Goal: Communication & Community: Answer question/provide support

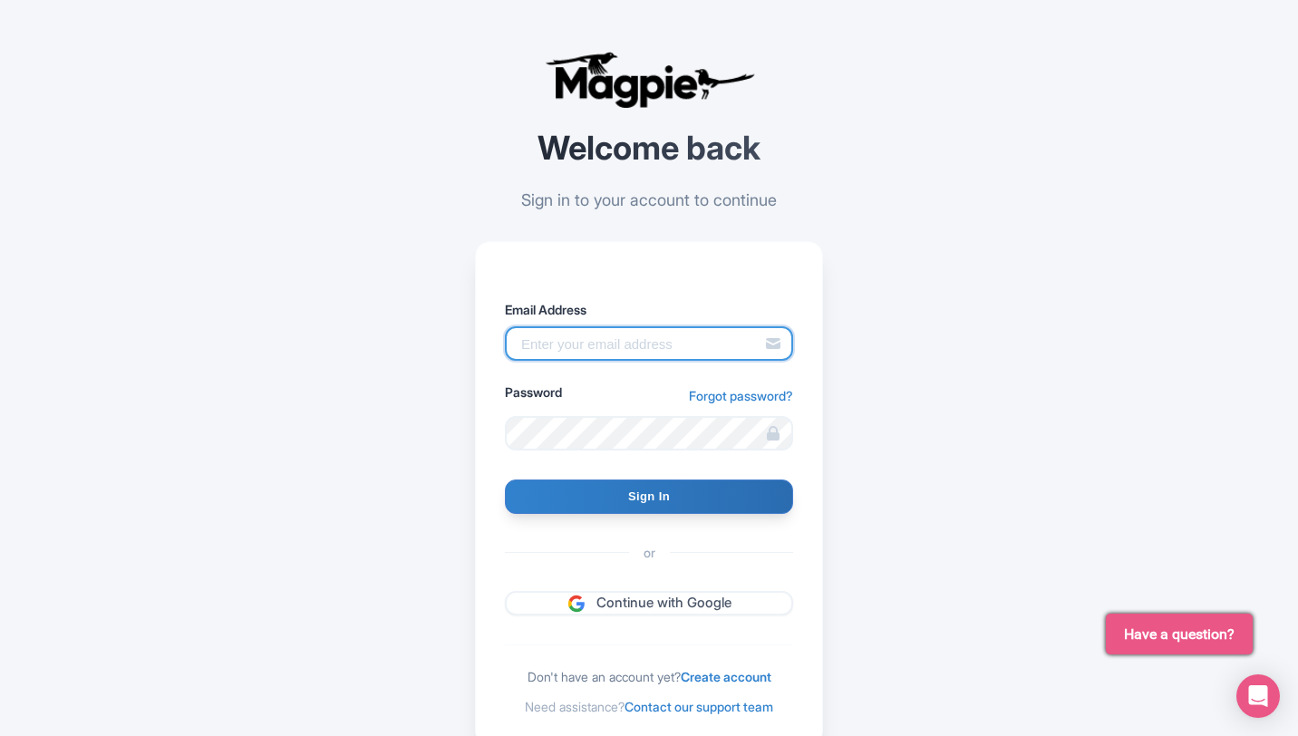
click at [593, 341] on input "Email Address" at bounding box center [649, 343] width 288 height 34
paste input "[EMAIL_ADDRESS][DOMAIN_NAME]"
type input "[EMAIL_ADDRESS][DOMAIN_NAME]"
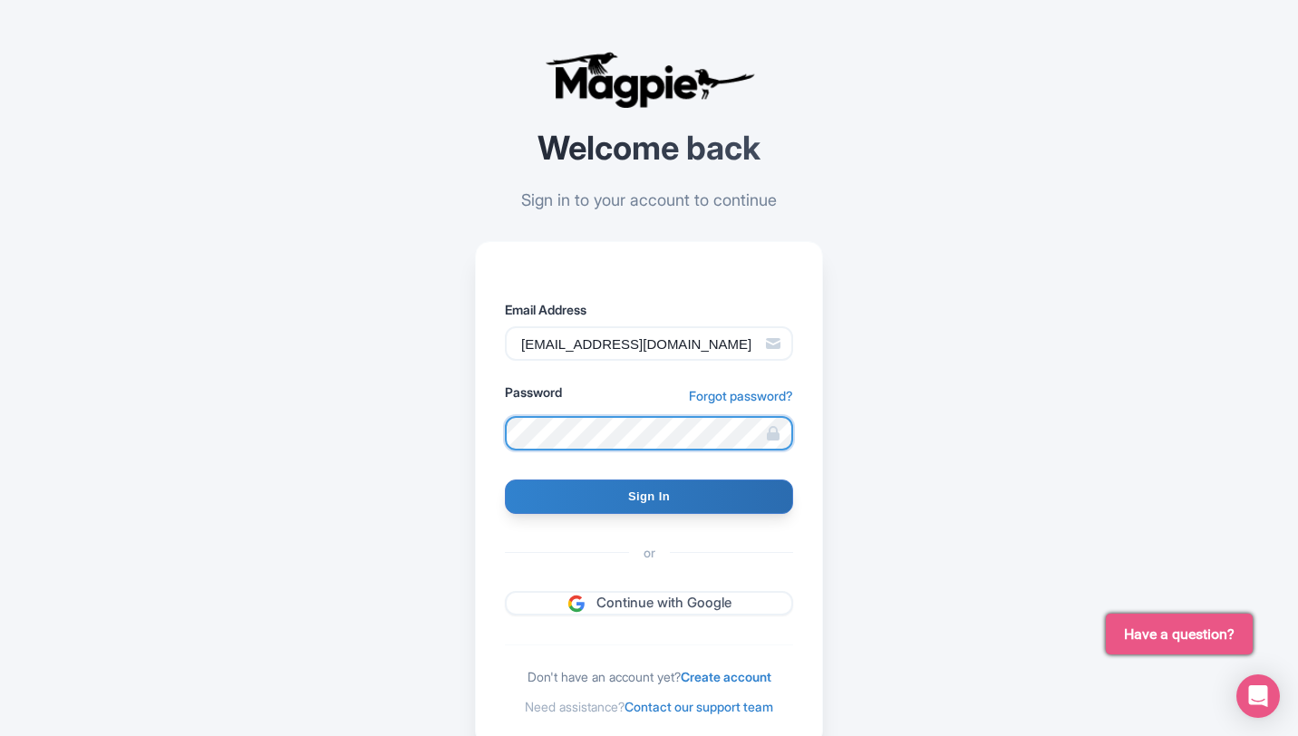
click at [505, 480] on input "Sign In" at bounding box center [649, 497] width 288 height 34
type input "Signing in..."
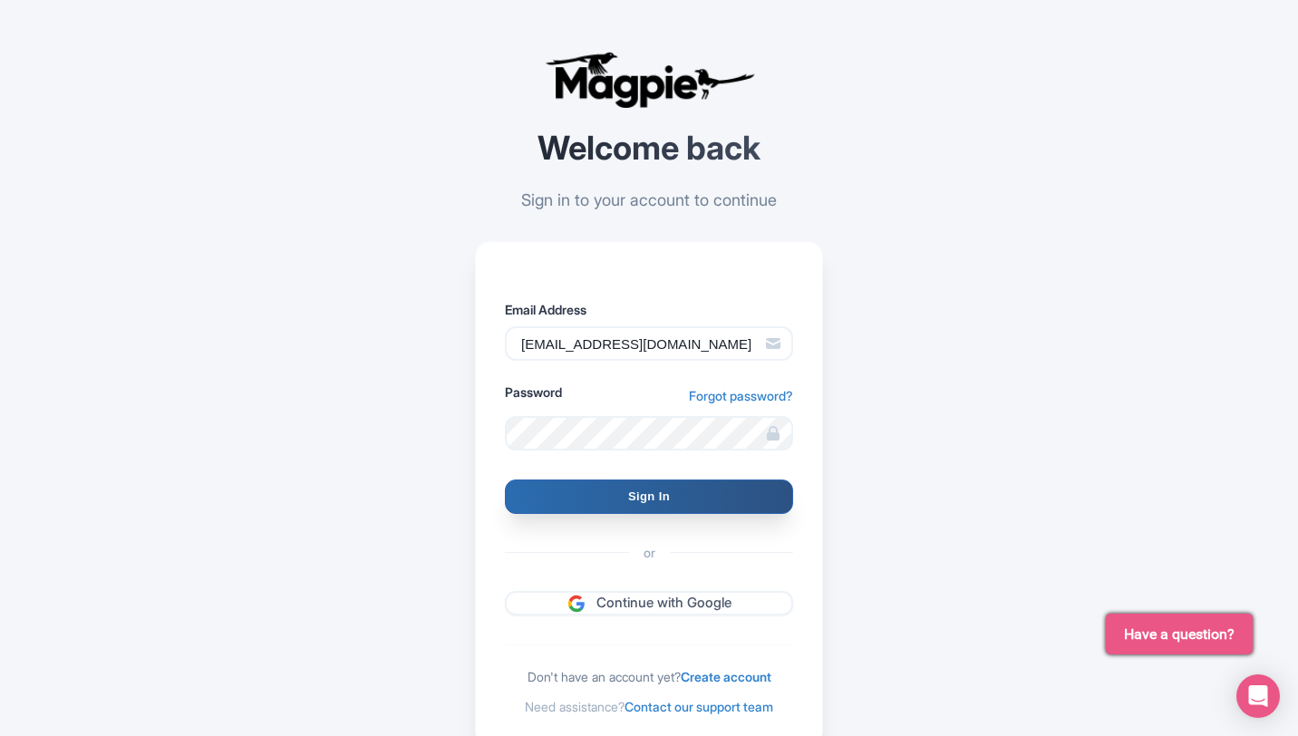
click at [656, 504] on input "Sign In" at bounding box center [649, 497] width 288 height 34
type input "Signing in..."
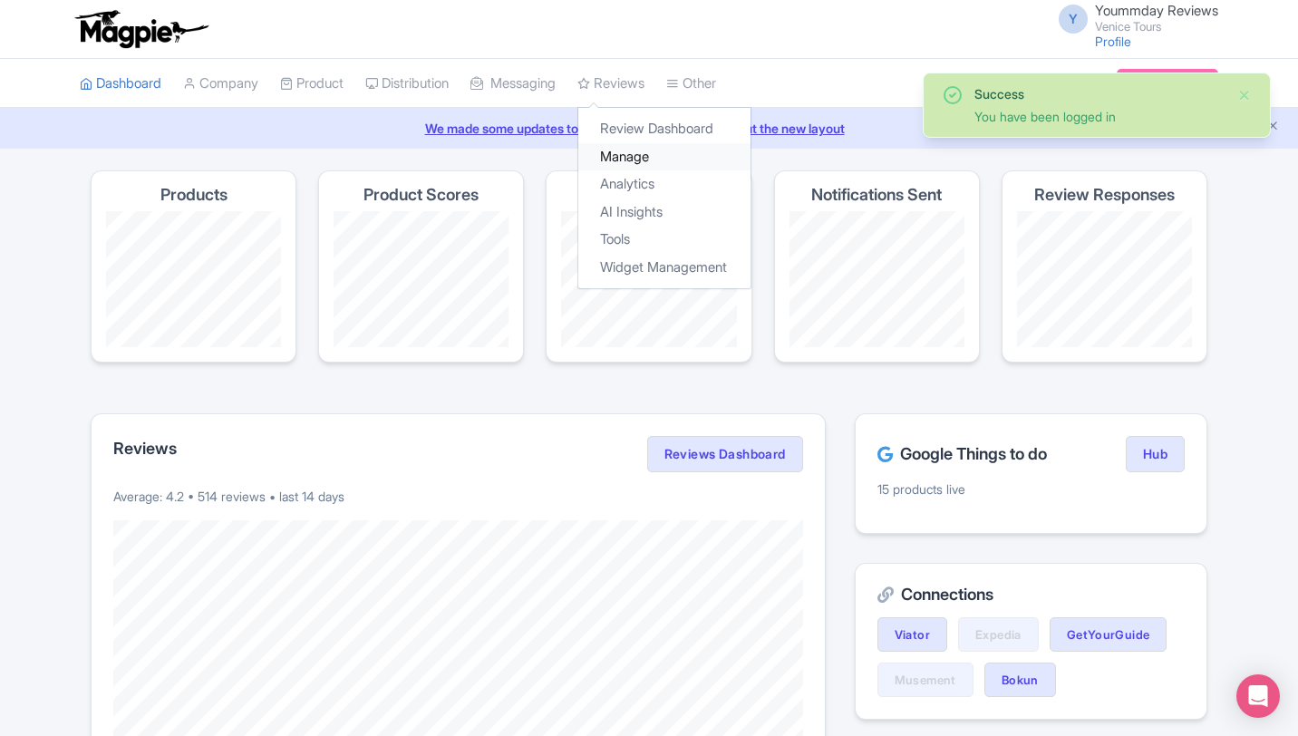
click at [647, 155] on link "Manage" at bounding box center [664, 157] width 172 height 28
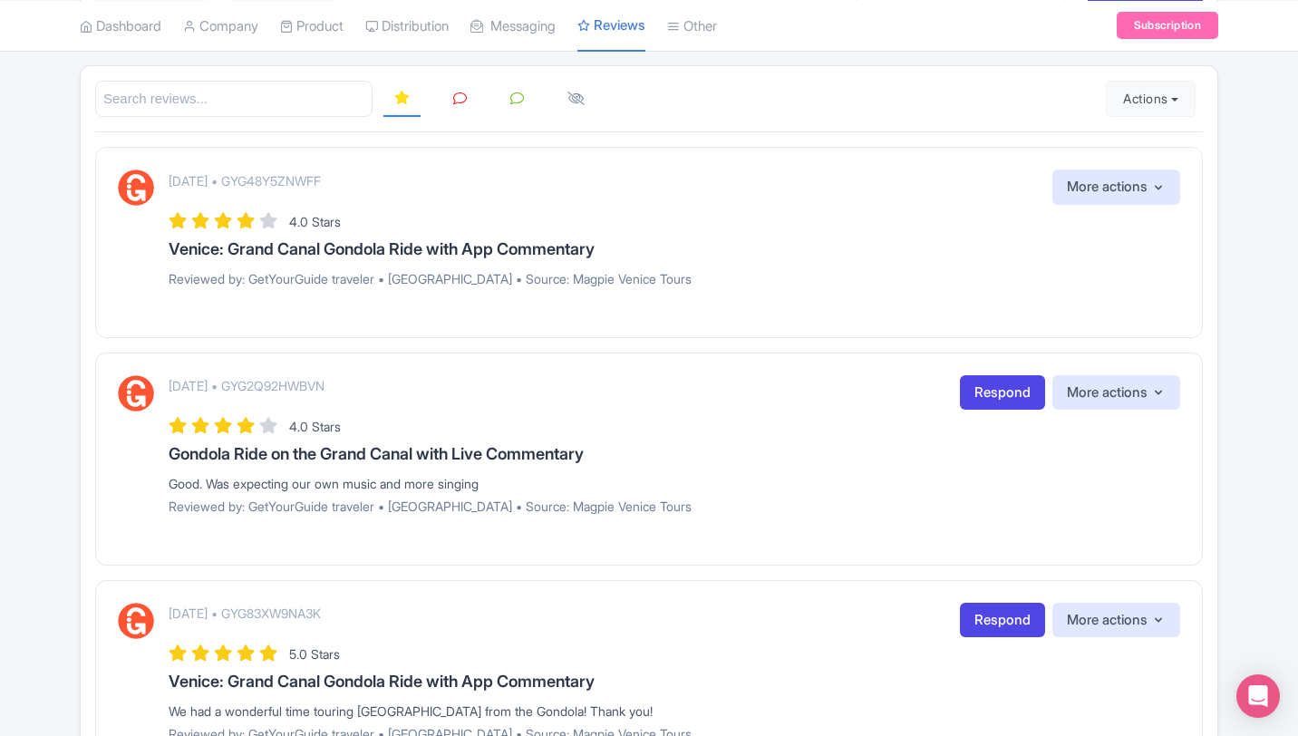
scroll to position [254, 0]
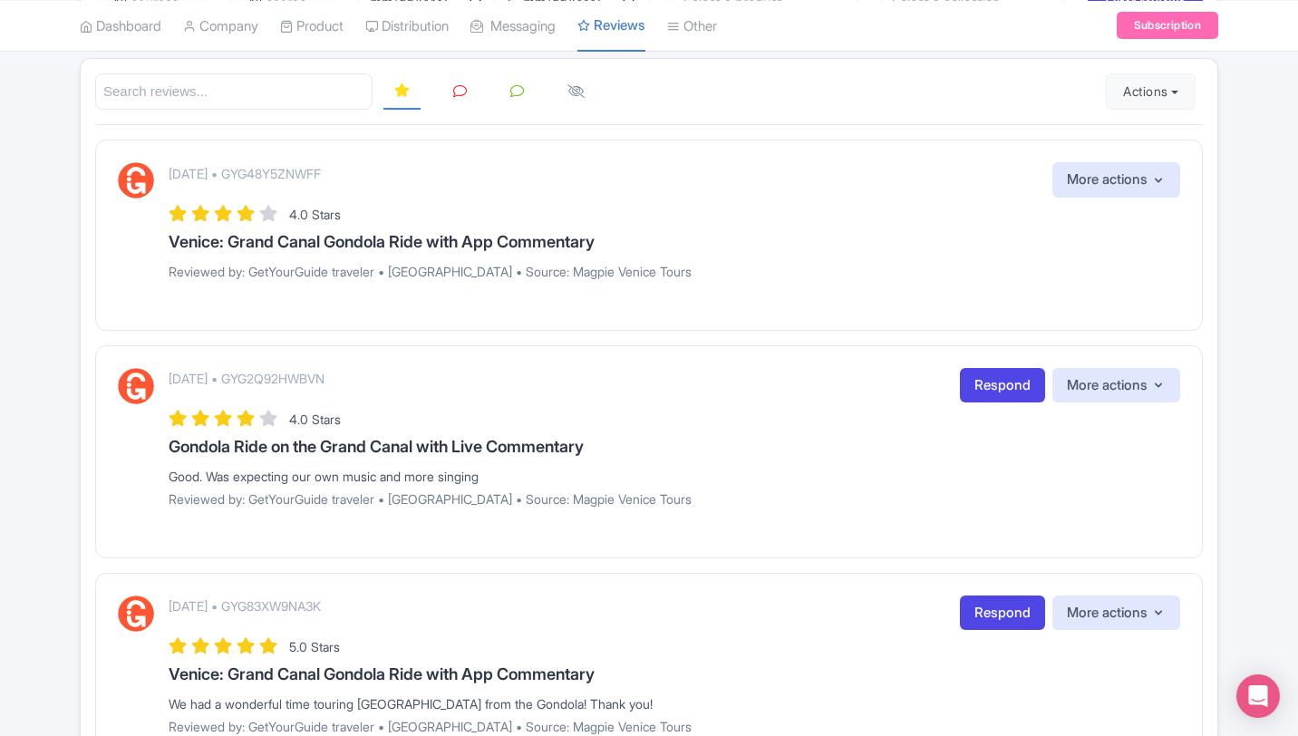
click at [482, 264] on p "Reviewed by: GetYourGuide traveler • United Kingdom • Source: Magpie Venice Tou…" at bounding box center [675, 271] width 1012 height 19
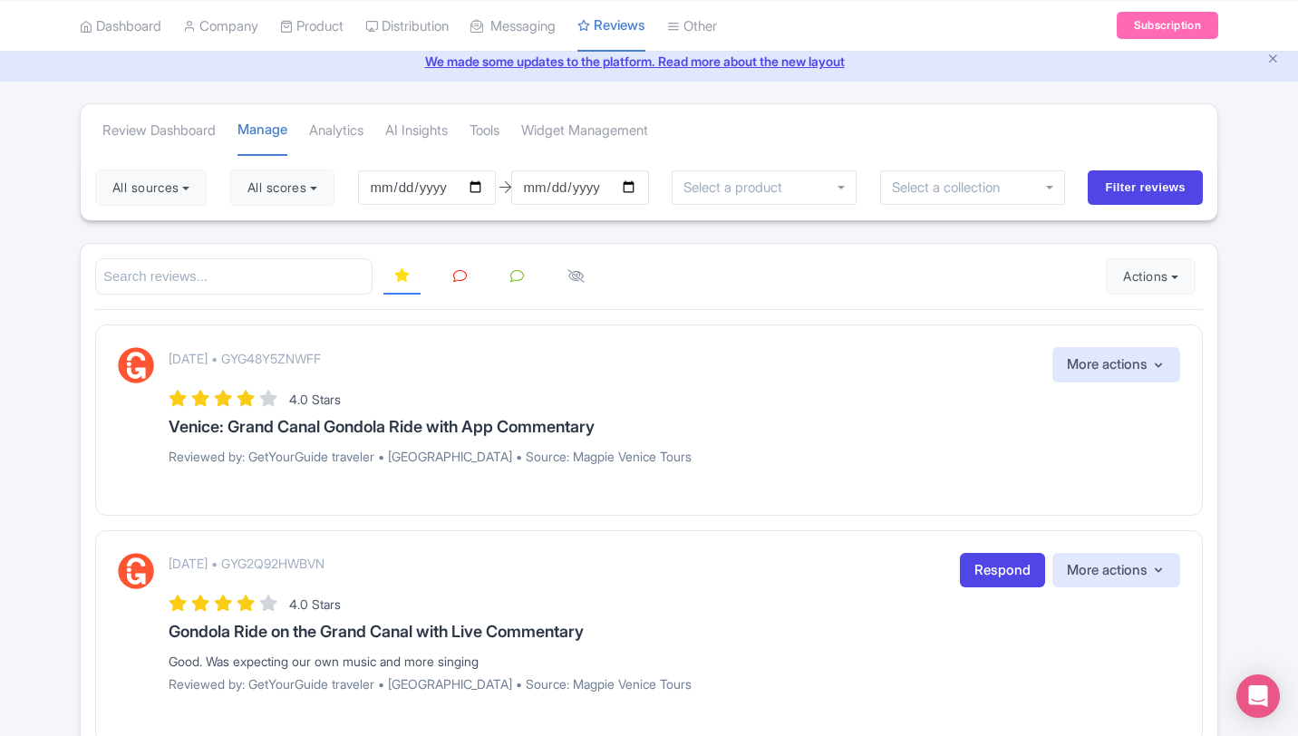
scroll to position [0, 0]
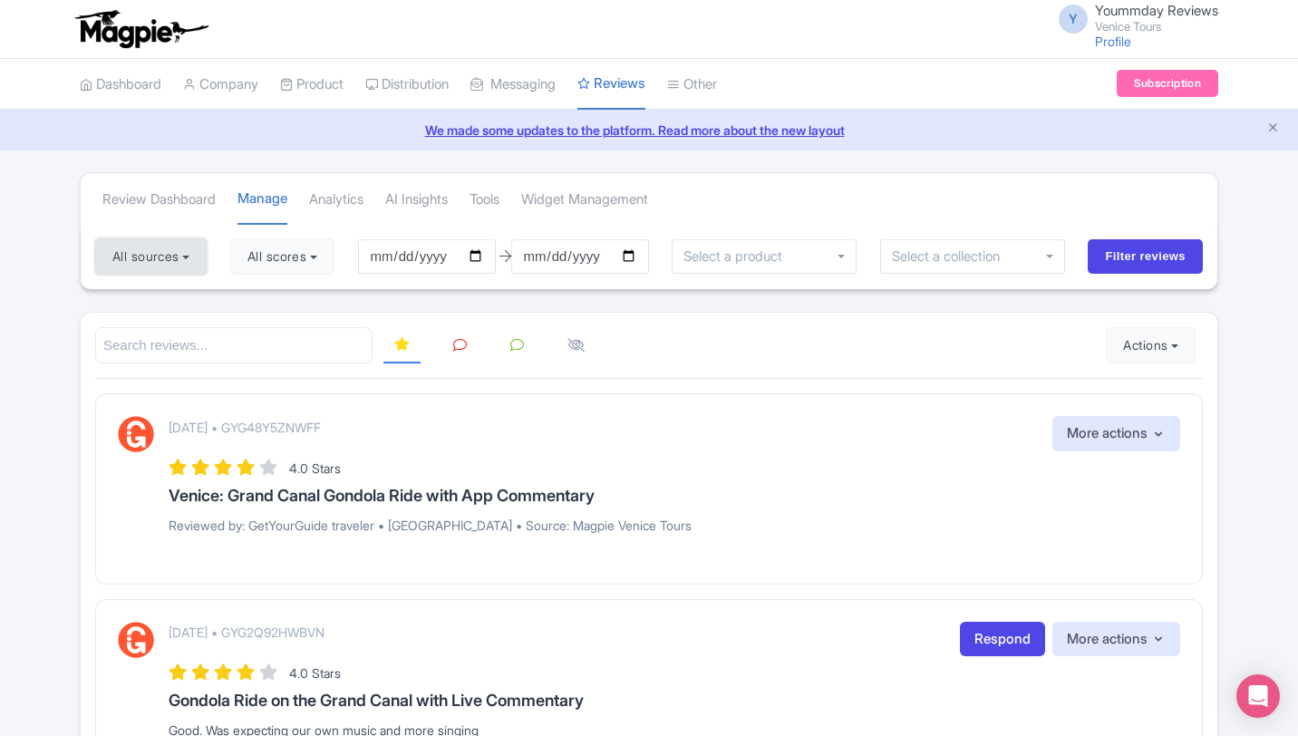
click at [166, 257] on button "All sources" at bounding box center [151, 256] width 112 height 36
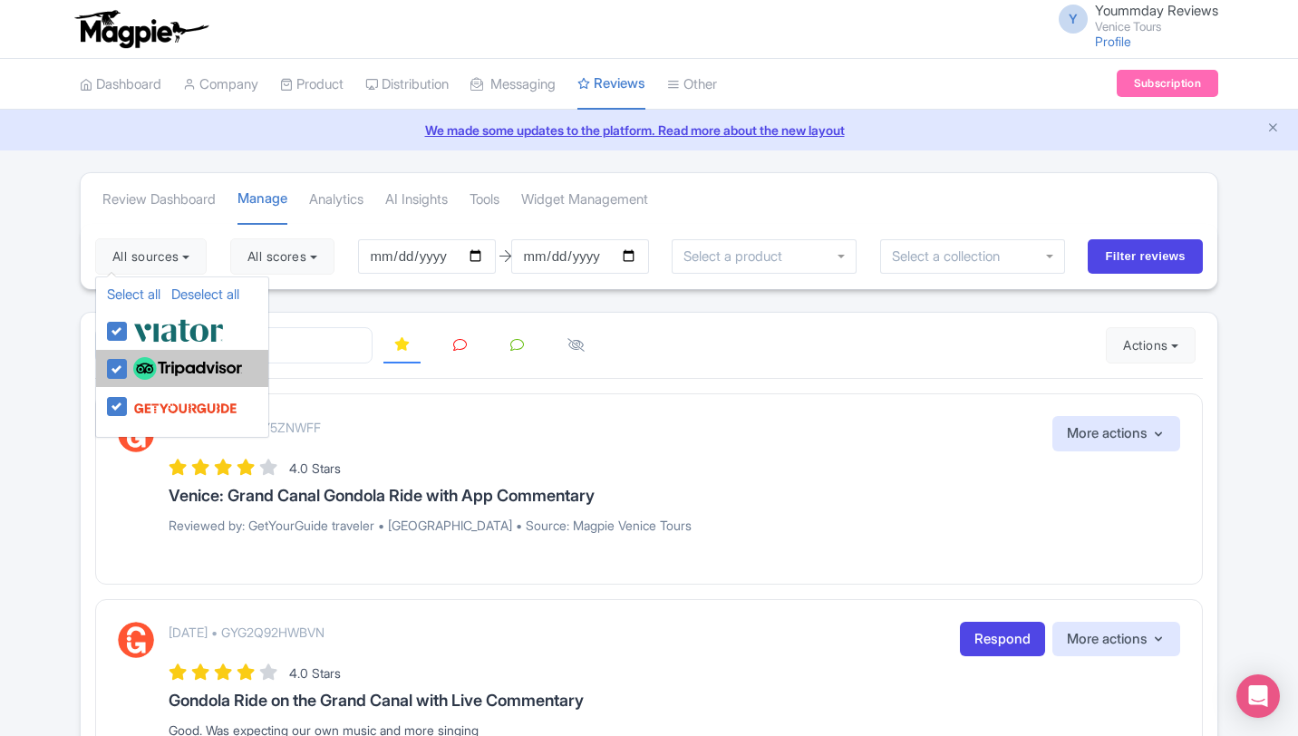
click at [129, 367] on label at bounding box center [185, 369] width 113 height 31
click at [129, 365] on input "checkbox" at bounding box center [135, 360] width 12 height 12
checkbox input "false"
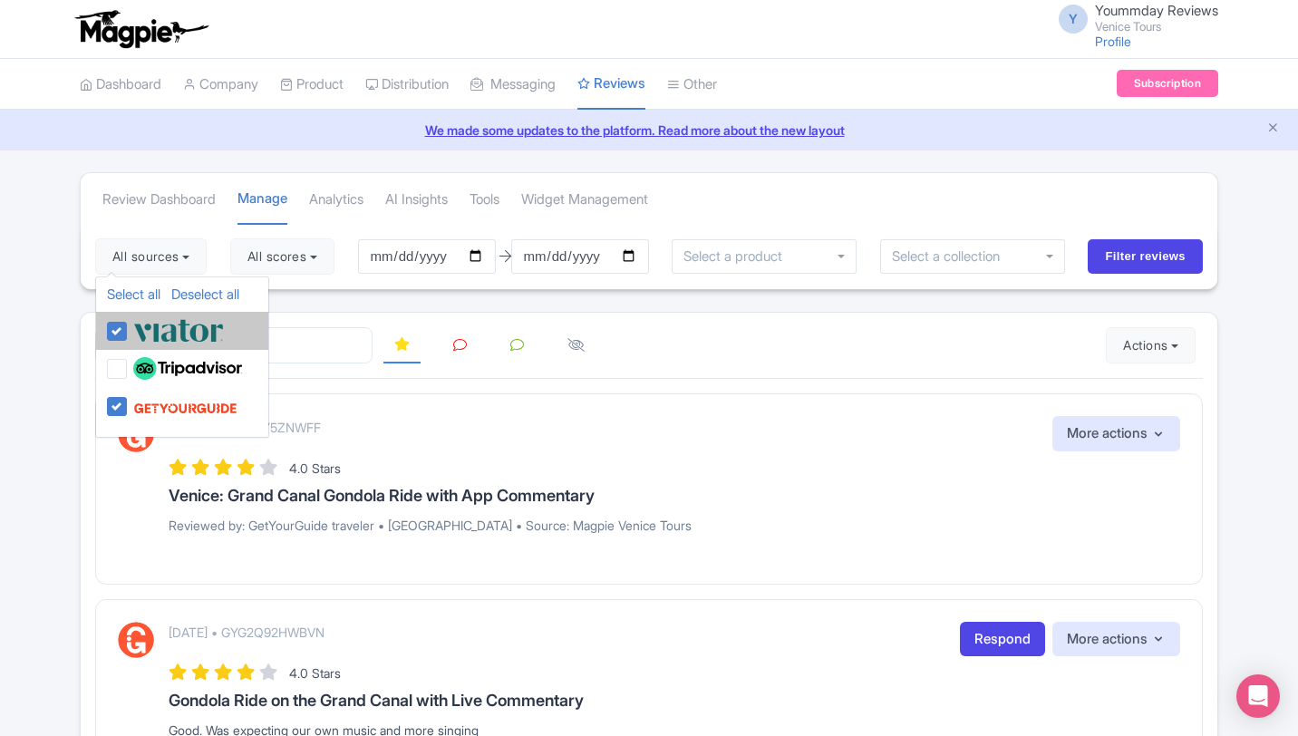
click at [129, 338] on label at bounding box center [176, 330] width 95 height 30
click at [129, 327] on input "checkbox" at bounding box center [135, 321] width 12 height 12
checkbox input "false"
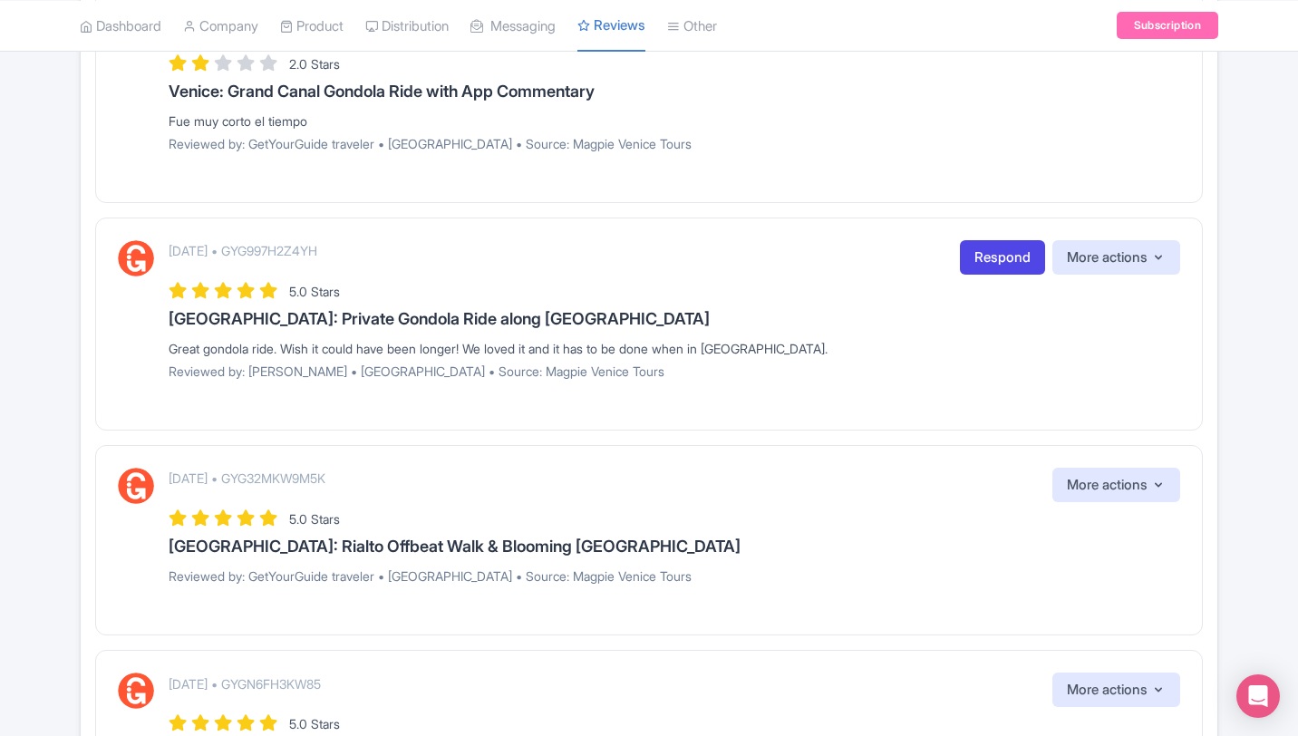
scroll to position [2000, 0]
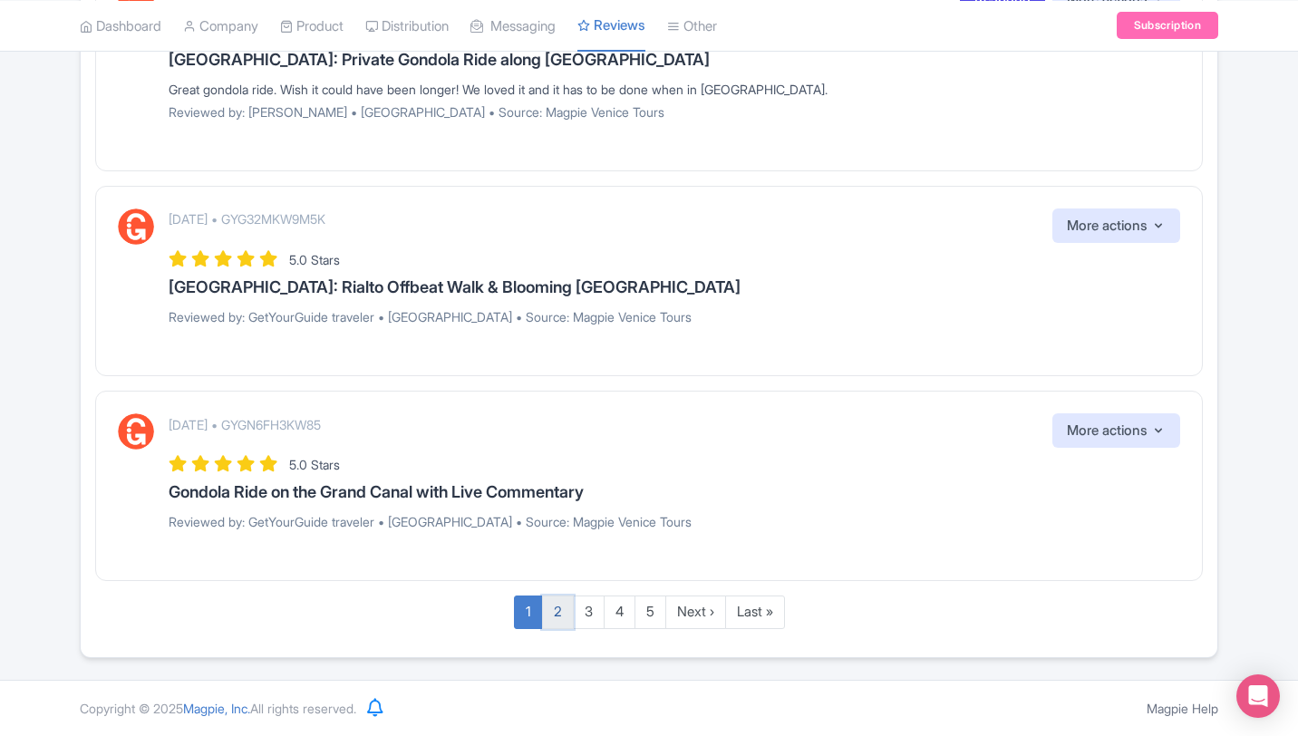
click at [551, 605] on link "2" at bounding box center [558, 613] width 32 height 34
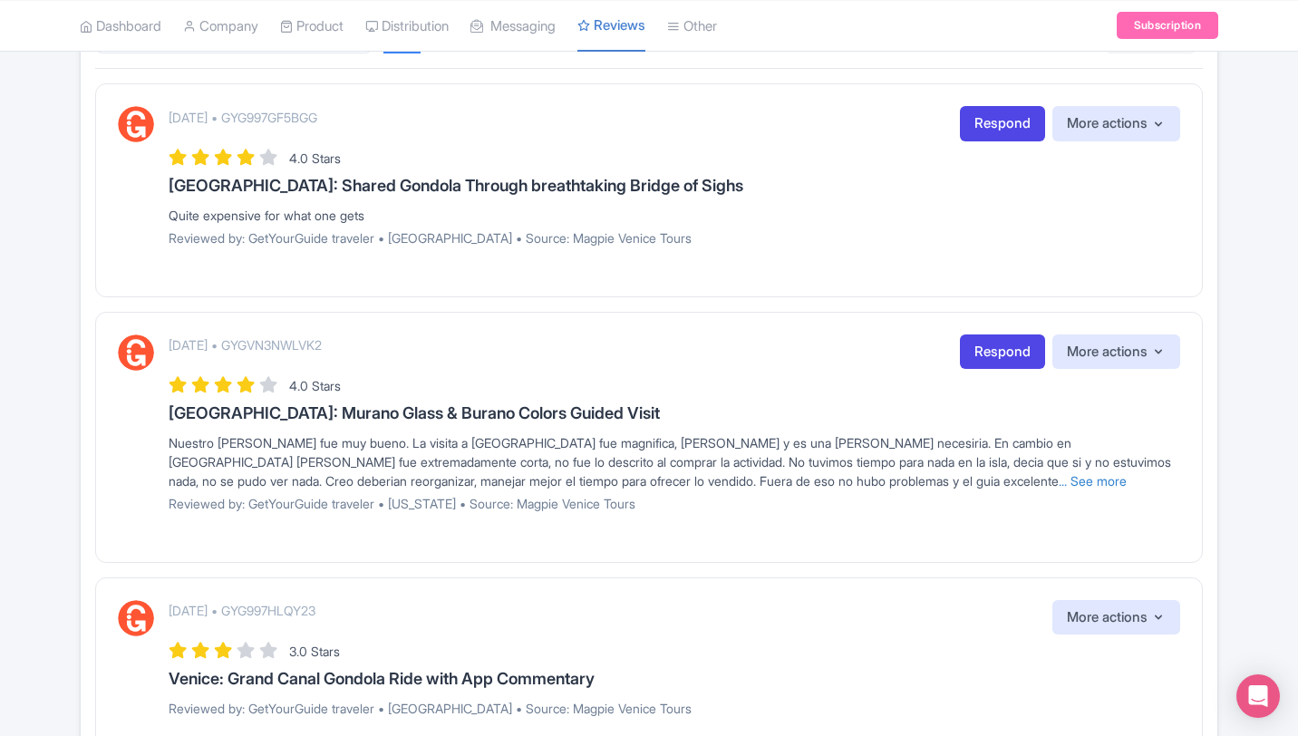
scroll to position [305, 0]
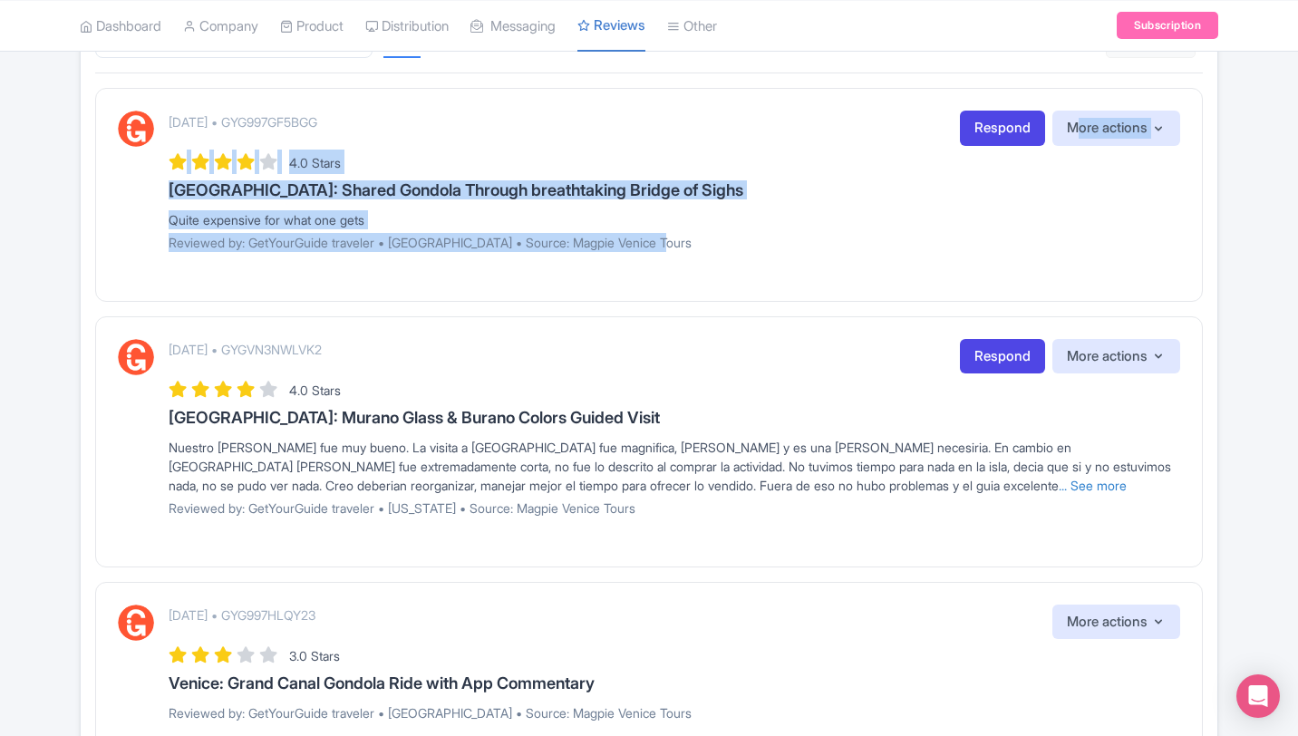
drag, startPoint x: 1296, startPoint y: 238, endPoint x: 1301, endPoint y: 101, distance: 137.9
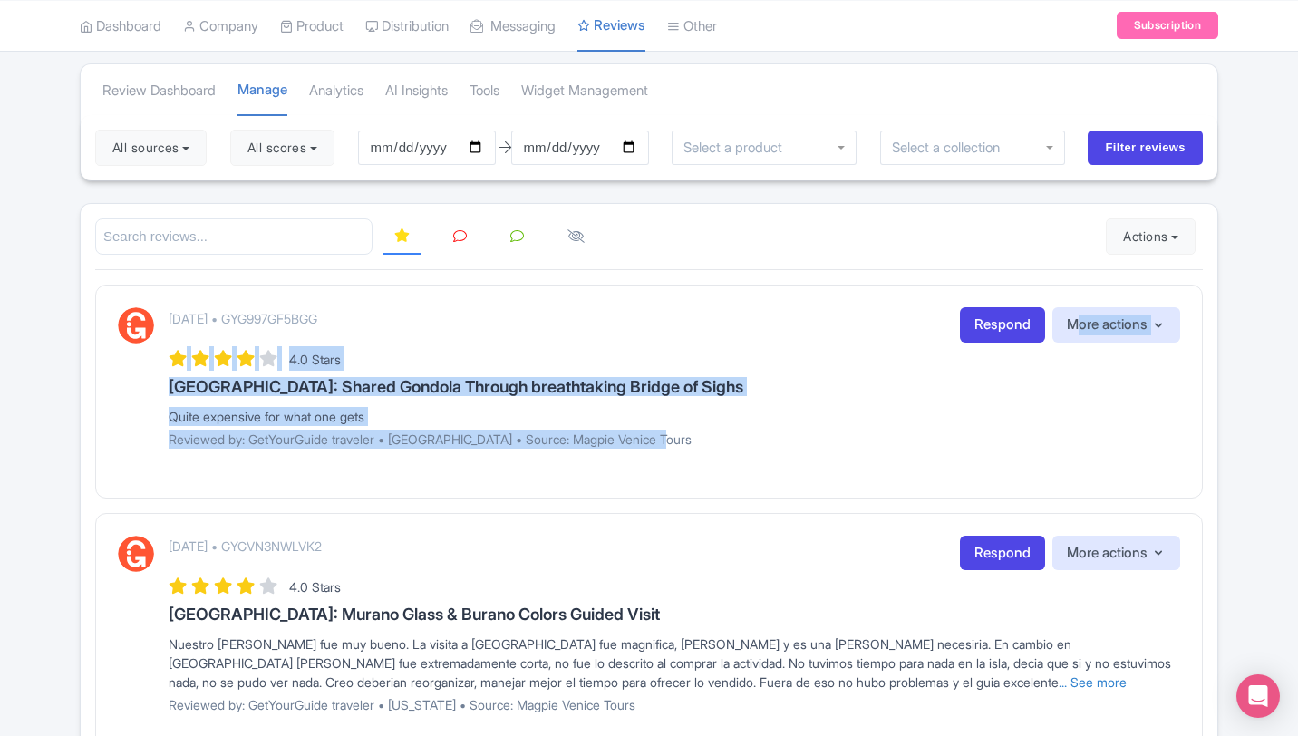
scroll to position [58, 0]
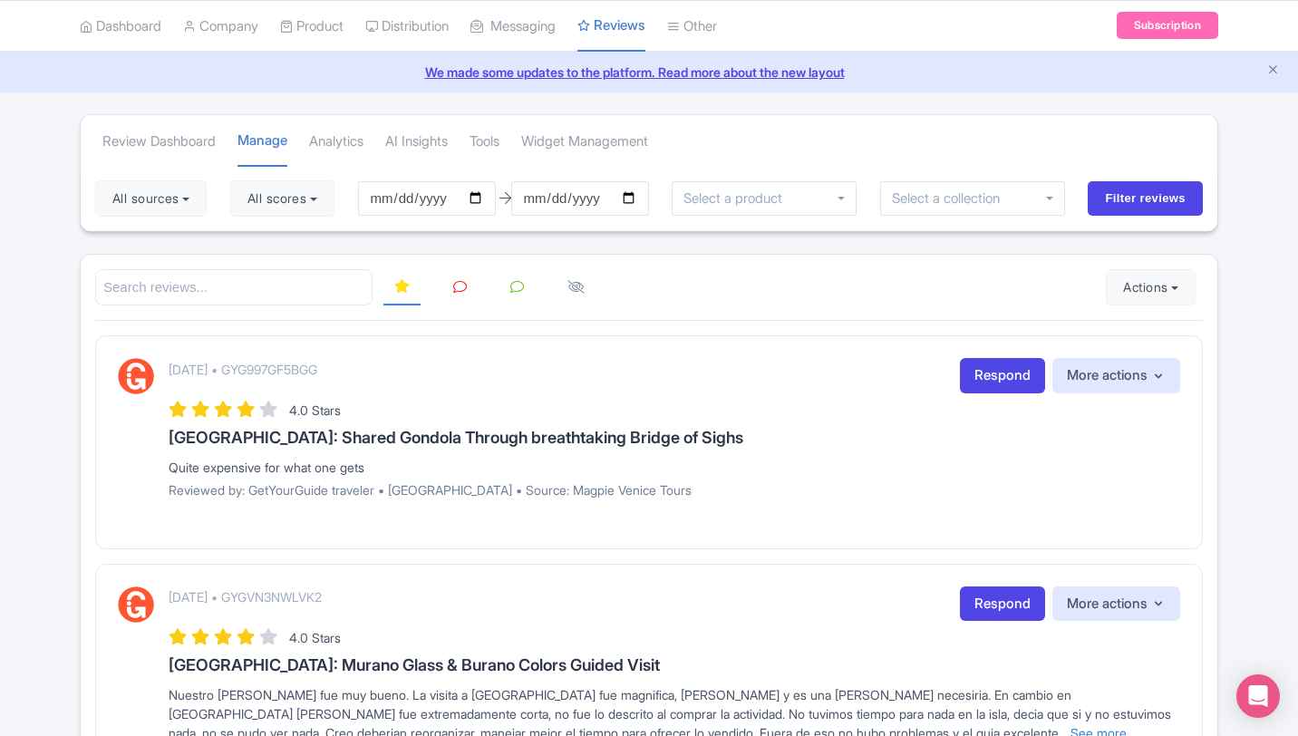
click at [825, 390] on div "October 07, 2025 • GYG997GF5BGG Respond More actions Hide from this page Hide f…" at bounding box center [675, 375] width 1012 height 35
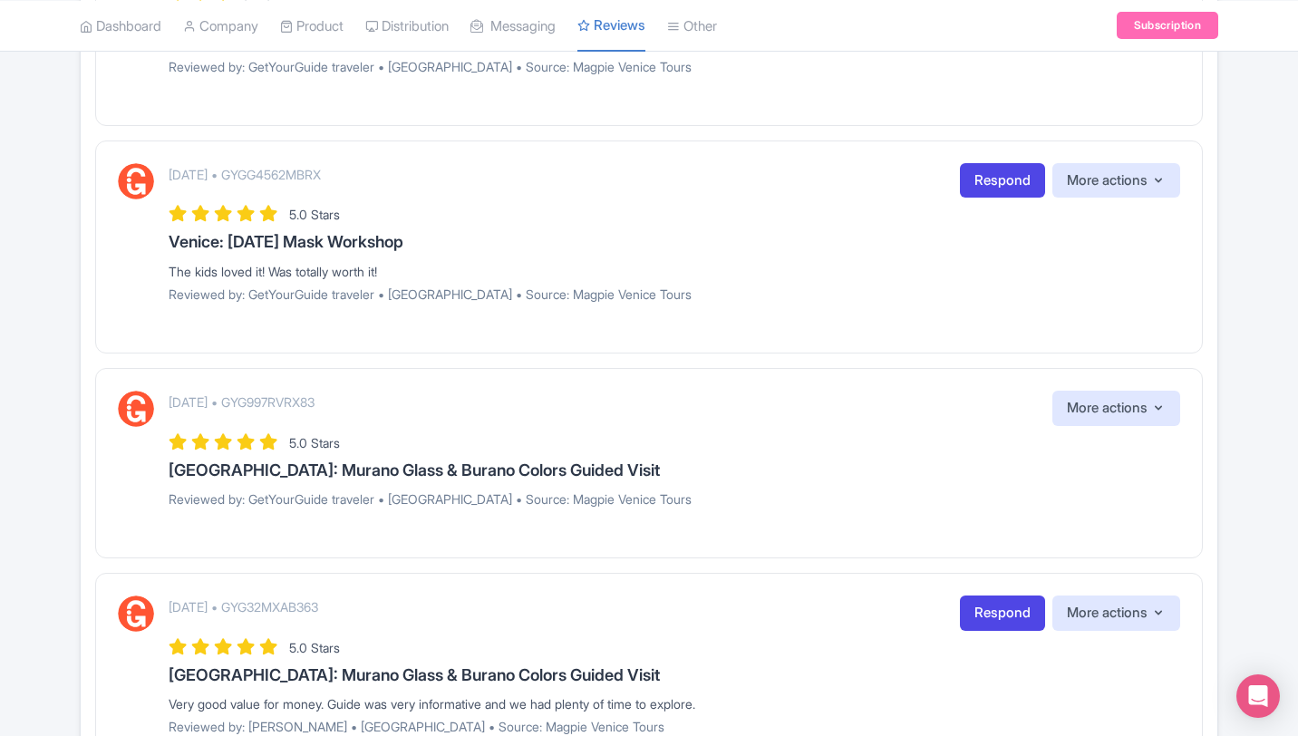
scroll to position [965, 0]
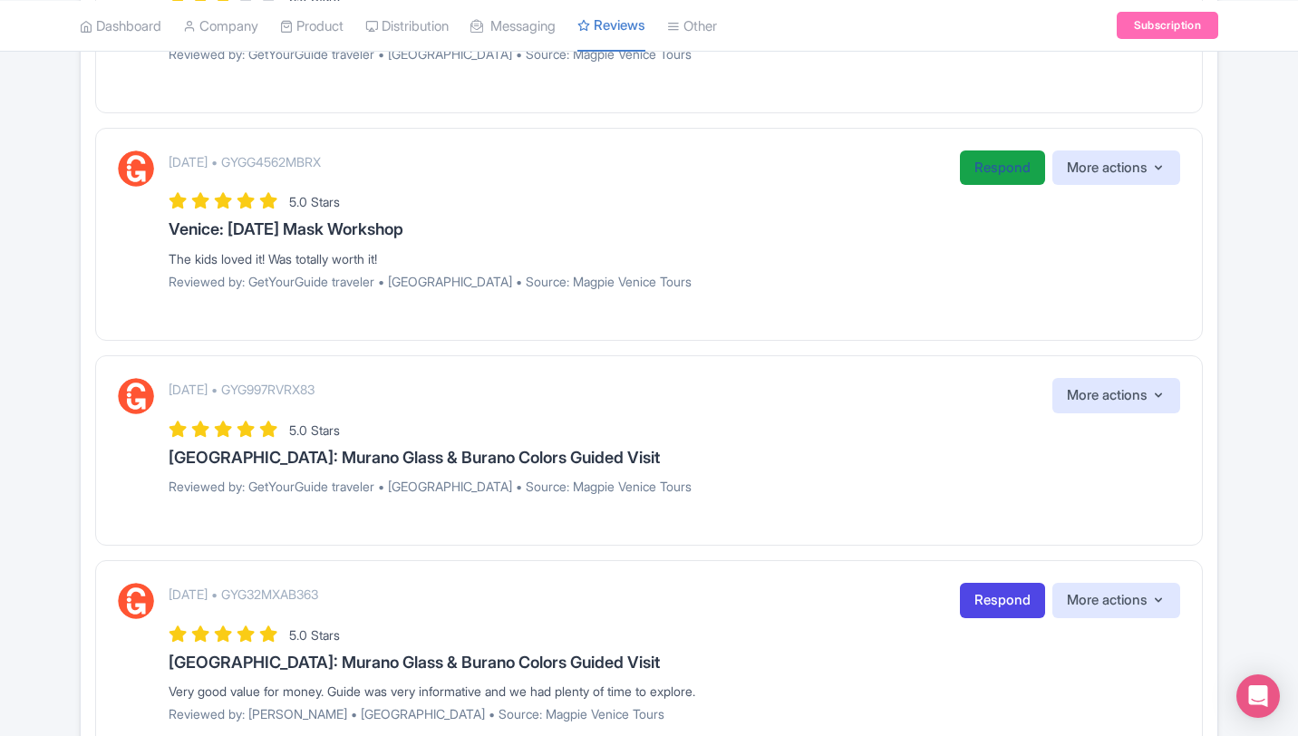
click at [997, 170] on link "Respond" at bounding box center [1002, 167] width 85 height 35
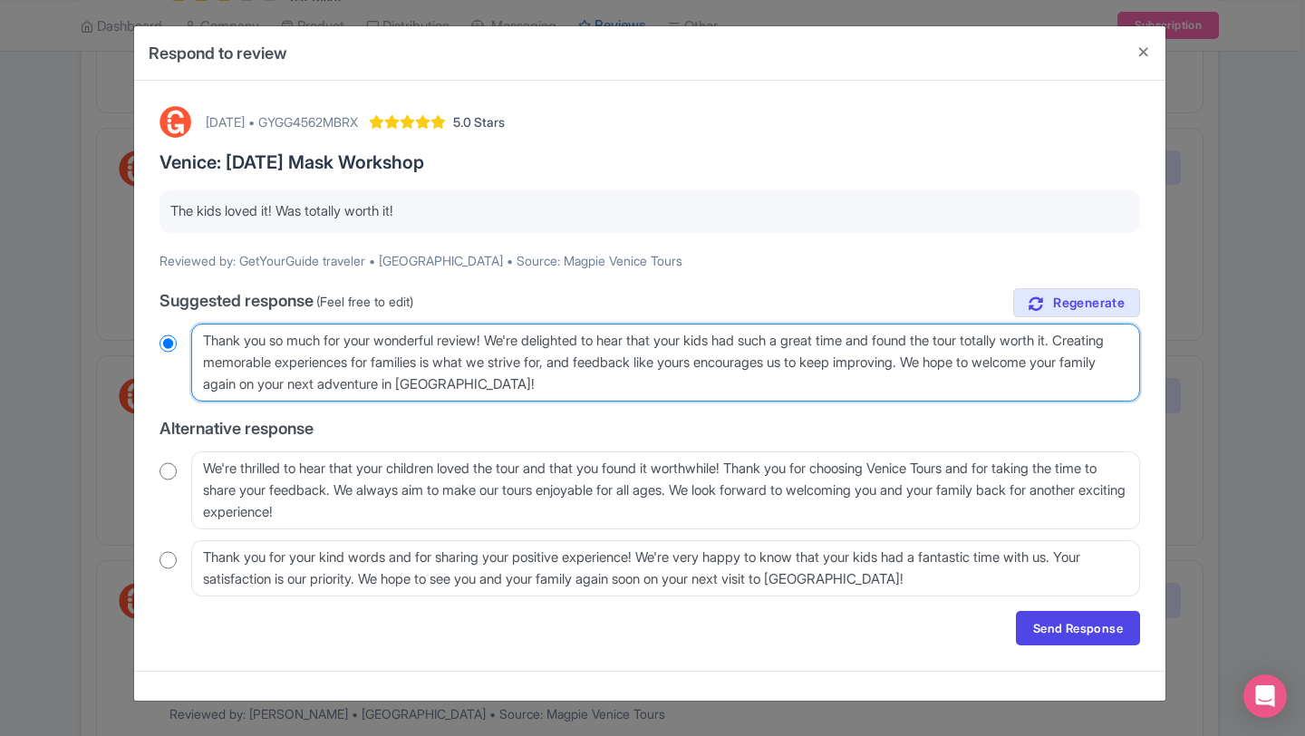
click at [635, 383] on textarea "Thank you so much for your wonderful review! We're delighted to hear that your …" at bounding box center [665, 363] width 949 height 78
type textarea "Thank you so much for your wonderful review! We're delighted to hear that your …"
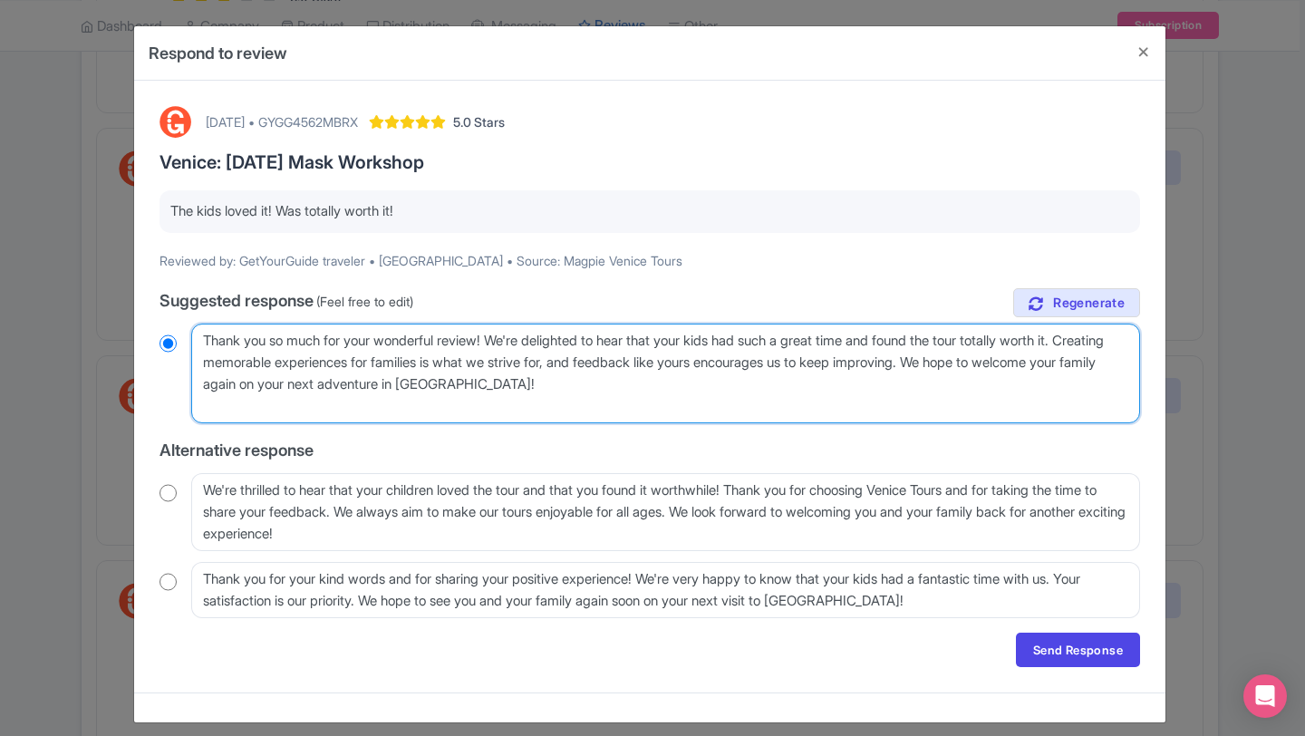
radio input "true"
type textarea "Thank you so much for your wonderful review! We're delighted to hear that your …"
radio input "true"
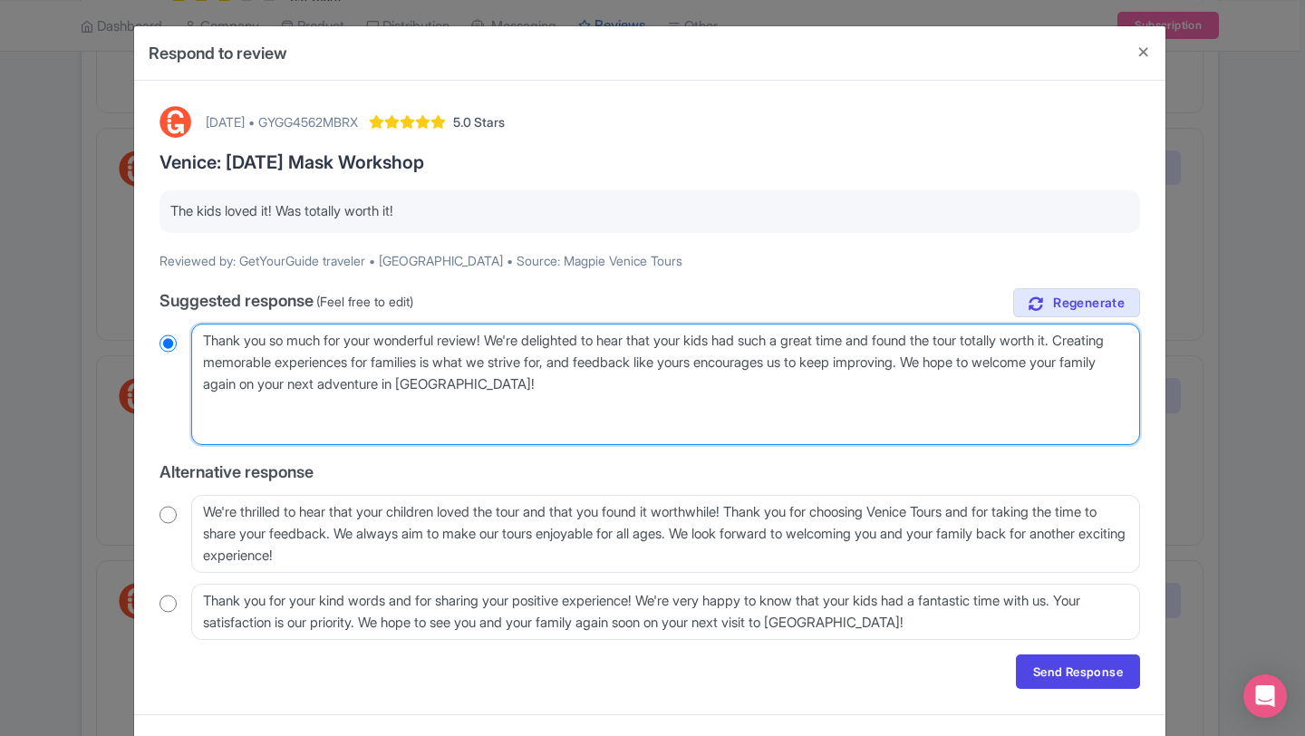
type textarea "Thank you so much for your wonderful review! We're delighted to hear that your …"
radio input "true"
type textarea "Thank you so much for your wonderful review! We're delighted to hear that your …"
radio input "true"
type textarea "Thank you so much for your wonderful review! We're delighted to hear that your …"
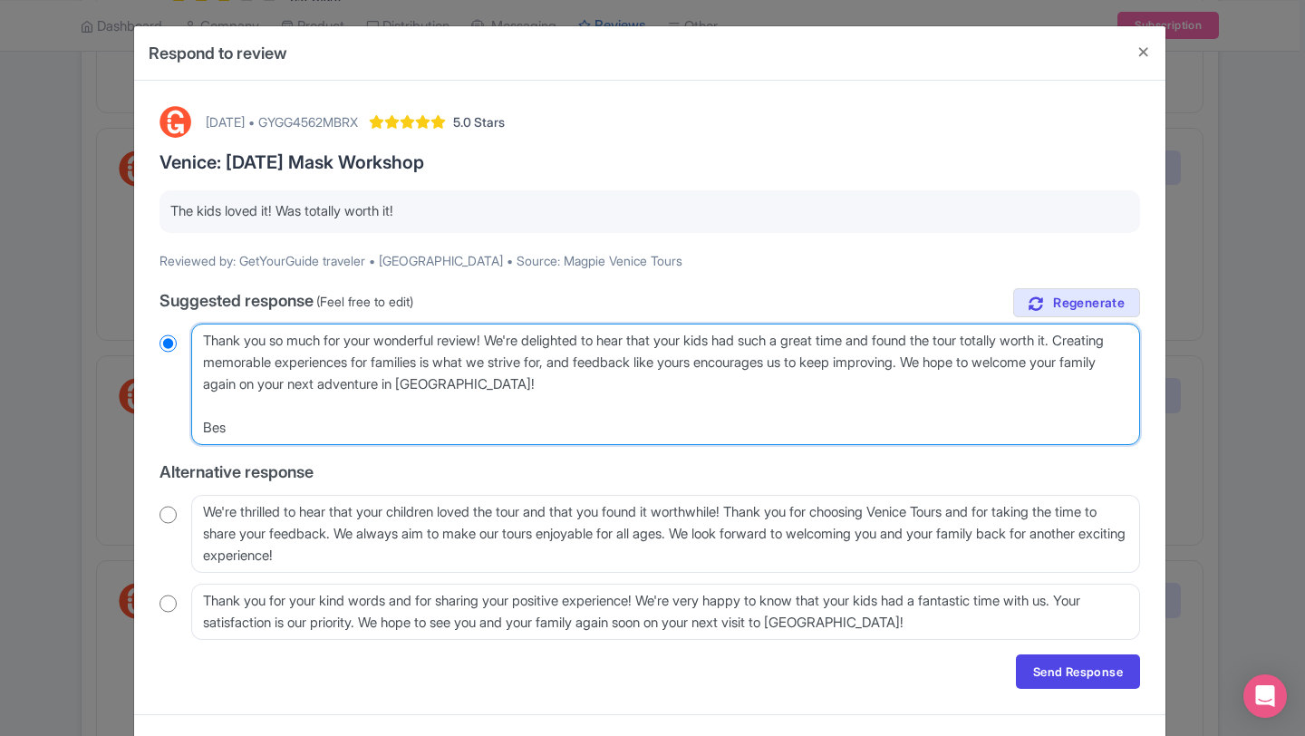
radio input "true"
type textarea "Thank you so much for your wonderful review! We're delighted to hear that your …"
radio input "true"
type textarea "Thank you so much for your wonderful review! We're delighted to hear that your …"
radio input "true"
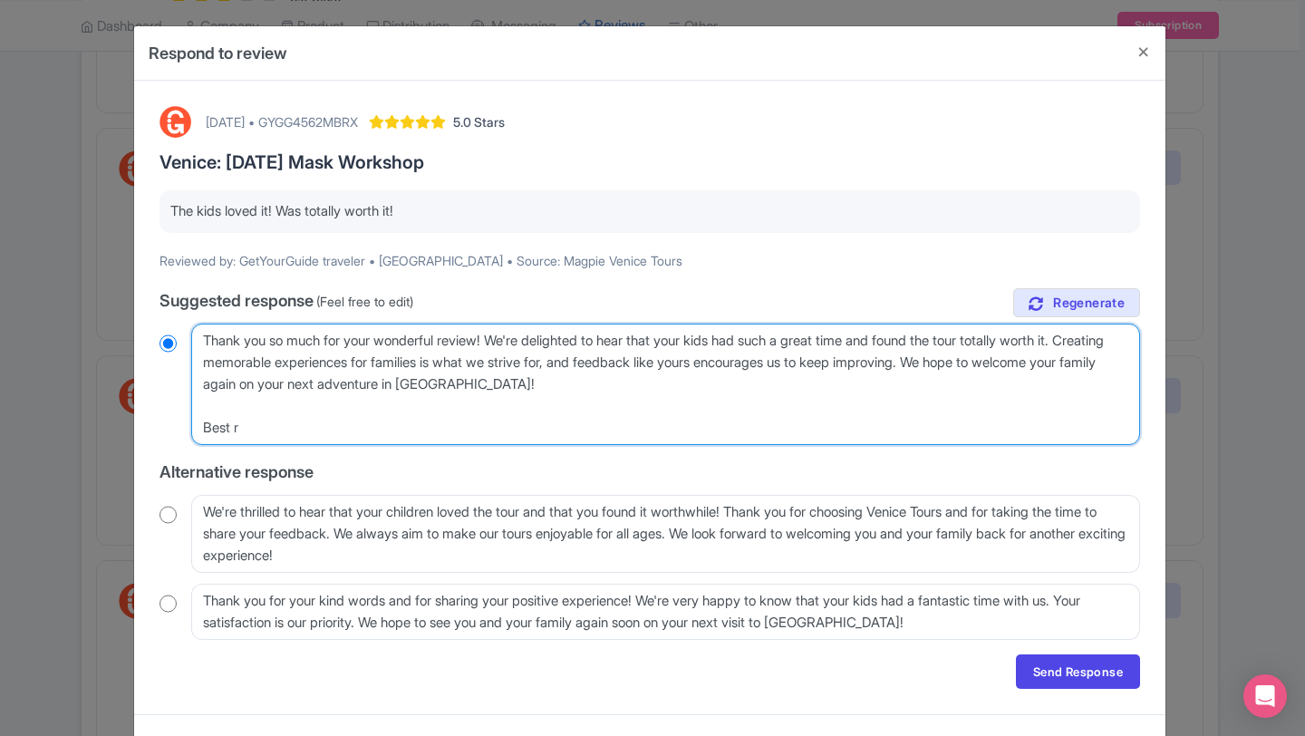
type textarea "Thank you so much for your wonderful review! We're delighted to hear that your …"
radio input "true"
type textarea "Thank you so much for your wonderful review! We're delighted to hear that your …"
radio input "true"
type textarea "Thank you so much for your wonderful review! We're delighted to hear that your …"
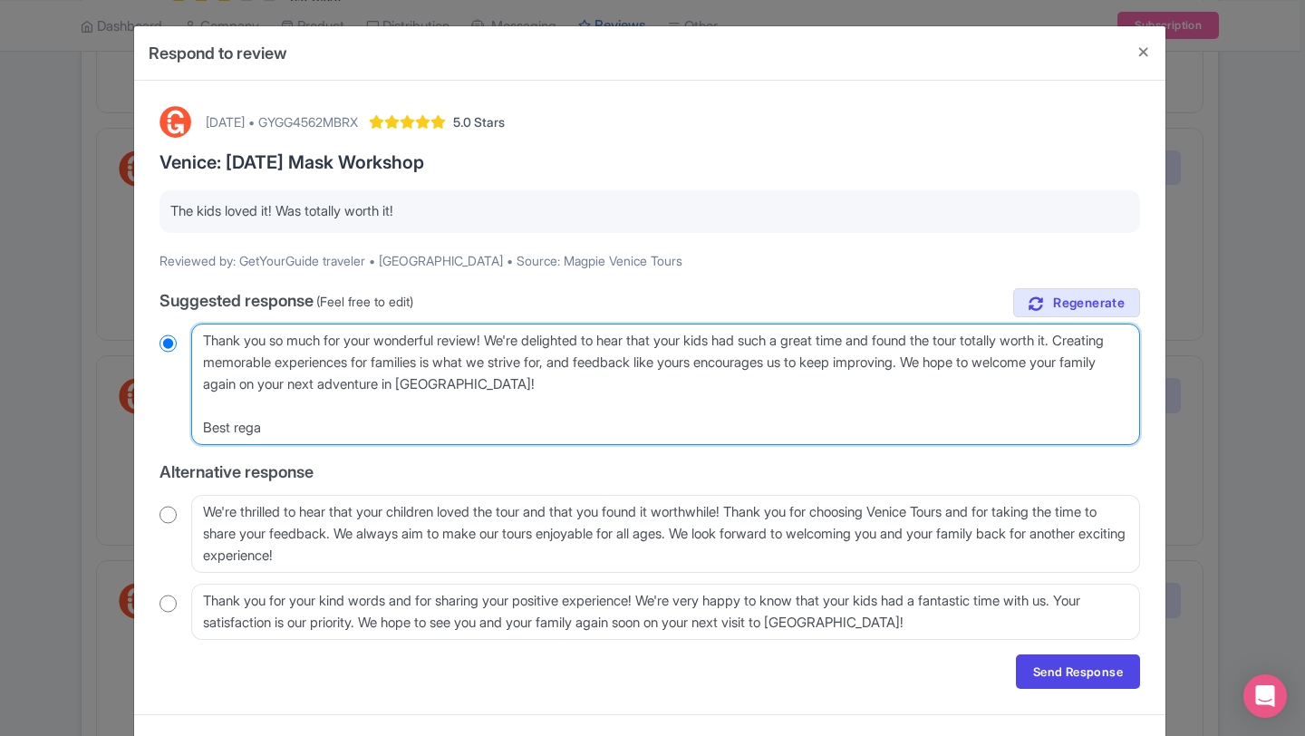
radio input "true"
type textarea "Thank you so much for your wonderful review! We're delighted to hear that your …"
radio input "true"
type textarea "Thank you so much for your wonderful review! We're delighted to hear that your …"
radio input "true"
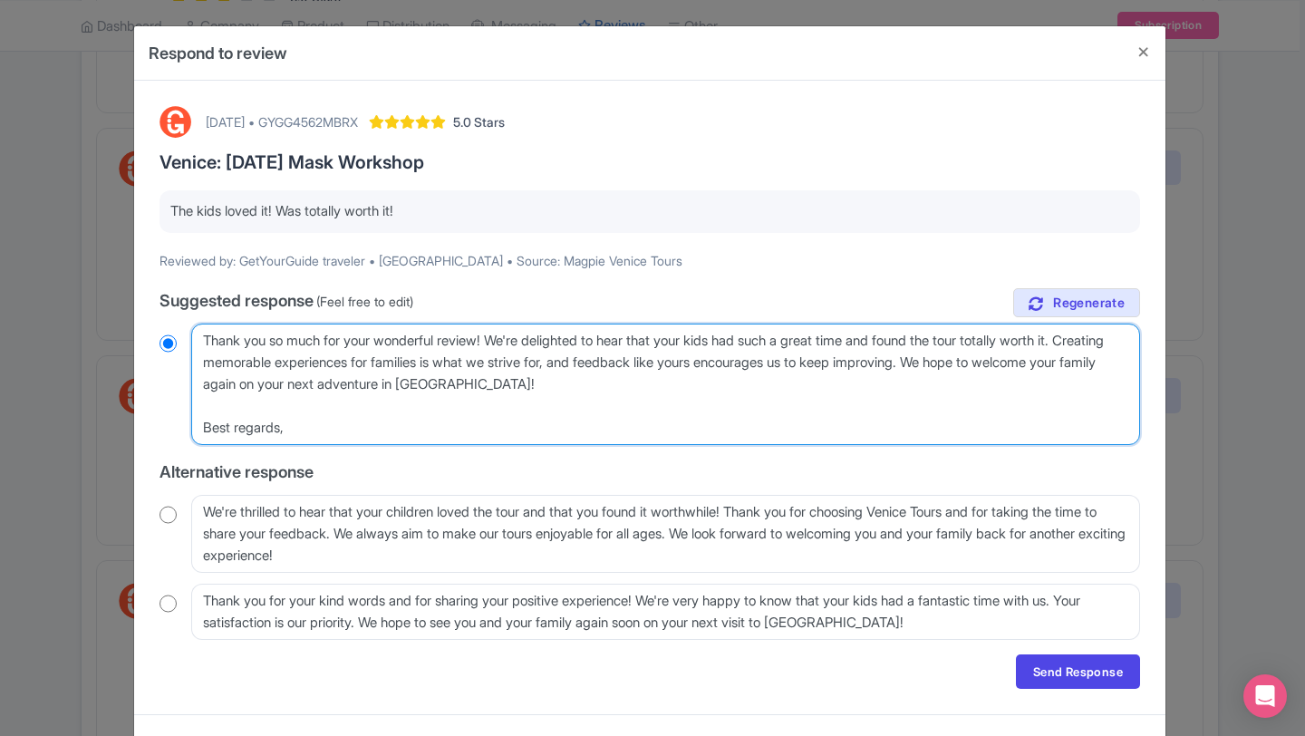
type textarea "Thank you so much for your wonderful review! We're delighted to hear that your …"
radio input "true"
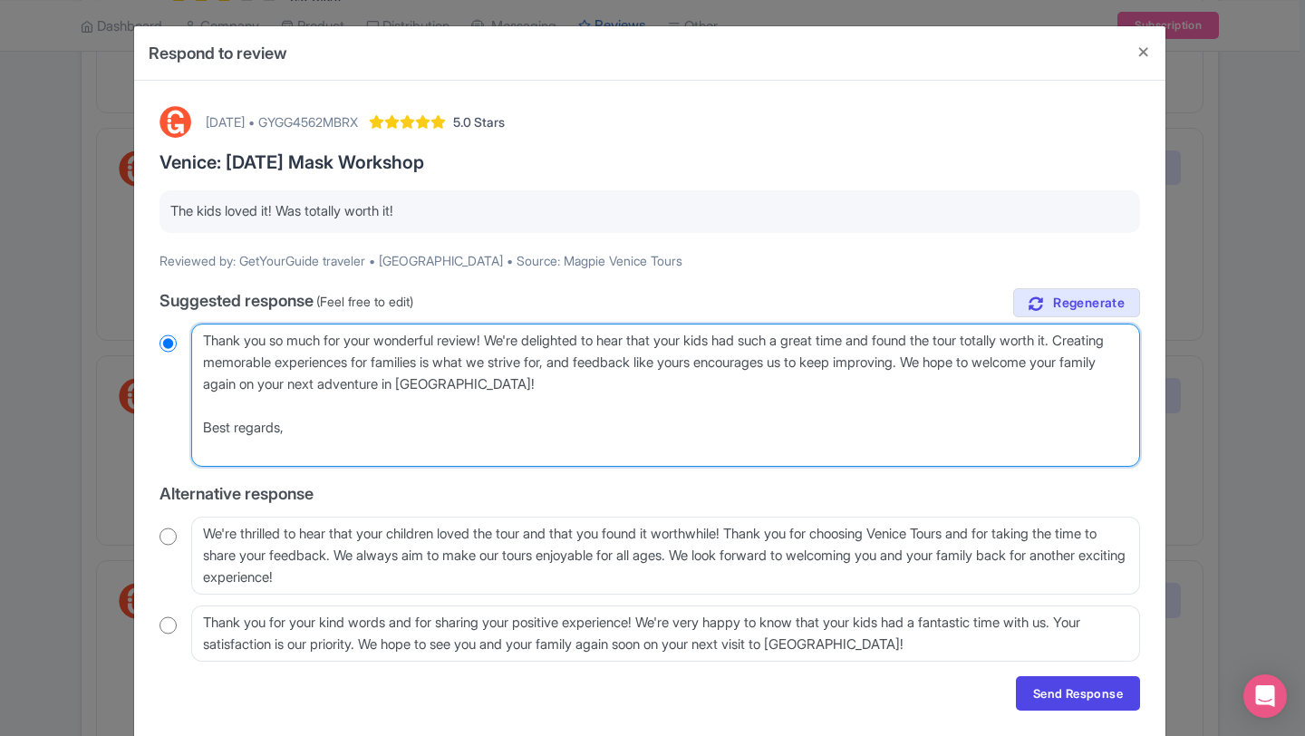
type textarea "Thank you so much for your wonderful review! We're delighted to hear that your …"
radio input "true"
type textarea "Thank you so much for your wonderful review! We're delighted to hear that your …"
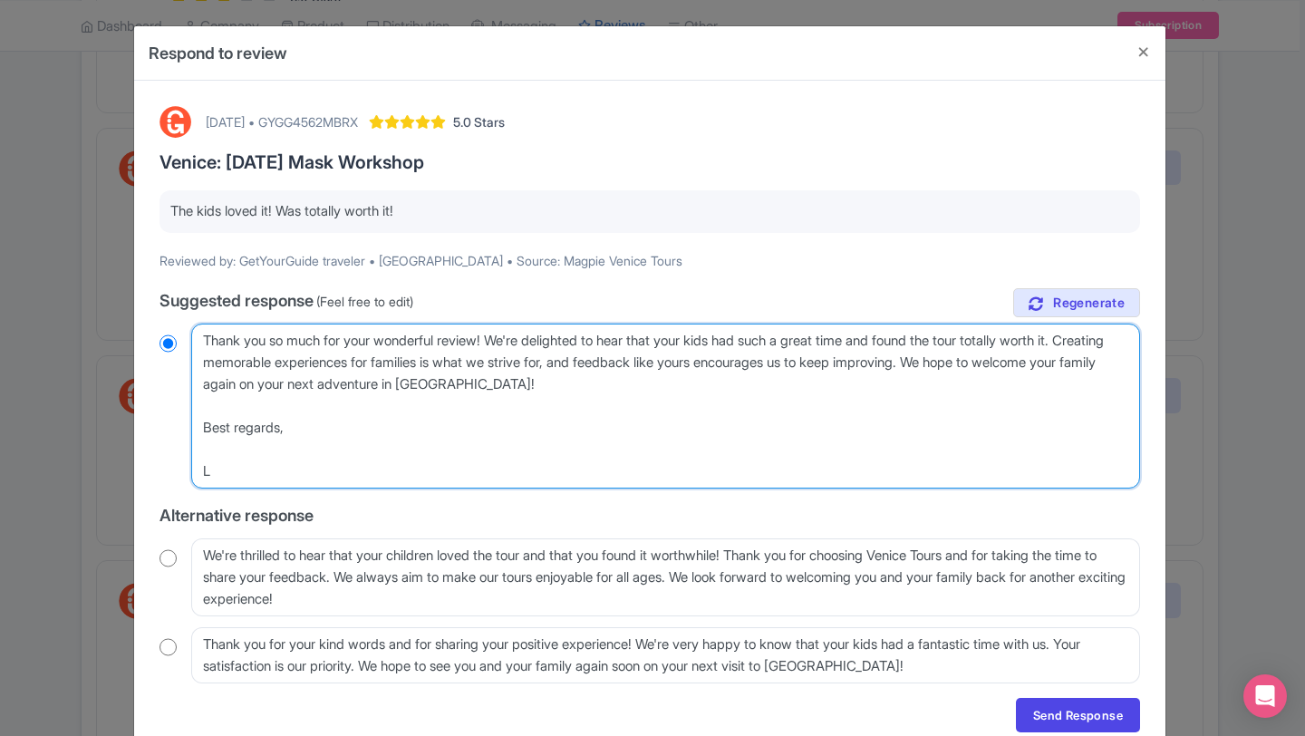
radio input "true"
type textarea "Thank you so much for your wonderful review! We're delighted to hear that your …"
radio input "true"
type textarea "Thank you so much for your wonderful review! We're delighted to hear that your …"
radio input "true"
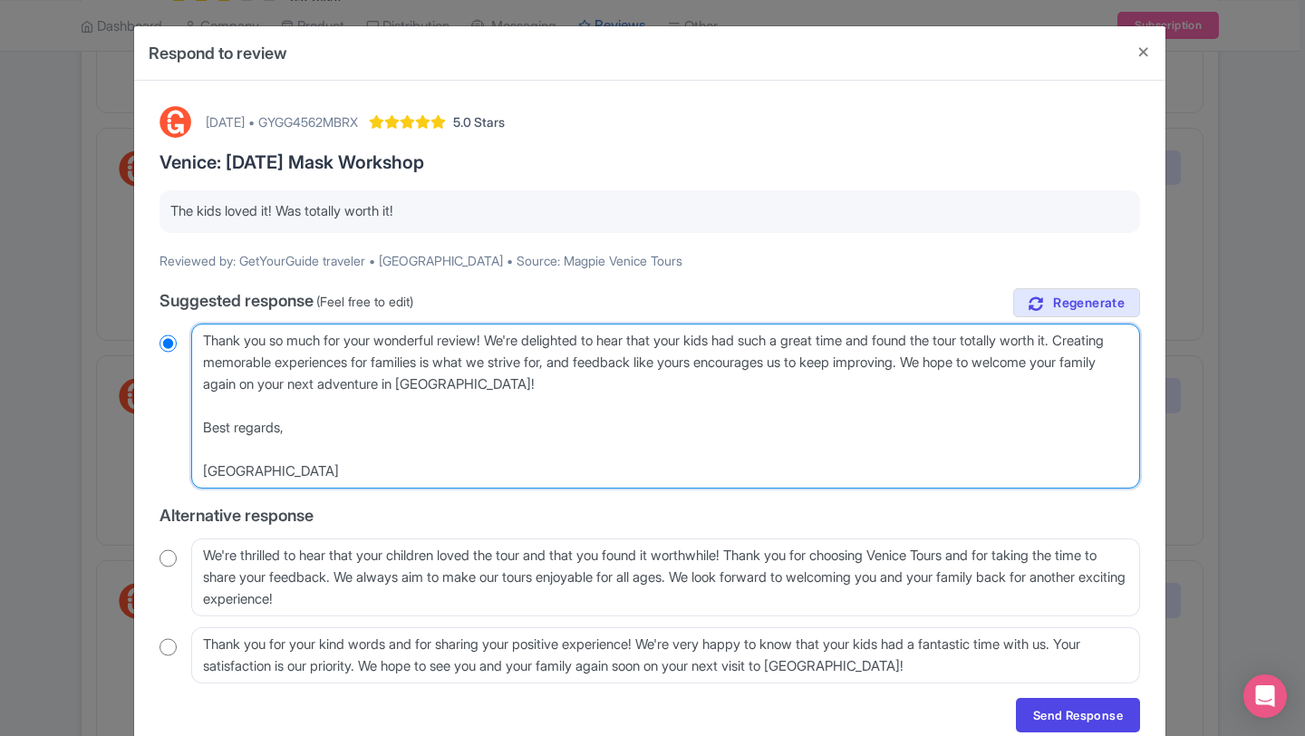
type textarea "Thank you so much for your wonderful review! We're delighted to hear that your …"
radio input "true"
type textarea "Thank you so much for your wonderful review! We're delighted to hear that your …"
radio input "true"
type textarea "Thank you so much for your wonderful review! We're delighted to hear that your …"
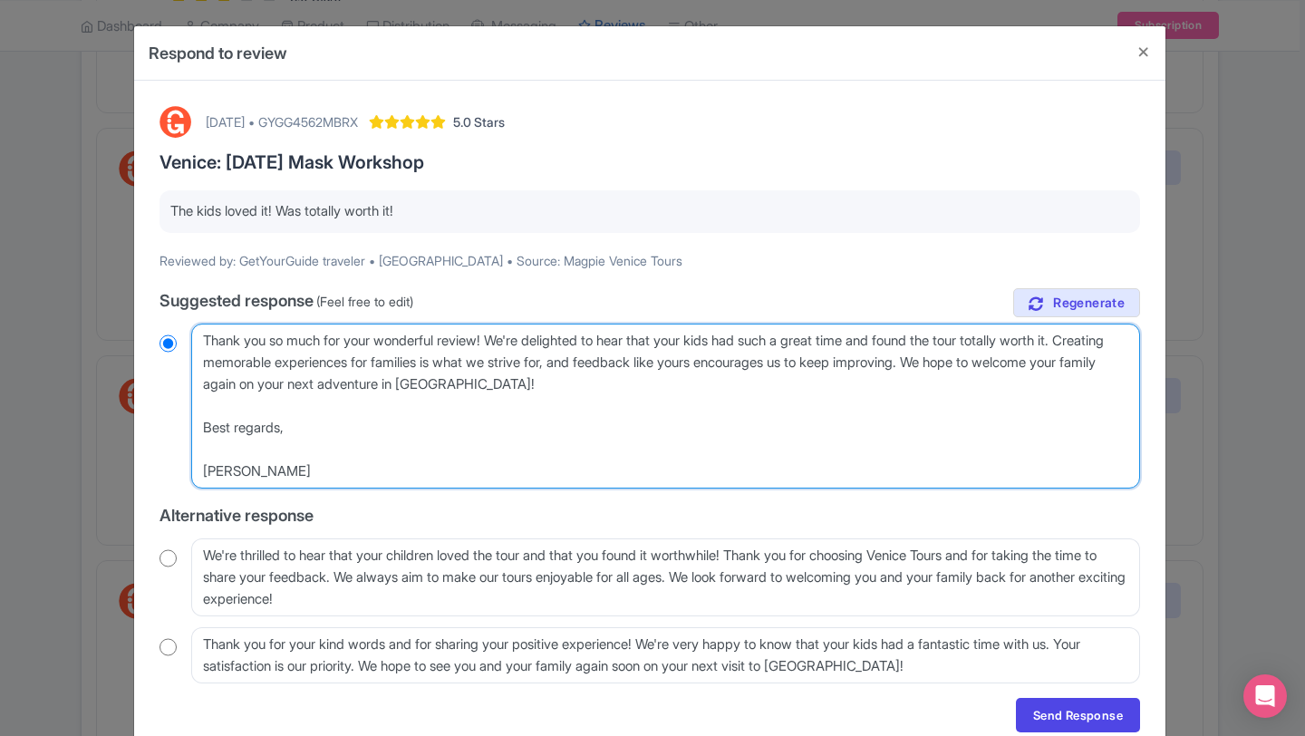
radio input "true"
type textarea "Thank you so much for your wonderful review! We're delighted to hear that your …"
radio input "true"
type textarea "Thank you so much for your wonderful review! We're delighted to hear that your …"
radio input "true"
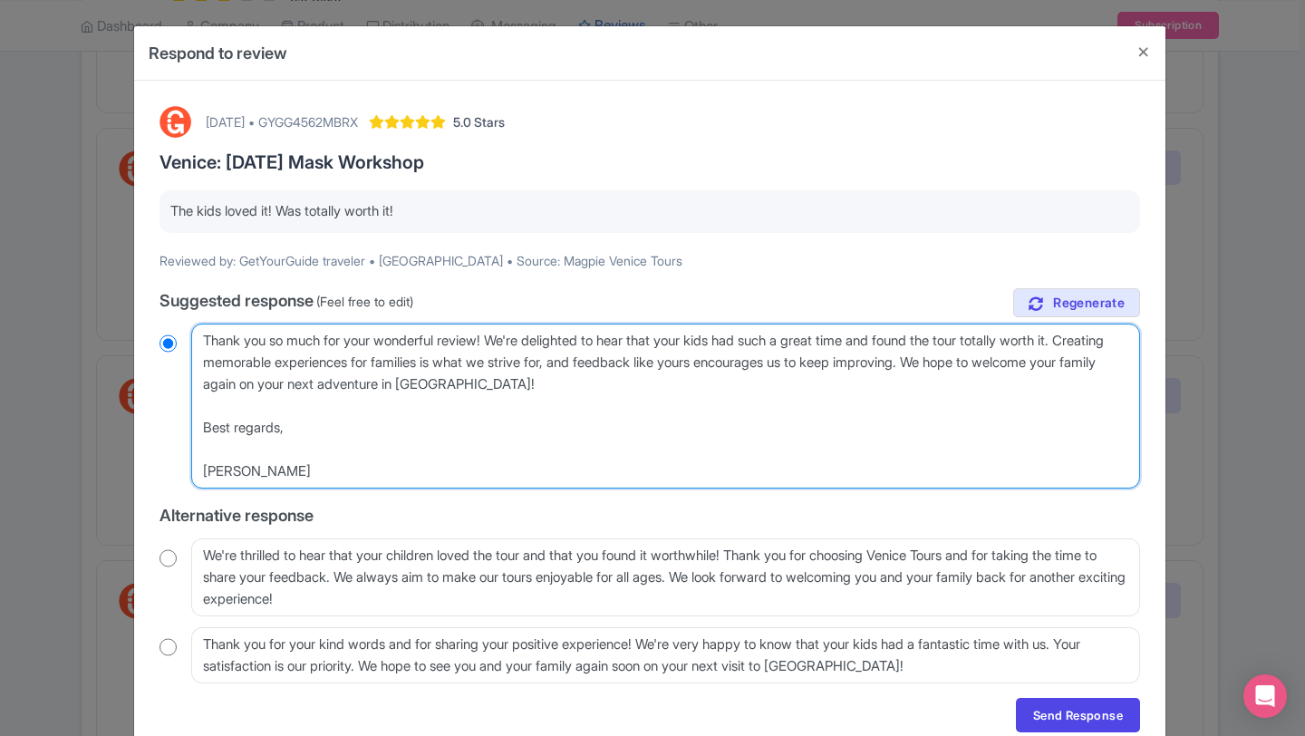
type textarea "Thank you so much for your wonderful review! We're delighted to hear that your …"
radio input "true"
type textarea "Thank you so much for your wonderful review! We're delighted to hear that your …"
radio input "true"
type textarea "Thank you so much for your wonderful review! We're delighted to hear that your …"
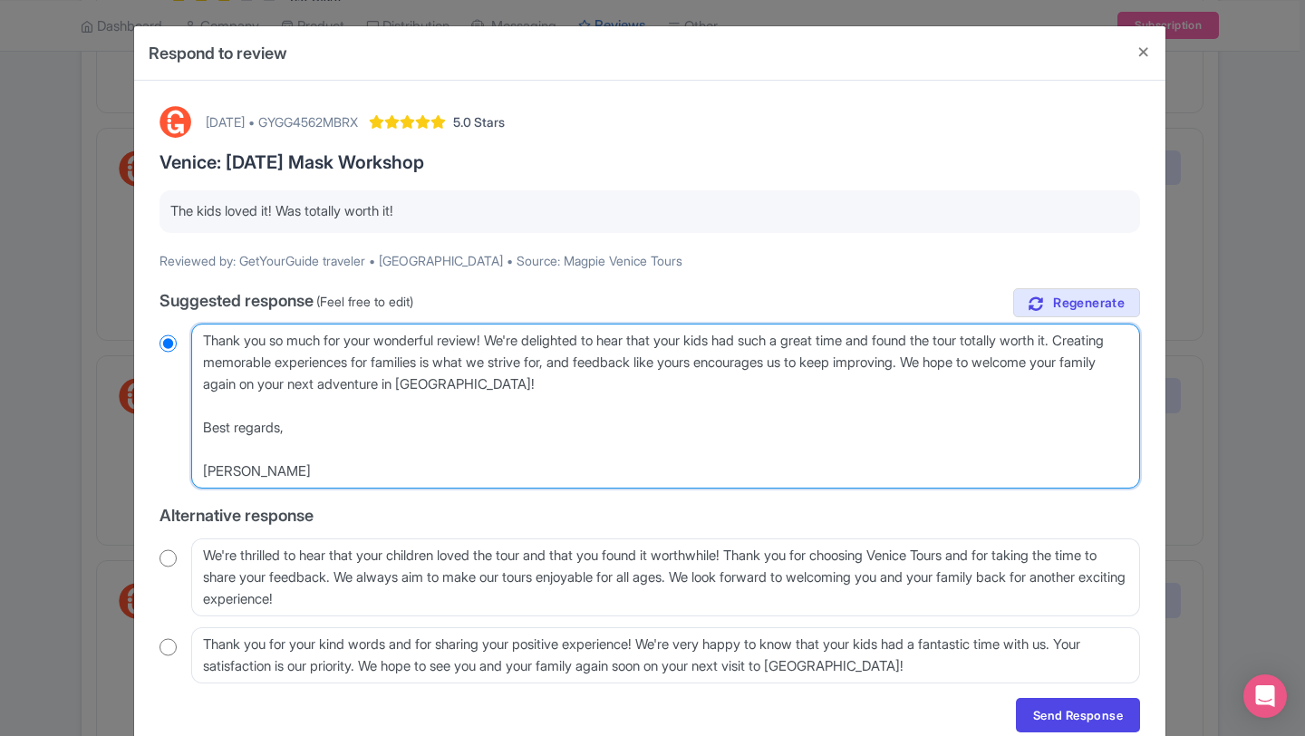
radio input "true"
type textarea "Thank you so much for your wonderful review! We're delighted to hear that your …"
radio input "true"
type textarea "Thank you so much for your wonderful review! We're delighted to hear that your …"
radio input "true"
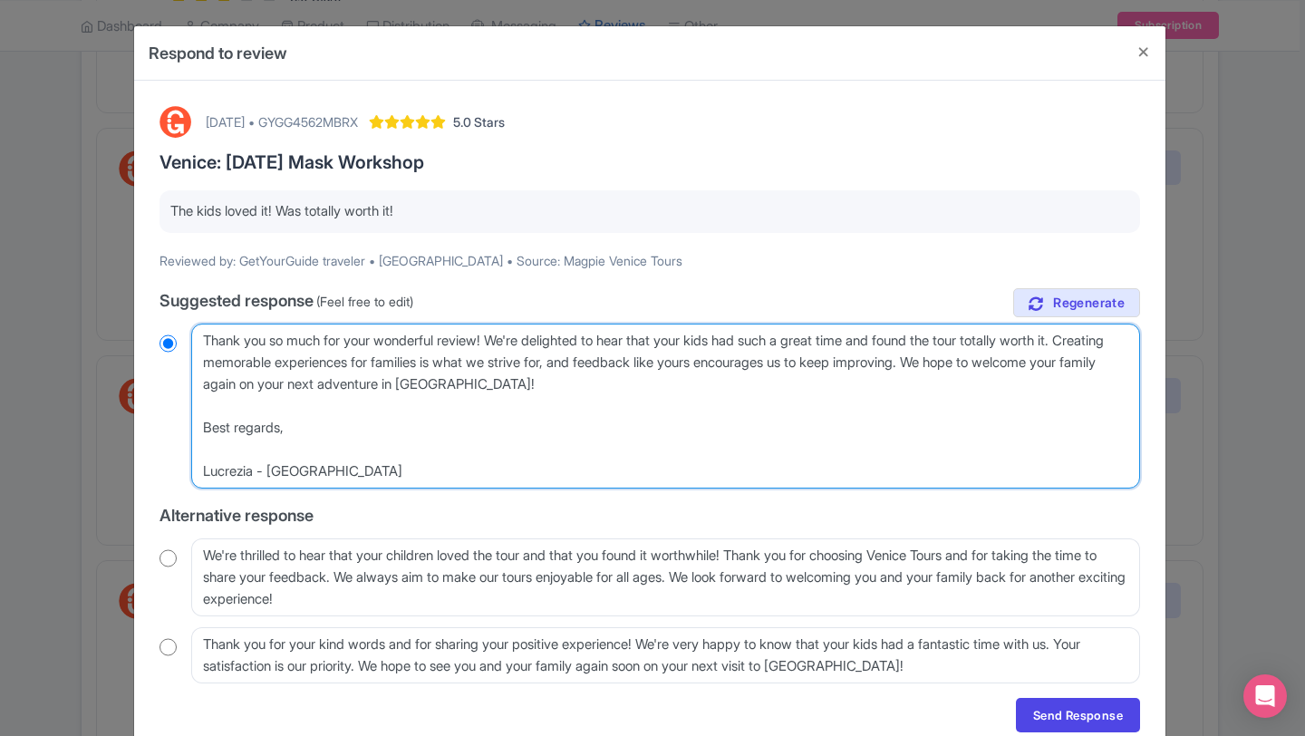
type textarea "Thank you so much for your wonderful review! We're delighted to hear that your …"
radio input "true"
type textarea "Thank you so much for your wonderful review! We're delighted to hear that your …"
radio input "true"
type textarea "Thank you so much for your wonderful review! We're delighted to hear that your …"
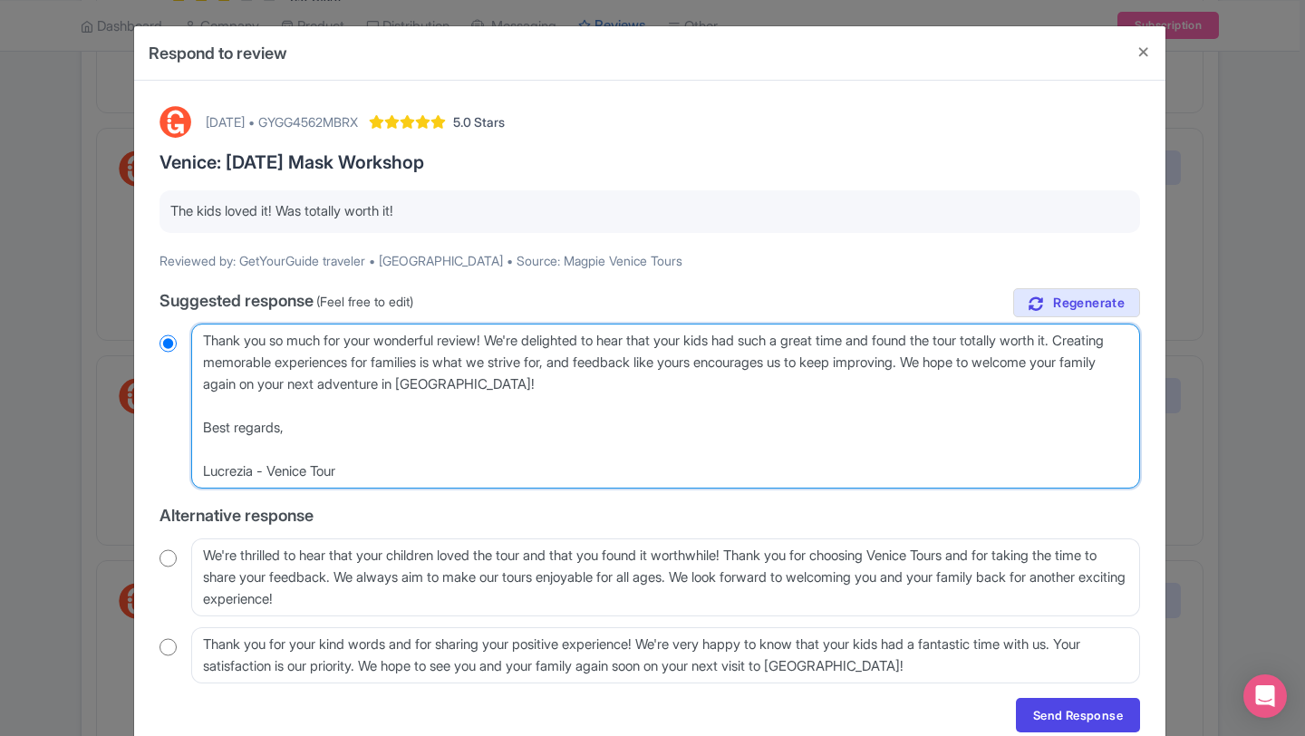
radio input "true"
type textarea "Thank you so much for your wonderful review! We're delighted to hear that your …"
radio input "true"
type textarea "Thank you so much for your wonderful review! We're delighted to hear that your …"
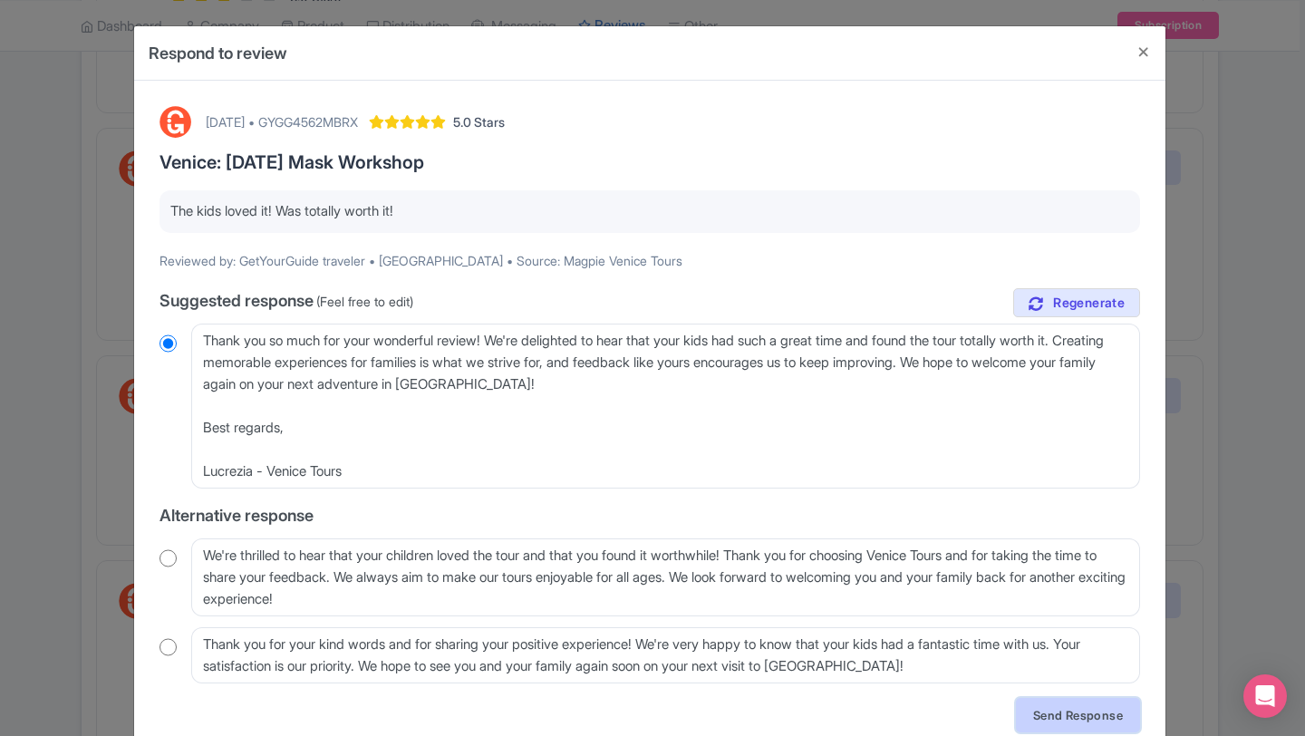
click at [1092, 703] on link "Send Response" at bounding box center [1078, 715] width 124 height 34
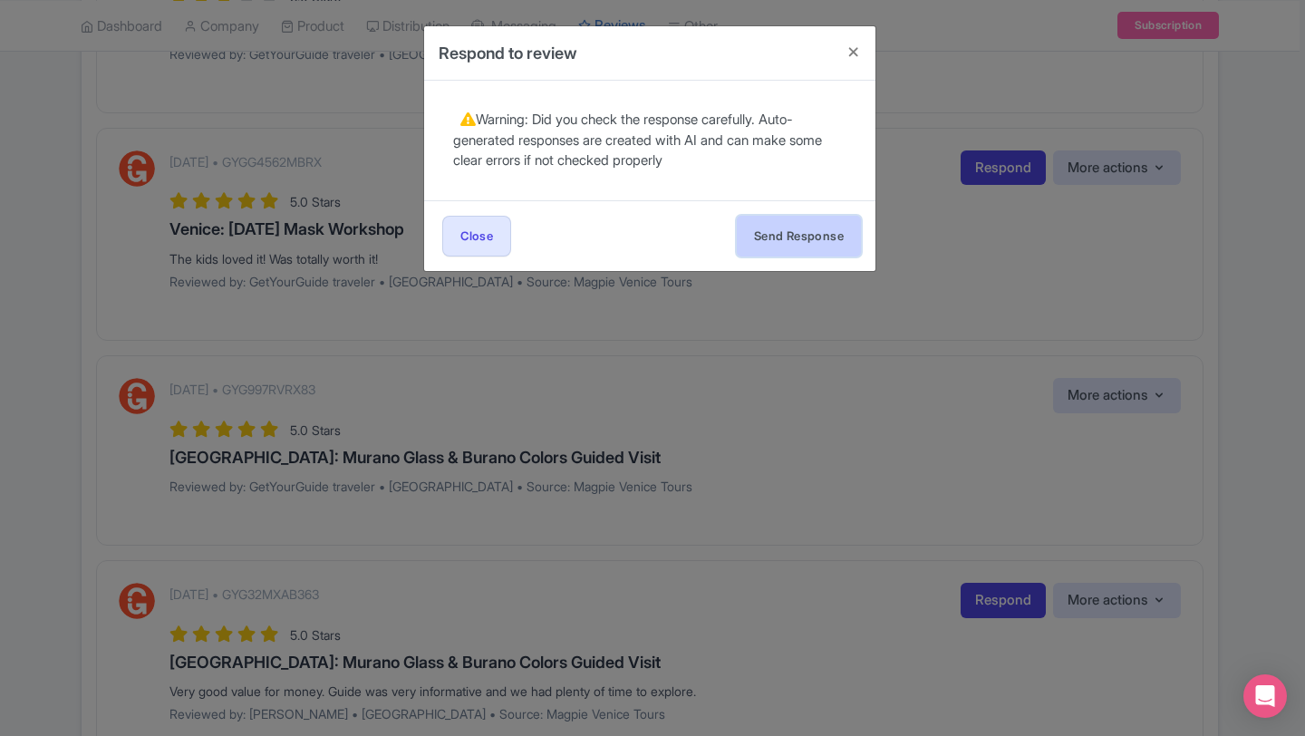
click at [806, 238] on button "Send Response" at bounding box center [799, 236] width 124 height 41
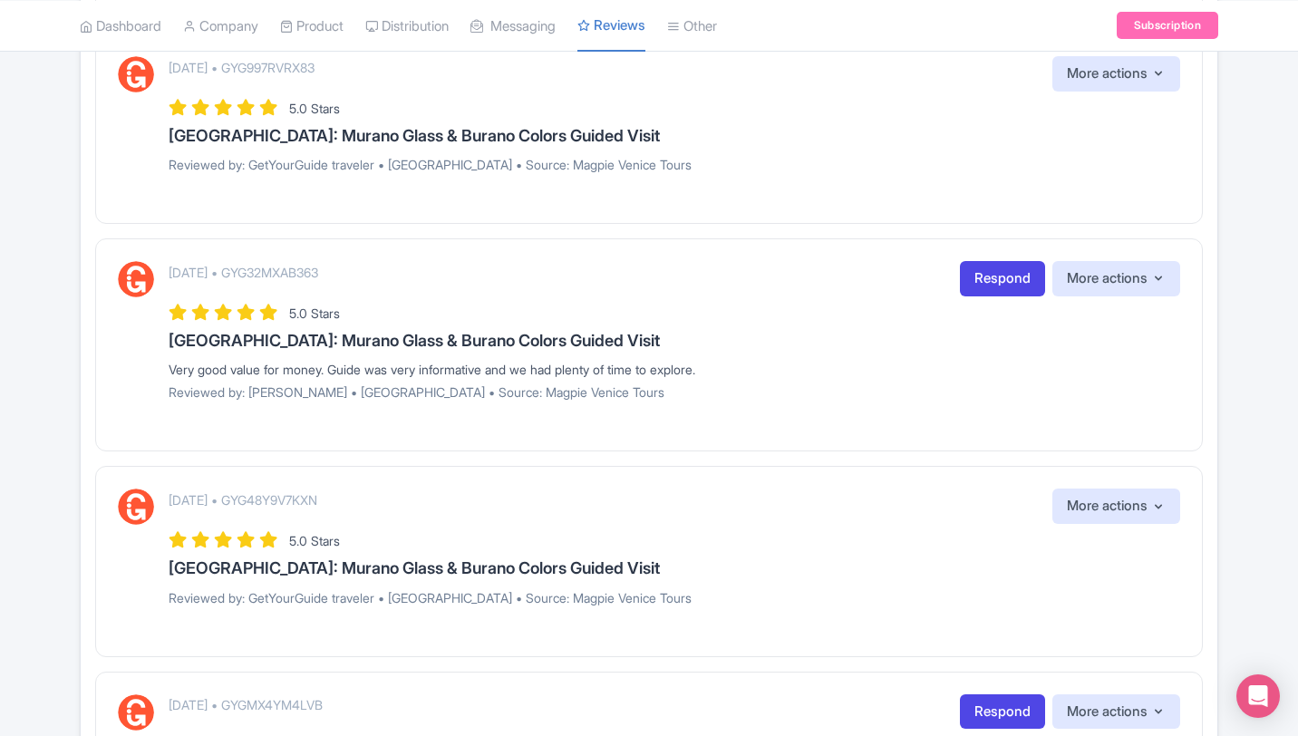
scroll to position [1417, 0]
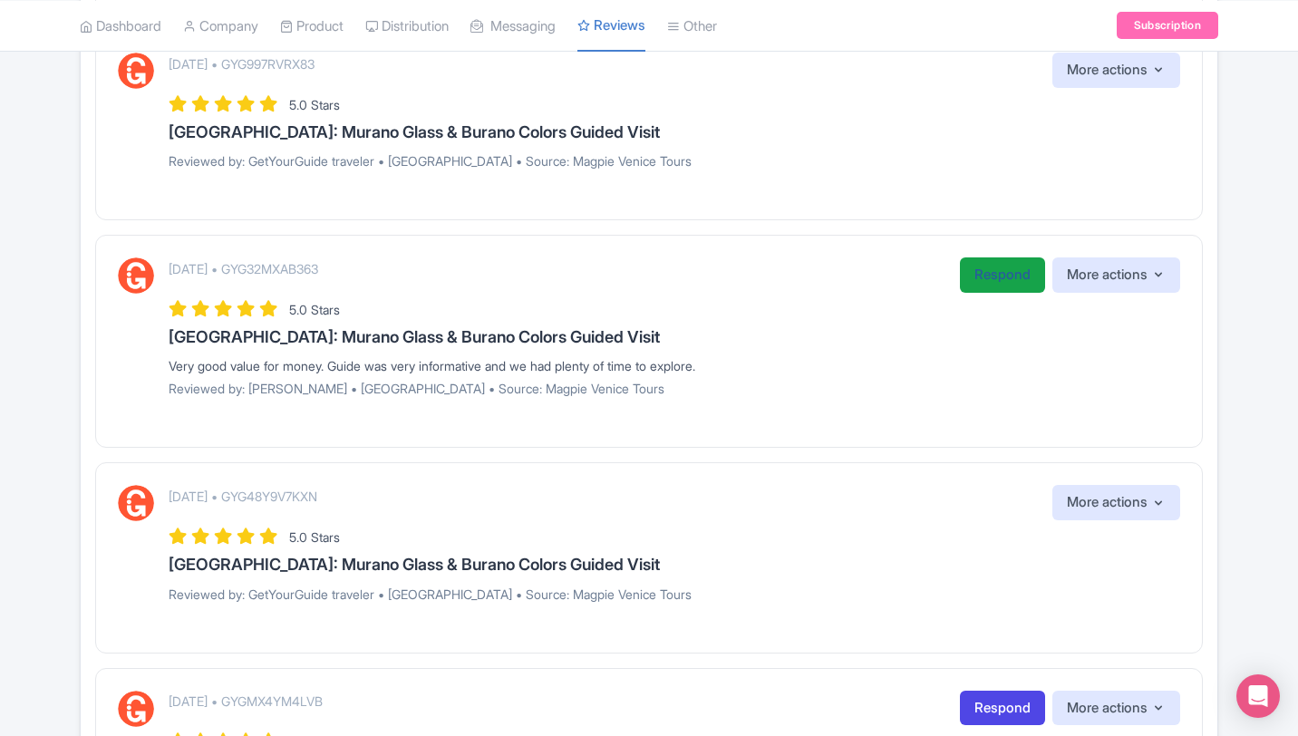
click at [1004, 281] on link "Respond" at bounding box center [1002, 274] width 85 height 35
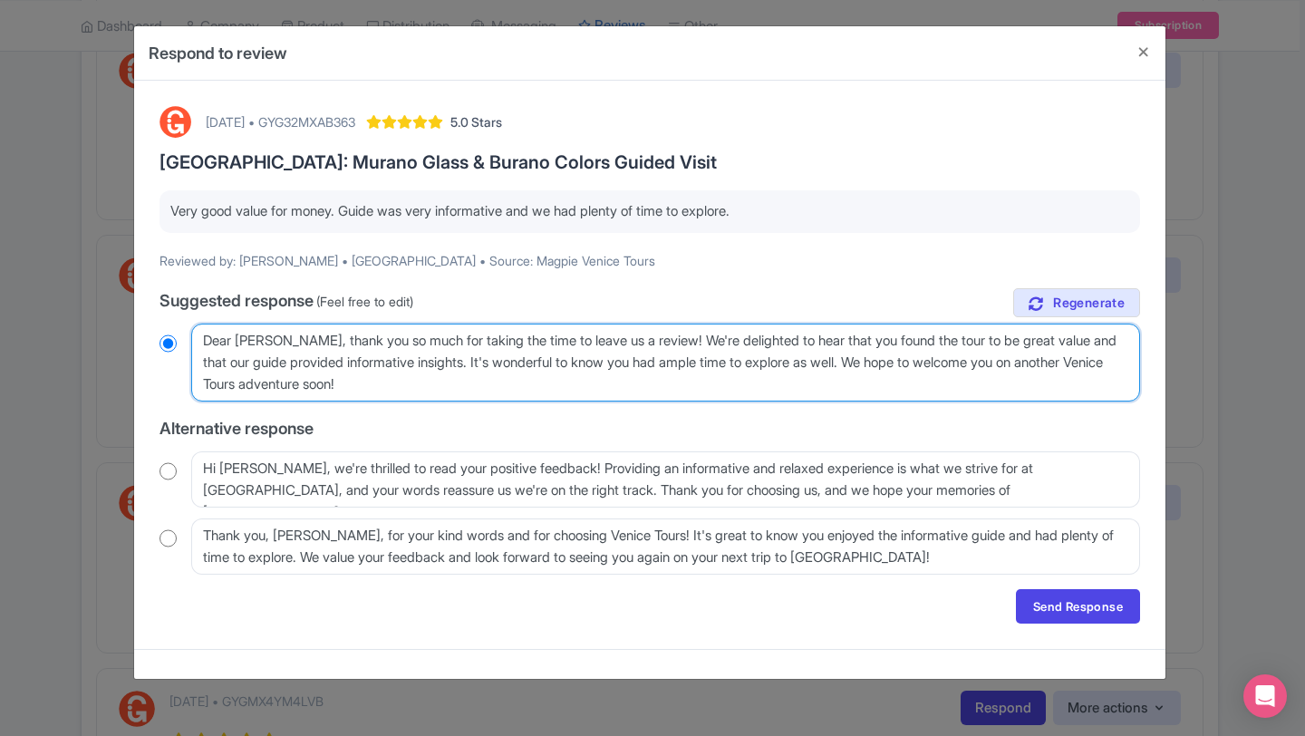
click at [423, 389] on textarea "Dear Kristine, thank you so much for taking the time to leave us a review! We'r…" at bounding box center [665, 363] width 949 height 78
type textarea "Dear Kristine, thank you so much for taking the time to leave us a review! We'r…"
radio input "true"
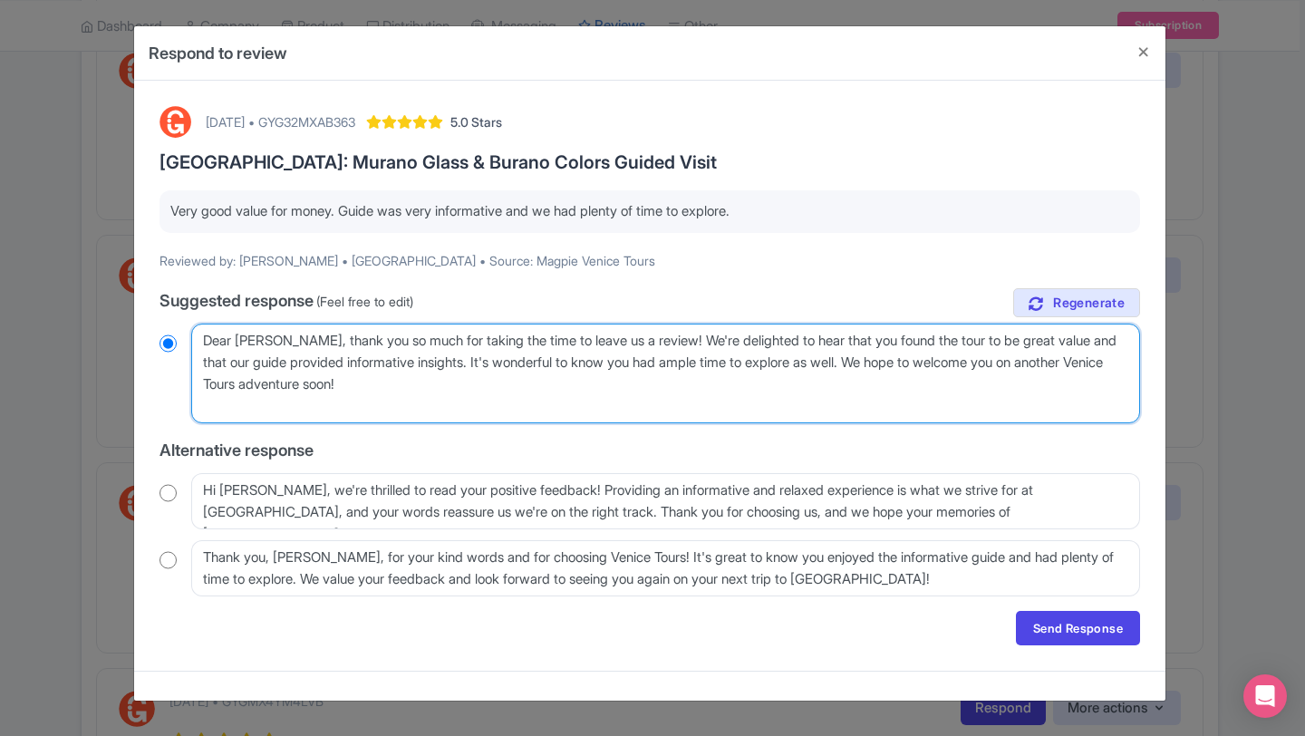
type textarea "Dear Kristine, thank you so much for taking the time to leave us a review! We'r…"
radio input "true"
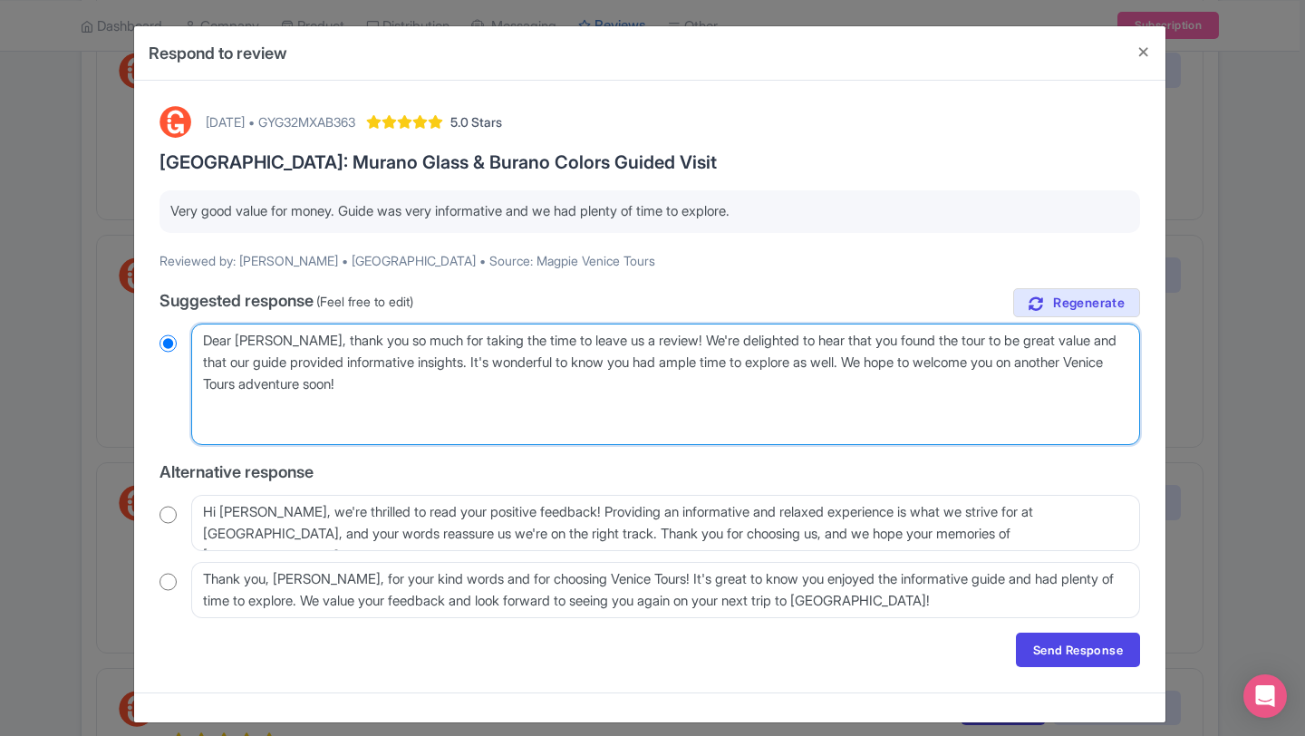
type textarea "Dear Kristine, thank you so much for taking the time to leave us a review! We'r…"
radio input "true"
type textarea "Dear Kristine, thank you so much for taking the time to leave us a review! We'r…"
radio input "true"
type textarea "Dear Kristine, thank you so much for taking the time to leave us a review! We'r…"
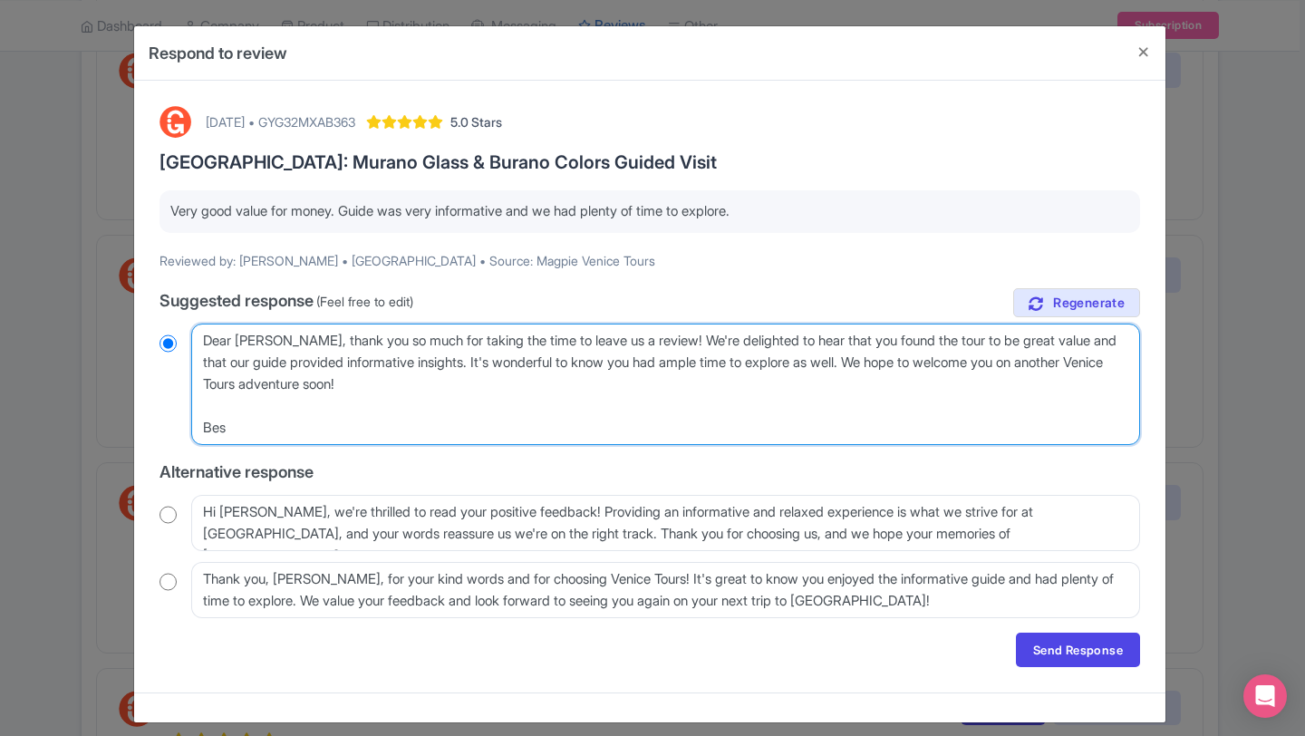
radio input "true"
type textarea "Dear Kristine, thank you so much for taking the time to leave us a review! We'r…"
radio input "true"
type textarea "Dear Kristine, thank you so much for taking the time to leave us a review! We'r…"
radio input "true"
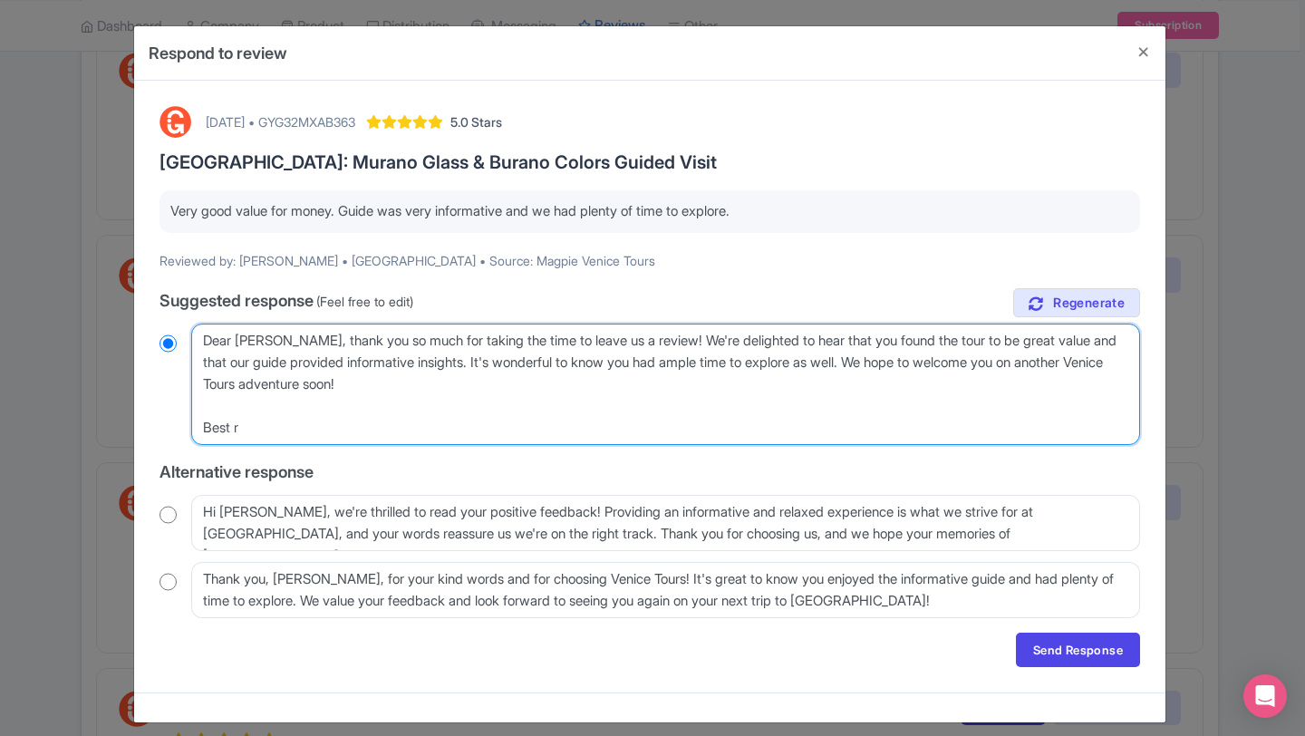
type textarea "Dear Kristine, thank you so much for taking the time to leave us a review! We'r…"
radio input "true"
type textarea "Dear Kristine, thank you so much for taking the time to leave us a review! We'r…"
radio input "true"
type textarea "Dear Kristine, thank you so much for taking the time to leave us a review! We'r…"
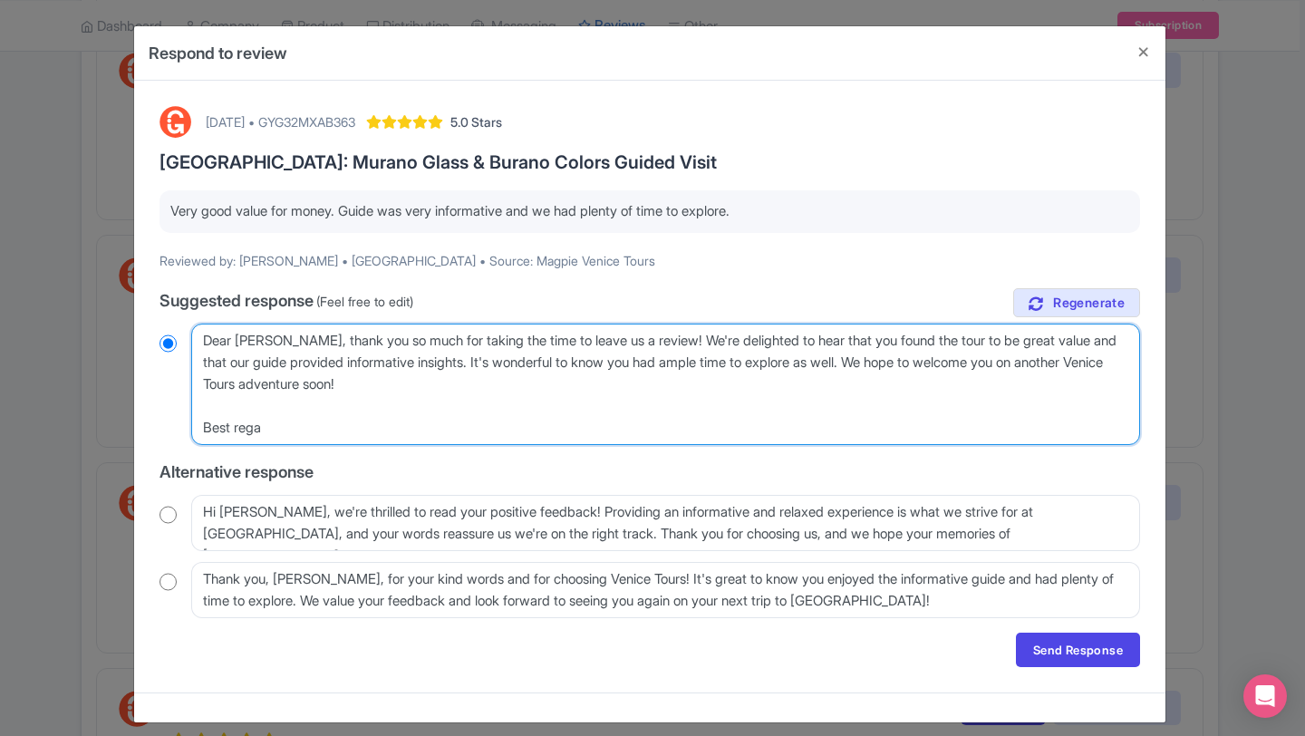
radio input "true"
type textarea "Dear Kristine, thank you so much for taking the time to leave us a review! We'r…"
radio input "true"
type textarea "Dear Kristine, thank you so much for taking the time to leave us a review! We'r…"
radio input "true"
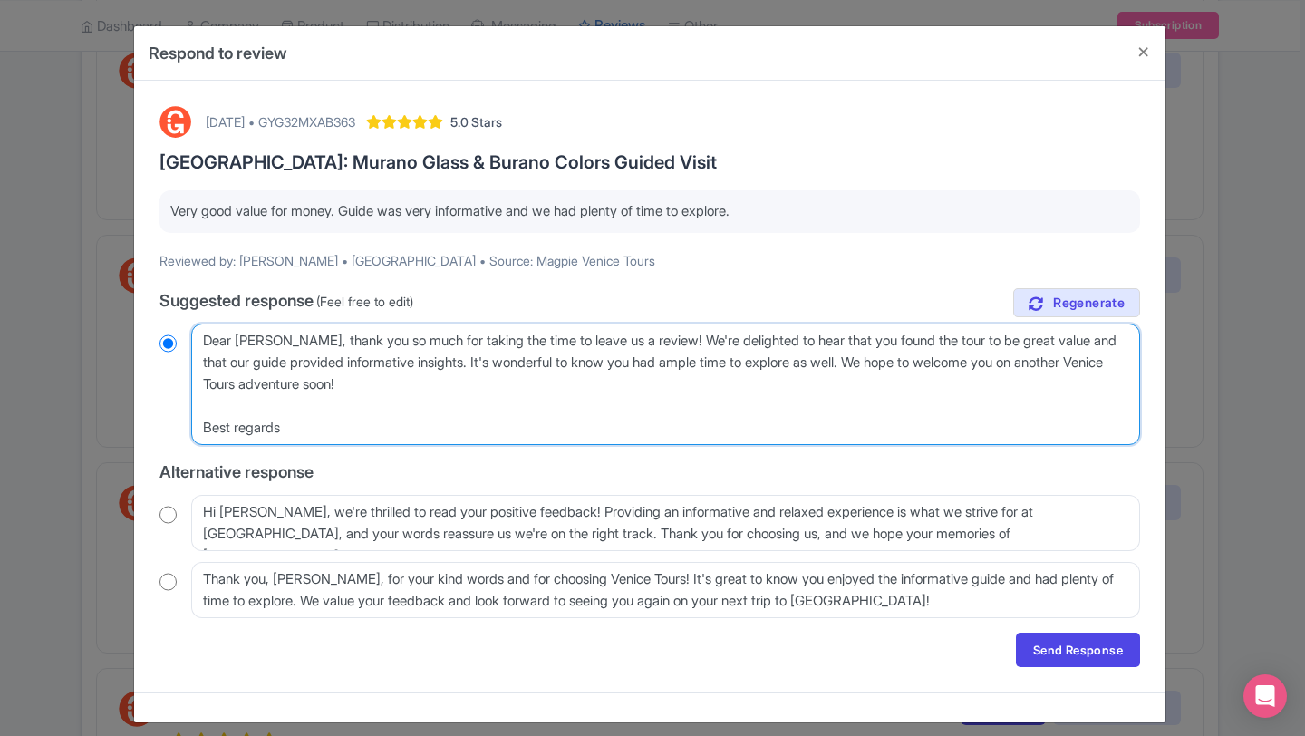
type textarea "Dear Kristine, thank you so much for taking the time to leave us a review! We'r…"
radio input "true"
type textarea "Dear Kristine, thank you so much for taking the time to leave us a review! We'r…"
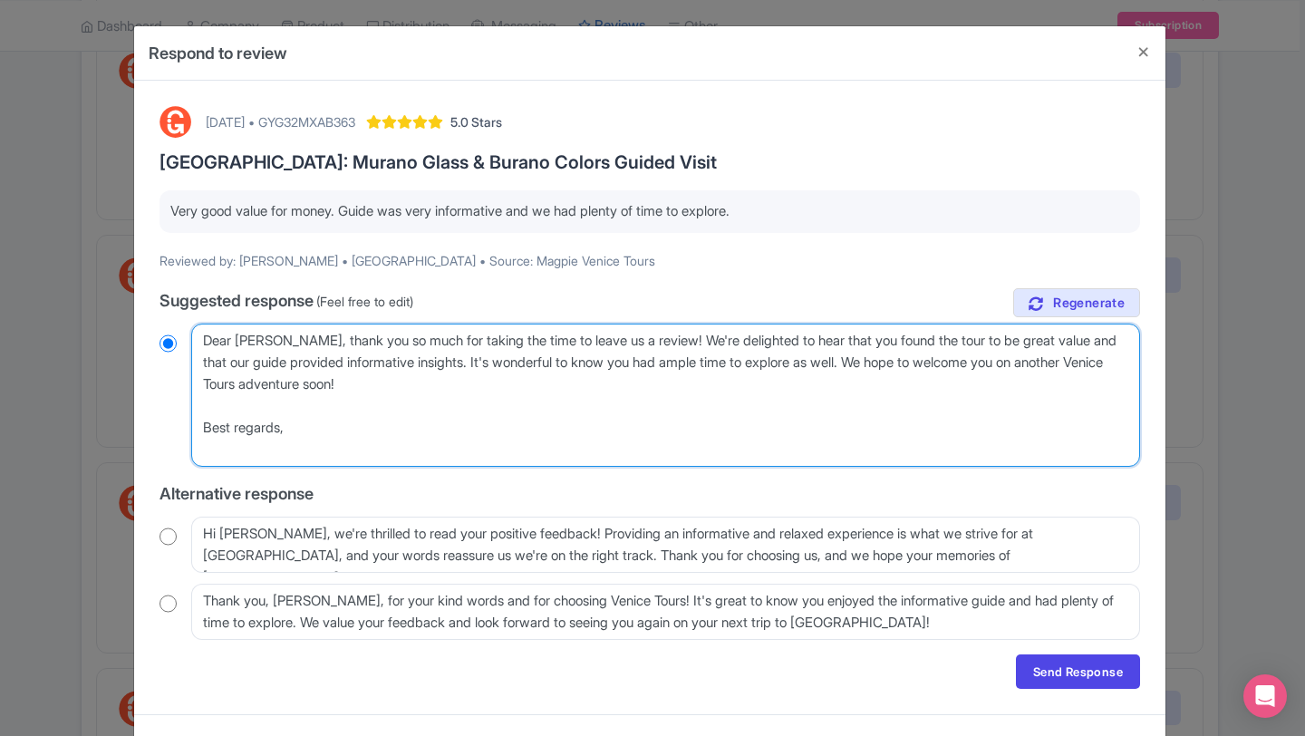
radio input "true"
type textarea "Dear Kristine, thank you so much for taking the time to leave us a review! We'r…"
radio input "true"
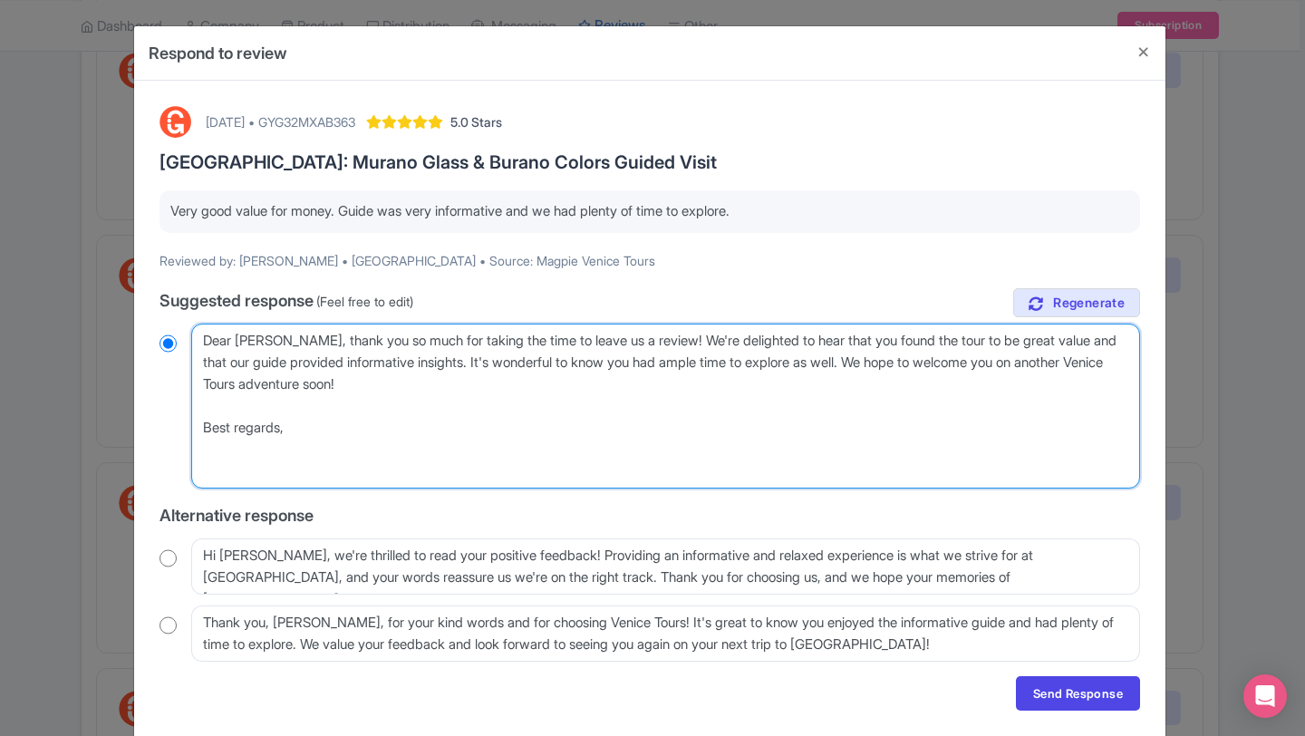
type textarea "Dear Kristine, thank you so much for taking the time to leave us a review! We'r…"
radio input "true"
type textarea "Dear Kristine, thank you so much for taking the time to leave us a review! We'r…"
radio input "true"
type textarea "Dear Kristine, thank you so much for taking the time to leave us a review! We'r…"
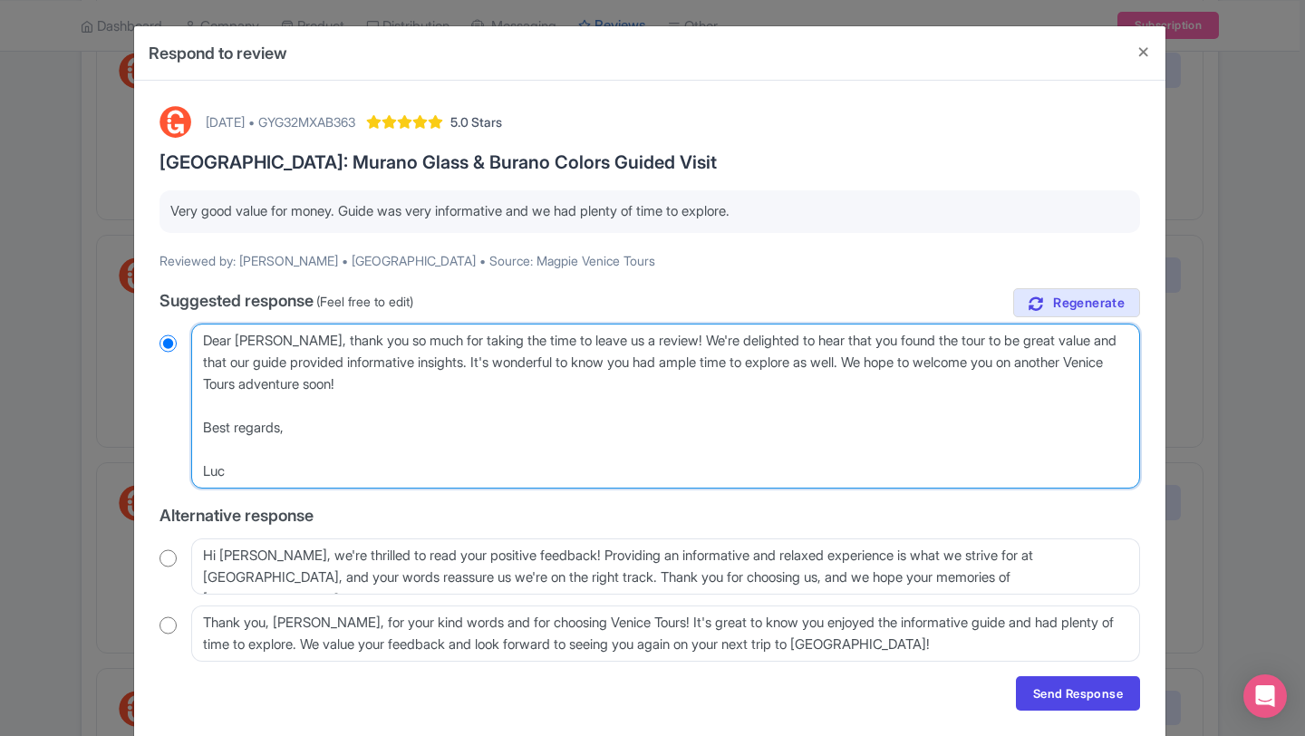
radio input "true"
type textarea "Dear Kristine, thank you so much for taking the time to leave us a review! We'r…"
radio input "true"
type textarea "Dear Kristine, thank you so much for taking the time to leave us a review! We'r…"
radio input "true"
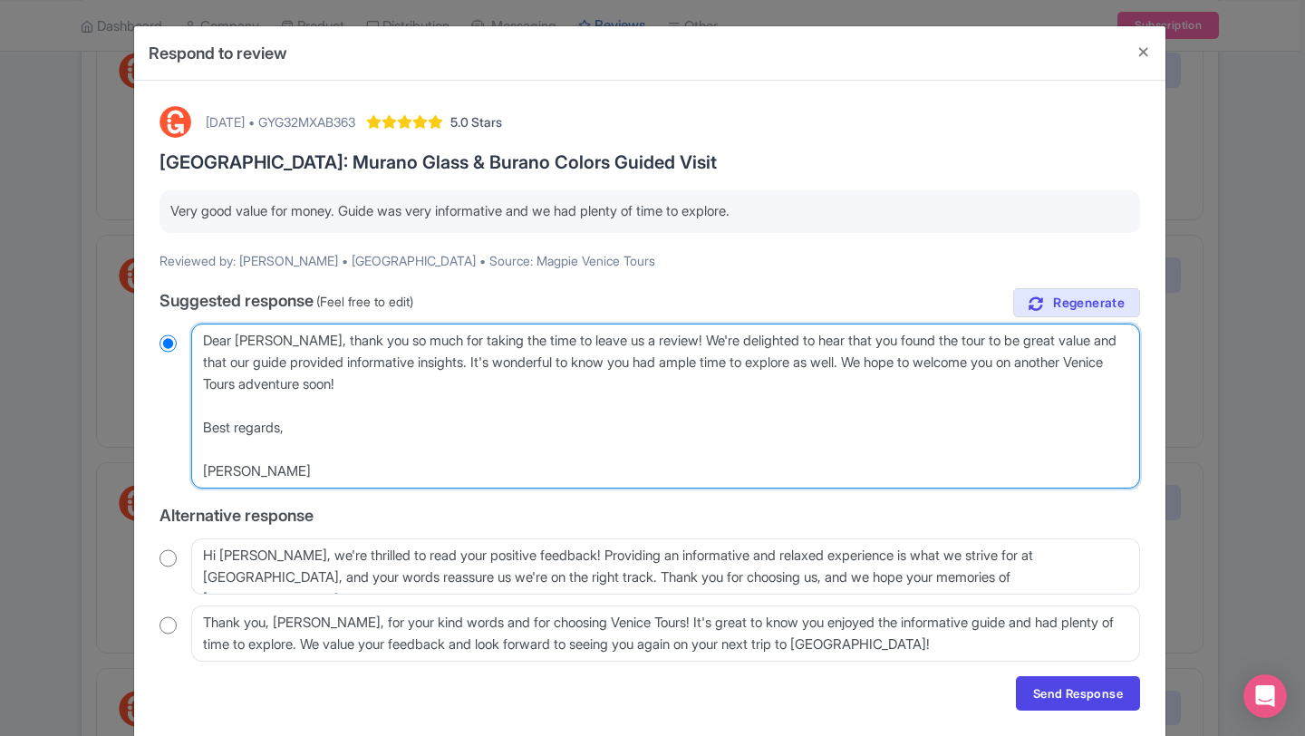
type textarea "Dear Kristine, thank you so much for taking the time to leave us a review! We'r…"
radio input "true"
type textarea "Dear Kristine, thank you so much for taking the time to leave us a review! We'r…"
radio input "true"
type textarea "Dear Kristine, thank you so much for taking the time to leave us a review! We'r…"
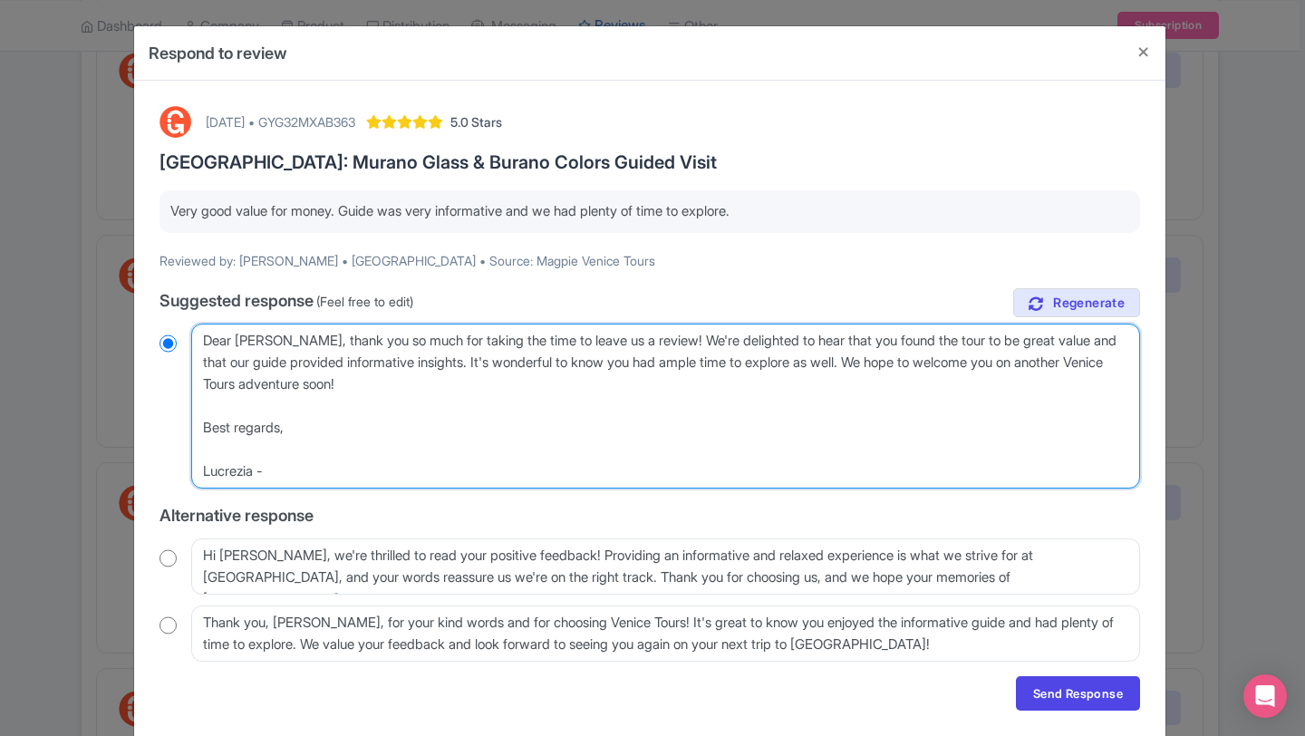
radio input "true"
type textarea "Dear Kristine, thank you so much for taking the time to leave us a review! We'r…"
radio input "true"
type textarea "Dear Kristine, thank you so much for taking the time to leave us a review! We'r…"
radio input "true"
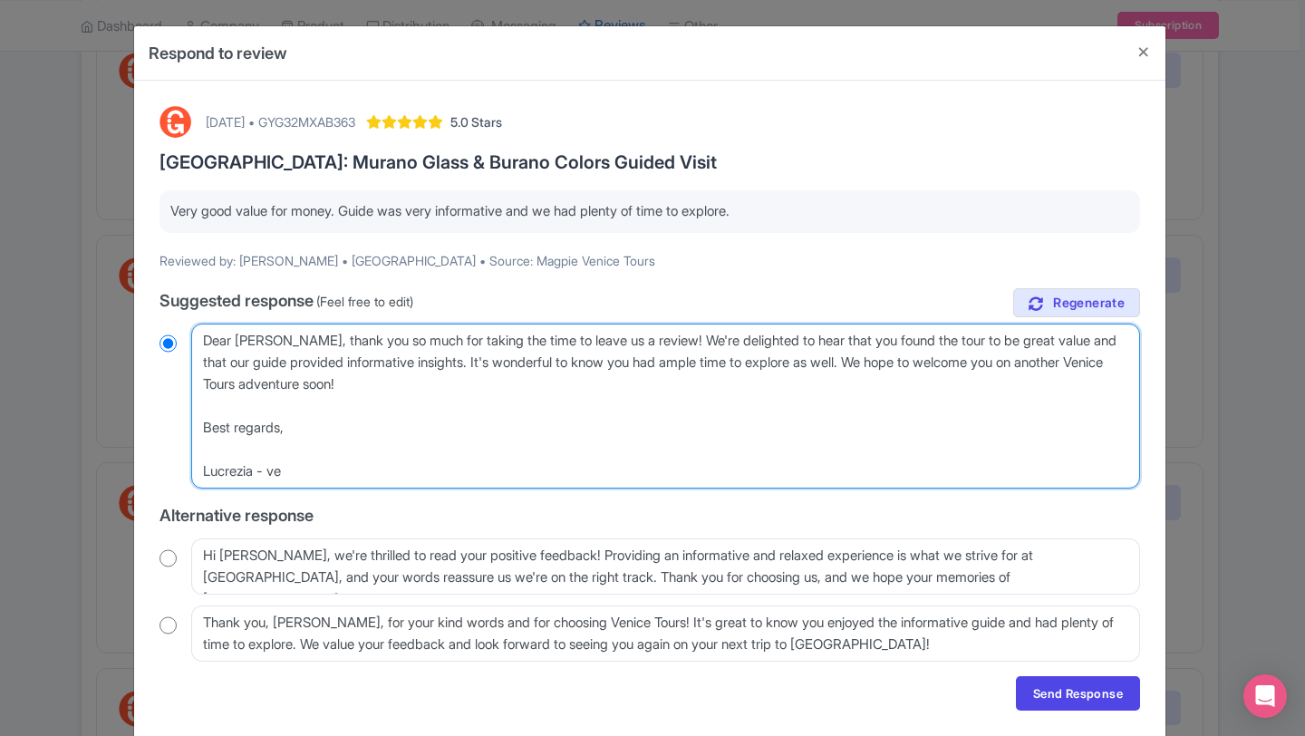
type textarea "Dear Kristine, thank you so much for taking the time to leave us a review! We'r…"
radio input "true"
type textarea "Dear Kristine, thank you so much for taking the time to leave us a review! We'r…"
radio input "true"
type textarea "Dear Kristine, thank you so much for taking the time to leave us a review! We'r…"
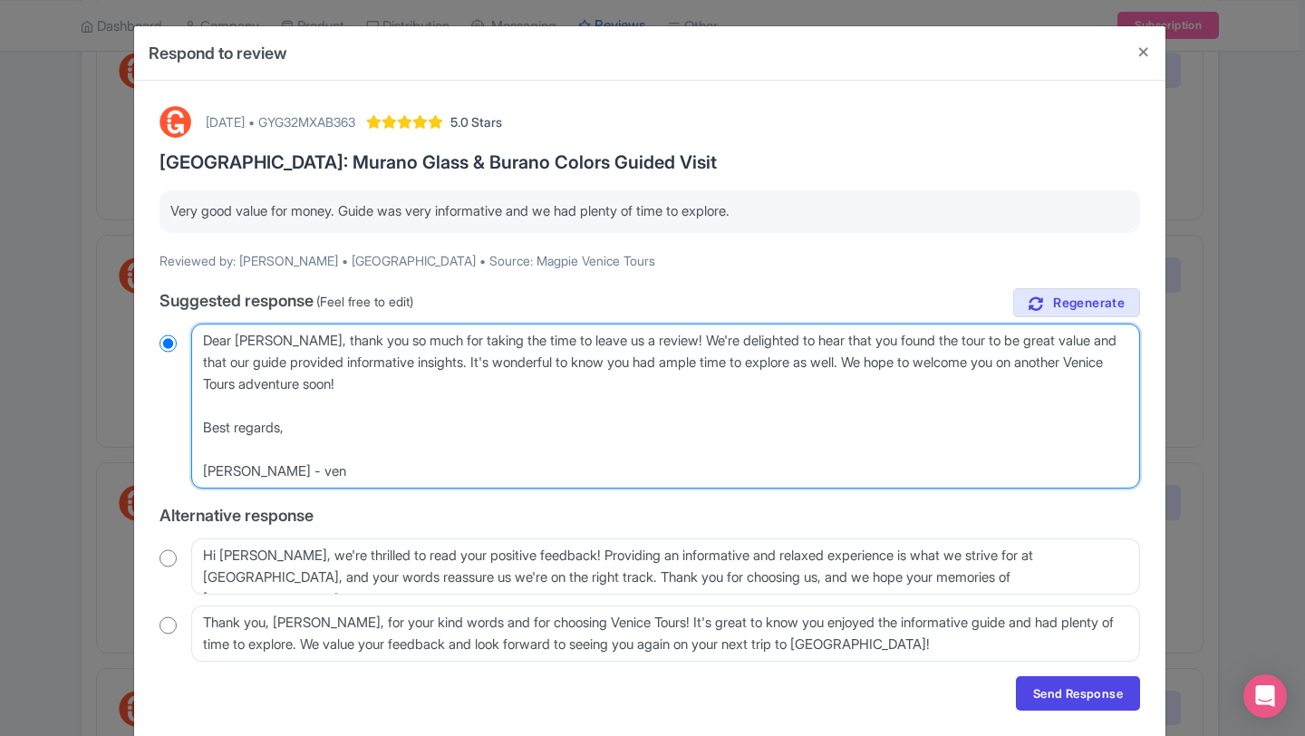
radio input "true"
type textarea "Dear Kristine, thank you so much for taking the time to leave us a review! We'r…"
radio input "true"
type textarea "Dear Kristine, thank you so much for taking the time to leave us a review! We'r…"
radio input "true"
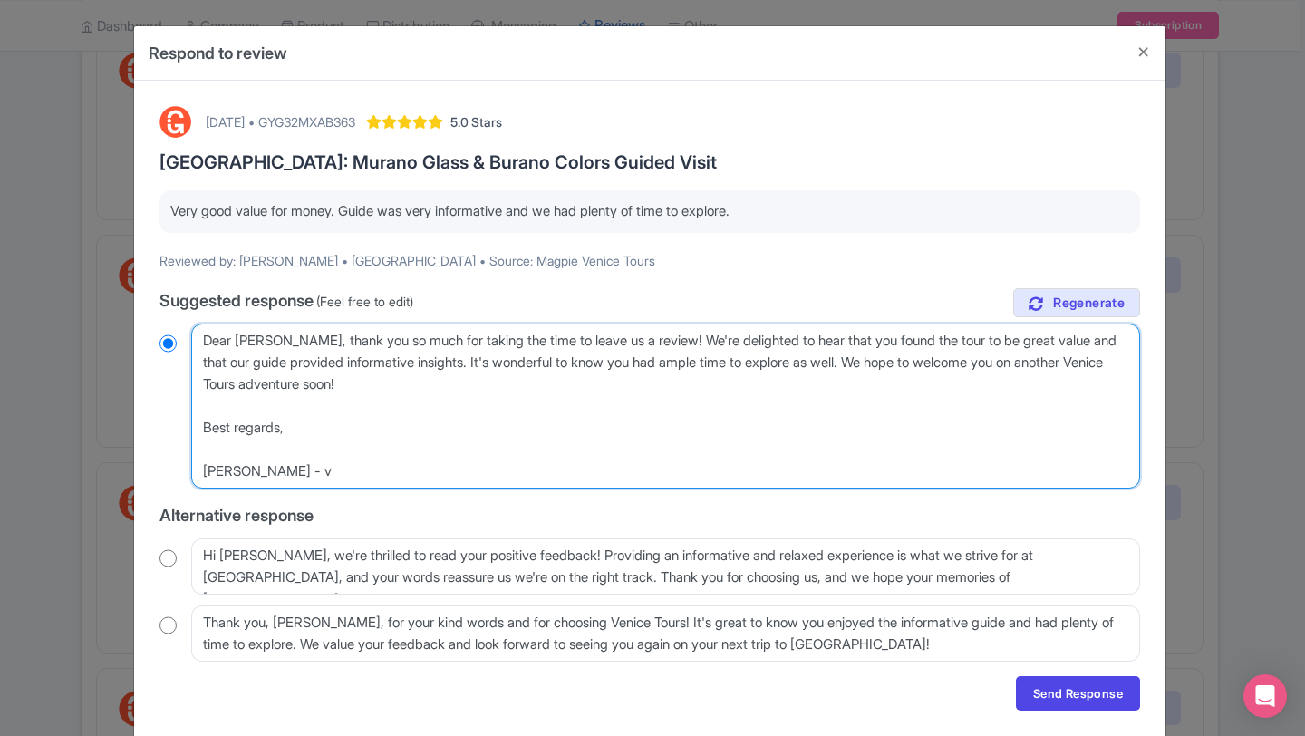
type textarea "Dear Kristine, thank you so much for taking the time to leave us a review! We'r…"
radio input "true"
type textarea "Dear Kristine, thank you so much for taking the time to leave us a review! We'r…"
radio input "true"
type textarea "Dear Kristine, thank you so much for taking the time to leave us a review! We'r…"
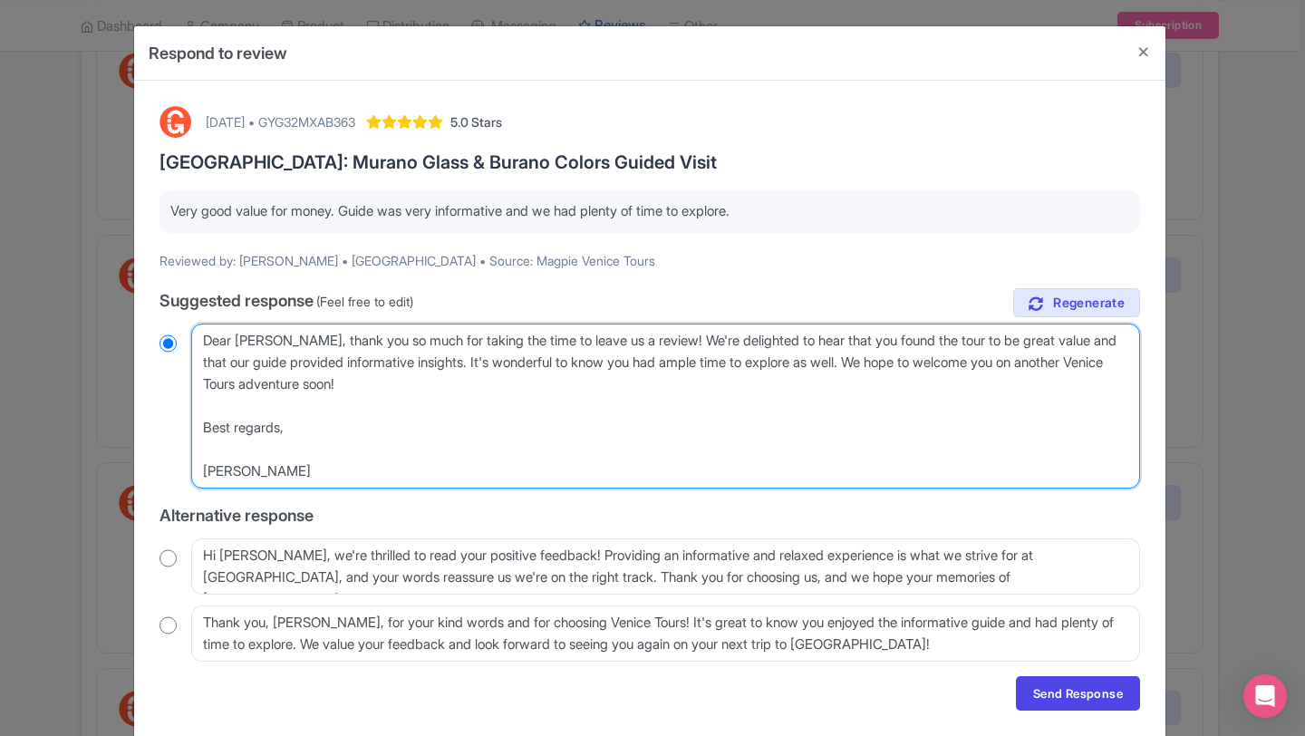
radio input "true"
type textarea "Dear Kristine, thank you so much for taking the time to leave us a review! We'r…"
radio input "true"
type textarea "Dear Kristine, thank you so much for taking the time to leave us a review! We'r…"
radio input "true"
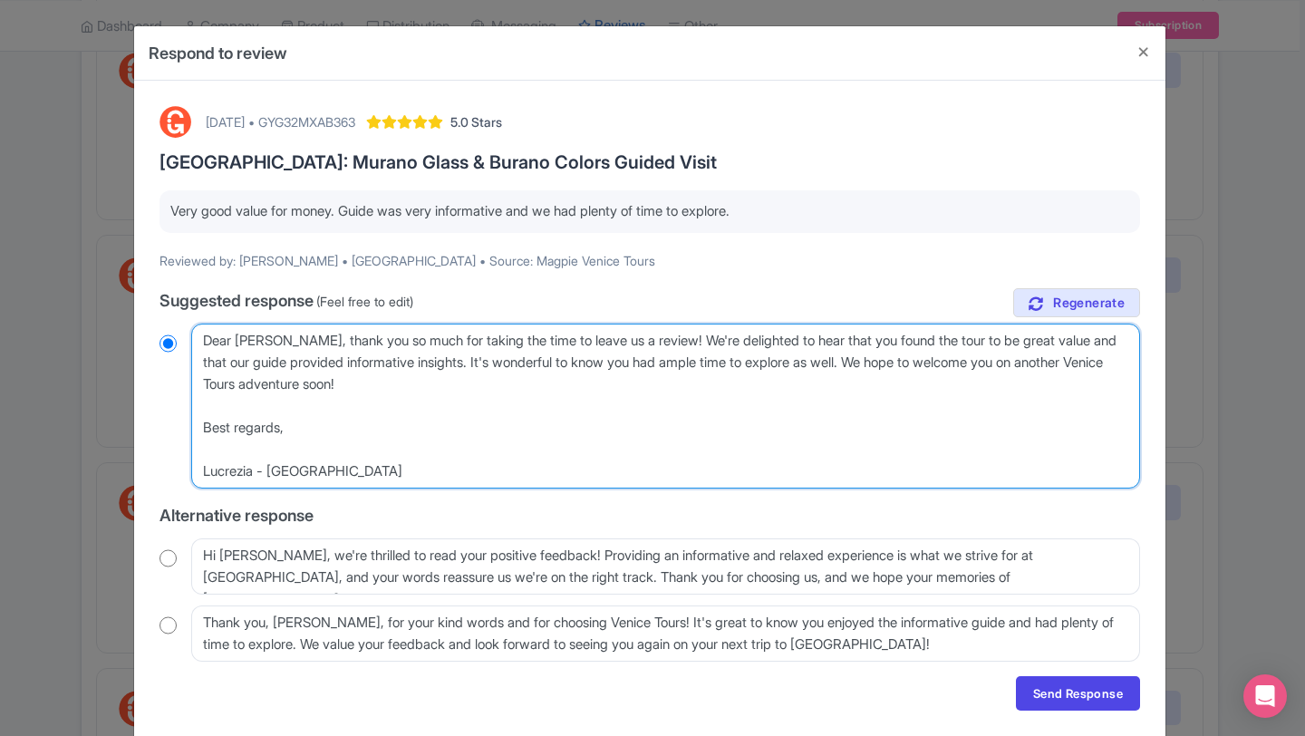
type textarea "Dear Kristine, thank you so much for taking the time to leave us a review! We'r…"
radio input "true"
type textarea "Dear Kristine, thank you so much for taking the time to leave us a review! We'r…"
radio input "true"
type textarea "Dear Kristine, thank you so much for taking the time to leave us a review! We'r…"
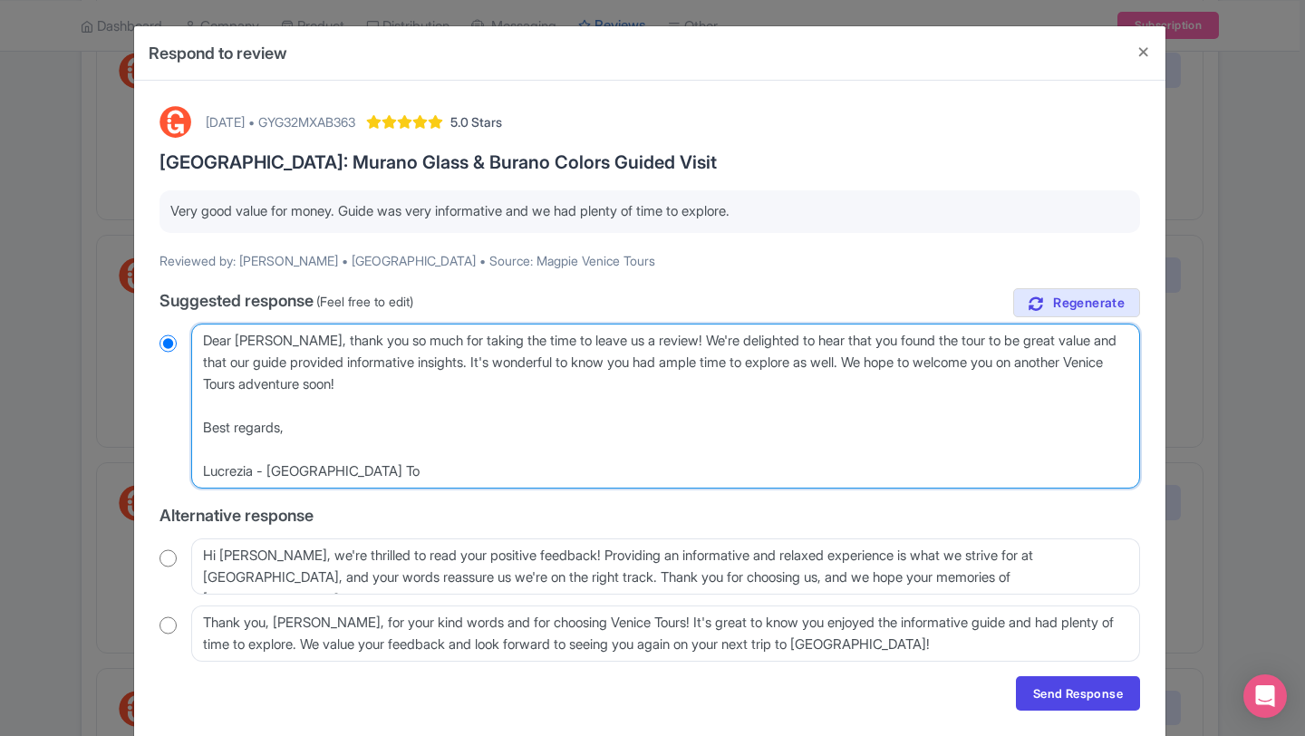
radio input "true"
type textarea "Dear Kristine, thank you so much for taking the time to leave us a review! We'r…"
radio input "true"
type textarea "Dear Kristine, thank you so much for taking the time to leave us a review! We'r…"
radio input "true"
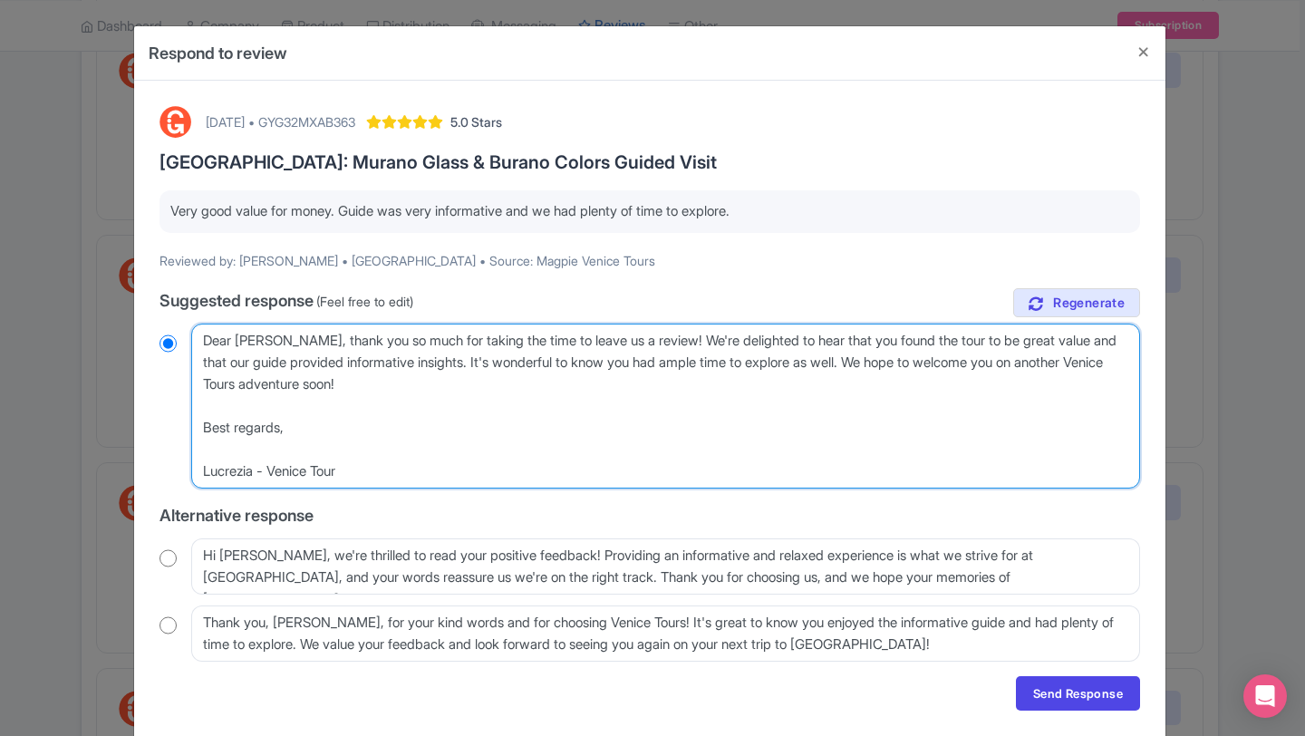
type textarea "Dear [PERSON_NAME], thank you so much for taking the time to leave us a review!…"
radio input "true"
type textarea "Dear [PERSON_NAME], thank you so much for taking the time to leave us a review!…"
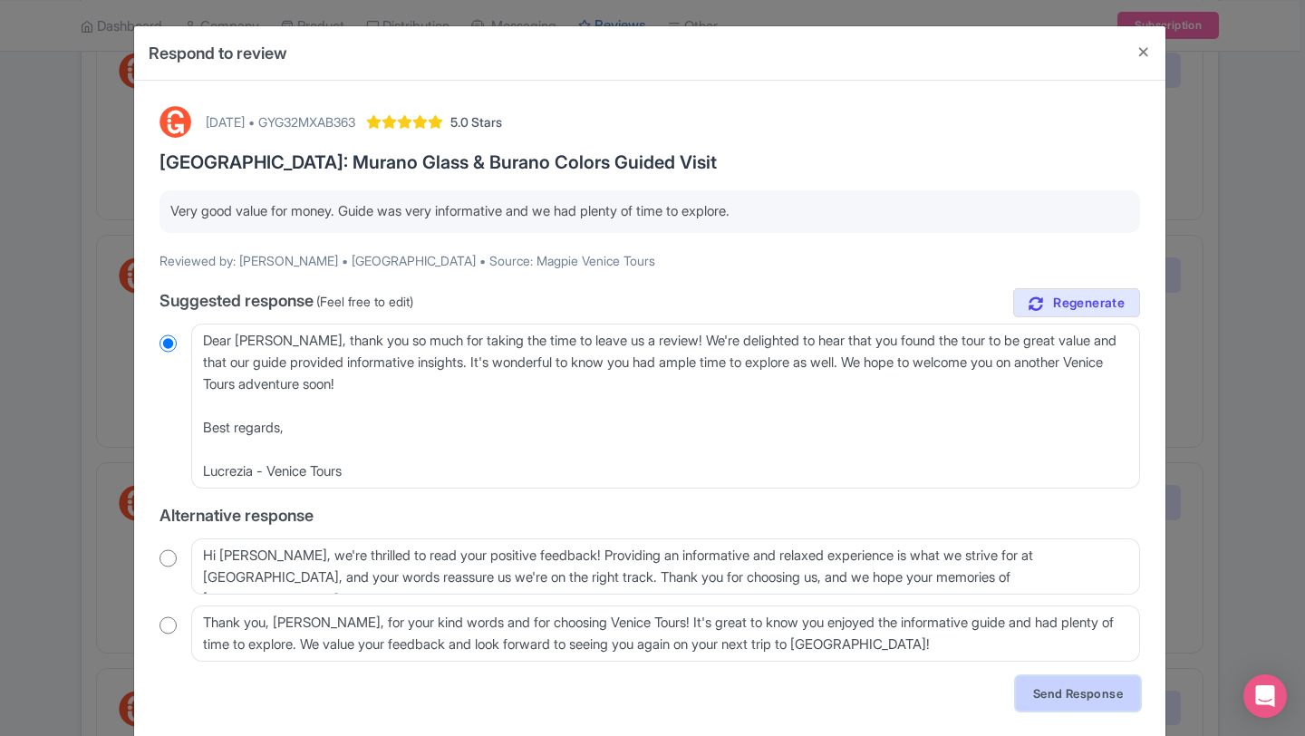
click at [1019, 697] on link "Send Response" at bounding box center [1078, 693] width 124 height 34
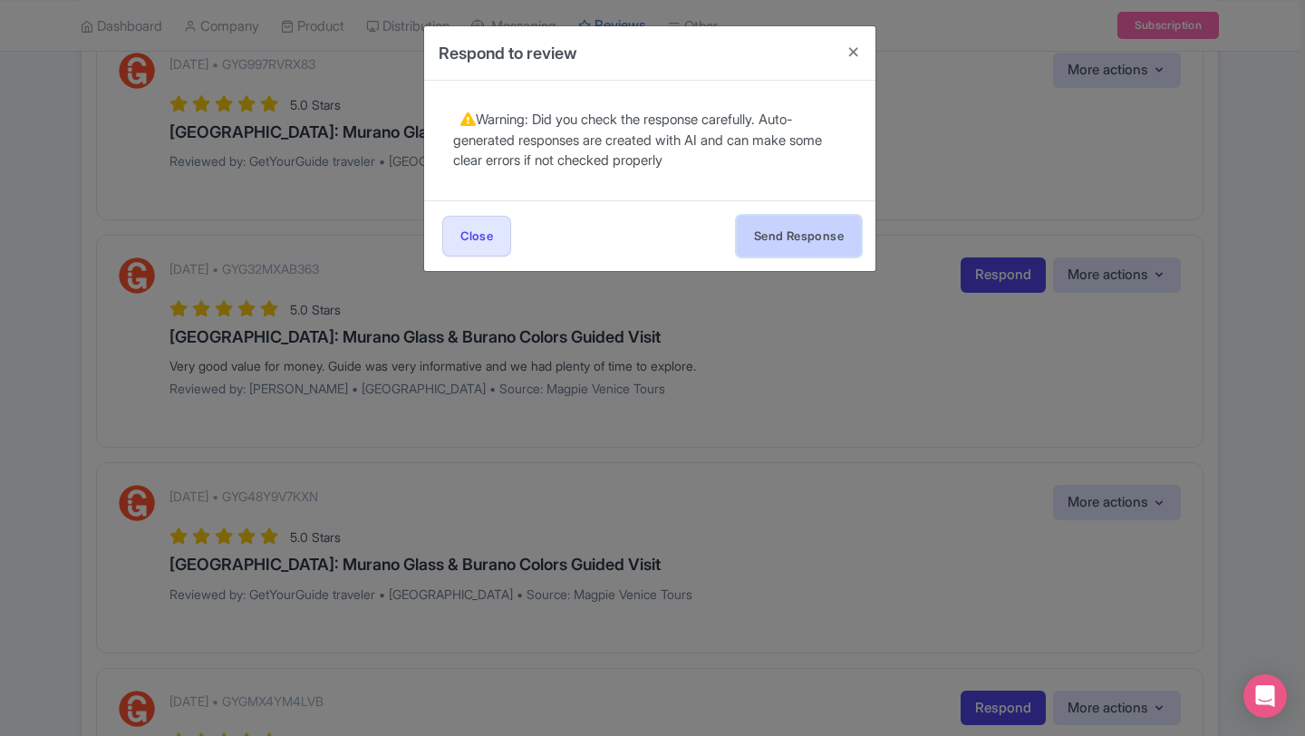
click at [772, 242] on button "Send Response" at bounding box center [799, 236] width 124 height 41
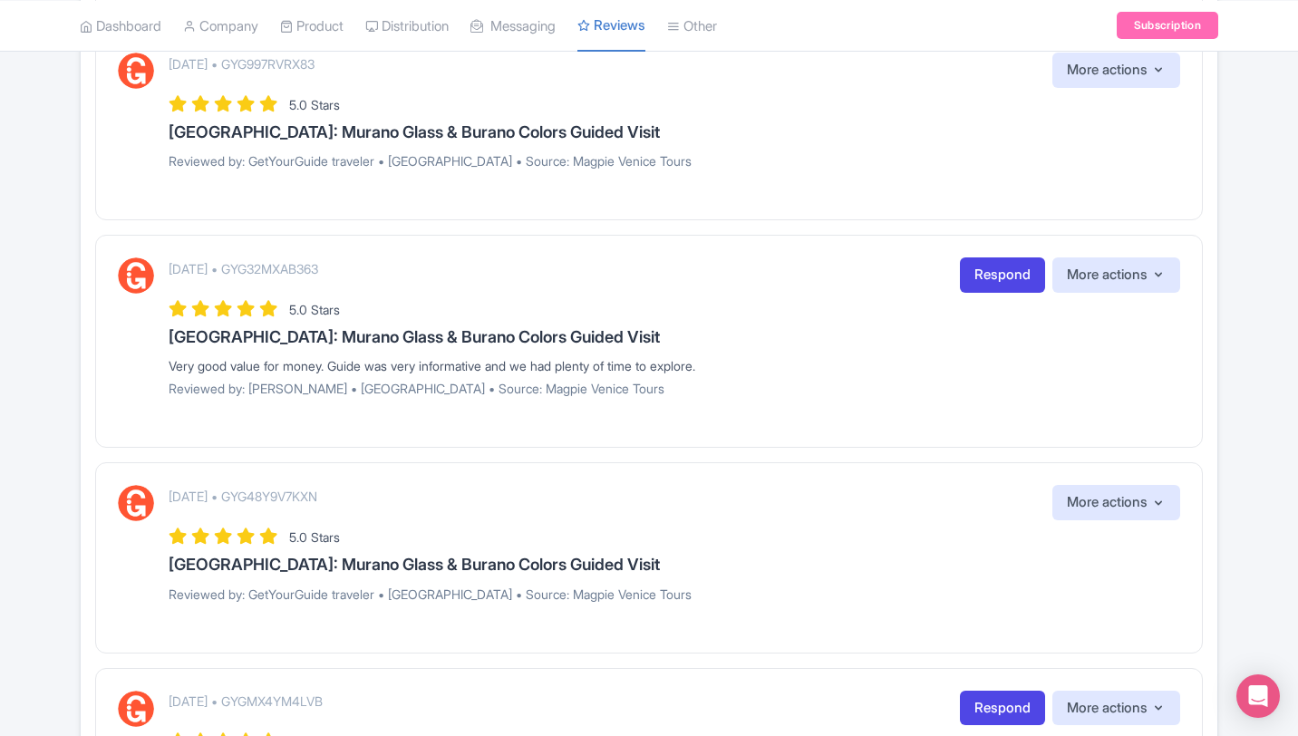
scroll to position [1451, 0]
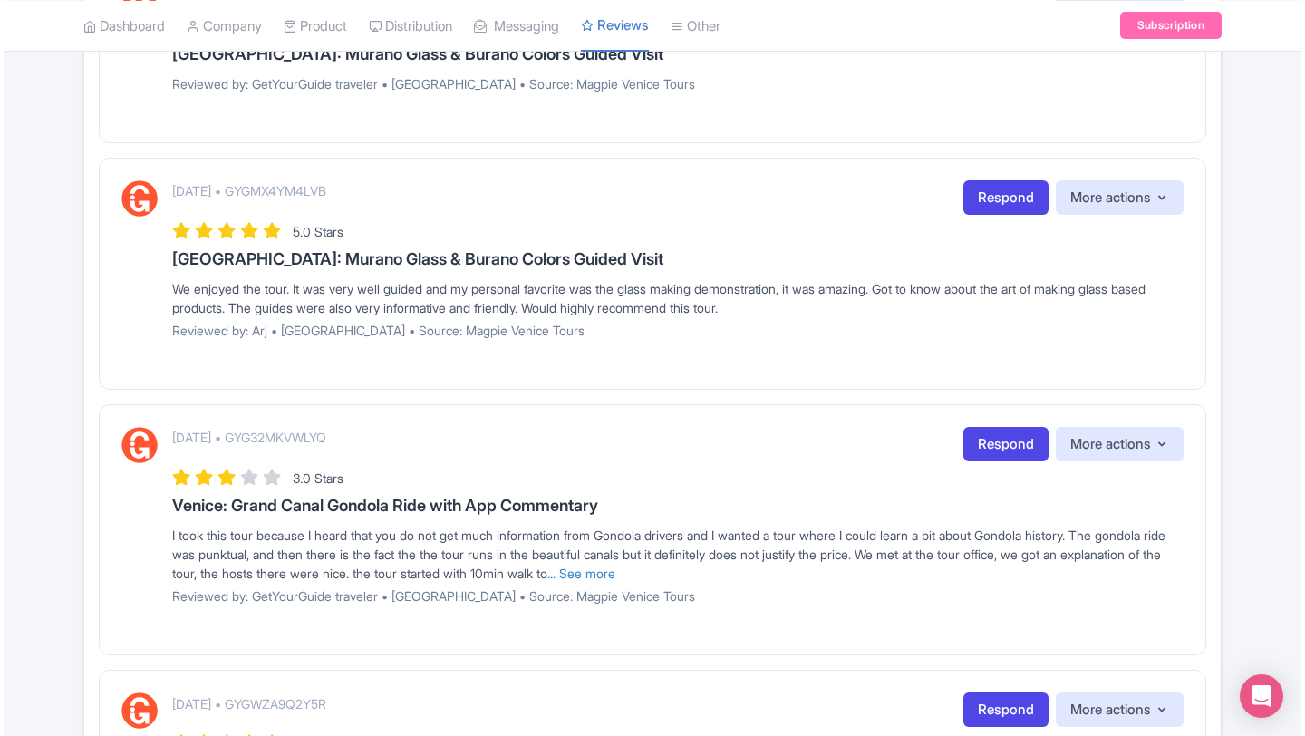
scroll to position [2067, 0]
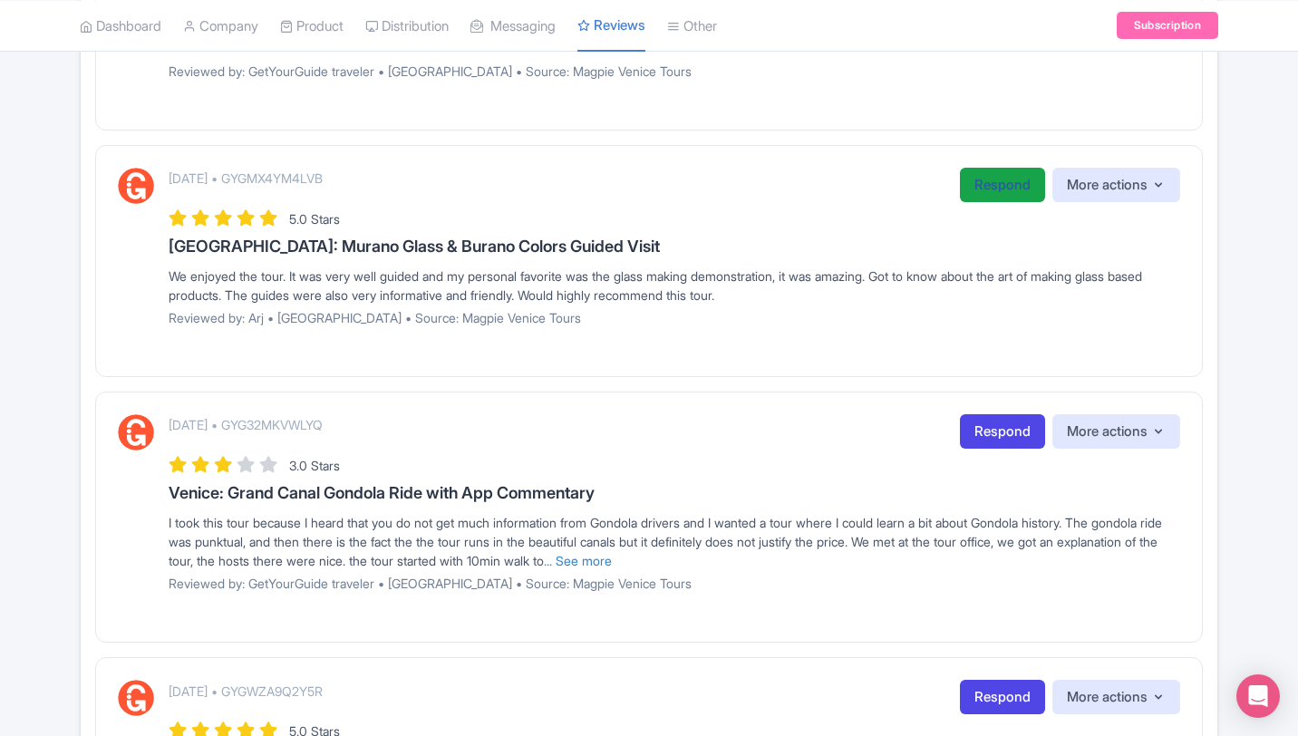
click at [992, 189] on link "Respond" at bounding box center [1002, 185] width 85 height 35
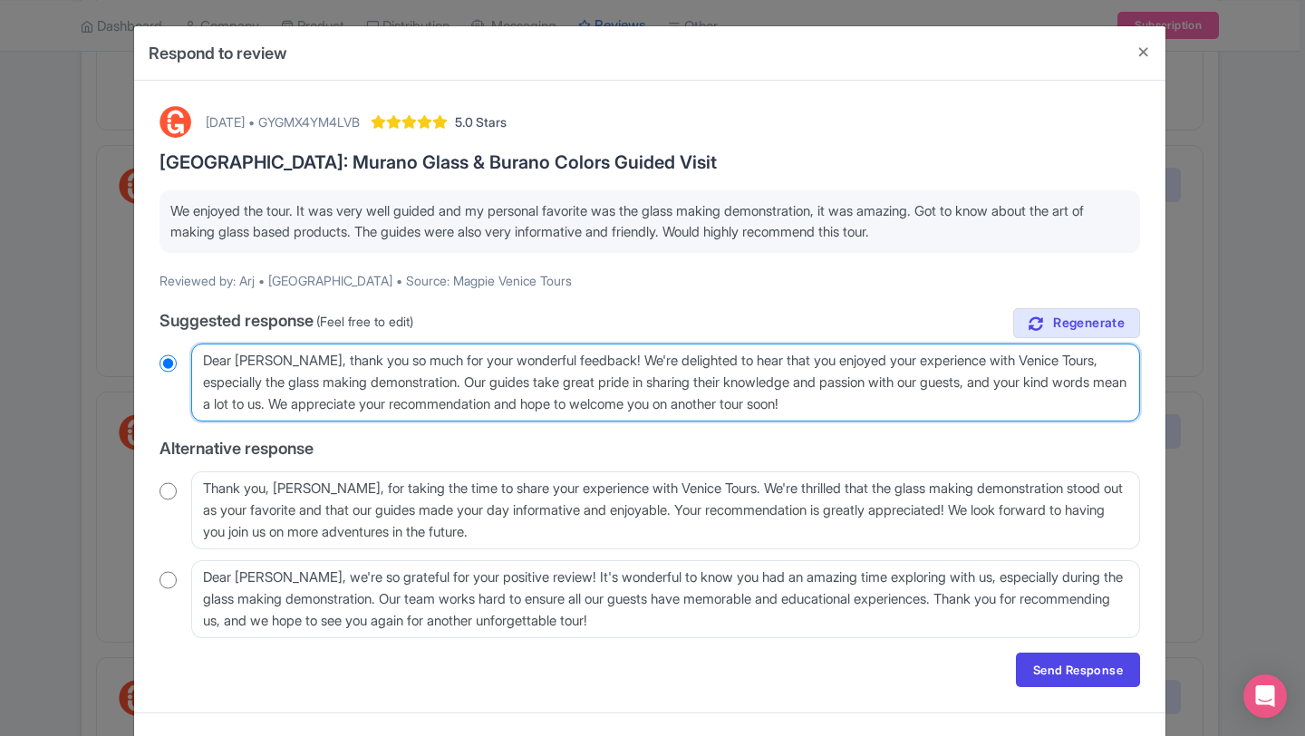
click at [965, 405] on textarea "Dear [PERSON_NAME], thank you so much for your wonderful feedback! We're deligh…" at bounding box center [665, 383] width 949 height 78
type textarea "Dear [PERSON_NAME], thank you so much for your wonderful feedback! We're deligh…"
radio input "true"
type textarea "Dear [PERSON_NAME], thank you so much for your wonderful feedback! We're deligh…"
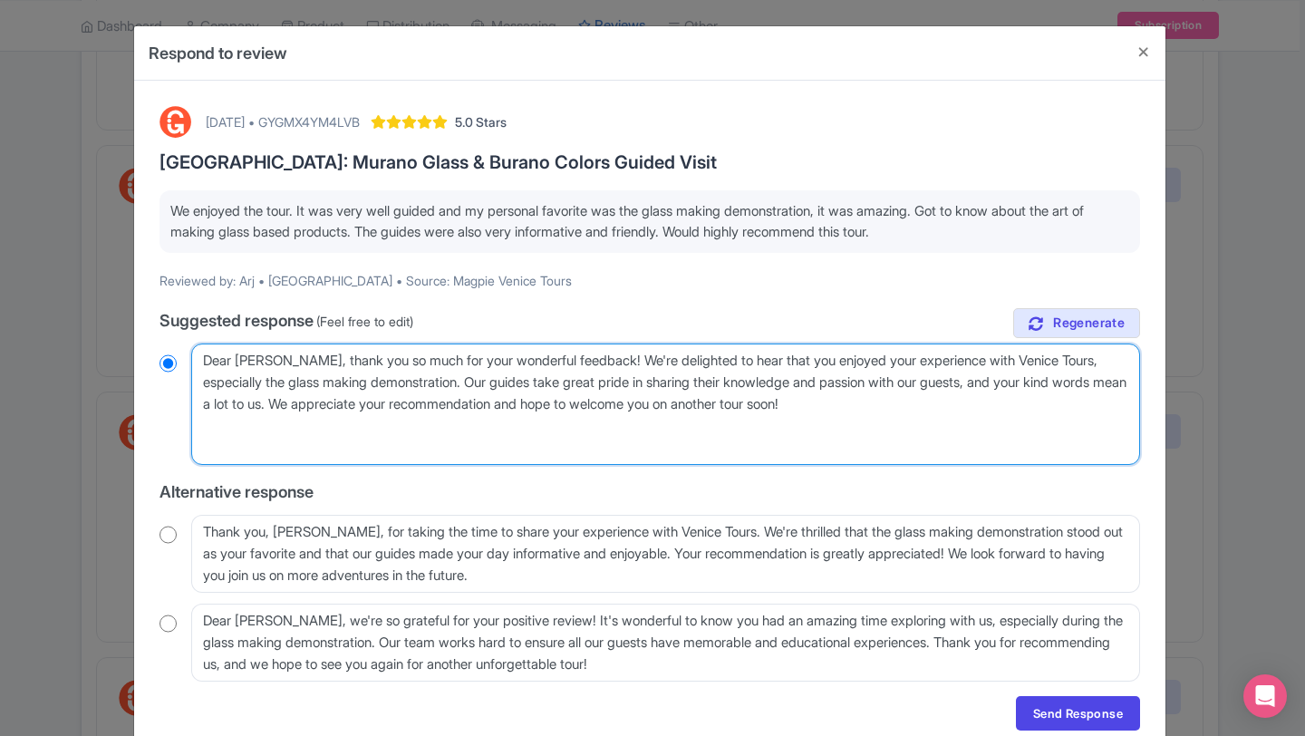
radio input "true"
type textarea "Dear [PERSON_NAME], thank you so much for your wonderful feedback! We're deligh…"
radio input "true"
type textarea "Dear Arj, thank you so much for your wonderful feedback! We're delighted to hea…"
radio input "true"
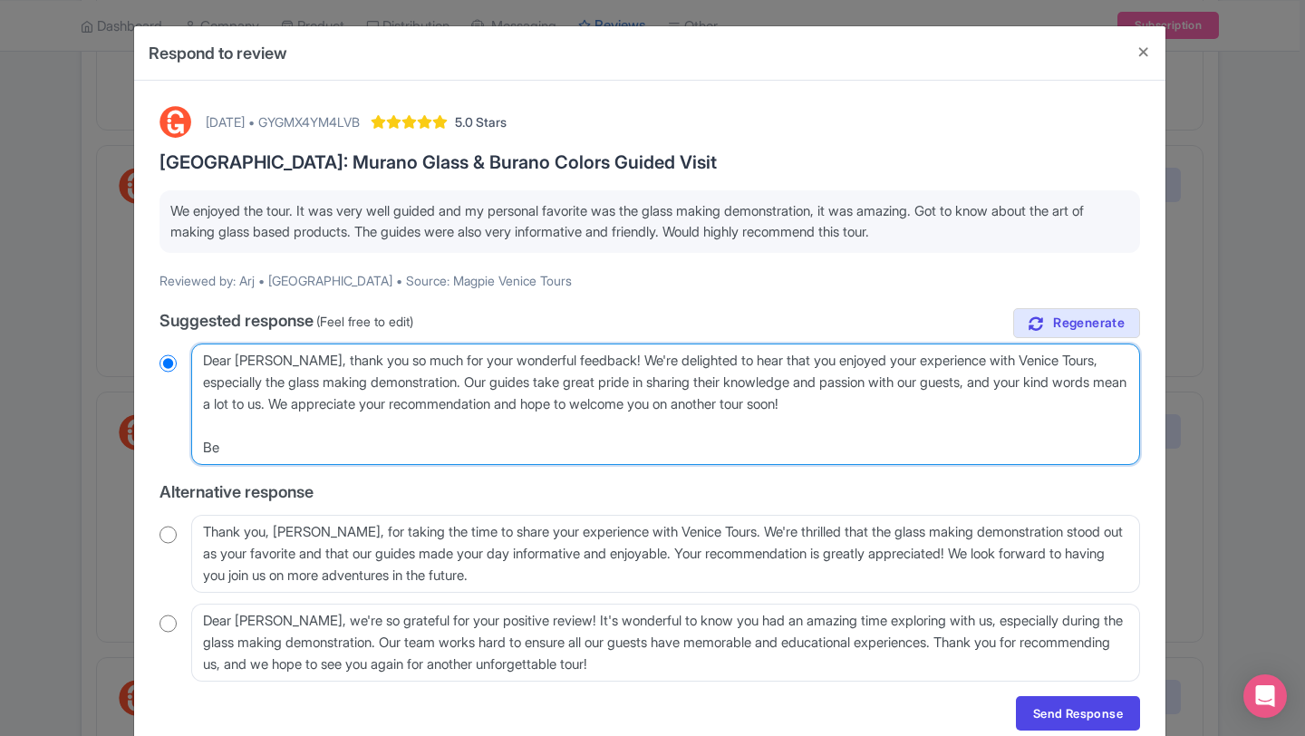
type textarea "Dear Arj, thank you so much for your wonderful feedback! We're delighted to hea…"
radio input "true"
type textarea "Dear Arj, thank you so much for your wonderful feedback! We're delighted to hea…"
radio input "true"
type textarea "Dear Arj, thank you so much for your wonderful feedback! We're delighted to hea…"
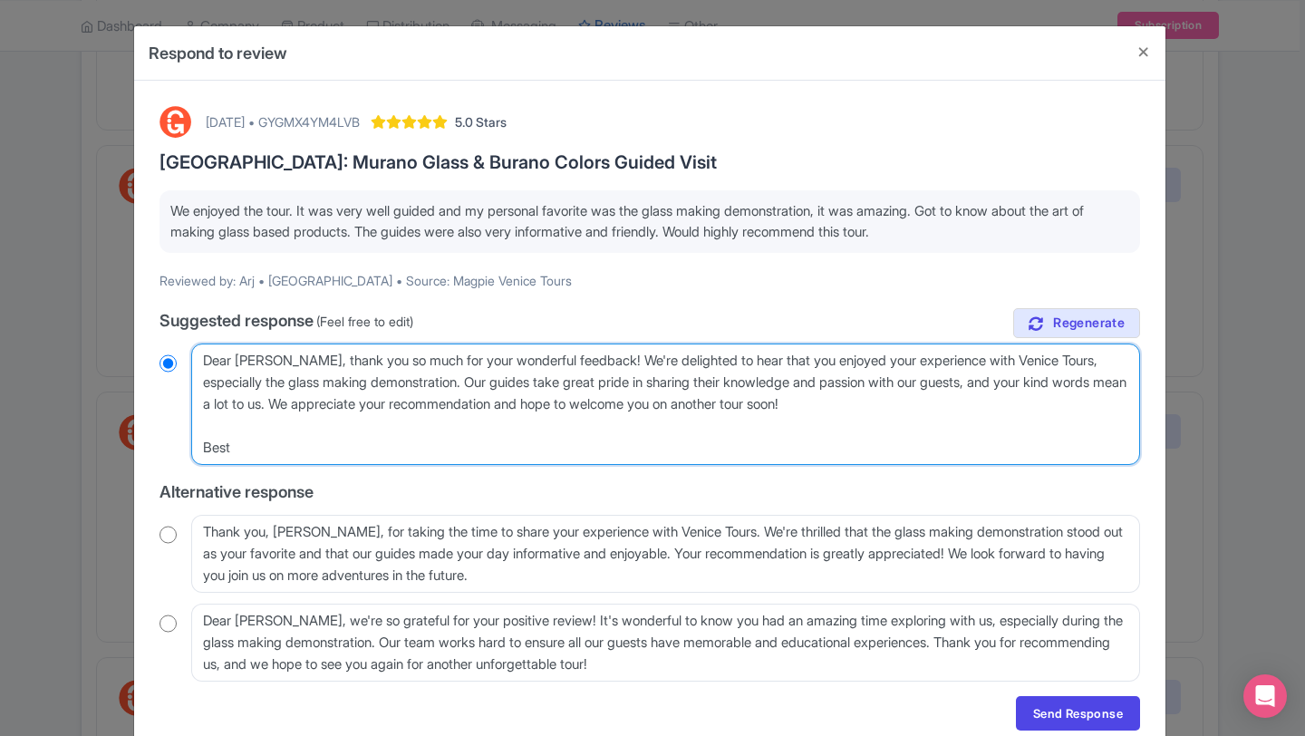
radio input "true"
type textarea "Dear Arj, thank you so much for your wonderful feedback! We're delighted to hea…"
radio input "true"
type textarea "Dear Arj, thank you so much for your wonderful feedback! We're delighted to hea…"
radio input "true"
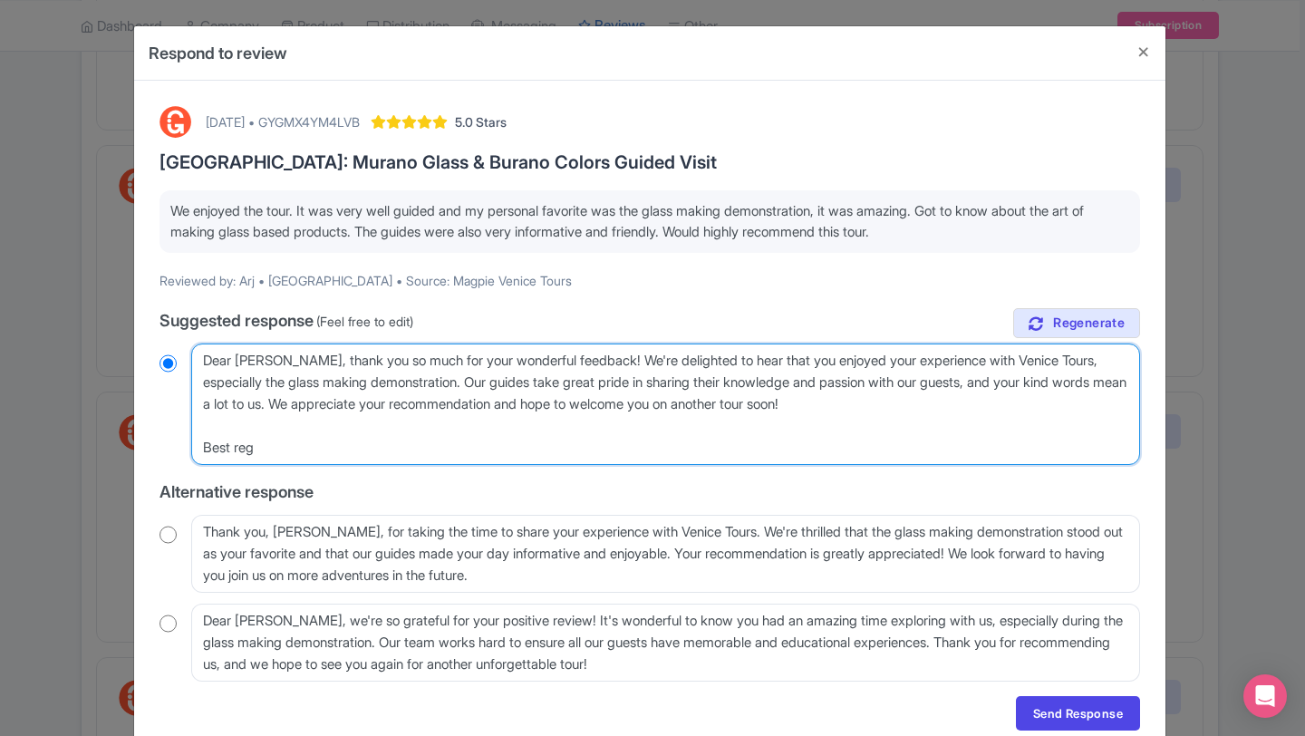
type textarea "Dear Arj, thank you so much for your wonderful feedback! We're delighted to hea…"
radio input "true"
type textarea "Dear Arj, thank you so much for your wonderful feedback! We're delighted to hea…"
radio input "true"
type textarea "Dear Arj, thank you so much for your wonderful feedback! We're delighted to hea…"
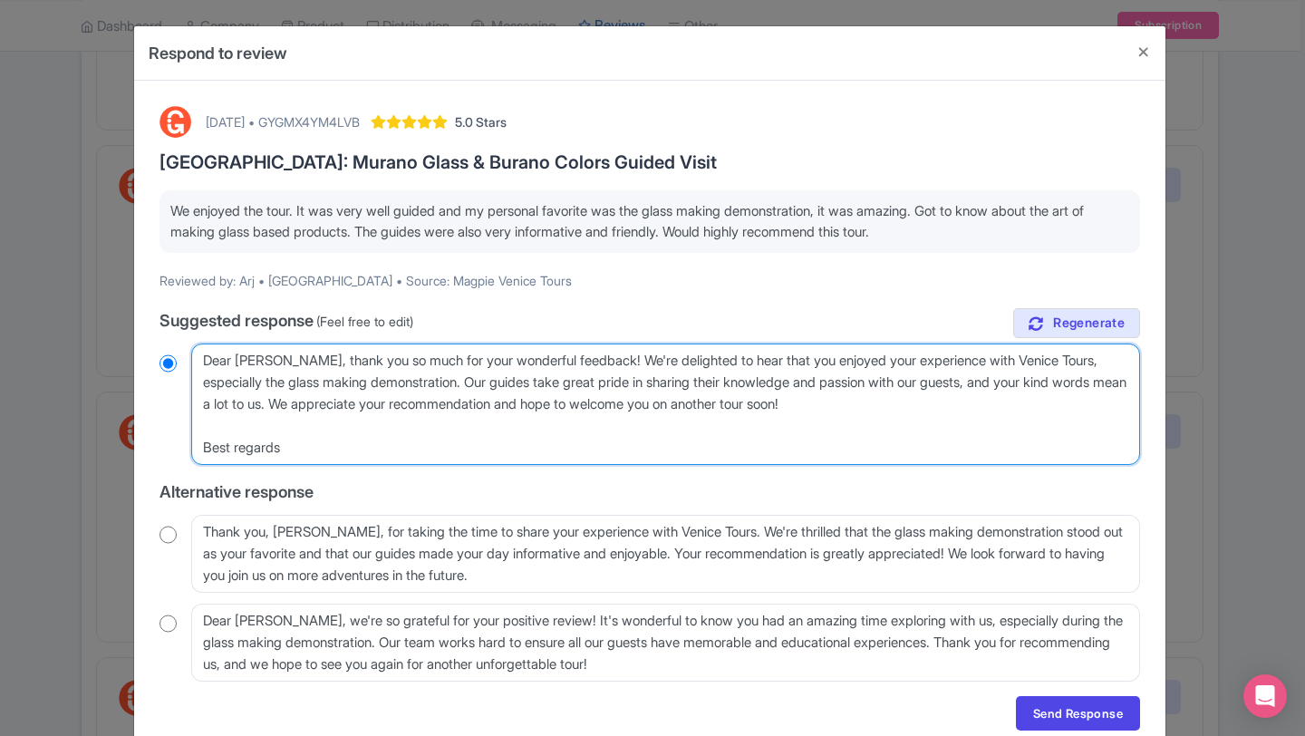
radio input "true"
type textarea "Dear Arj, thank you so much for your wonderful feedback! We're delighted to hea…"
radio input "true"
type textarea "Dear Arj, thank you so much for your wonderful feedback! We're delighted to hea…"
radio input "true"
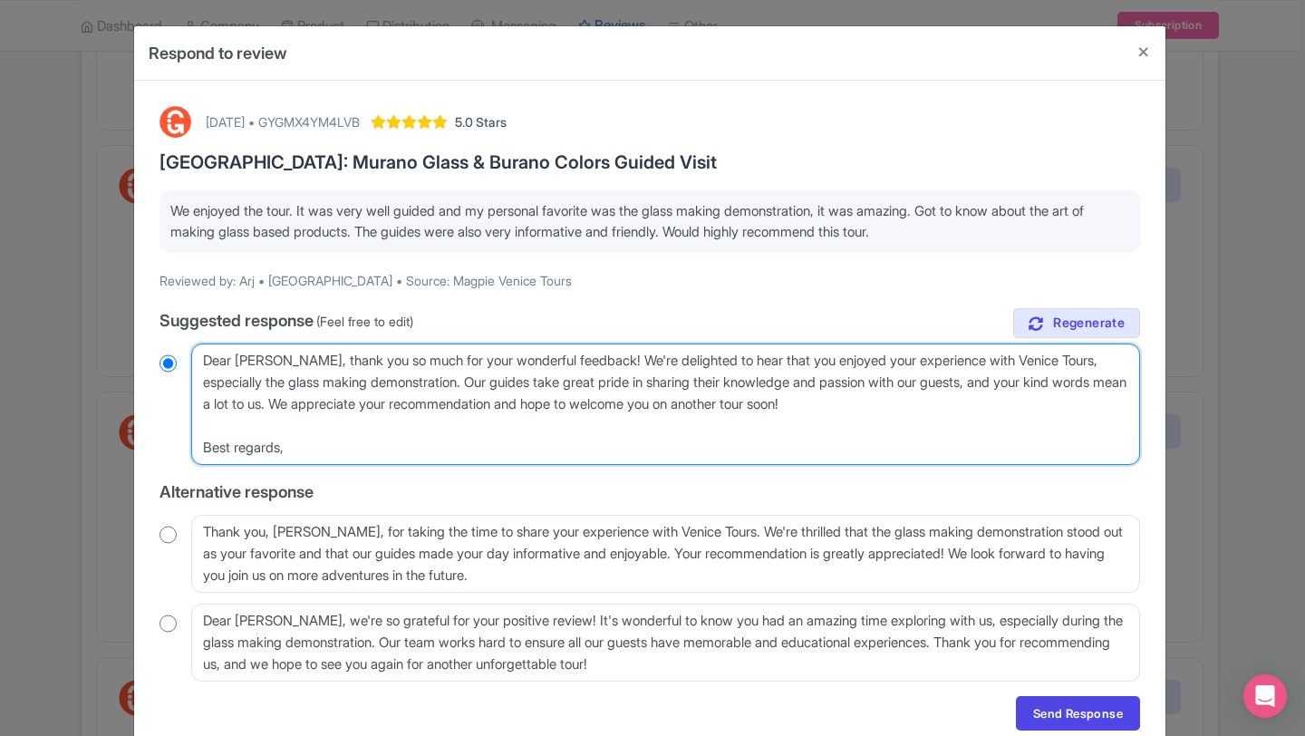
type textarea "Dear Arj, thank you so much for your wonderful feedback! We're delighted to hea…"
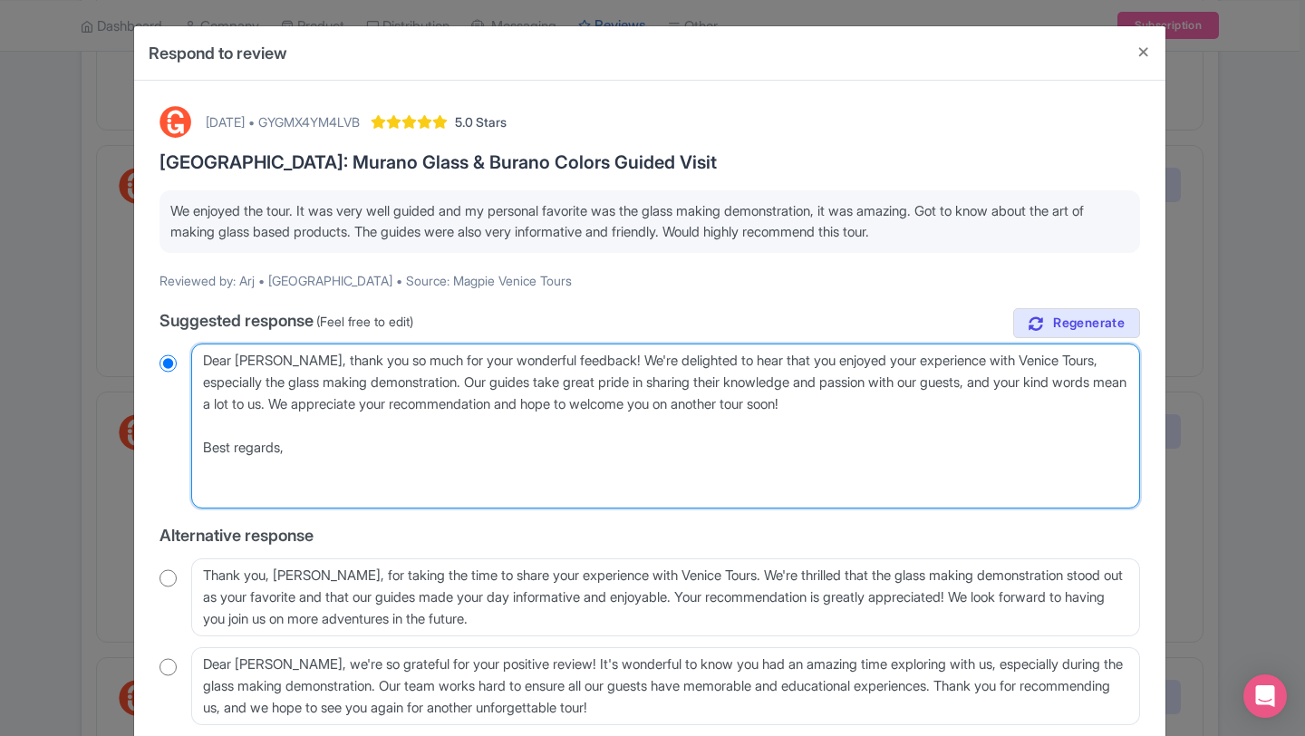
radio input "true"
type textarea "Dear Arj, thank you so much for your wonderful feedback! We're delighted to hea…"
radio input "true"
type textarea "Dear Arj, thank you so much for your wonderful feedback! We're delighted to hea…"
radio input "true"
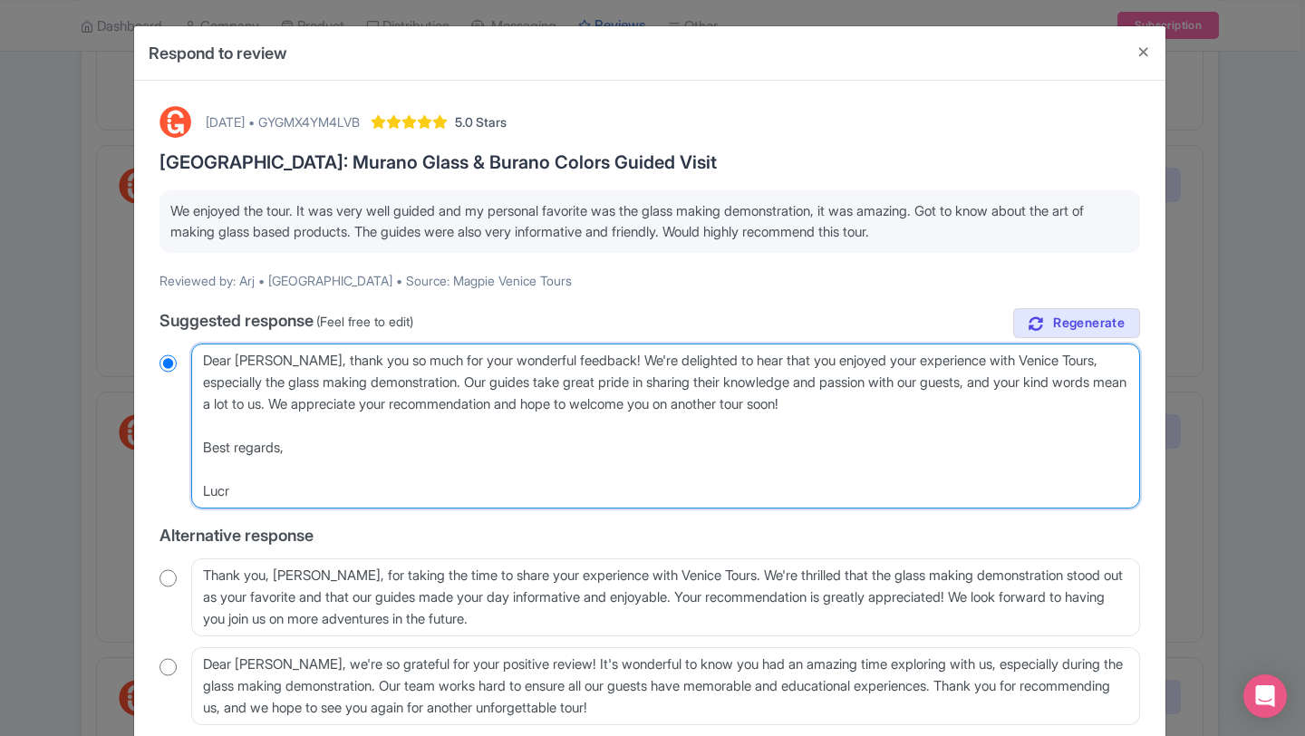
type textarea "Dear Arj, thank you so much for your wonderful feedback! We're delighted to hea…"
radio input "true"
type textarea "Dear Arj, thank you so much for your wonderful feedback! We're delighted to hea…"
radio input "true"
type textarea "Dear Arj, thank you so much for your wonderful feedback! We're delighted to hea…"
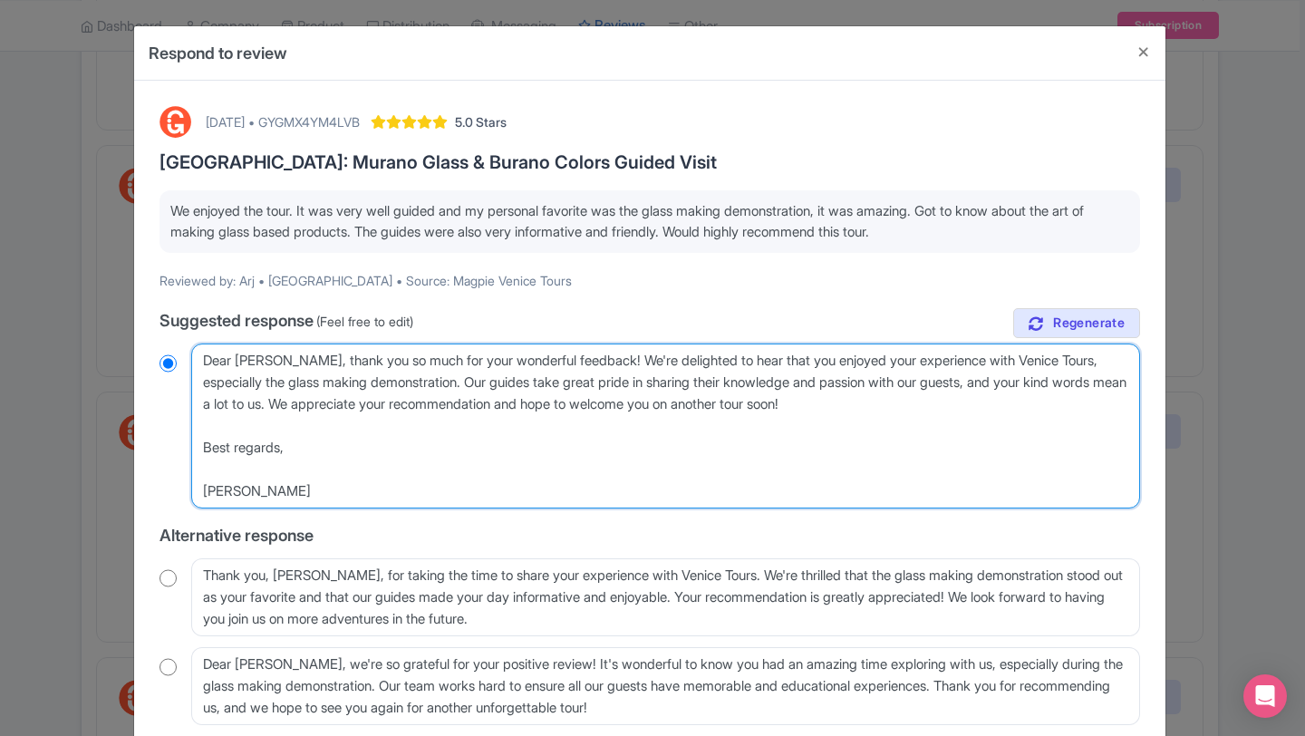
radio input "true"
type textarea "Dear Arj, thank you so much for your wonderful feedback! We're delighted to hea…"
radio input "true"
type textarea "Dear Arj, thank you so much for your wonderful feedback! We're delighted to hea…"
radio input "true"
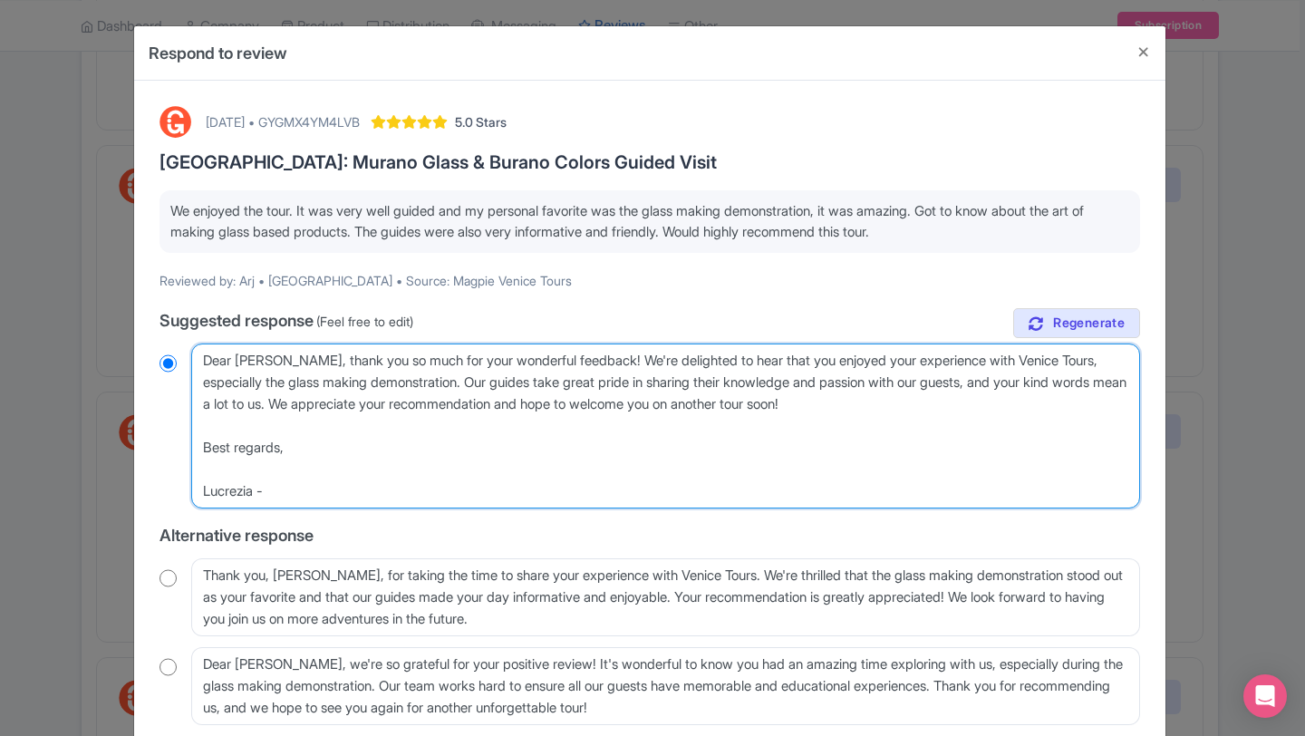
type textarea "Dear Arj, thank you so much for your wonderful feedback! We're delighted to hea…"
radio input "true"
type textarea "Dear Arj, thank you so much for your wonderful feedback! We're delighted to hea…"
radio input "true"
type textarea "Dear Arj, thank you so much for your wonderful feedback! We're delighted to hea…"
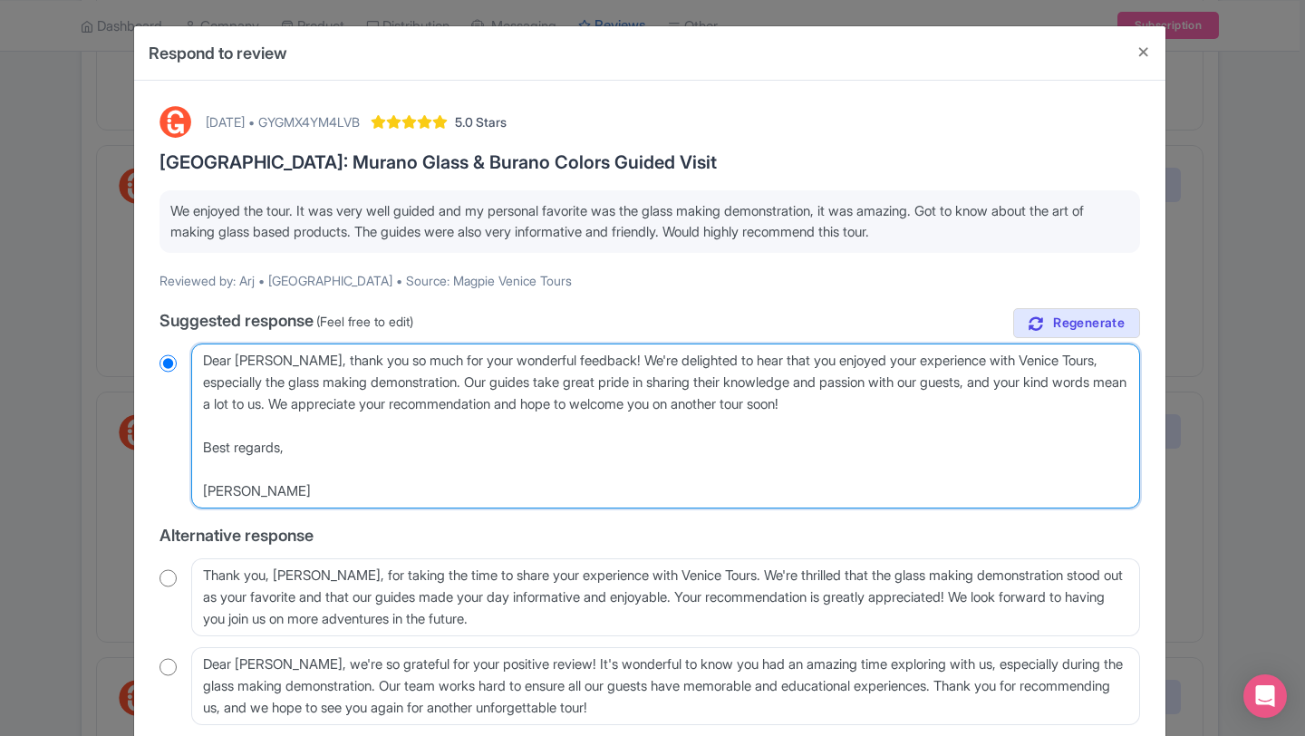
radio input "true"
type textarea "Dear Arj, thank you so much for your wonderful feedback! We're delighted to hea…"
radio input "true"
type textarea "Dear Arj, thank you so much for your wonderful feedback! We're delighted to hea…"
radio input "true"
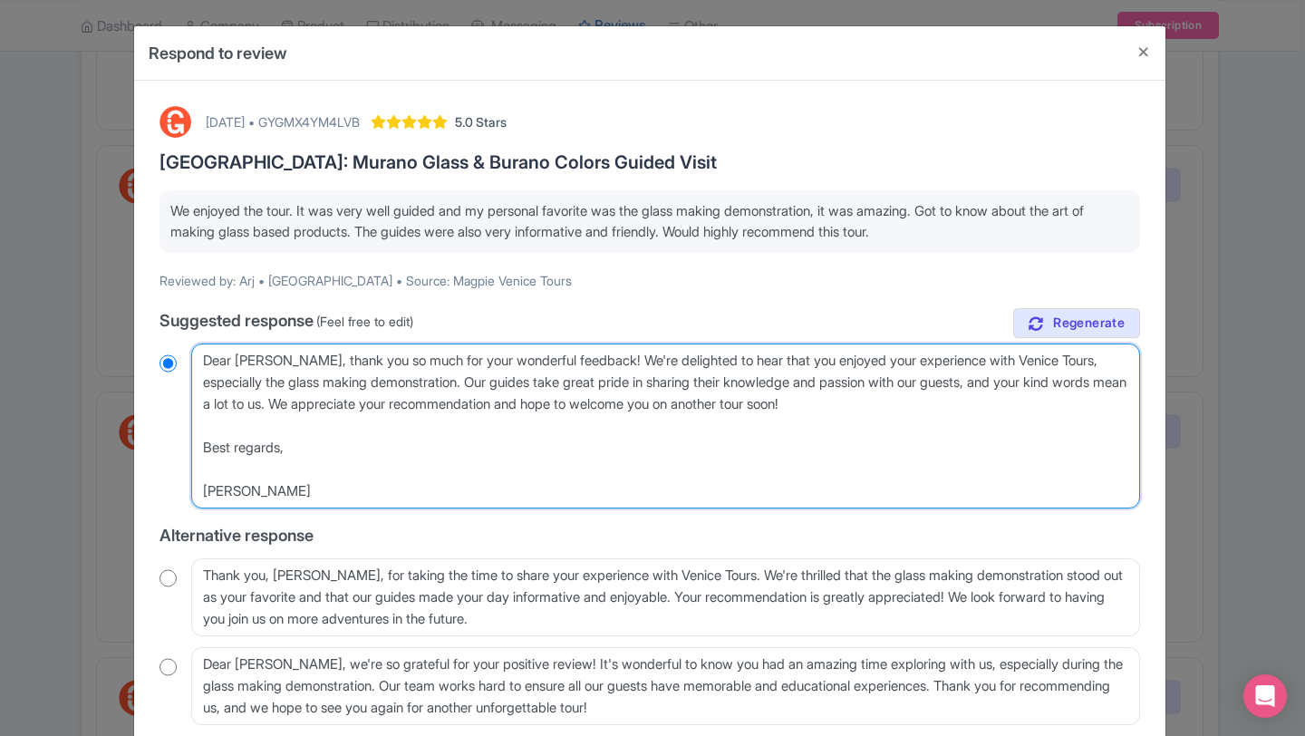
type textarea "Dear Arj, thank you so much for your wonderful feedback! We're delighted to hea…"
radio input "true"
type textarea "Dear Arj, thank you so much for your wonderful feedback! We're delighted to hea…"
radio input "true"
type textarea "Dear Arj, thank you so much for your wonderful feedback! We're delighted to hea…"
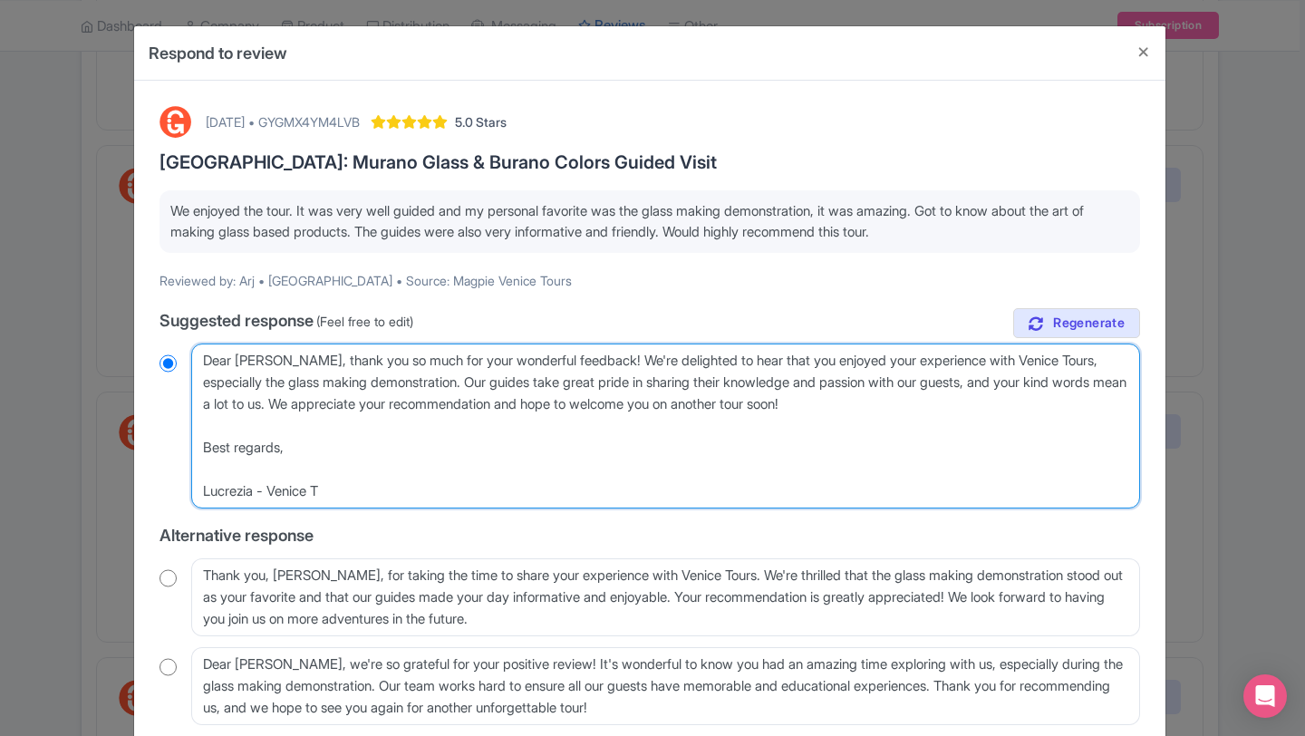
radio input "true"
type textarea "Dear Arj, thank you so much for your wonderful feedback! We're delighted to hea…"
radio input "true"
type textarea "Dear Arj, thank you so much for your wonderful feedback! We're delighted to hea…"
radio input "true"
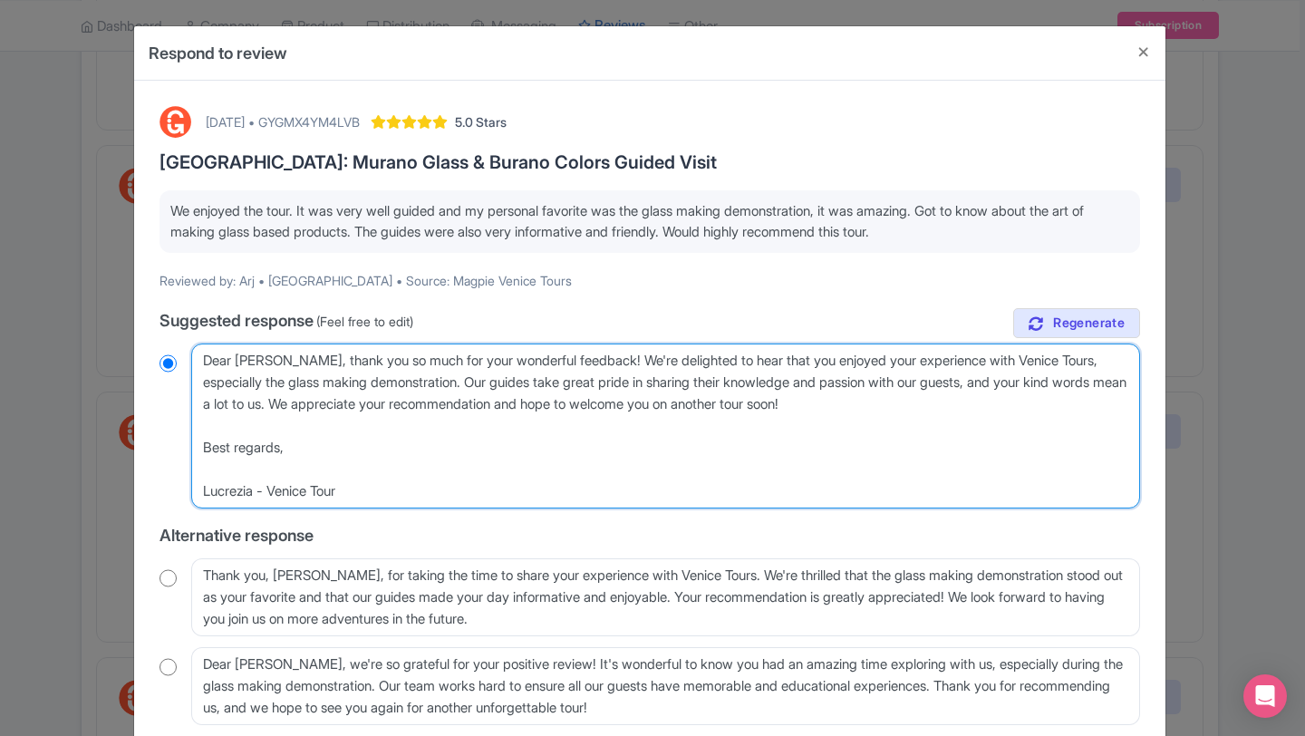
type textarea "Dear [PERSON_NAME], thank you so much for your wonderful feedback! We're deligh…"
radio input "true"
type textarea "Dear [PERSON_NAME], thank you so much for your wonderful feedback! We're deligh…"
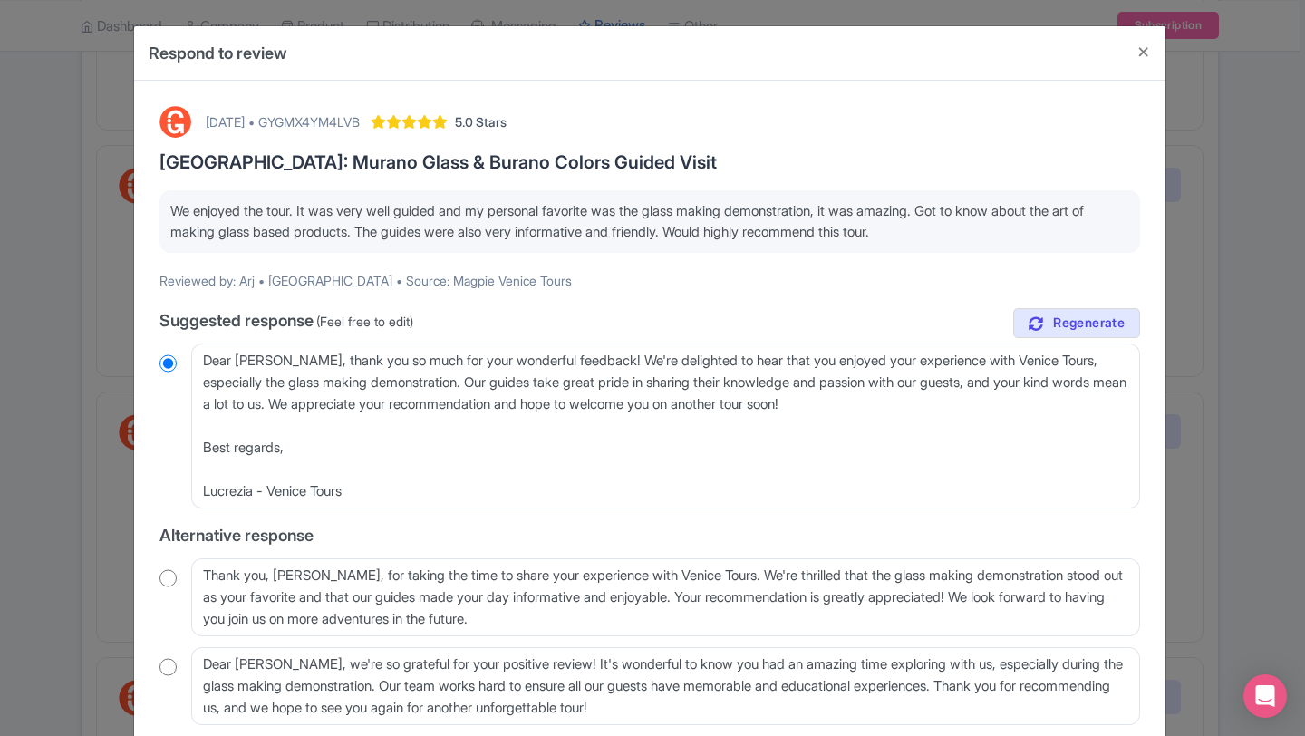
click at [1114, 535] on label "Alternative response" at bounding box center [650, 535] width 981 height 24
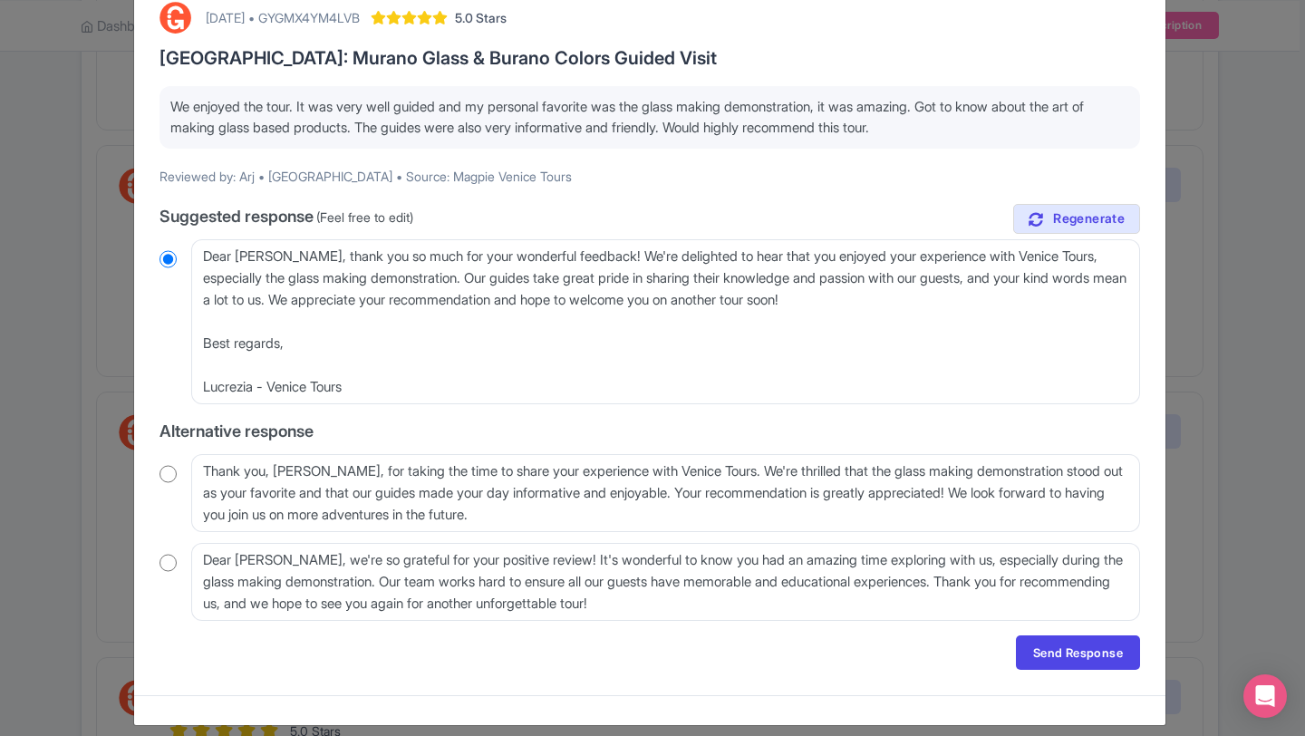
scroll to position [109, 0]
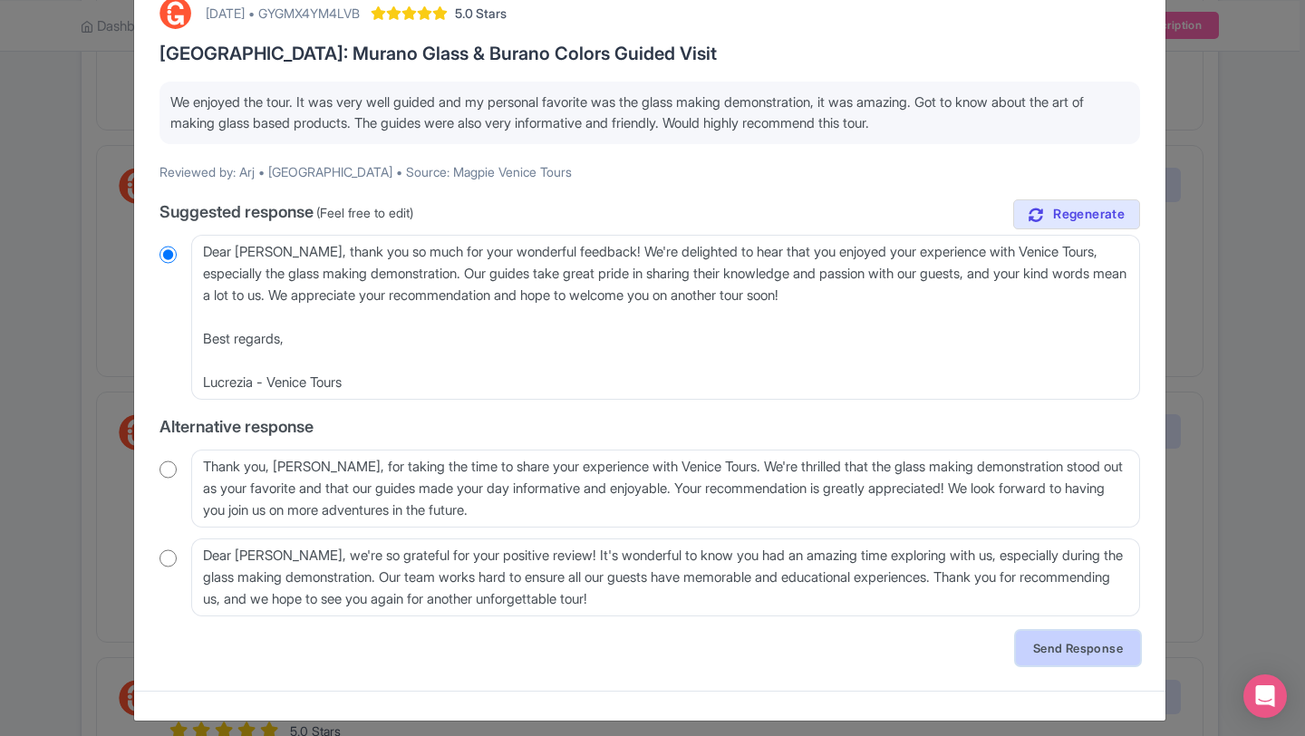
click at [1067, 645] on link "Send Response" at bounding box center [1078, 648] width 124 height 34
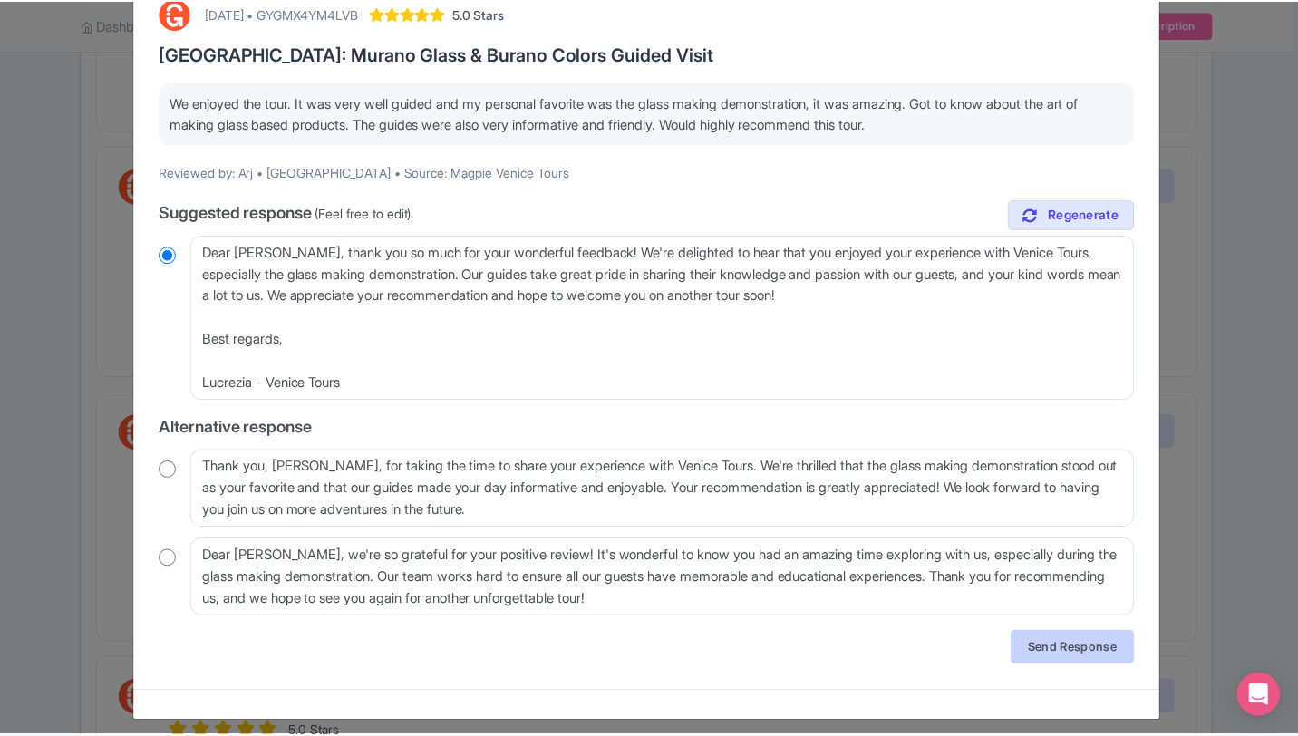
scroll to position [0, 0]
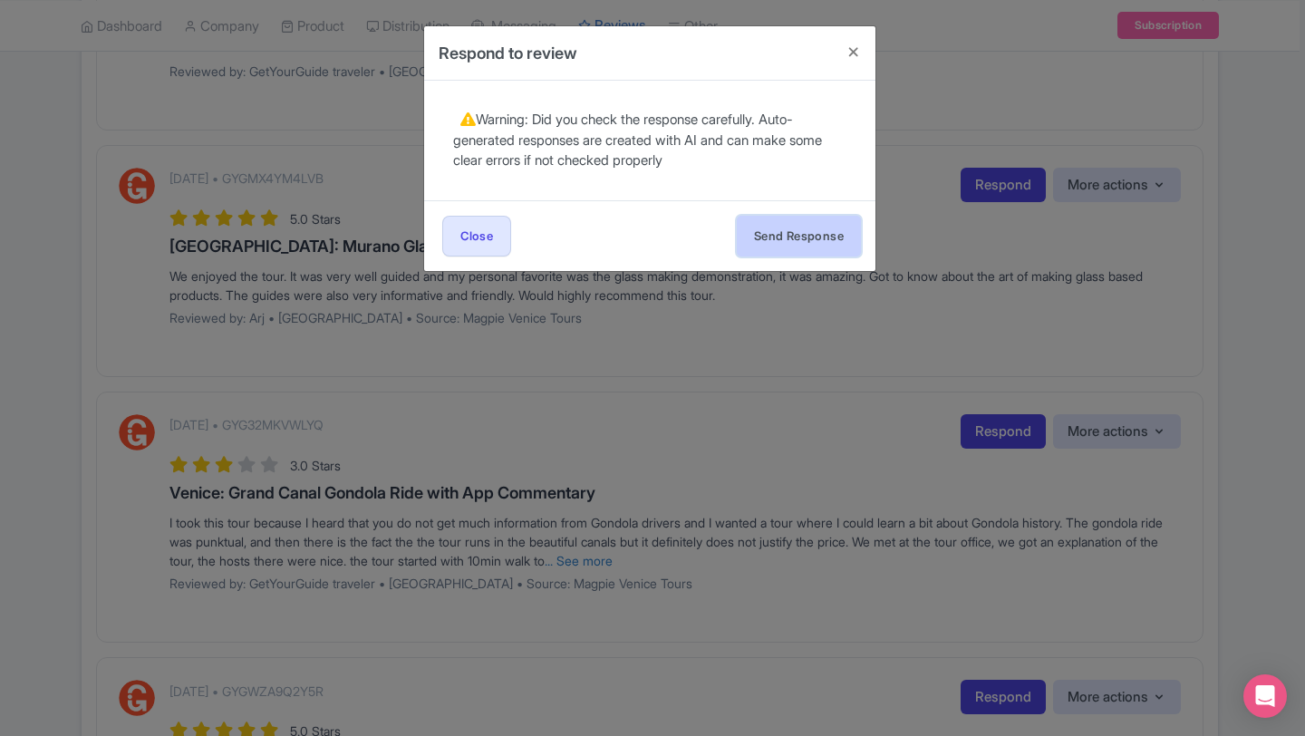
click at [759, 231] on button "Send Response" at bounding box center [799, 236] width 124 height 41
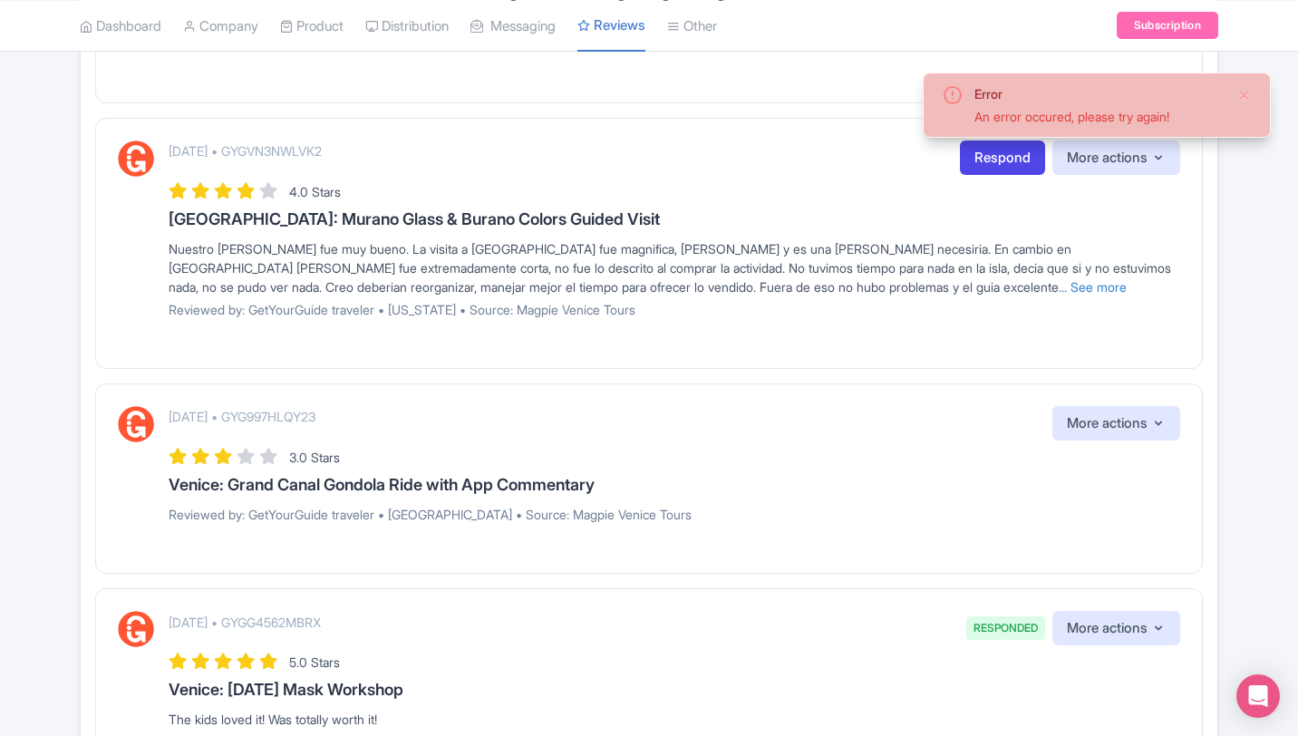
scroll to position [435, 0]
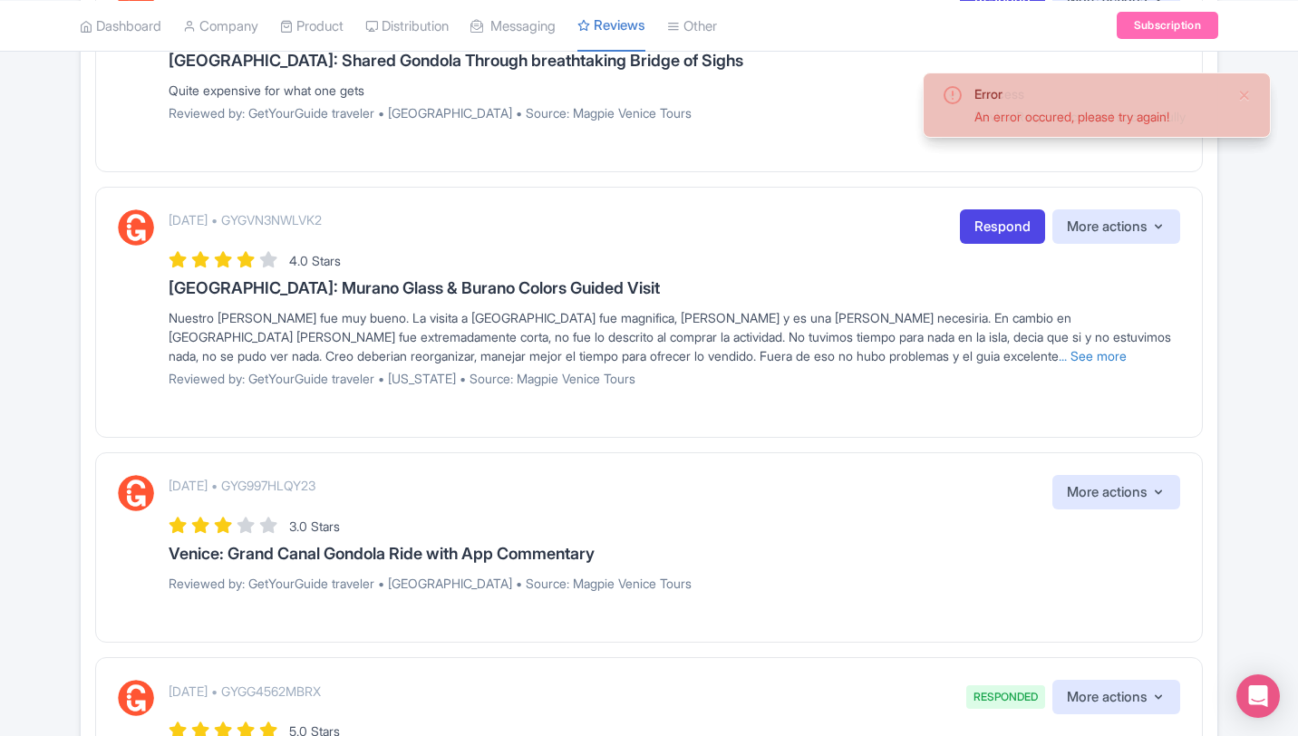
click at [559, 529] on div "3.0 Stars" at bounding box center [675, 525] width 1012 height 24
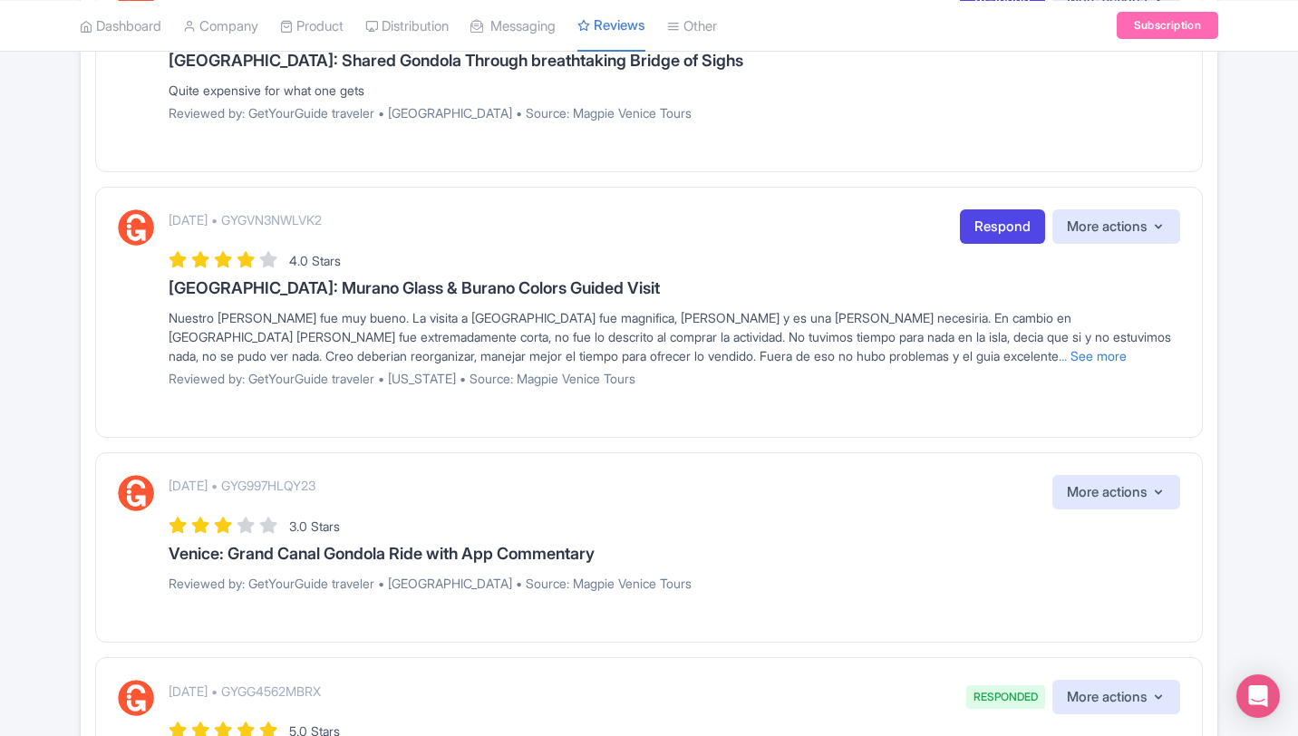
click at [781, 566] on div "[DATE] • GYG997HLQY23 More actions Hide from this page Hide from review widget …" at bounding box center [675, 540] width 1012 height 131
click at [1120, 486] on button "More actions" at bounding box center [1116, 492] width 128 height 35
click at [879, 509] on div "[DATE] • GYG997HLQY23 More actions Hide from this page Hide from review widget …" at bounding box center [675, 492] width 1012 height 35
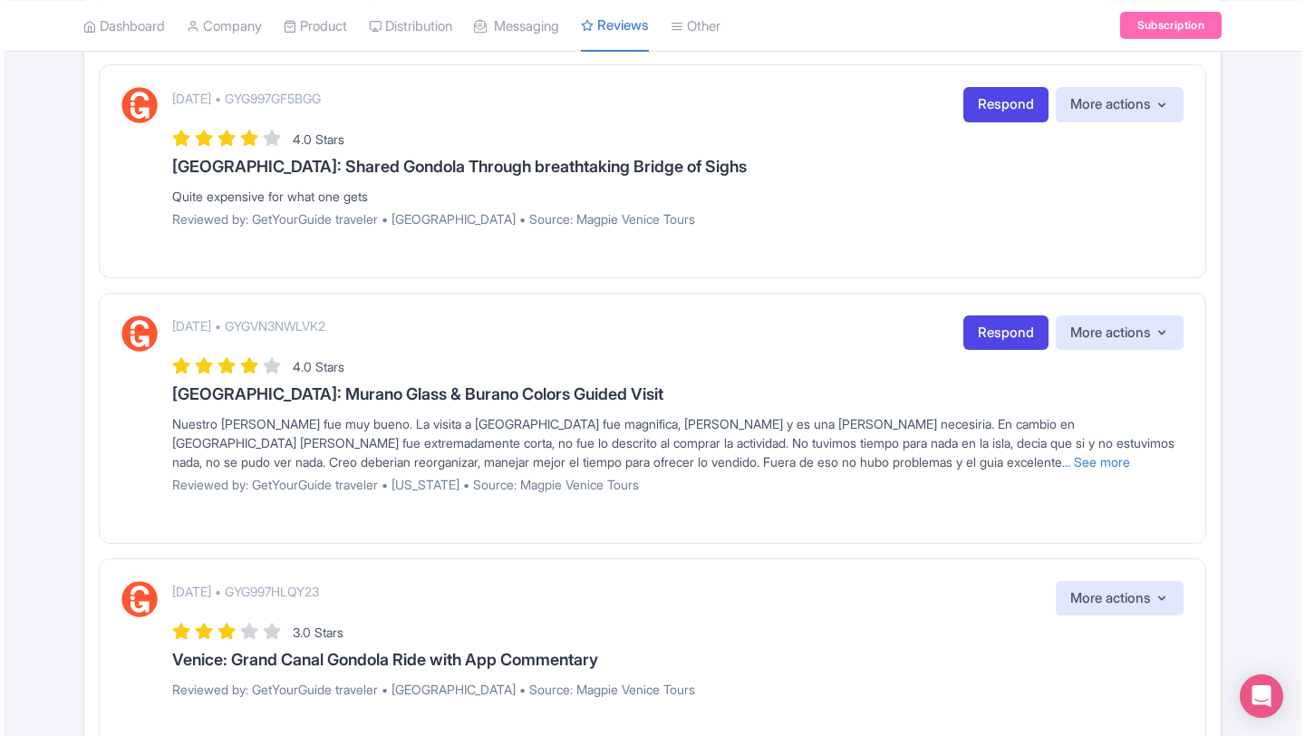
scroll to position [326, 0]
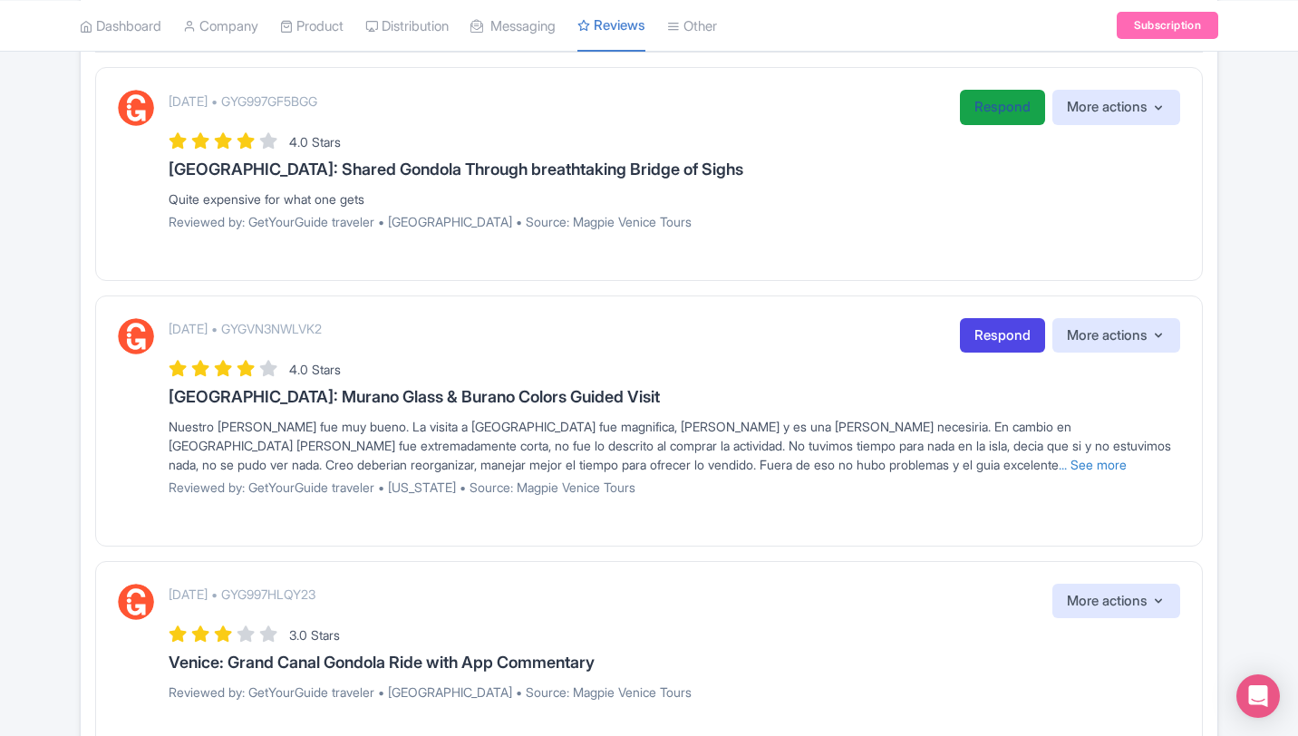
click at [1006, 105] on link "Respond" at bounding box center [1002, 107] width 85 height 35
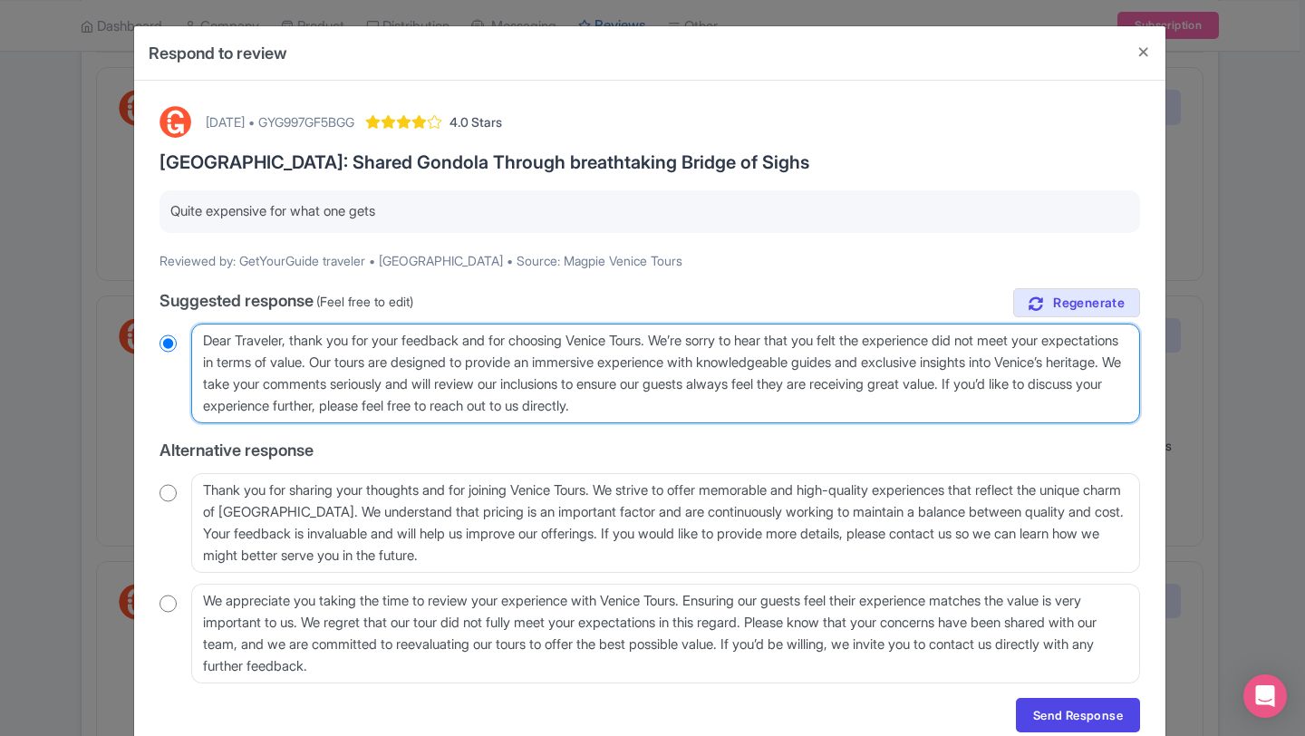
click at [859, 406] on textarea "Dear Traveler, thank you for your feedback and for choosing Venice Tours. We’re…" at bounding box center [665, 374] width 949 height 100
type textarea "Dear Traveler, thank you for your feedback and for choosing Venice Tours. We’re…"
radio input "true"
type textarea "Dear Traveler, thank you for your feedback and for choosing Venice Tours. We’re…"
radio input "true"
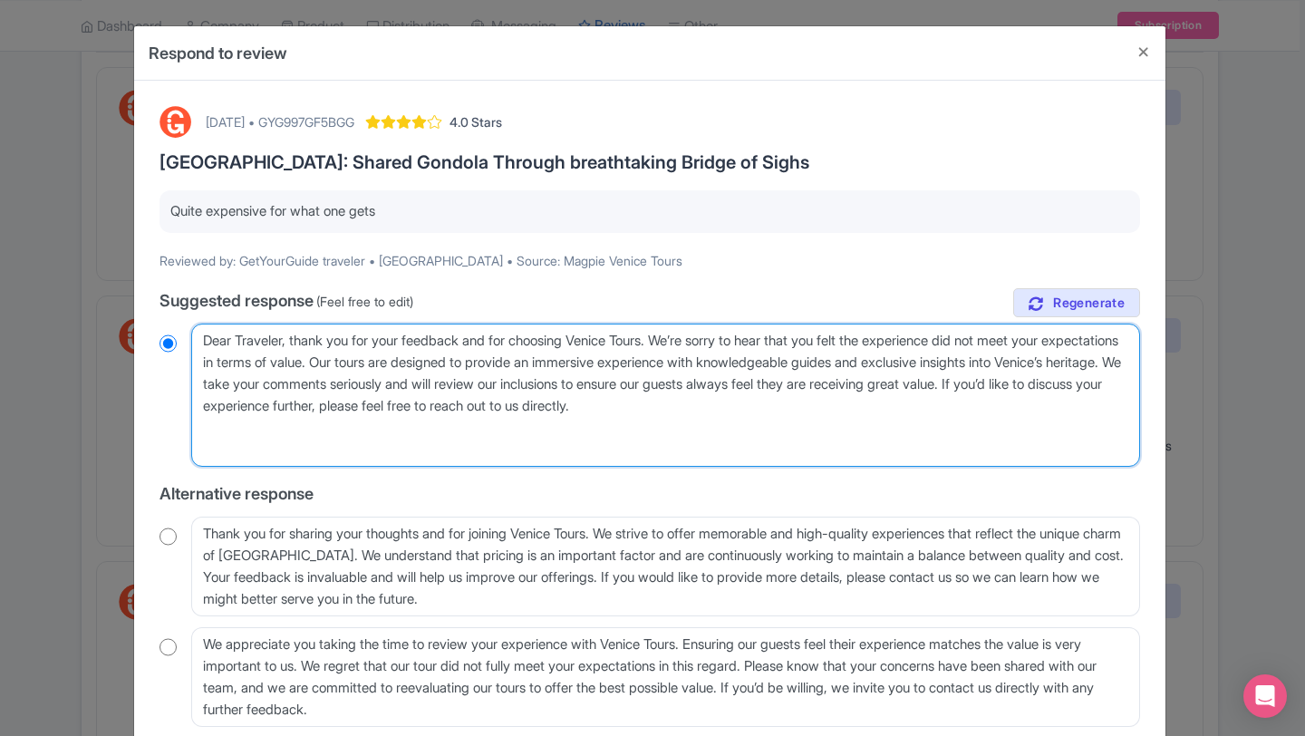
type textarea "Dear Traveler, thank you for your feedback and for choosing Venice Tours. We’re…"
radio input "true"
type textarea "Dear Traveler, thank you for your feedback and for choosing Venice Tours. We’re…"
radio input "true"
type textarea "Dear Traveler, thank you for your feedback and for choosing Venice Tours. We’re…"
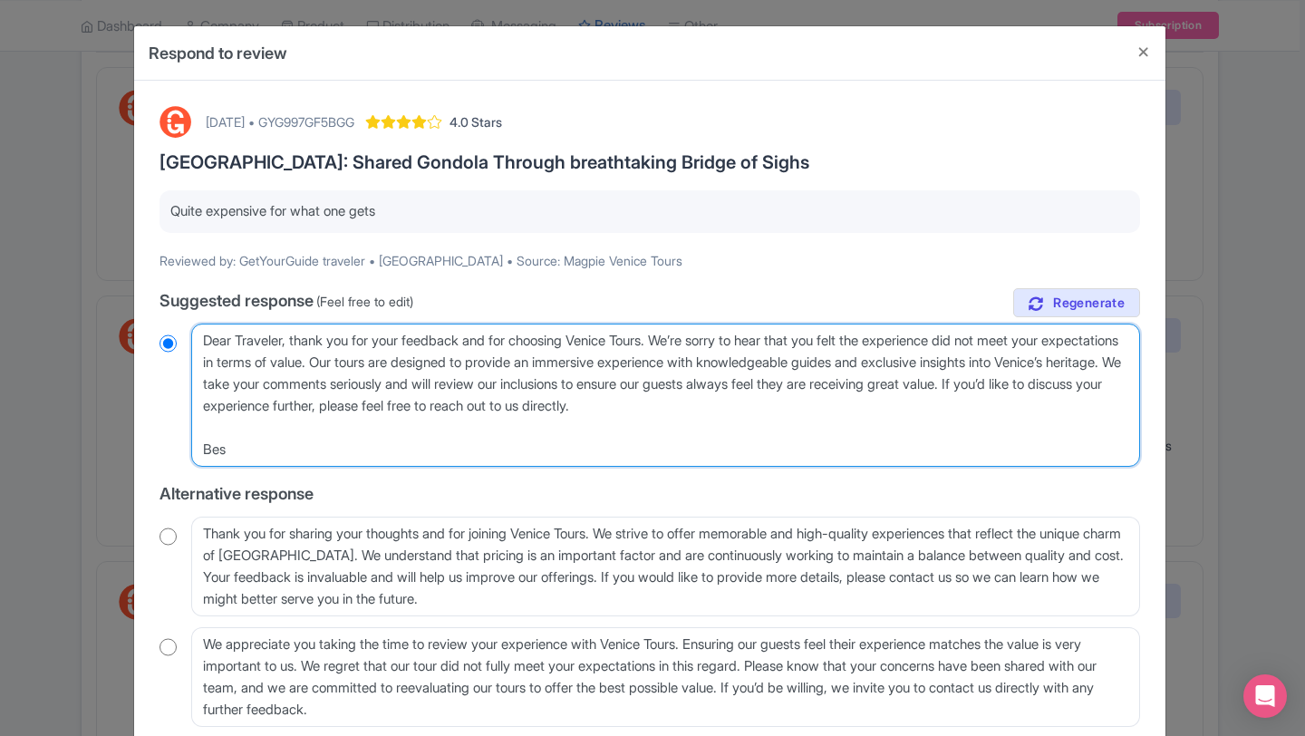
radio input "true"
type textarea "Dear Traveler, thank you for your feedback and for choosing Venice Tours. We’re…"
radio input "true"
type textarea "Dear Traveler, thank you for your feedback and for choosing Venice Tours. We’re…"
radio input "true"
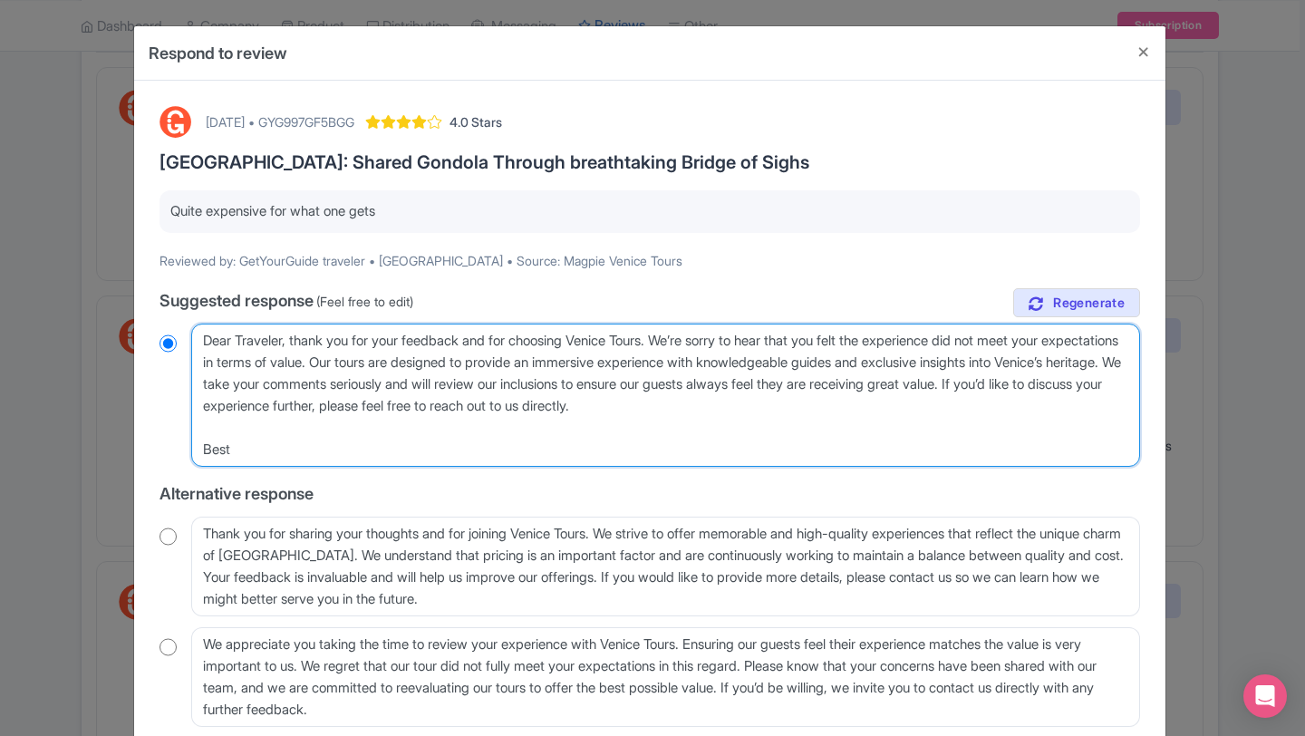
type textarea "Dear Traveler, thank you for your feedback and for choosing Venice Tours. We’re…"
radio input "true"
type textarea "Dear Traveler, thank you for your feedback and for choosing Venice Tours. We’re…"
radio input "true"
type textarea "Dear Traveler, thank you for your feedback and for choosing Venice Tours. We’re…"
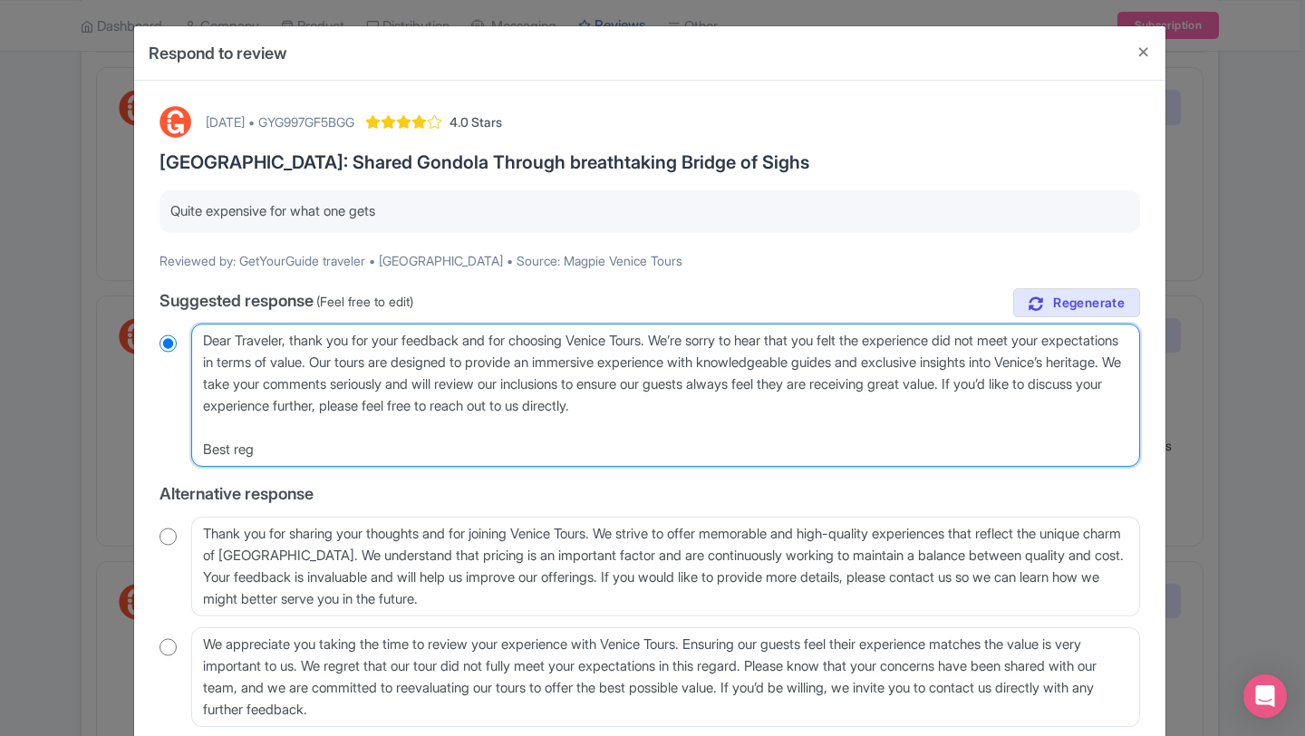
radio input "true"
type textarea "Dear Traveler, thank you for your feedback and for choosing Venice Tours. We’re…"
radio input "true"
type textarea "Dear Traveler, thank you for your feedback and for choosing Venice Tours. We’re…"
radio input "true"
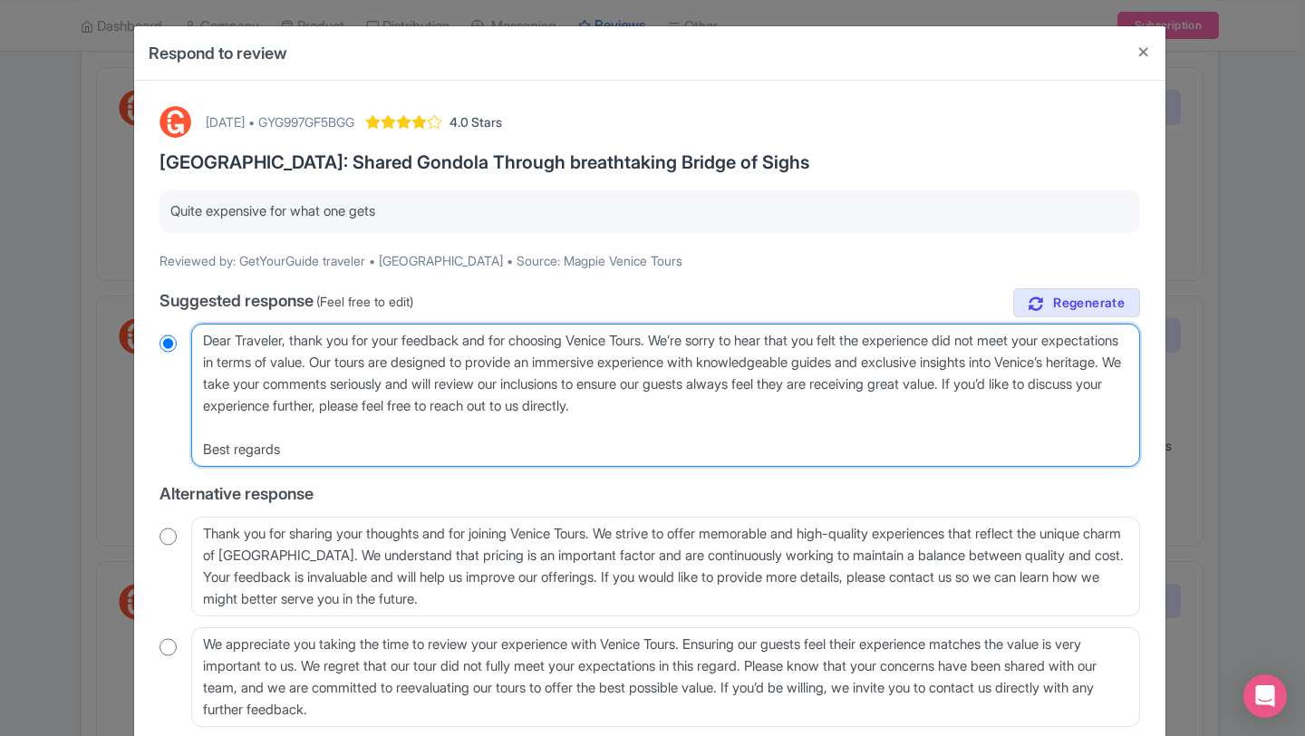
type textarea "Dear Traveler, thank you for your feedback and for choosing Venice Tours. We’re…"
radio input "true"
type textarea "Dear Traveler, thank you for your feedback and for choosing Venice Tours. We’re…"
radio input "true"
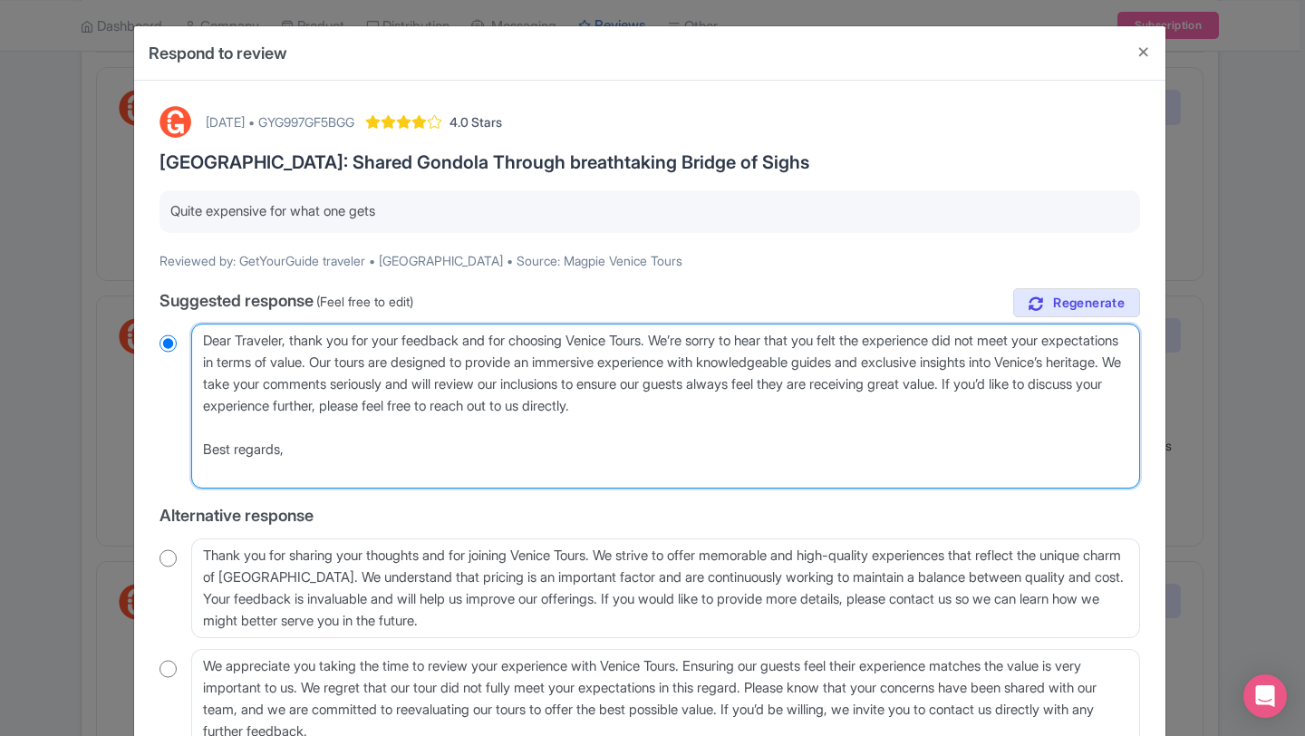
type textarea "Dear Traveler, thank you for your feedback and for choosing Venice Tours. We’re…"
radio input "true"
type textarea "Dear Traveler, thank you for your feedback and for choosing Venice Tours. We’re…"
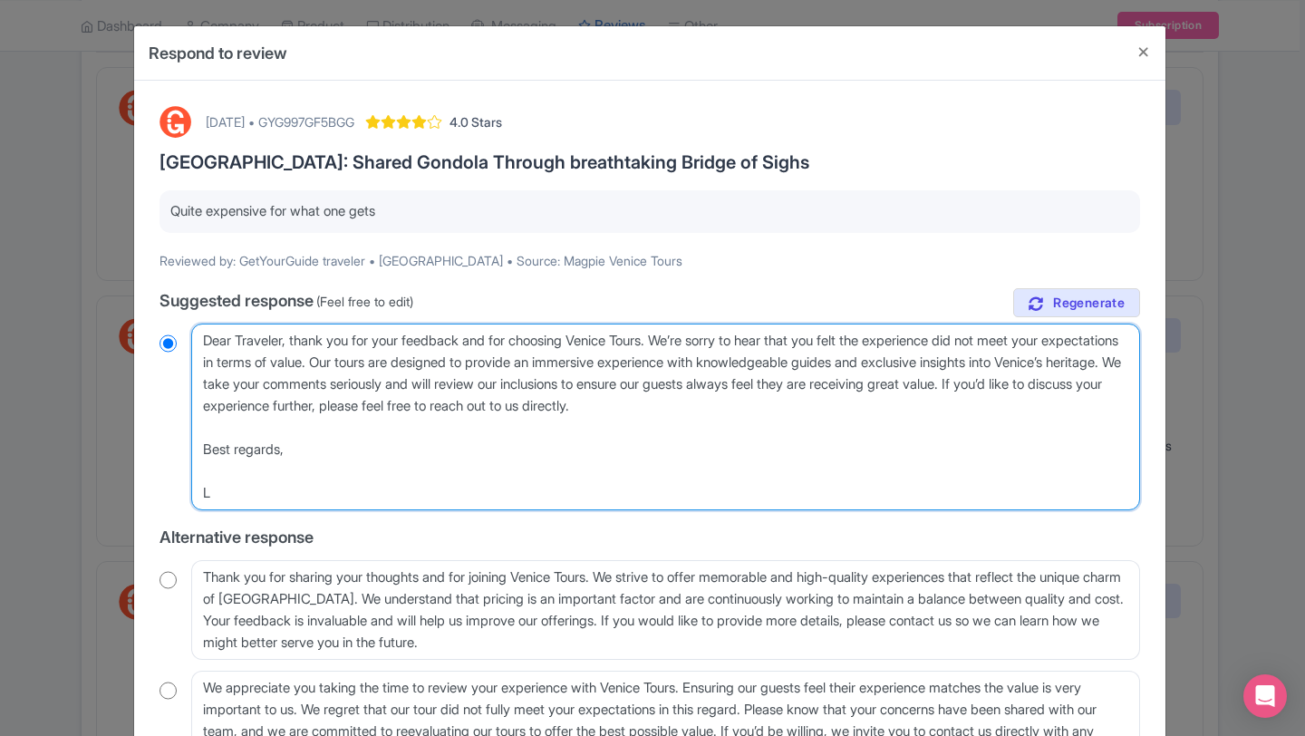
radio input "true"
type textarea "Dear Traveler, thank you for your feedback and for choosing Venice Tours. We’re…"
radio input "true"
type textarea "Dear Traveler, thank you for your feedback and for choosing Venice Tours. We’re…"
radio input "true"
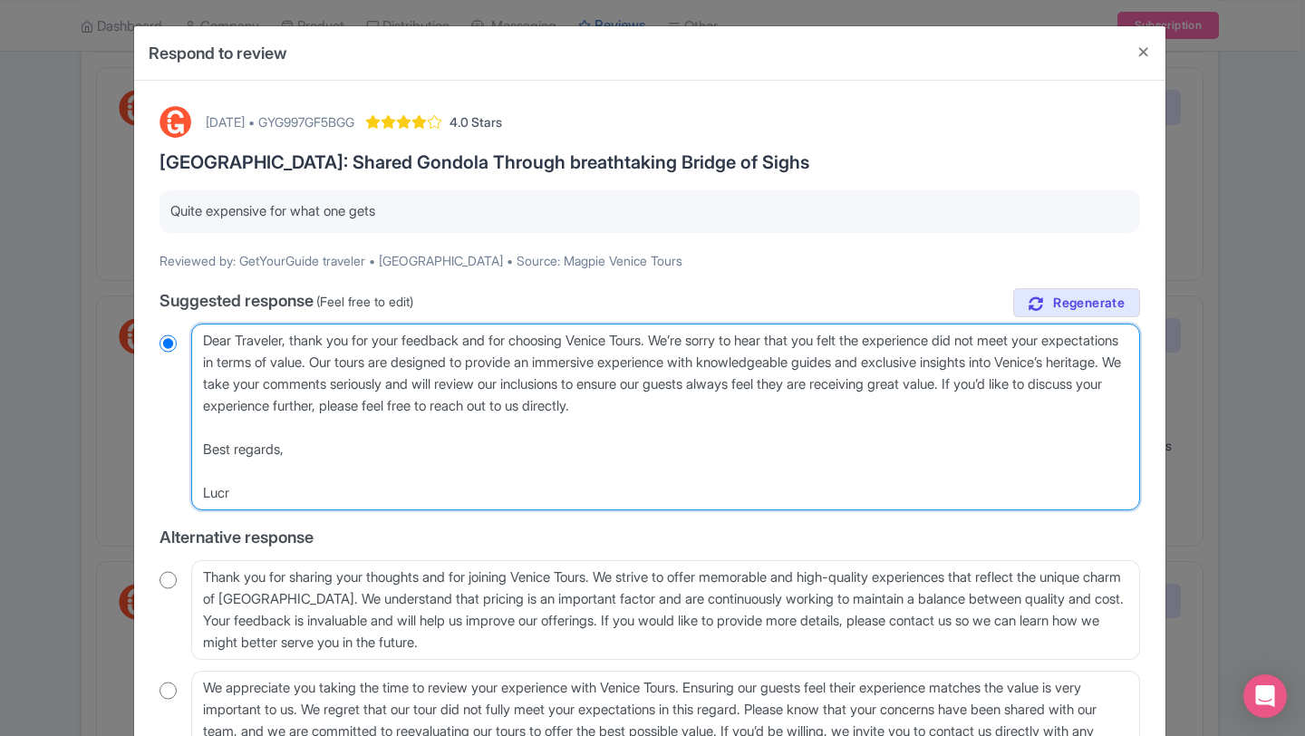
type textarea "Dear Traveler, thank you for your feedback and for choosing Venice Tours. We’re…"
radio input "true"
type textarea "Dear Traveler, thank you for your feedback and for choosing Venice Tours. We’re…"
radio input "true"
type textarea "Dear Traveler, thank you for your feedback and for choosing Venice Tours. We’re…"
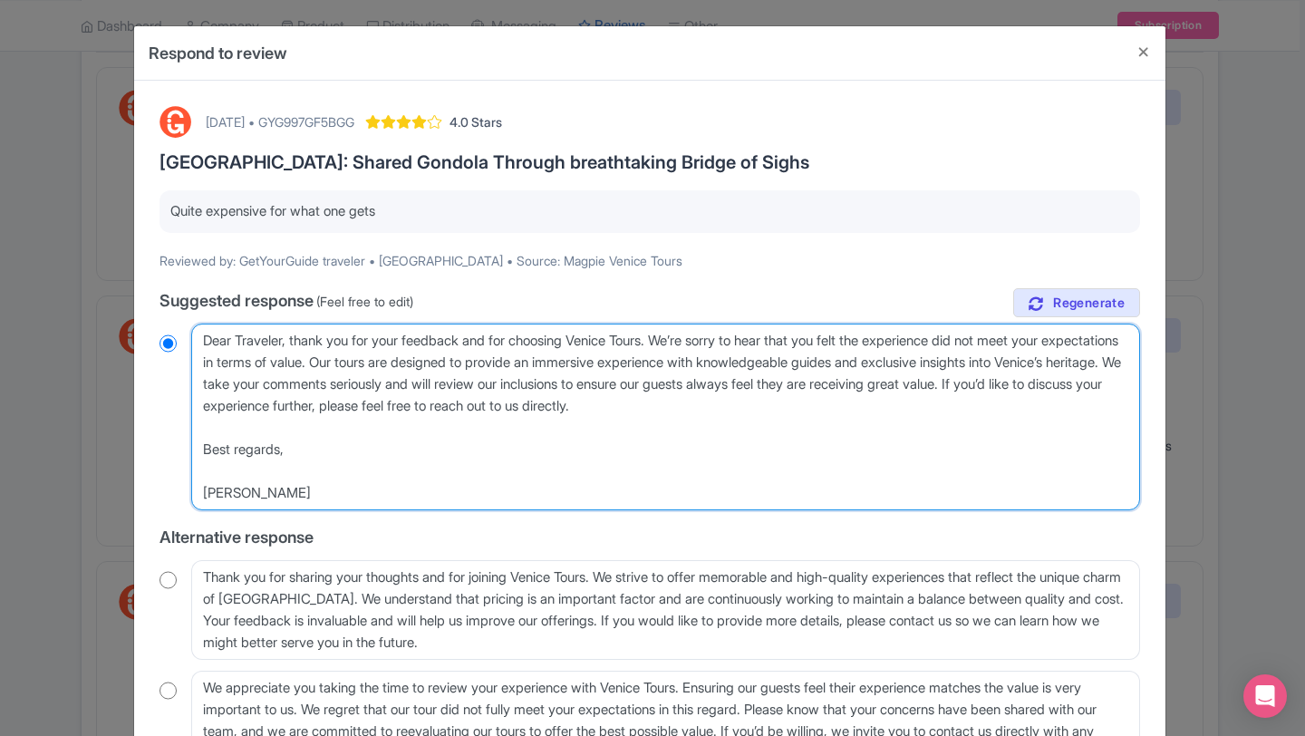
radio input "true"
type textarea "Dear Traveler, thank you for your feedback and for choosing Venice Tours. We’re…"
radio input "true"
type textarea "Dear Traveler, thank you for your feedback and for choosing Venice Tours. We’re…"
radio input "true"
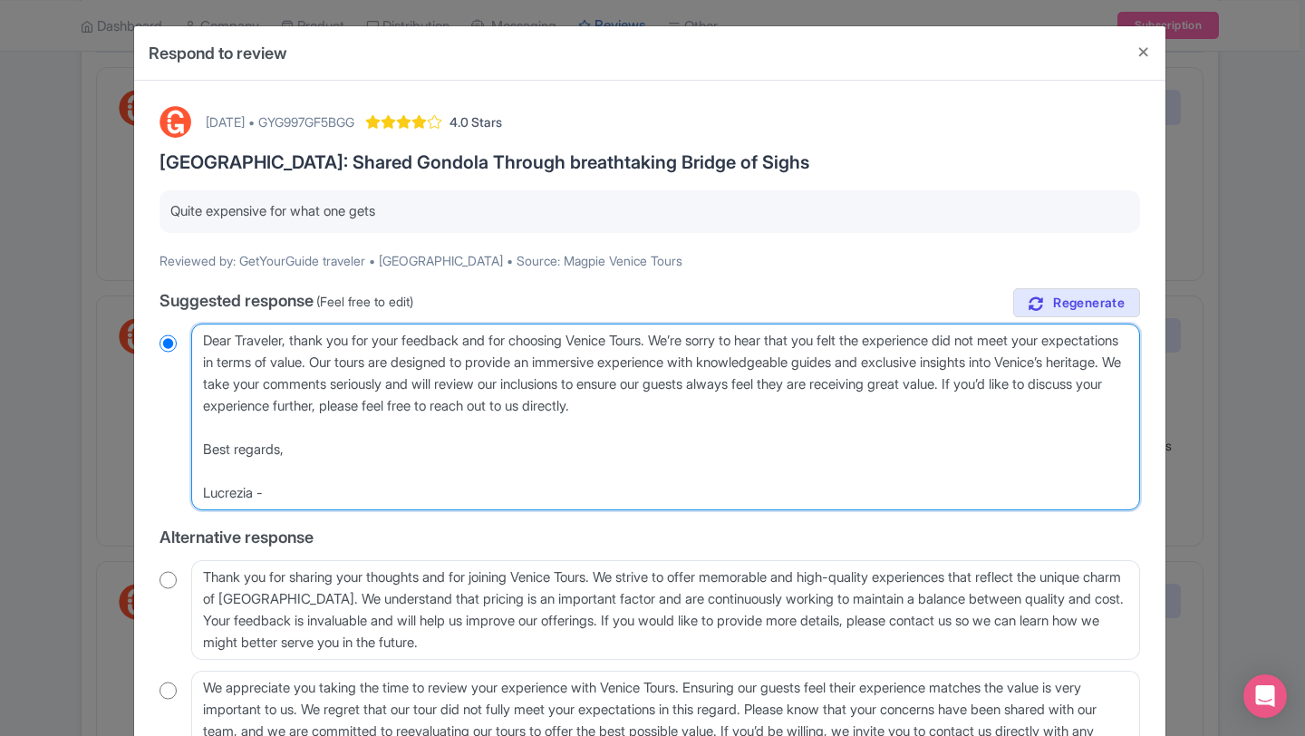
type textarea "Dear Traveler, thank you for your feedback and for choosing Venice Tours. We’re…"
radio input "true"
type textarea "Dear Traveler, thank you for your feedback and for choosing Venice Tours. We’re…"
radio input "true"
type textarea "Dear Traveler, thank you for your feedback and for choosing Venice Tours. We’re…"
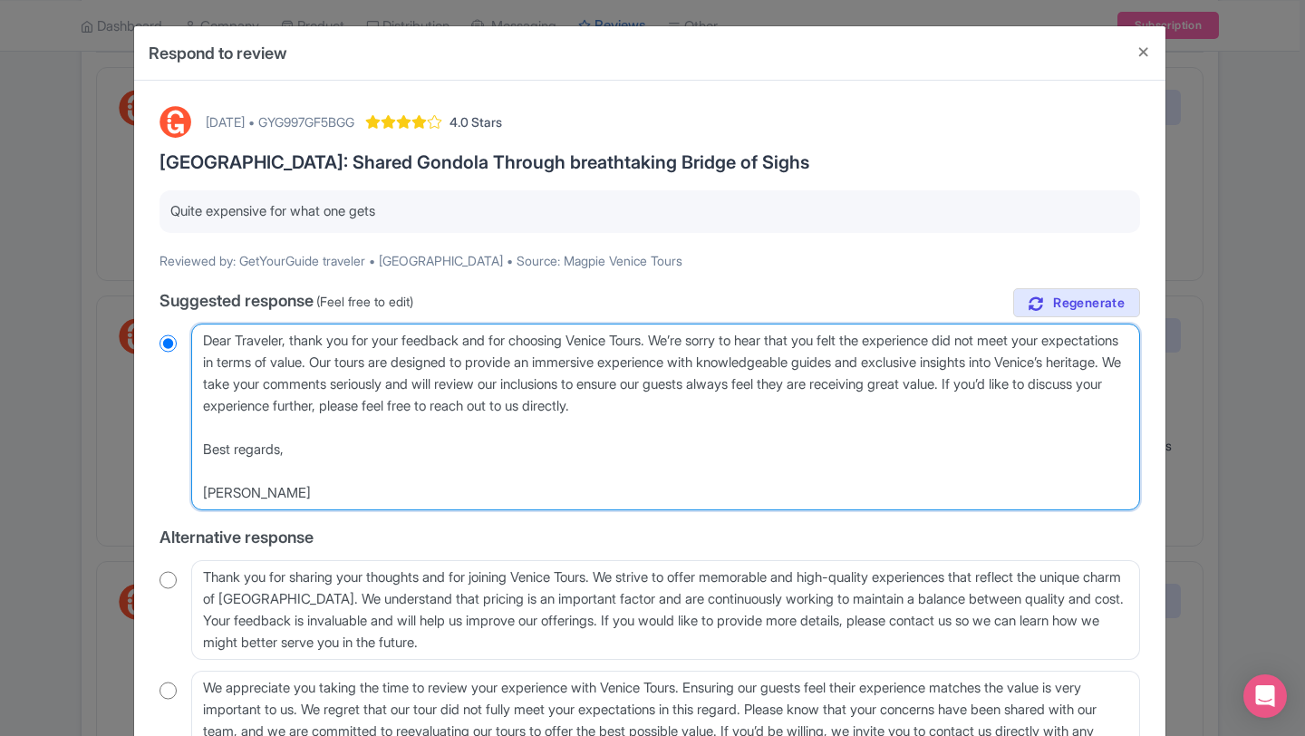
radio input "true"
type textarea "Dear Traveler, thank you for your feedback and for choosing Venice Tours. We’re…"
radio input "true"
type textarea "Dear Traveler, thank you for your feedback and for choosing Venice Tours. We’re…"
radio input "true"
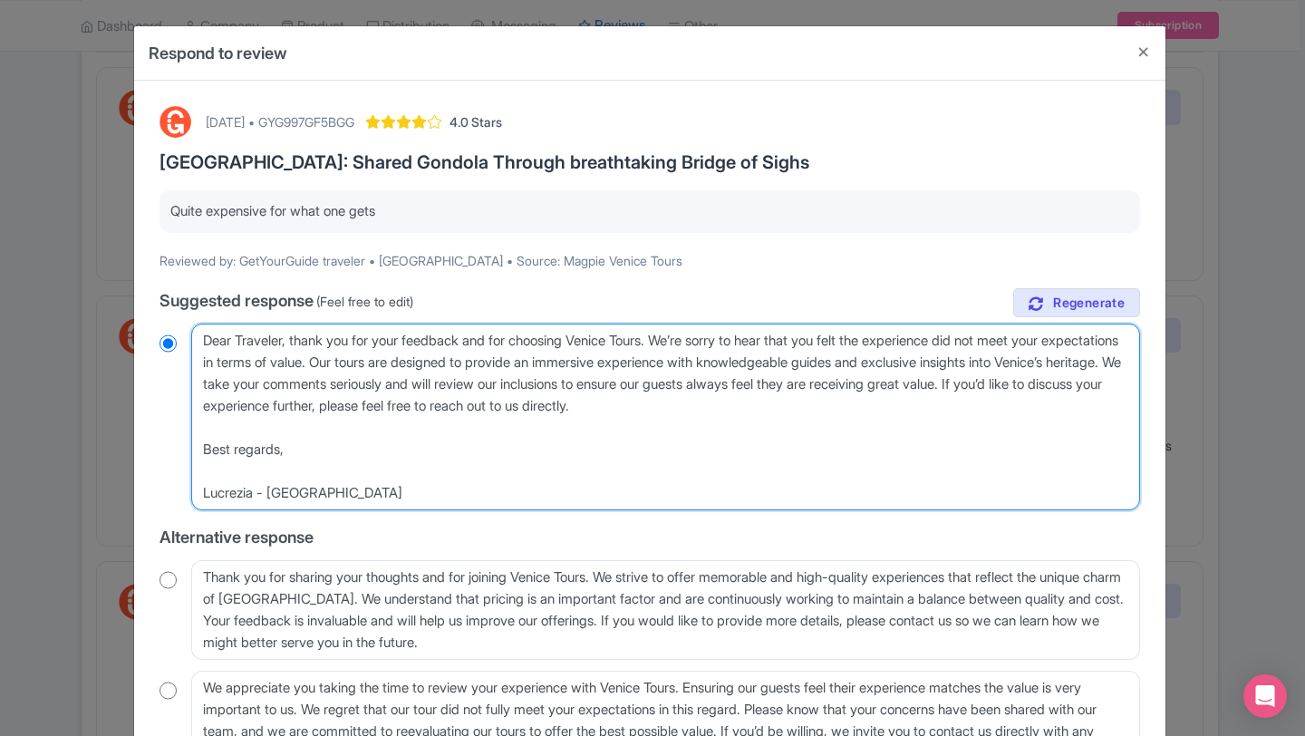
type textarea "Dear Traveler, thank you for your feedback and for choosing Venice Tours. We’re…"
radio input "true"
type textarea "Dear Traveler, thank you for your feedback and for choosing Venice Tours. We’re…"
radio input "true"
type textarea "Dear Traveler, thank you for your feedback and for choosing Venice Tours. We’re…"
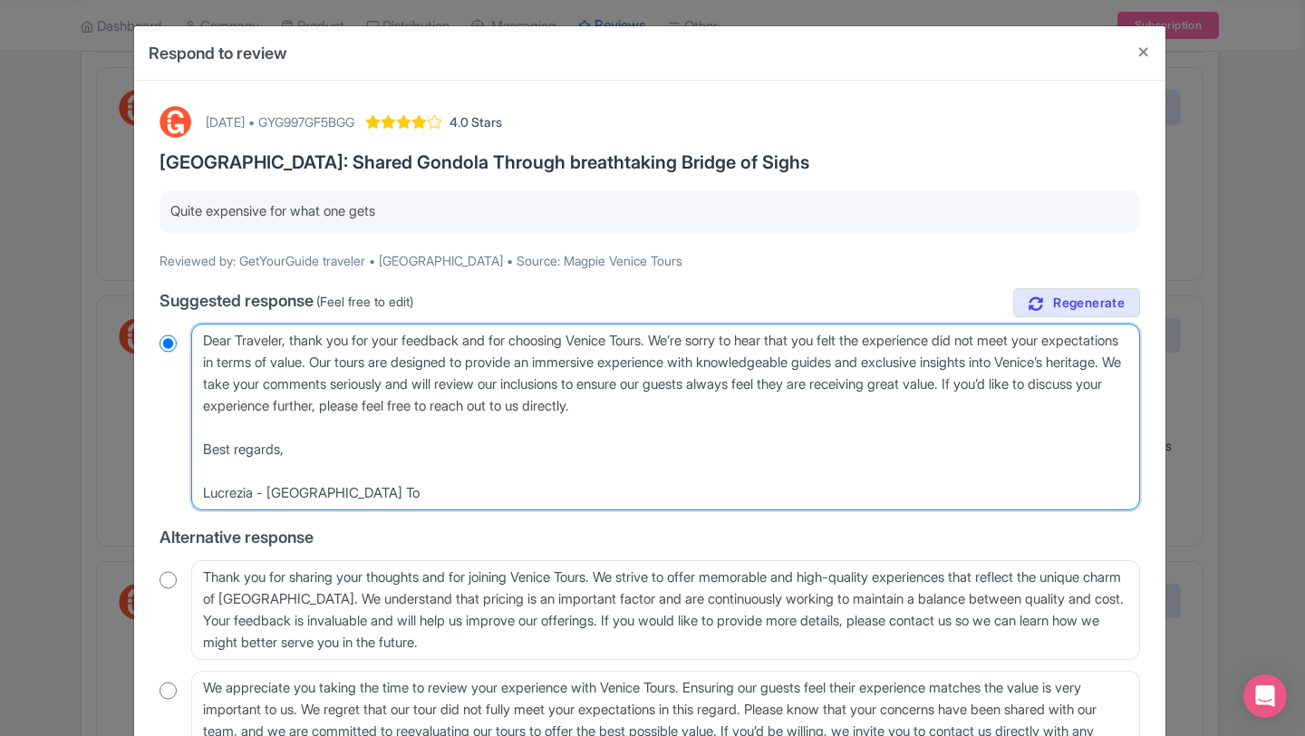
radio input "true"
type textarea "Dear Traveler, thank you for your feedback and for choosing Venice Tours. We’re…"
radio input "true"
type textarea "Dear Traveler, thank you for your feedback and for choosing Venice Tours. We’re…"
radio input "true"
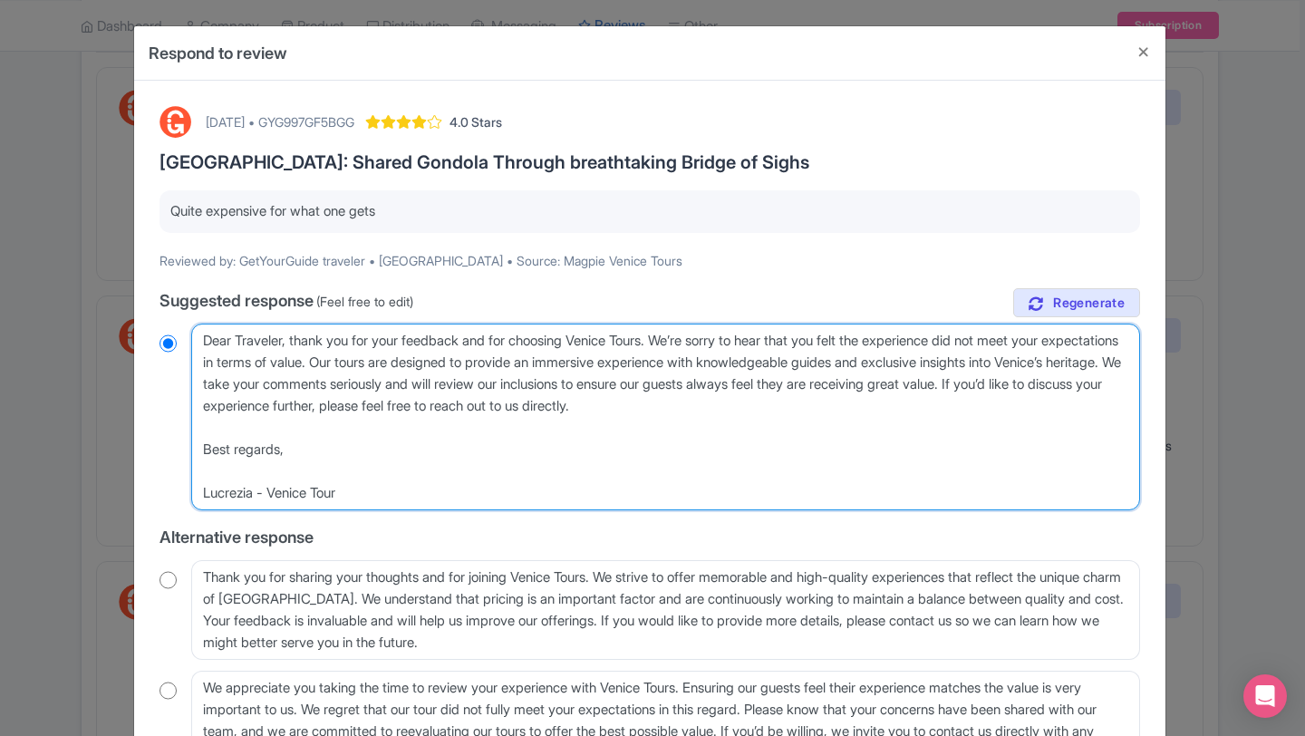
type textarea "Dear Traveler, thank you for your feedback and for choosing Venice Tours. We’re…"
radio input "true"
type textarea "Dear Traveler, thank you for your feedback and for choosing Venice Tours. We’re…"
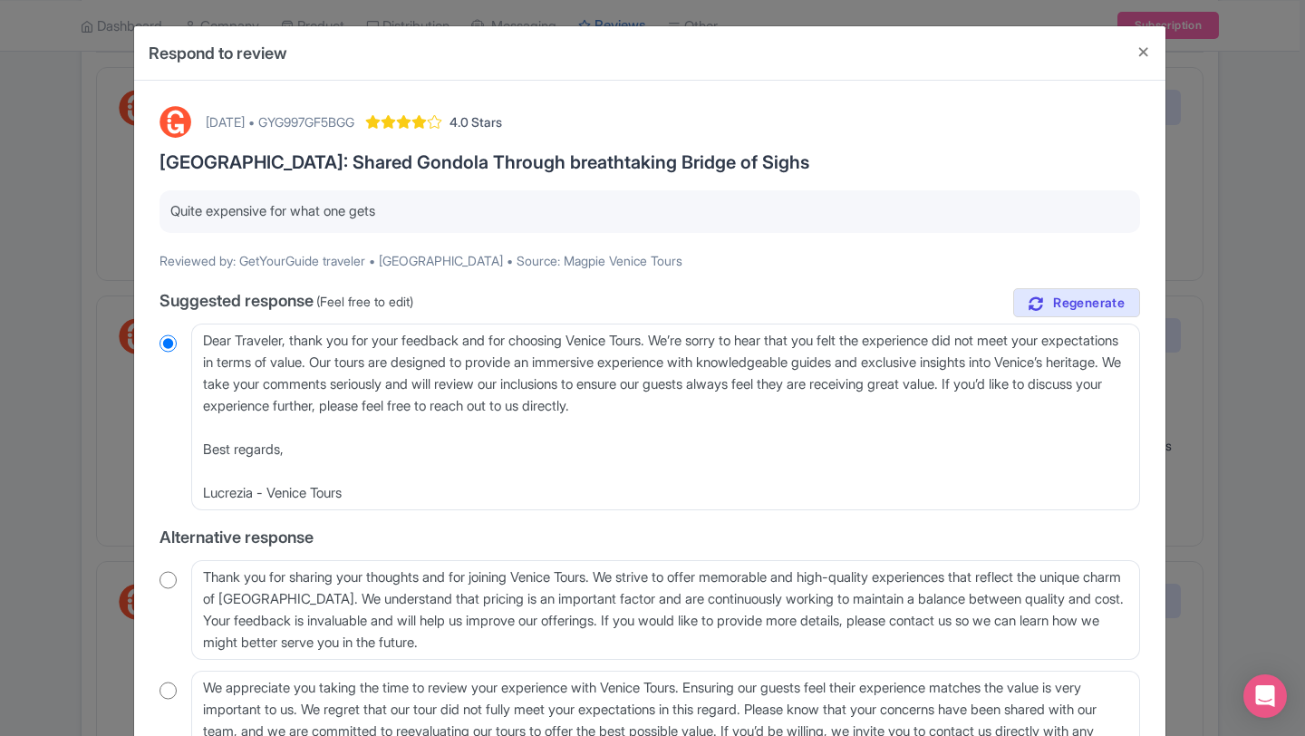
click at [959, 517] on div "true Suggested response (Feel free to edit) Dear Traveler, thank you for your f…" at bounding box center [650, 529] width 981 height 482
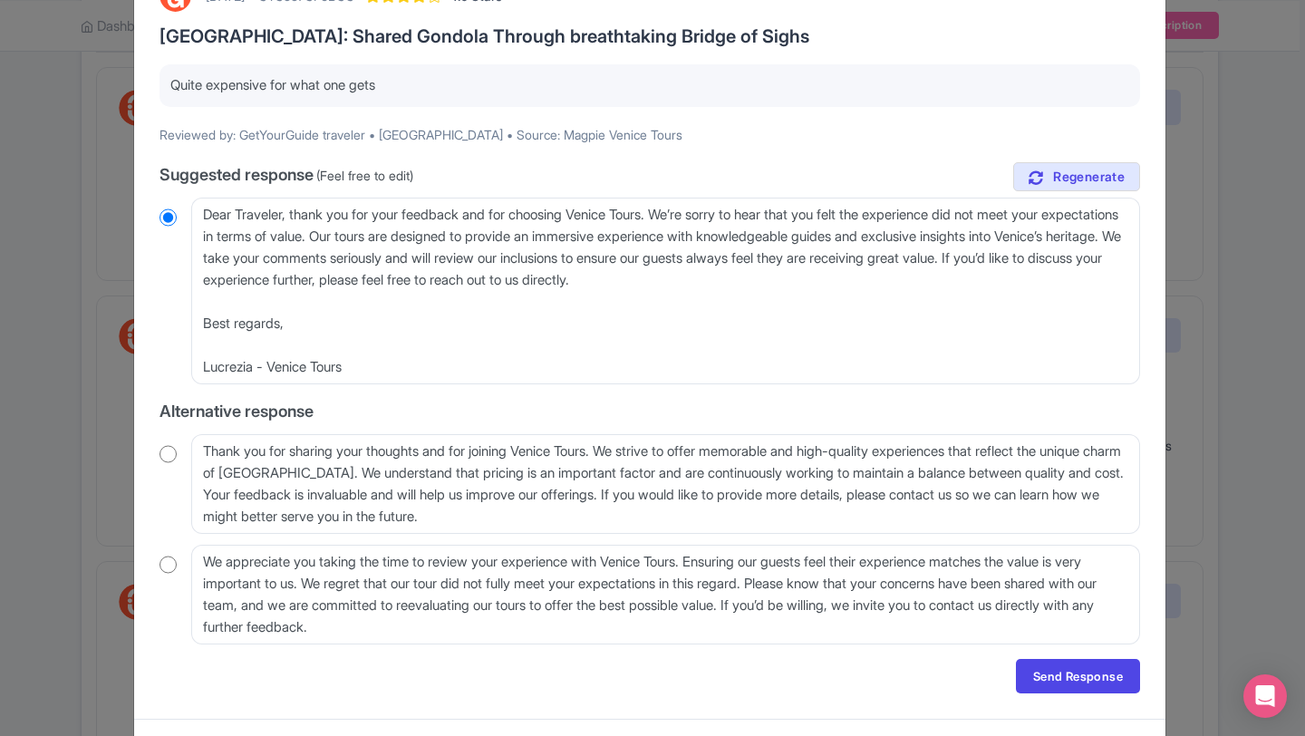
scroll to position [164, 0]
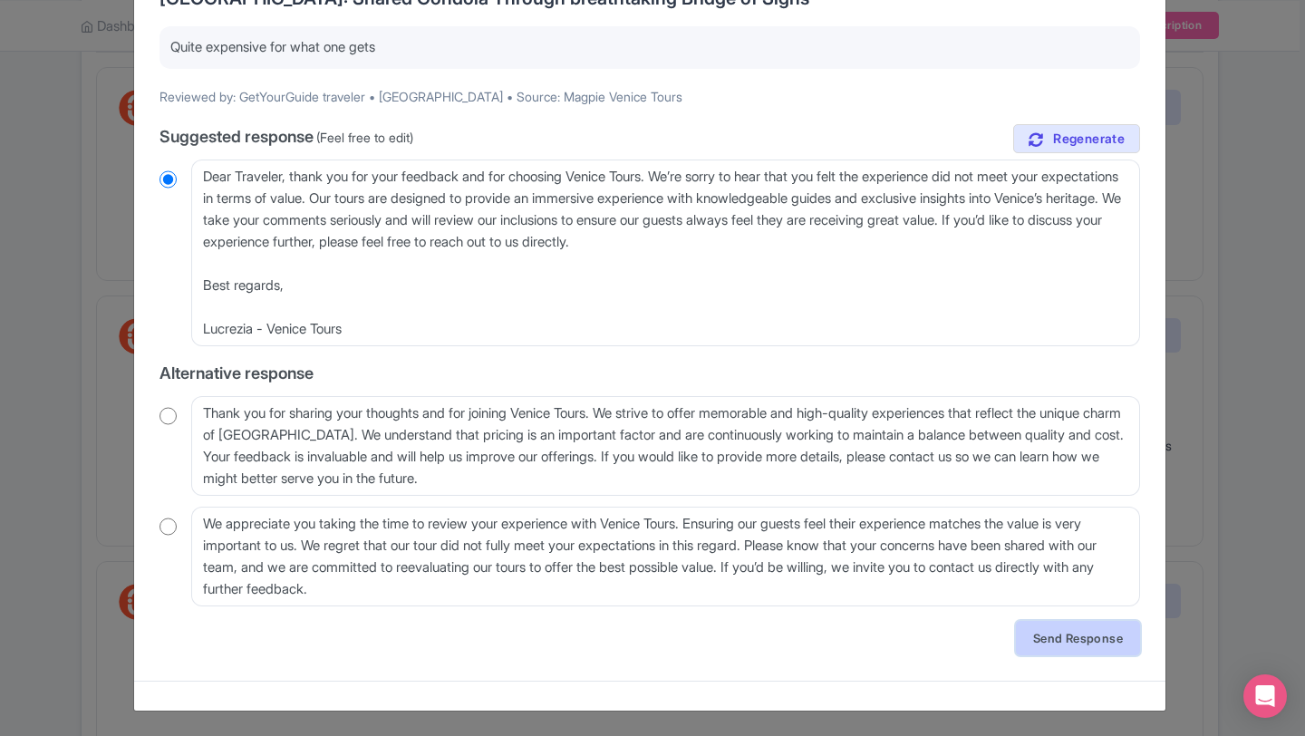
click at [1058, 639] on link "Send Response" at bounding box center [1078, 638] width 124 height 34
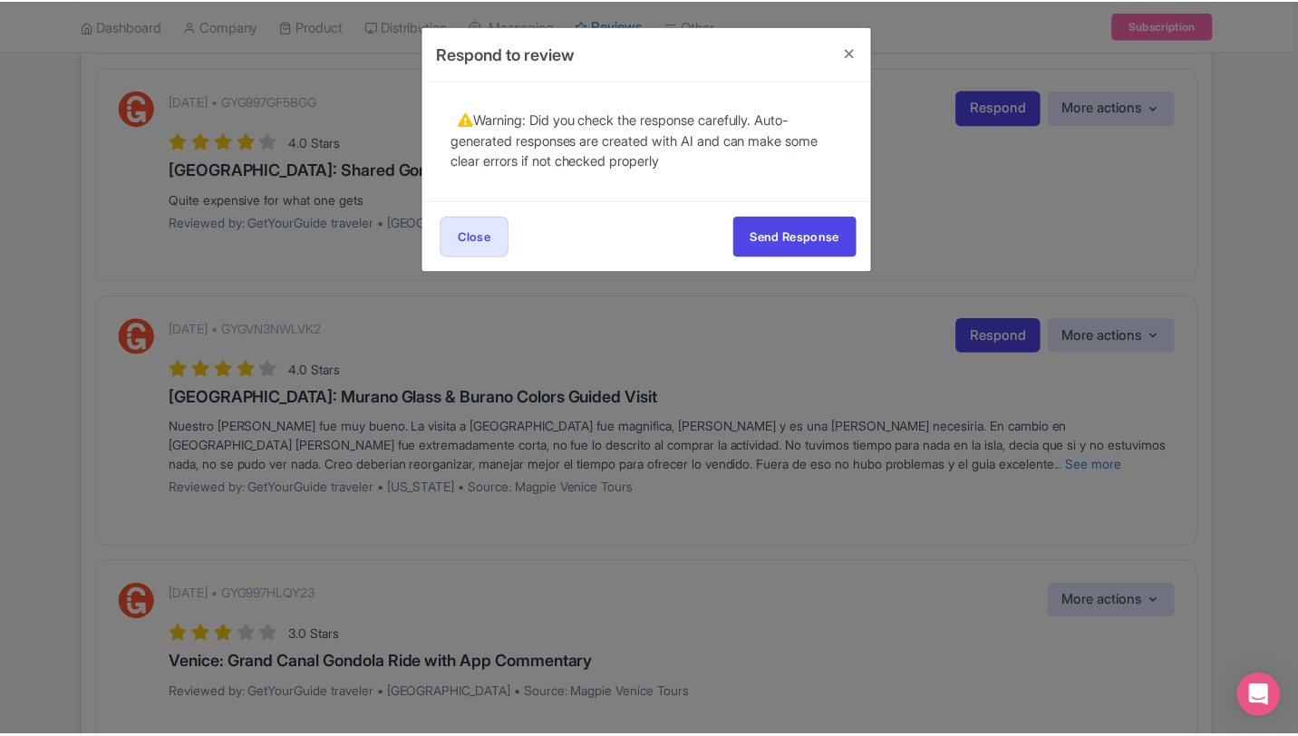
scroll to position [0, 0]
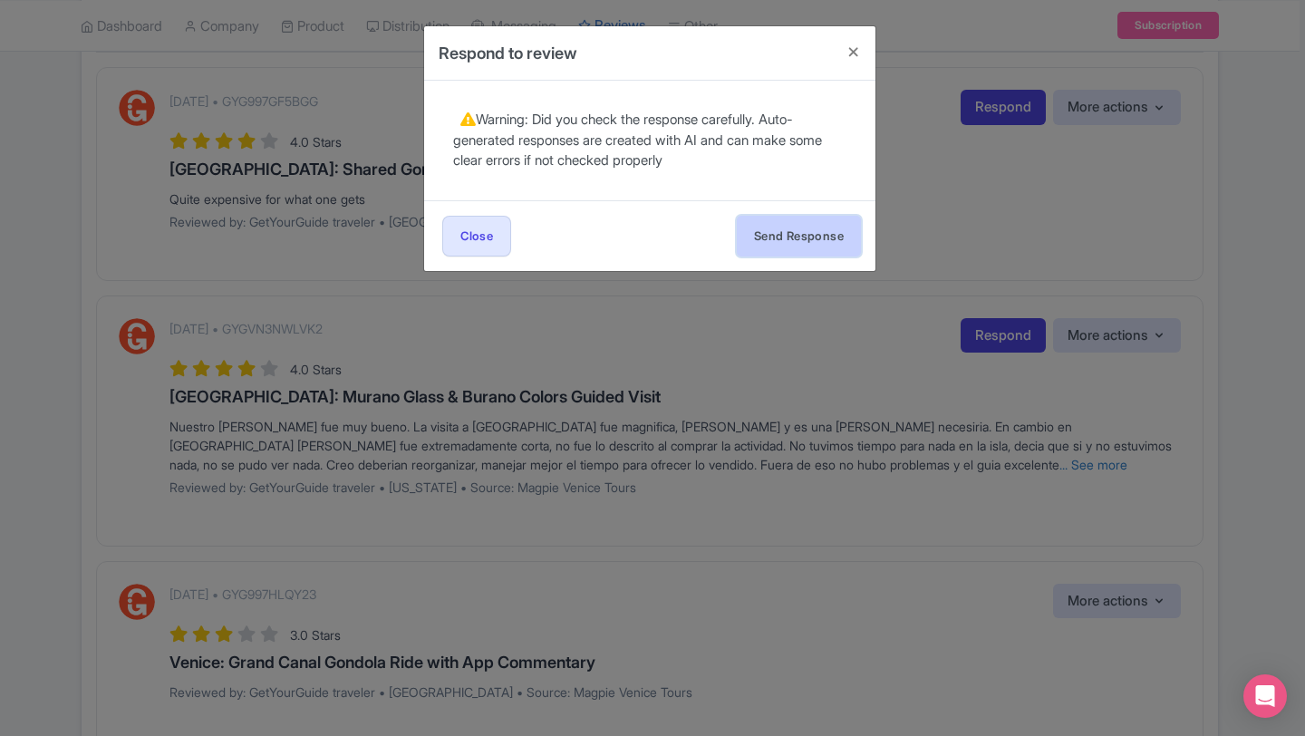
click at [791, 245] on button "Send Response" at bounding box center [799, 236] width 124 height 41
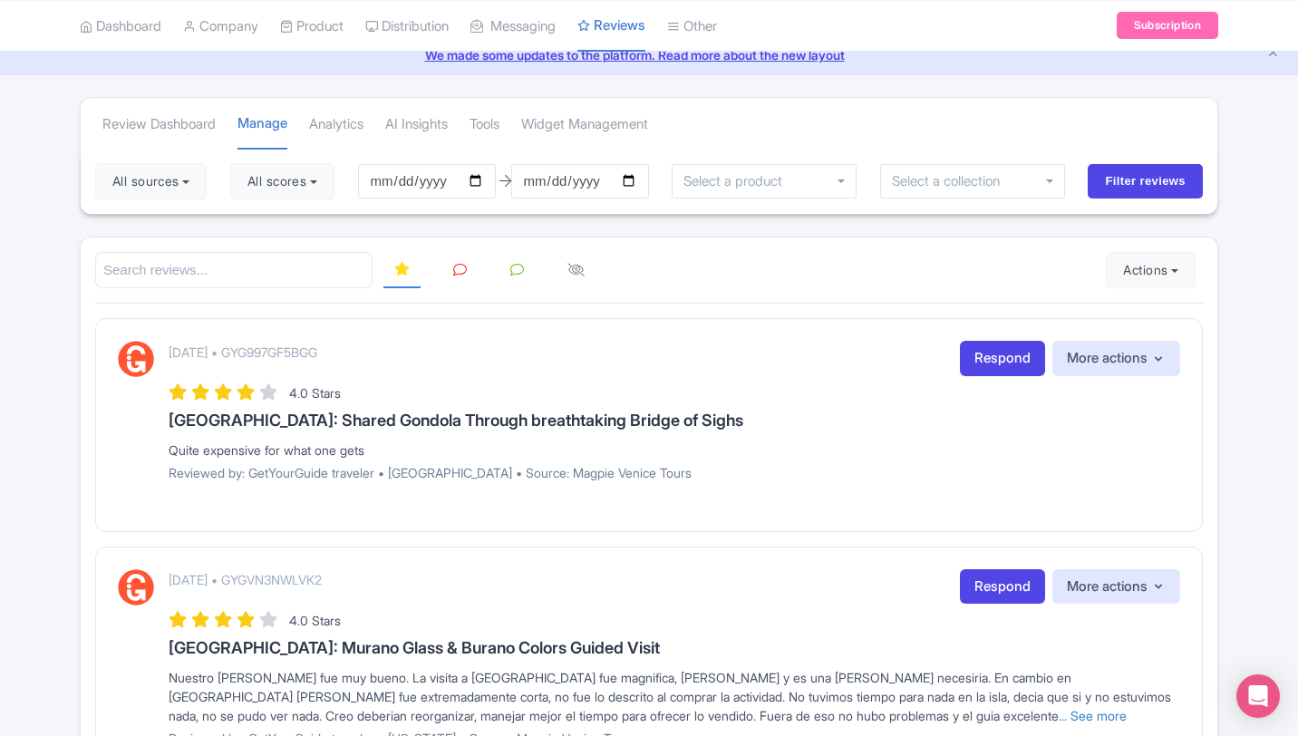
scroll to position [73, 0]
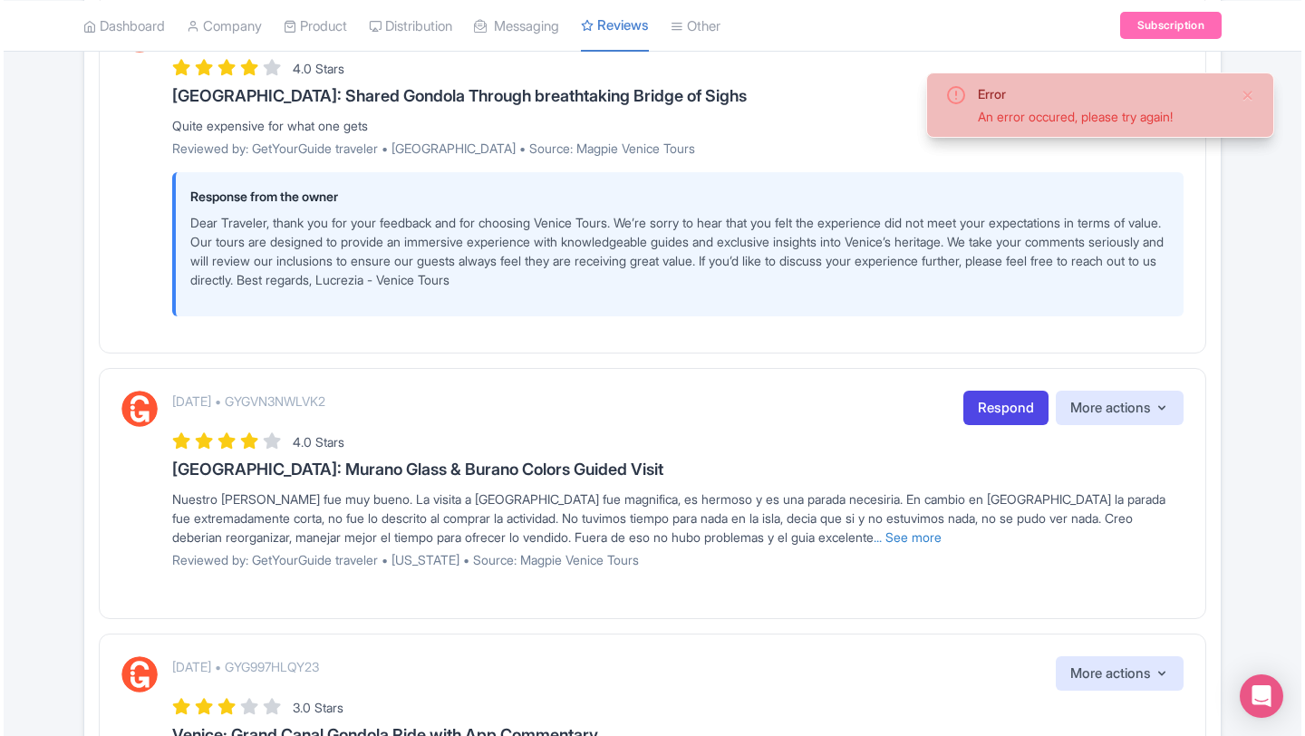
scroll to position [435, 0]
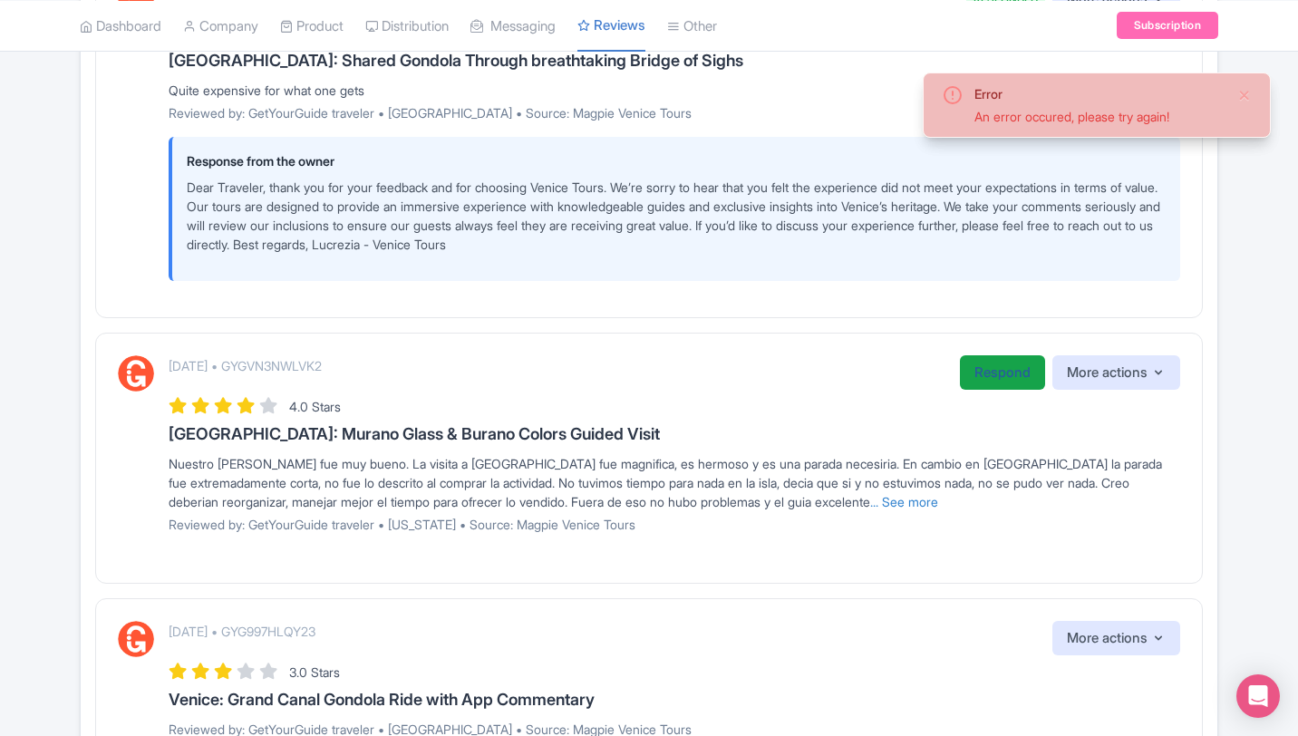
click at [985, 369] on link "Respond" at bounding box center [1002, 372] width 85 height 35
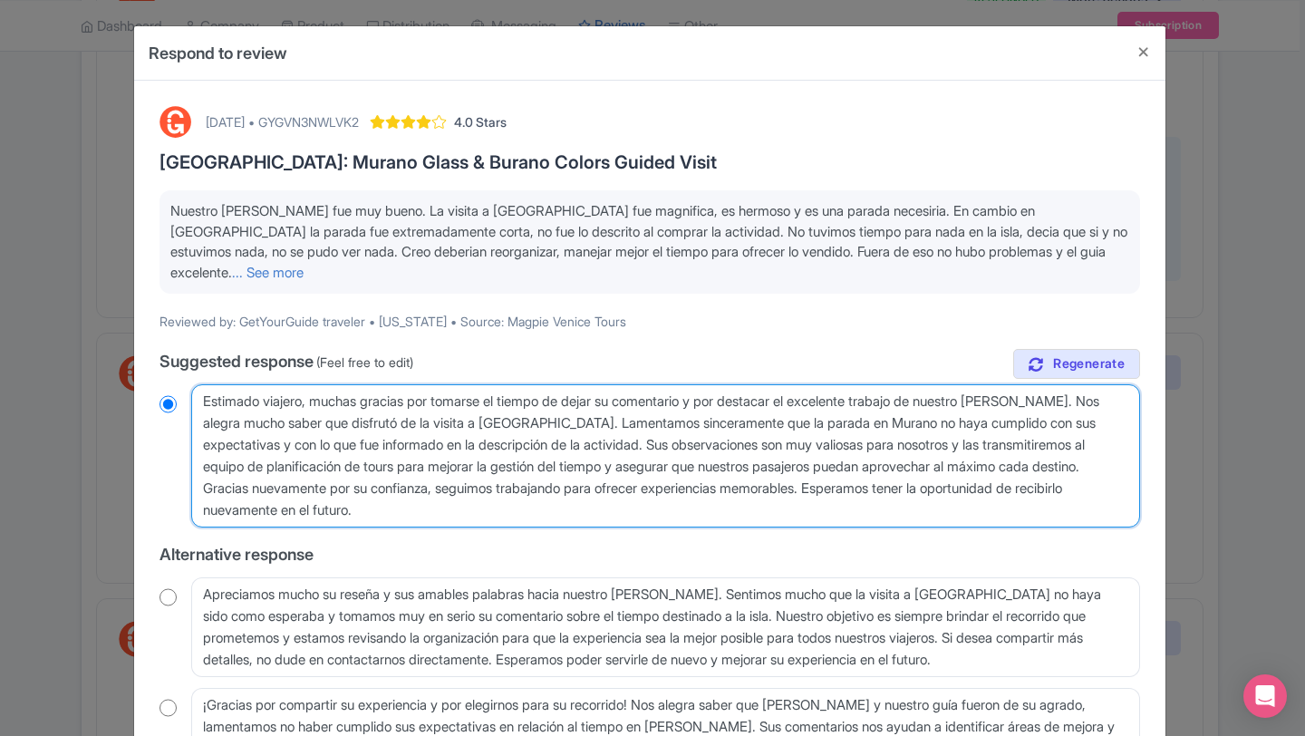
click at [606, 499] on textarea "Estimado viajero, muchas gracias por tomarse el tiempo de dejar su comentario y…" at bounding box center [665, 455] width 949 height 143
type textarea "Estimado viajero, muchas gracias por tomarse el tiempo de dejar su comentario y…"
radio input "true"
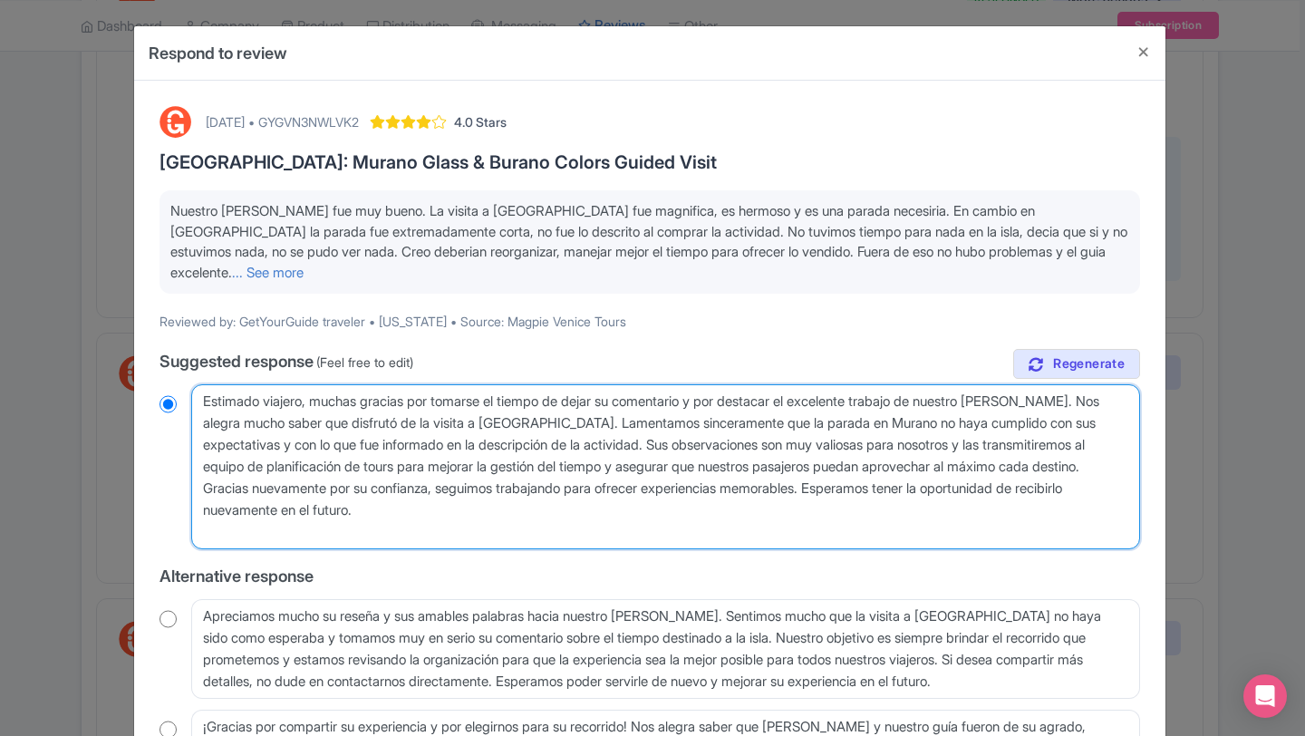
type textarea "Estimado viajero, muchas gracias por tomarse el tiempo de dejar su comentario y…"
radio input "true"
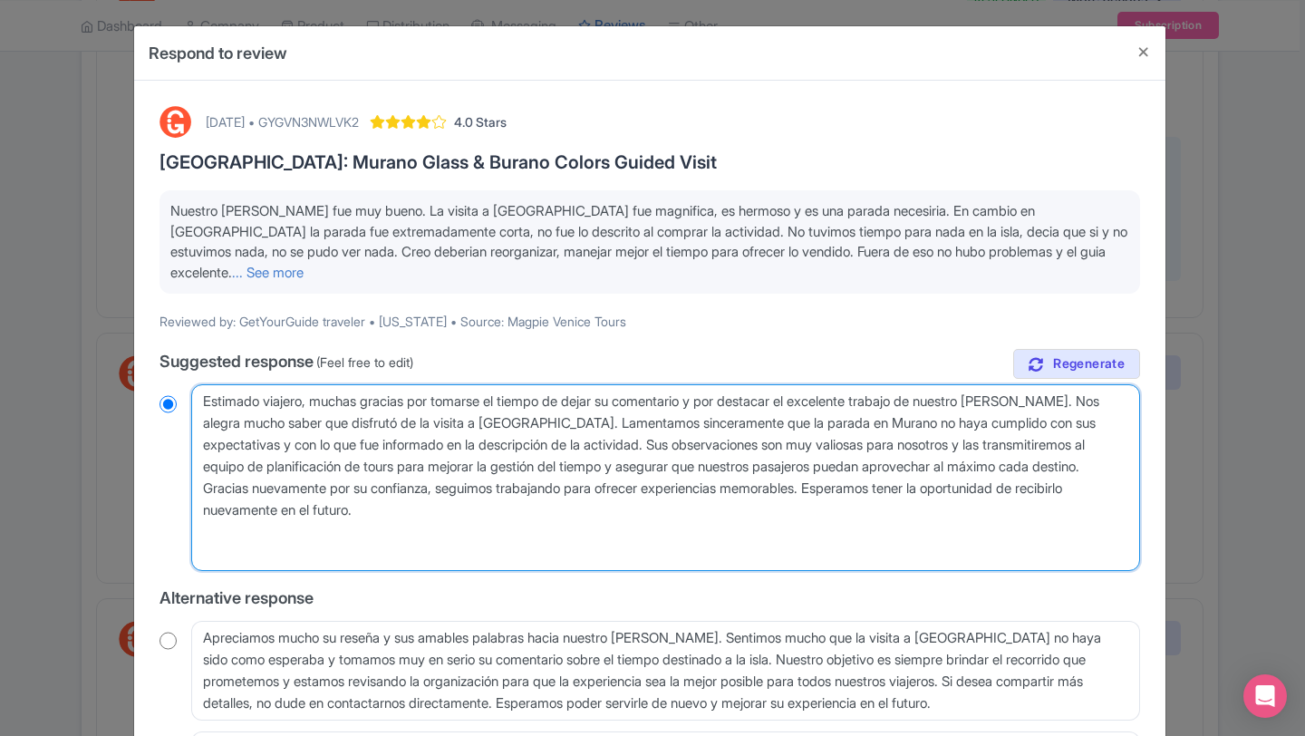
type textarea "Estimado viajero, muchas gracias por tomarse el tiempo de dejar su comentario y…"
radio input "true"
type textarea "Estimado viajero, muchas gracias por tomarse el tiempo de dejar su comentario y…"
radio input "true"
type textarea "Estimado viajero, muchas gracias por tomarse el tiempo de dejar su comentario y…"
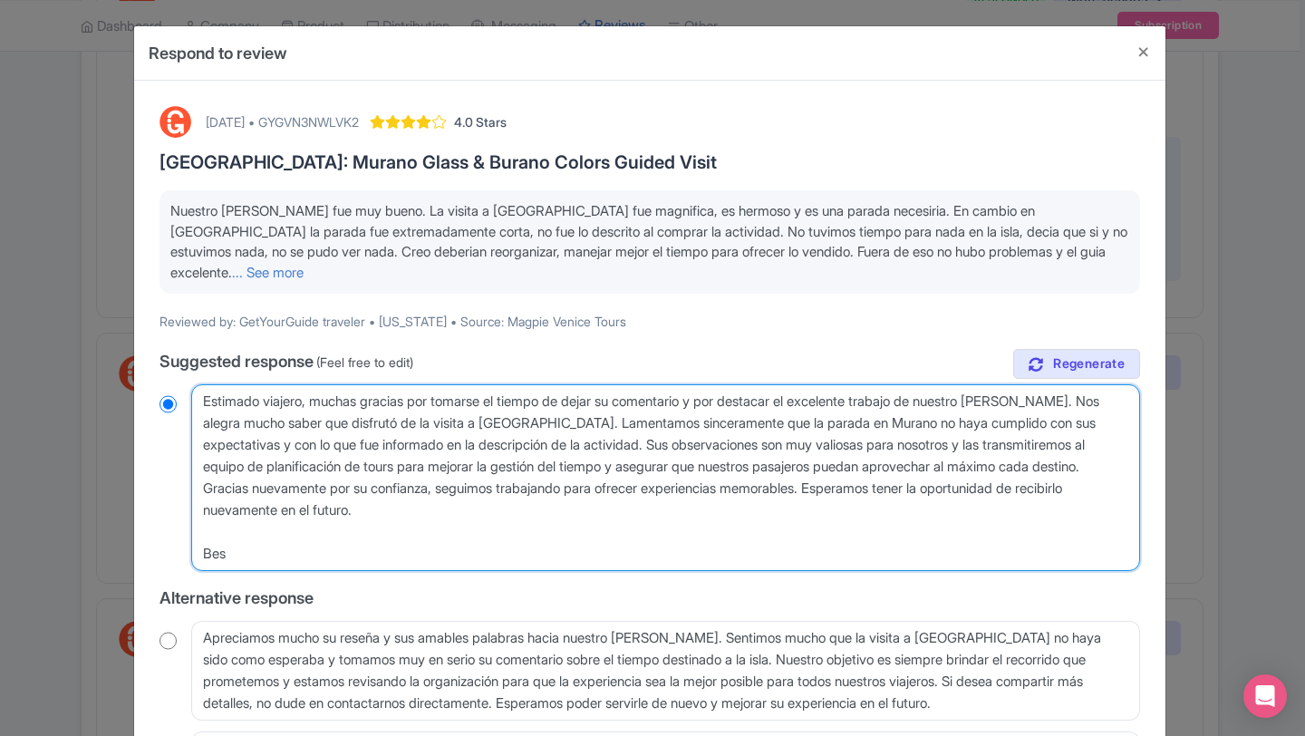
radio input "true"
type textarea "Estimado viajero, muchas gracias por tomarse el tiempo de dejar su comentario y…"
radio input "true"
type textarea "Estimado viajero, muchas gracias por tomarse el tiempo de dejar su comentario y…"
radio input "true"
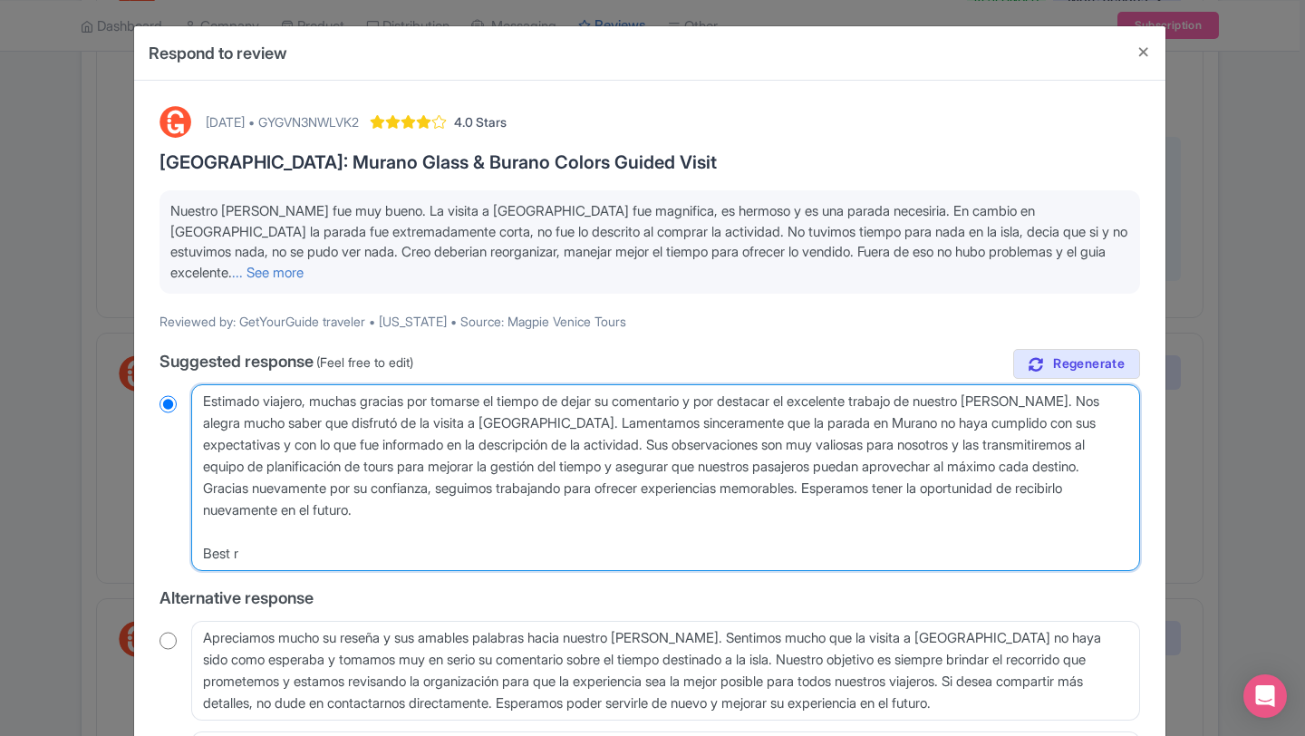
type textarea "Estimado viajero, muchas gracias por tomarse el tiempo de dejar su comentario y…"
radio input "true"
type textarea "Estimado viajero, muchas gracias por tomarse el tiempo de dejar su comentario y…"
radio input "true"
type textarea "Estimado viajero, muchas gracias por tomarse el tiempo de dejar su comentario y…"
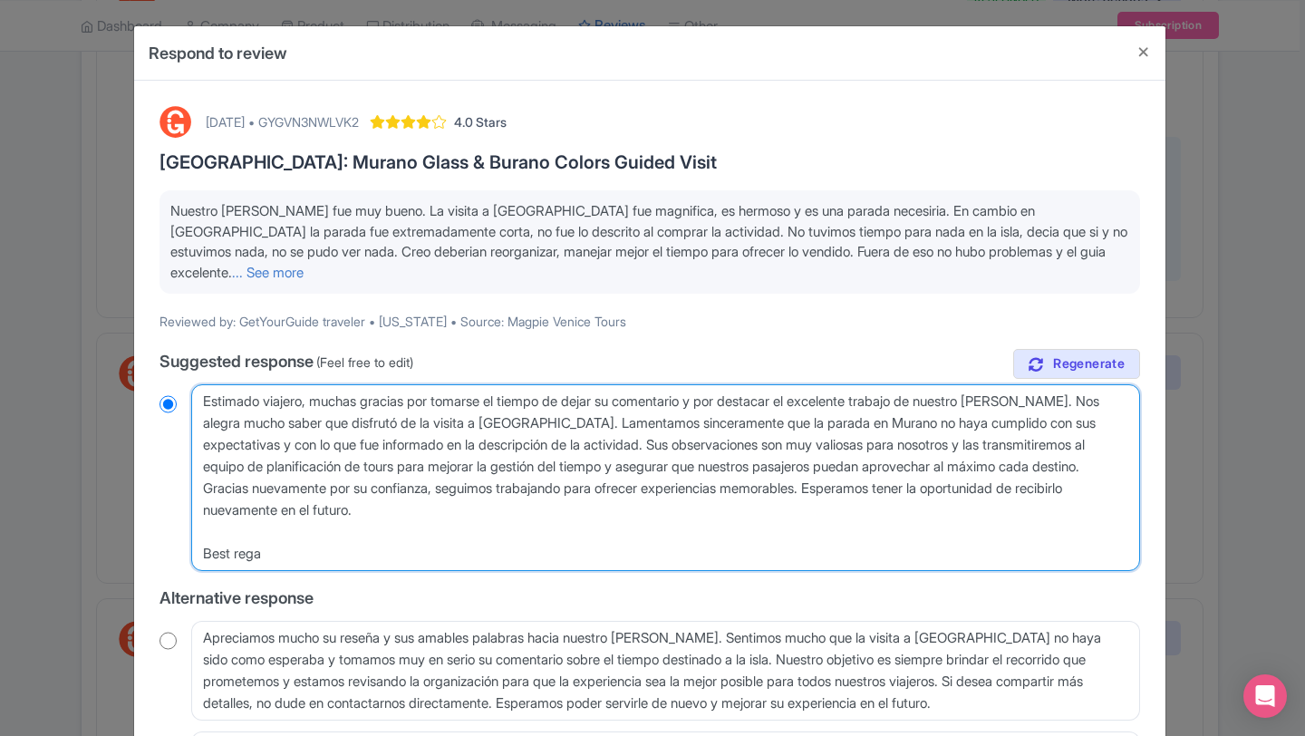
radio input "true"
type textarea "Estimado viajero, muchas gracias por tomarse el tiempo de dejar su comentario y…"
radio input "true"
type textarea "Estimado viajero, muchas gracias por tomarse el tiempo de dejar su comentario y…"
radio input "true"
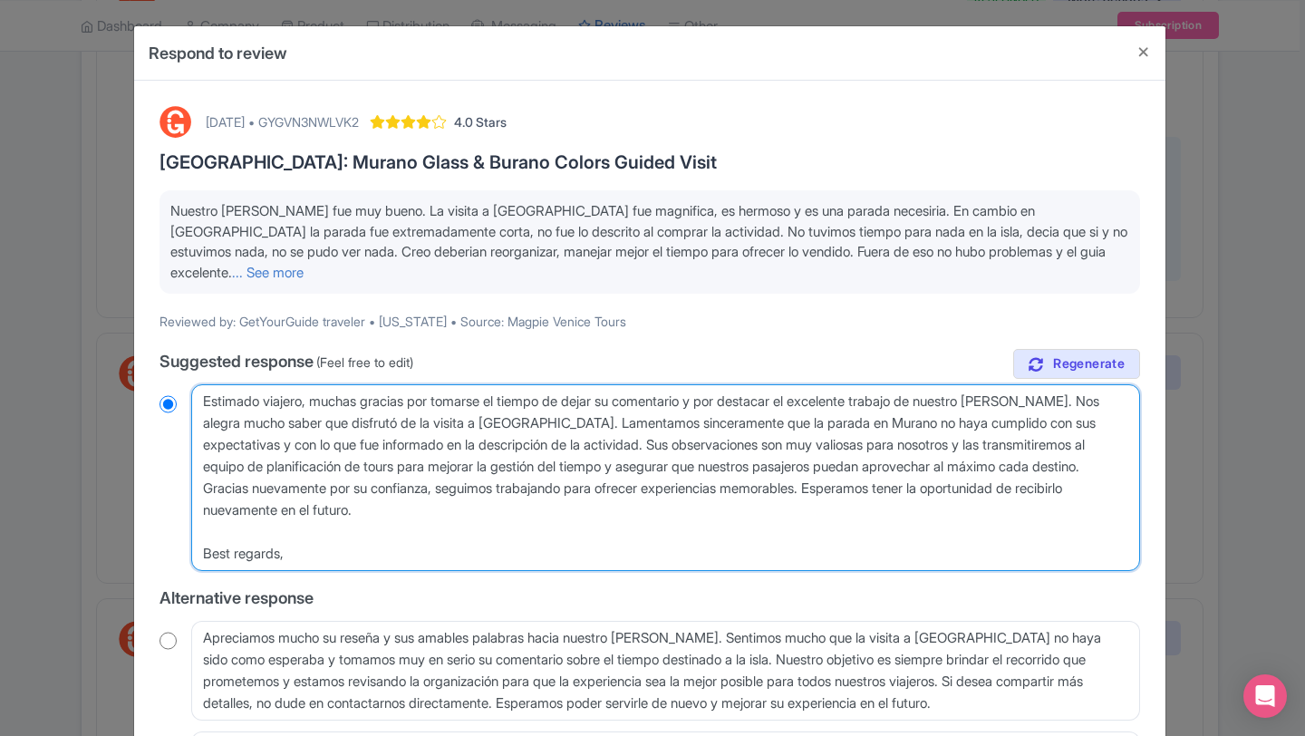
type textarea "Estimado viajero, muchas gracias por tomarse el tiempo de dejar su comentario y…"
radio input "true"
type textarea "Estimado viajero, muchas gracias por tomarse el tiempo de dejar su comentario y…"
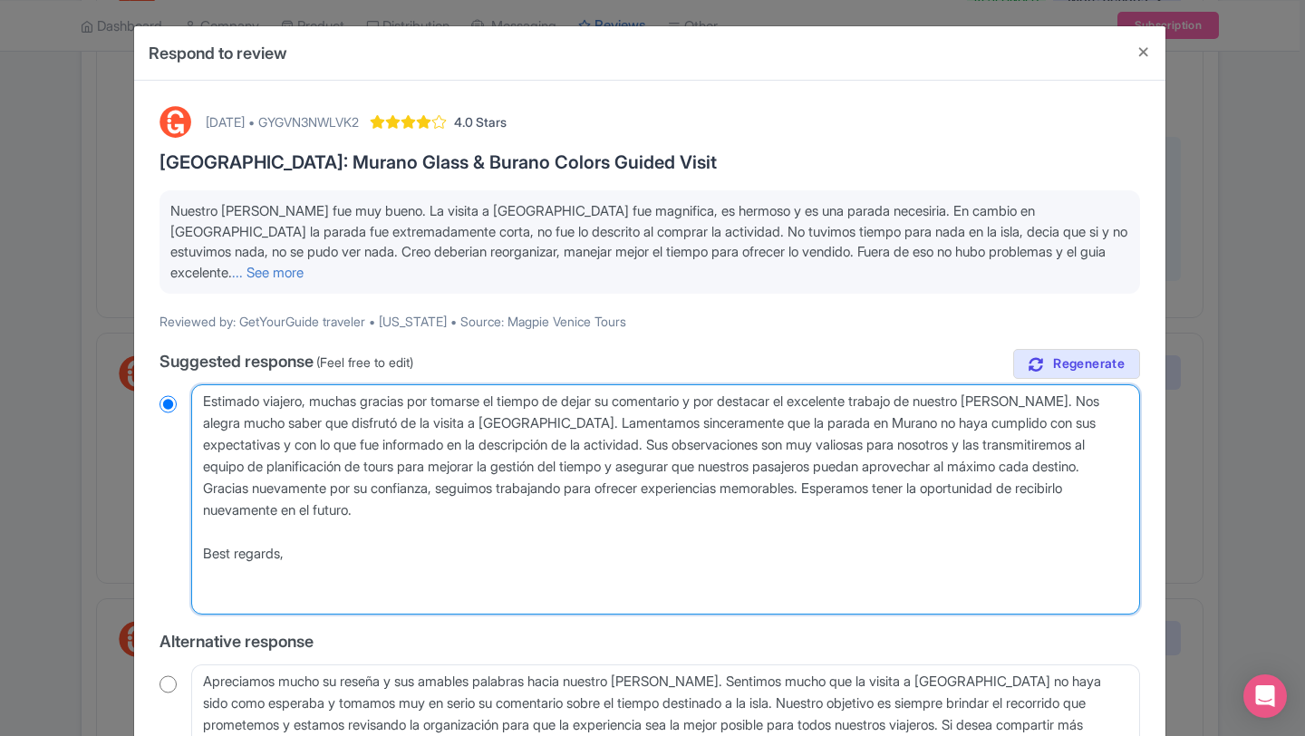
radio input "true"
type textarea "Estimado viajero, muchas gracias por tomarse el tiempo de dejar su comentario y…"
radio input "true"
type textarea "Estimado viajero, muchas gracias por tomarse el tiempo de dejar su comentario y…"
radio input "true"
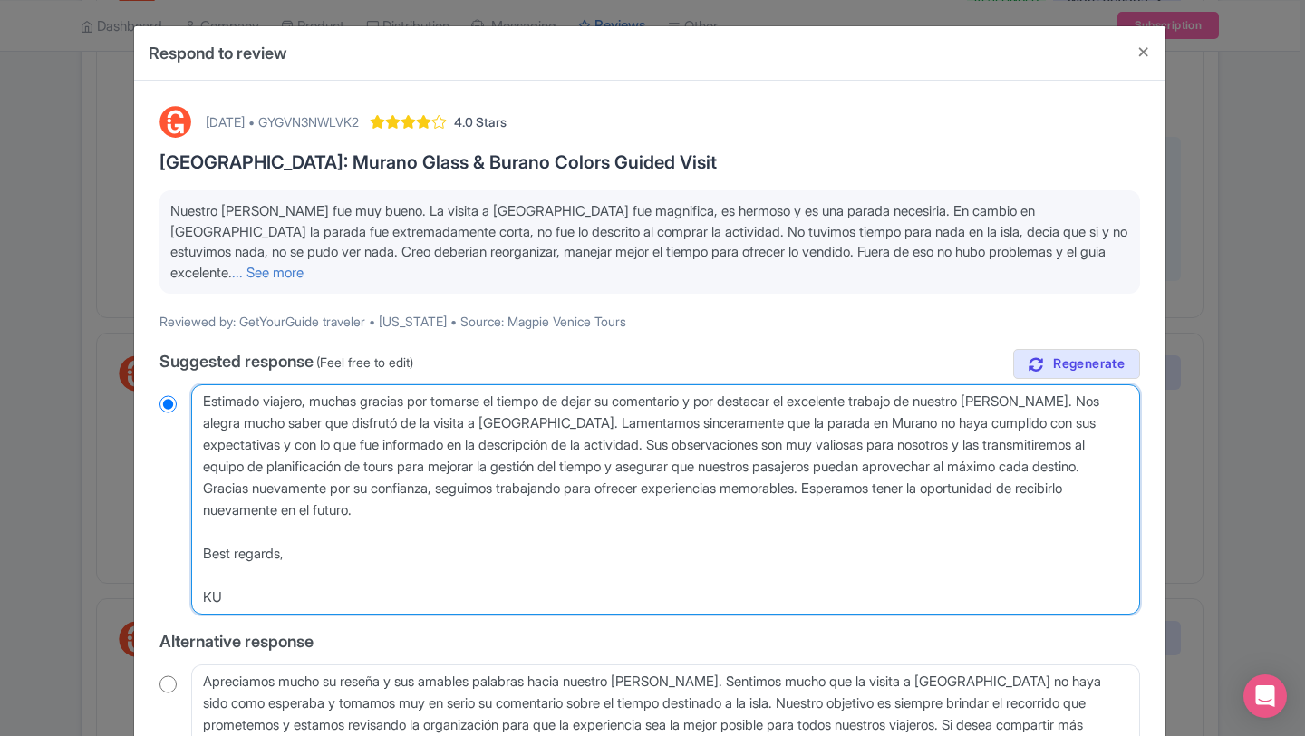
type textarea "Estimado viajero, muchas gracias por tomarse el tiempo de dejar su comentario y…"
radio input "true"
type textarea "Estimado viajero, muchas gracias por tomarse el tiempo de dejar su comentario y…"
radio input "true"
type textarea "Estimado viajero, muchas gracias por tomarse el tiempo de dejar su comentario y…"
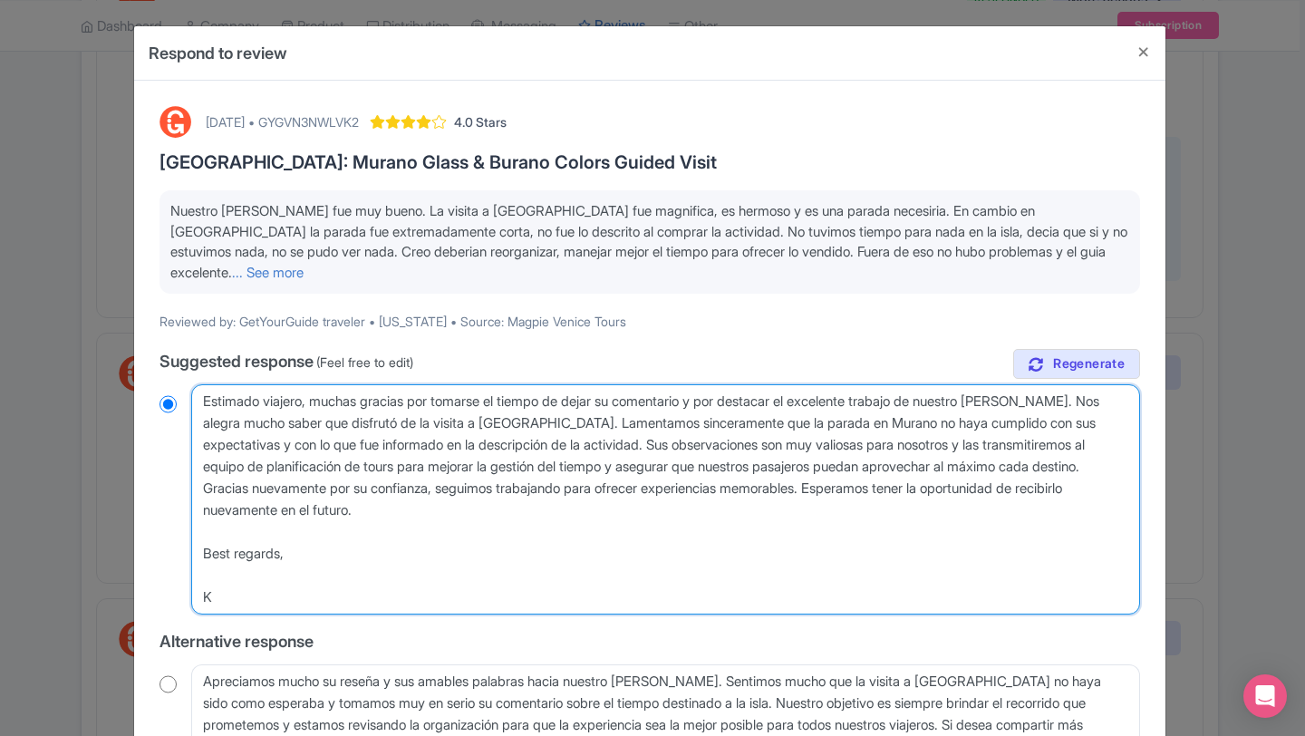
radio input "true"
type textarea "Estimado viajero, muchas gracias por tomarse el tiempo de dejar su comentario y…"
radio input "true"
type textarea "Estimado viajero, muchas gracias por tomarse el tiempo de dejar su comentario y…"
radio input "true"
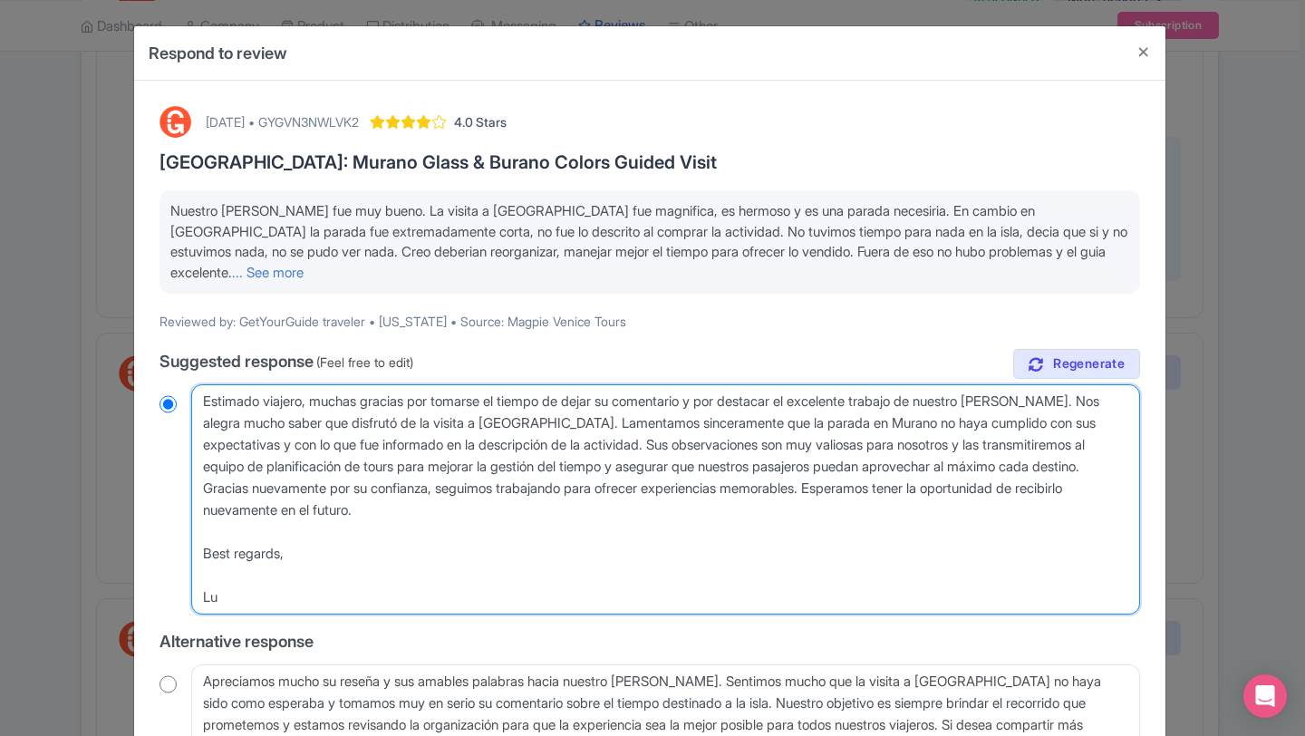
type textarea "Estimado viajero, muchas gracias por tomarse el tiempo de dejar su comentario y…"
radio input "true"
type textarea "Estimado viajero, muchas gracias por tomarse el tiempo de dejar su comentario y…"
radio input "true"
type textarea "Estimado viajero, muchas gracias por tomarse el tiempo de dejar su comentario y…"
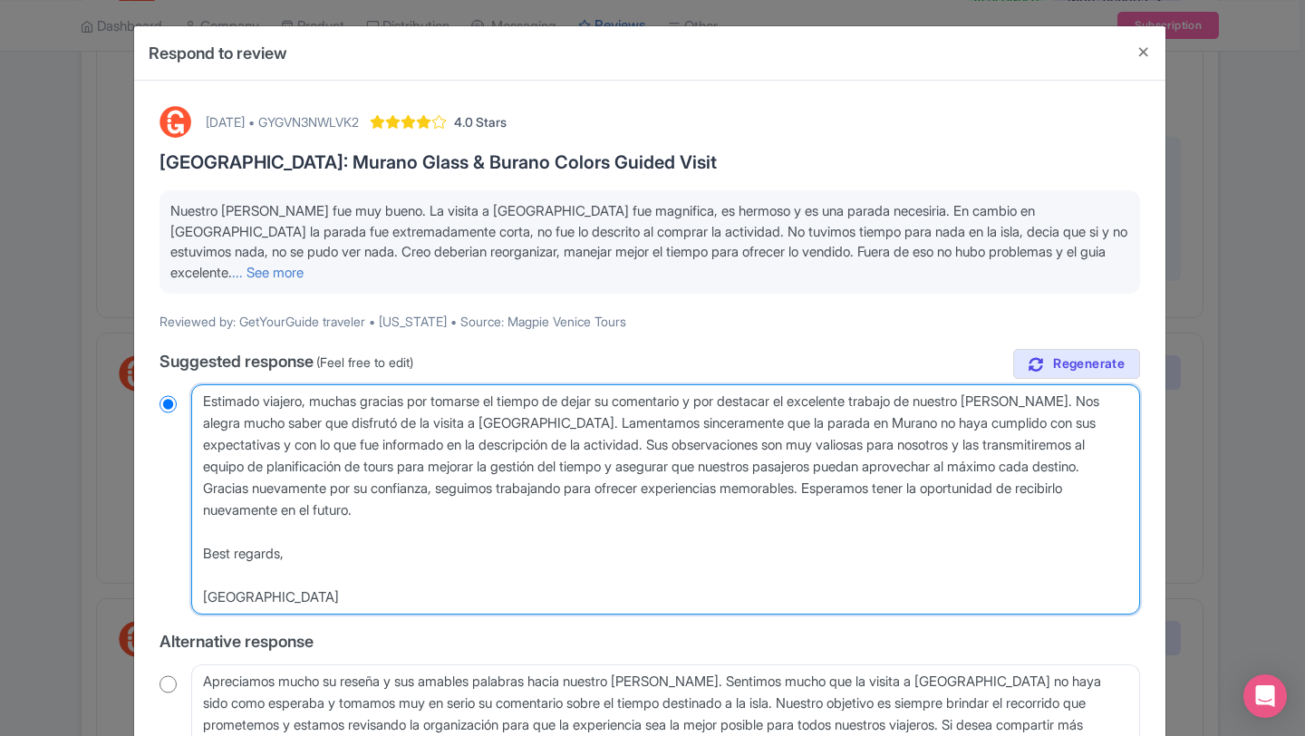
radio input "true"
type textarea "Estimado viajero, muchas gracias por tomarse el tiempo de dejar su comentario y…"
radio input "true"
type textarea "Estimado viajero, muchas gracias por tomarse el tiempo de dejar su comentario y…"
radio input "true"
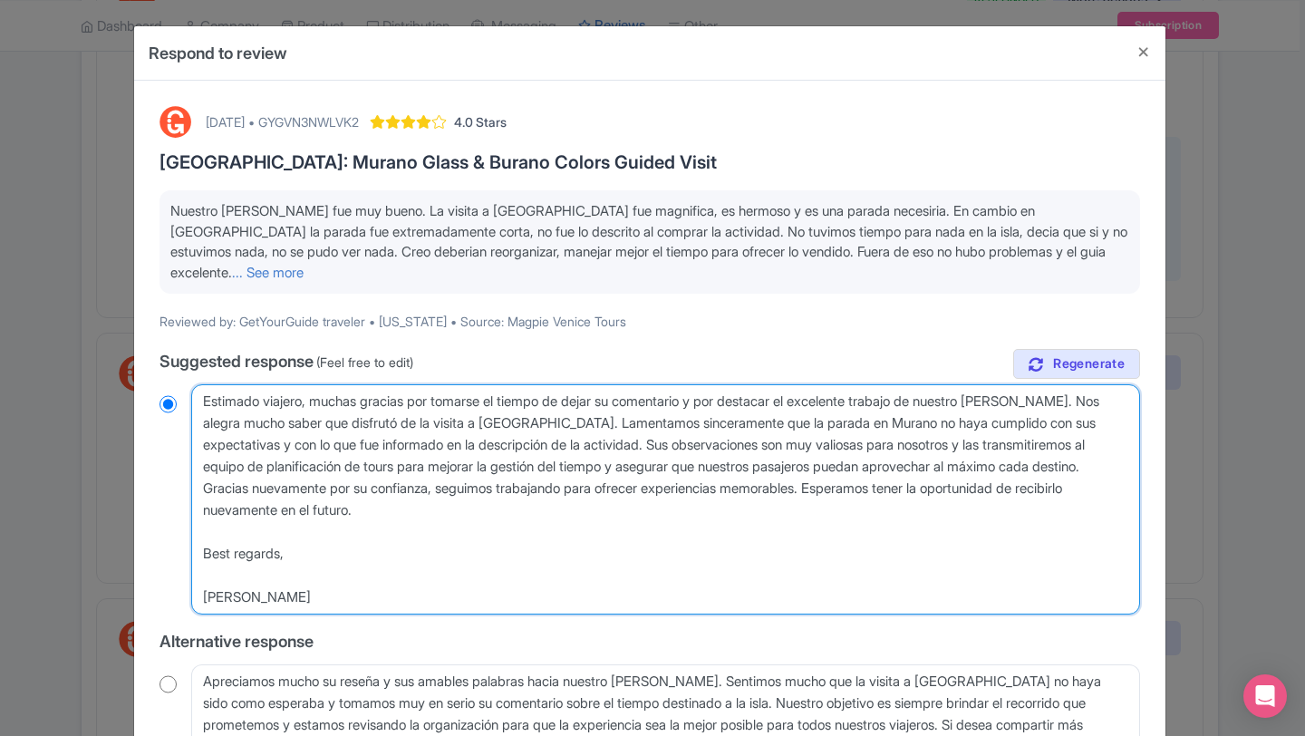
type textarea "Estimado viajero, muchas gracias por tomarse el tiempo de dejar su comentario y…"
radio input "true"
type textarea "Estimado viajero, muchas gracias por tomarse el tiempo de dejar su comentario y…"
radio input "true"
type textarea "Estimado viajero, muchas gracias por tomarse el tiempo de dejar su comentario y…"
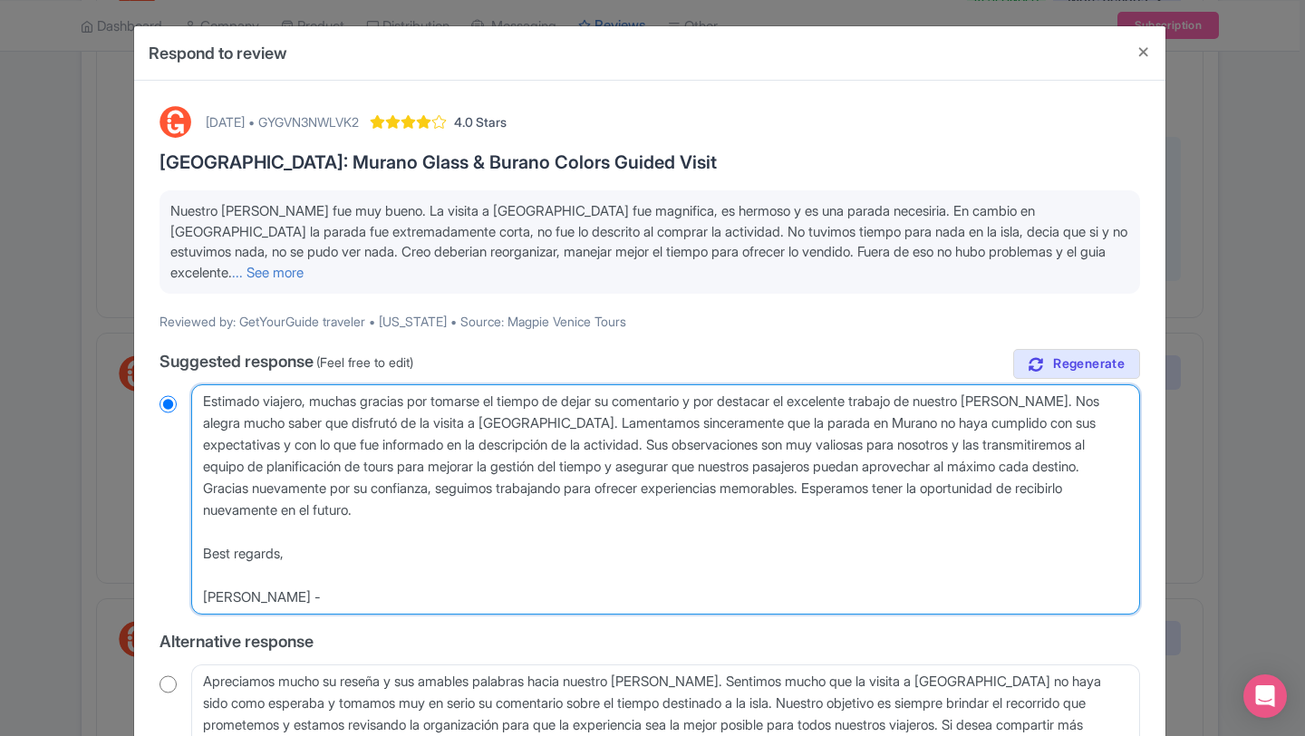
radio input "true"
type textarea "Estimado viajero, muchas gracias por tomarse el tiempo de dejar su comentario y…"
radio input "true"
type textarea "Estimado viajero, muchas gracias por tomarse el tiempo de dejar su comentario y…"
radio input "true"
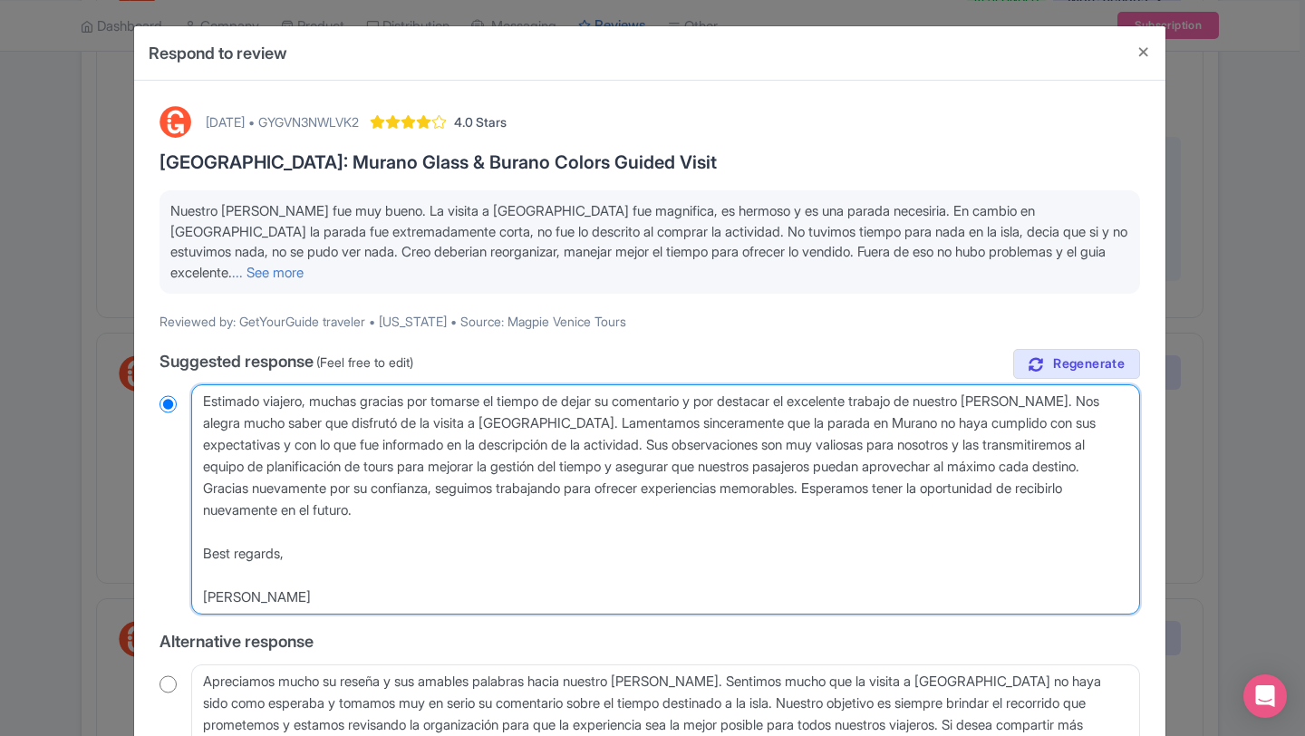
type textarea "Estimado viajero, muchas gracias por tomarse el tiempo de dejar su comentario y…"
radio input "true"
type textarea "Estimado viajero, muchas gracias por tomarse el tiempo de dejar su comentario y…"
radio input "true"
type textarea "Estimado viajero, muchas gracias por tomarse el tiempo de dejar su comentario y…"
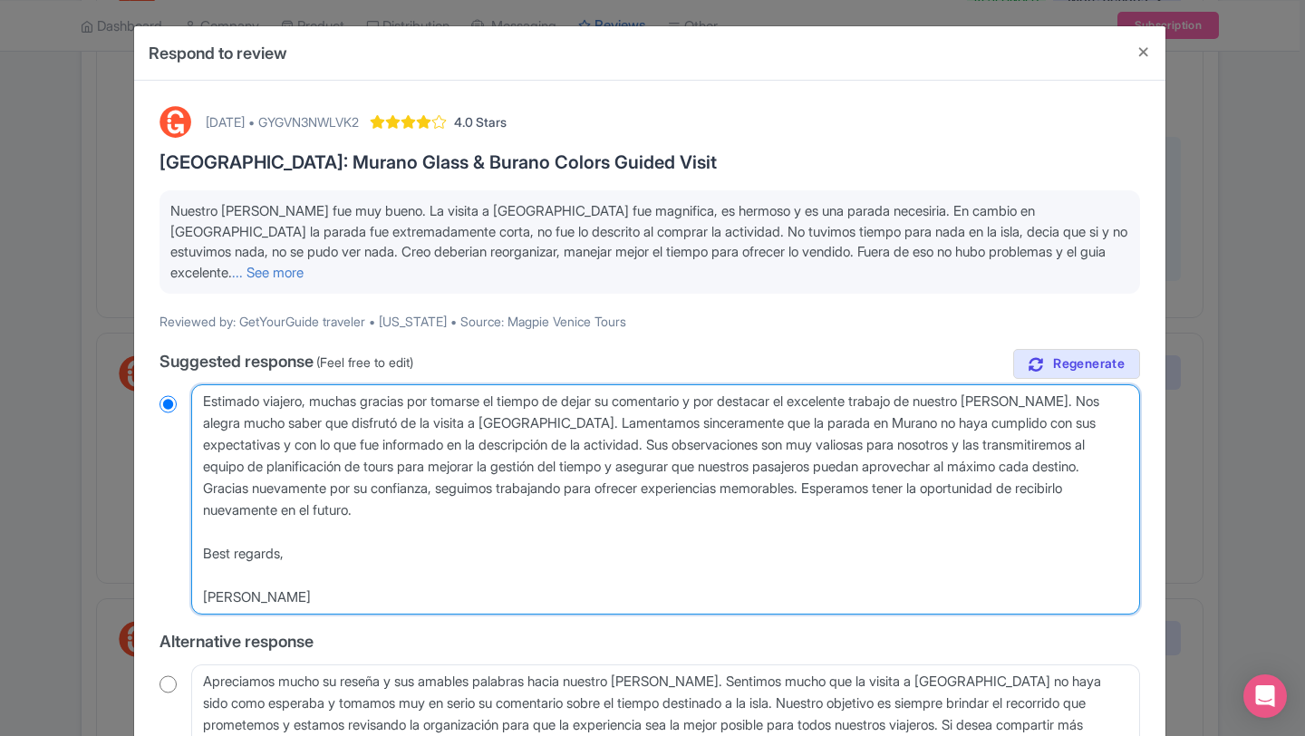
radio input "true"
type textarea "Estimado viajero, muchas gracias por tomarse el tiempo de dejar su comentario y…"
radio input "true"
type textarea "Estimado viajero, muchas gracias por tomarse el tiempo de dejar su comentario y…"
radio input "true"
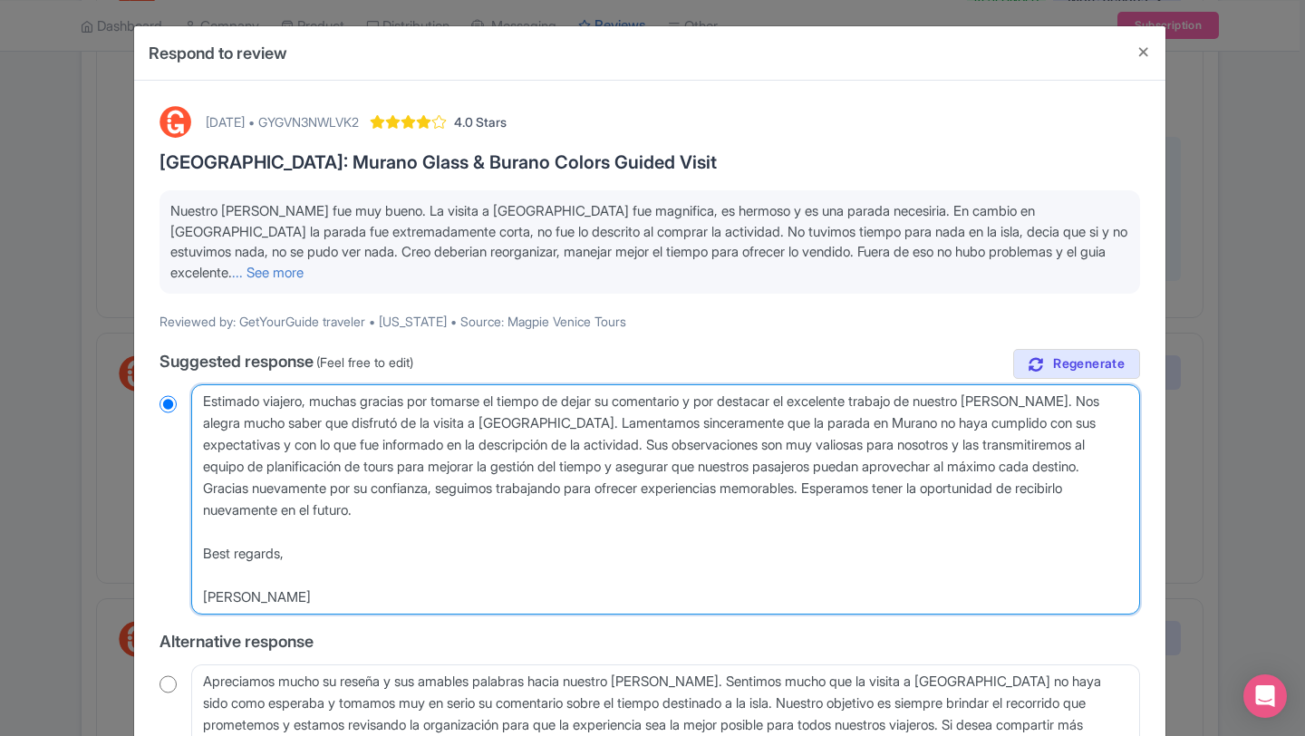
type textarea "Estimado viajero, muchas gracias por tomarse el tiempo de dejar su comentario y…"
radio input "true"
type textarea "Estimado viajero, muchas gracias por tomarse el tiempo de dejar su comentario y…"
radio input "true"
type textarea "Estimado viajero, muchas gracias por tomarse el tiempo de dejar su comentario y…"
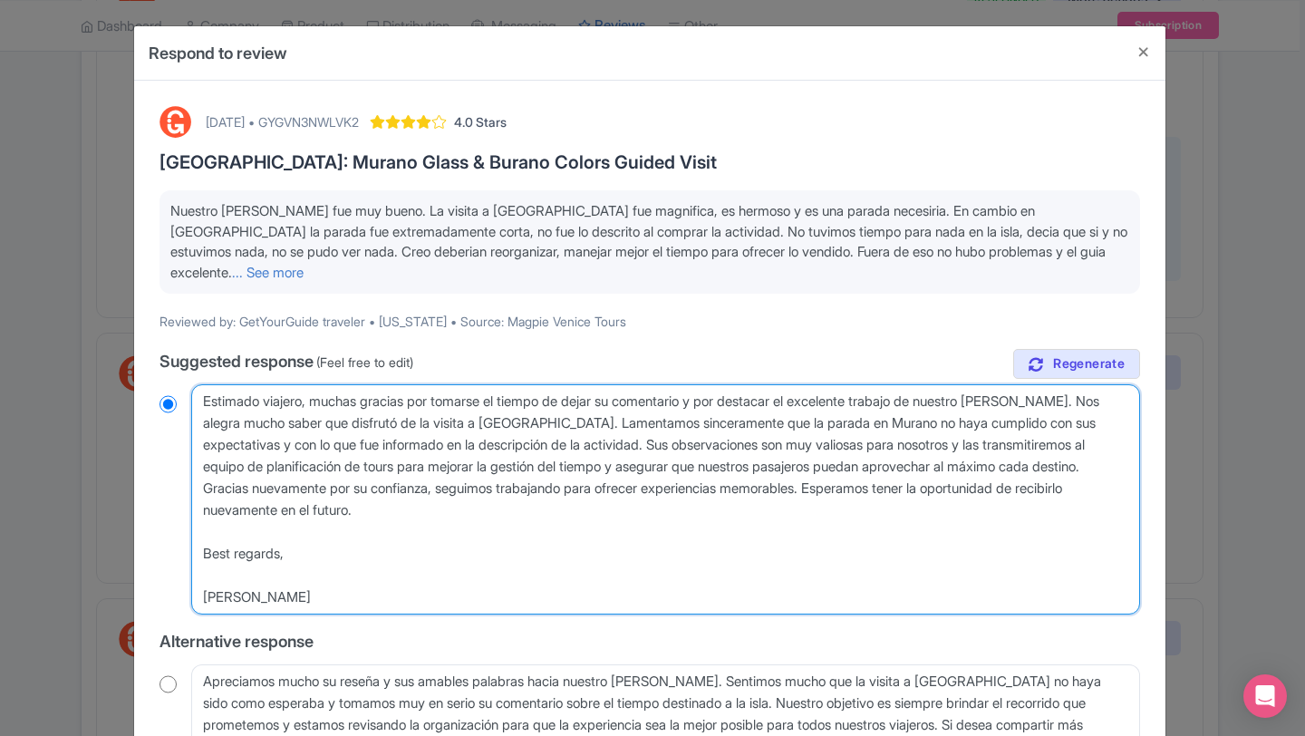
radio input "true"
type textarea "Estimado viajero, muchas gracias por tomarse el tiempo de dejar su comentario y…"
radio input "true"
type textarea "Estimado viajero, muchas gracias por tomarse el tiempo de dejar su comentario y…"
radio input "true"
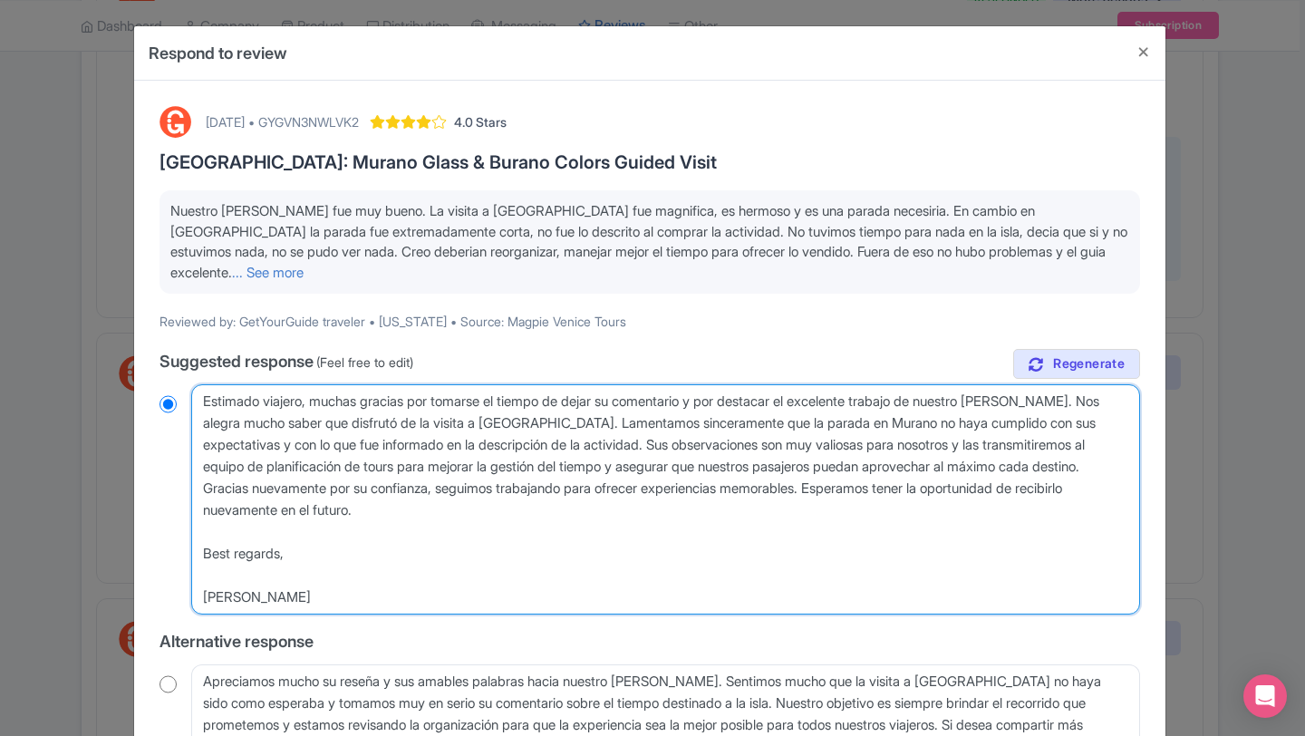
type textarea "Estimado viajero, muchas gracias por tomarse el tiempo de dejar su comentario y…"
radio input "true"
type textarea "Estimado viajero, muchas gracias por tomarse el tiempo de dejar su comentario y…"
radio input "true"
type textarea "Estimado viajero, muchas gracias por tomarse el tiempo de dejar su comentario y…"
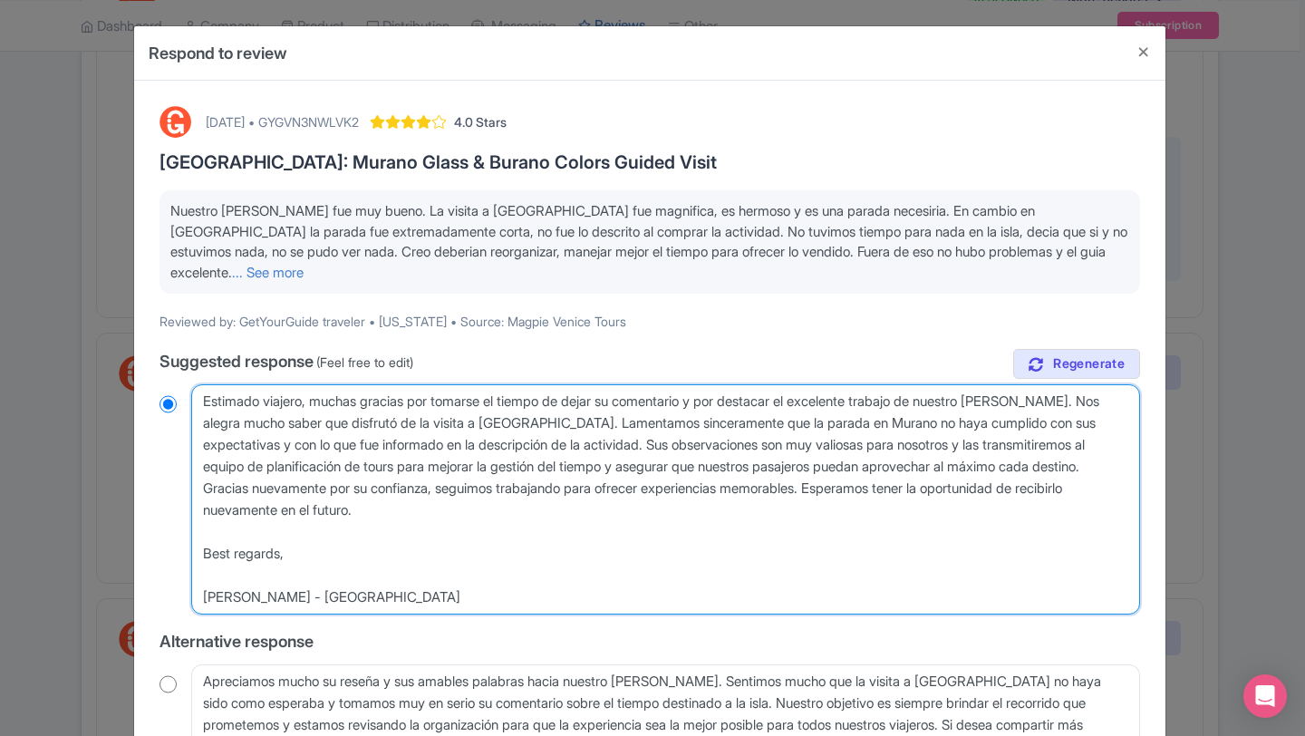
radio input "true"
type textarea "Estimado viajero, muchas gracias por tomarse el tiempo de dejar su comentario y…"
radio input "true"
type textarea "Estimado viajero, muchas gracias por tomarse el tiempo de dejar su comentario y…"
radio input "true"
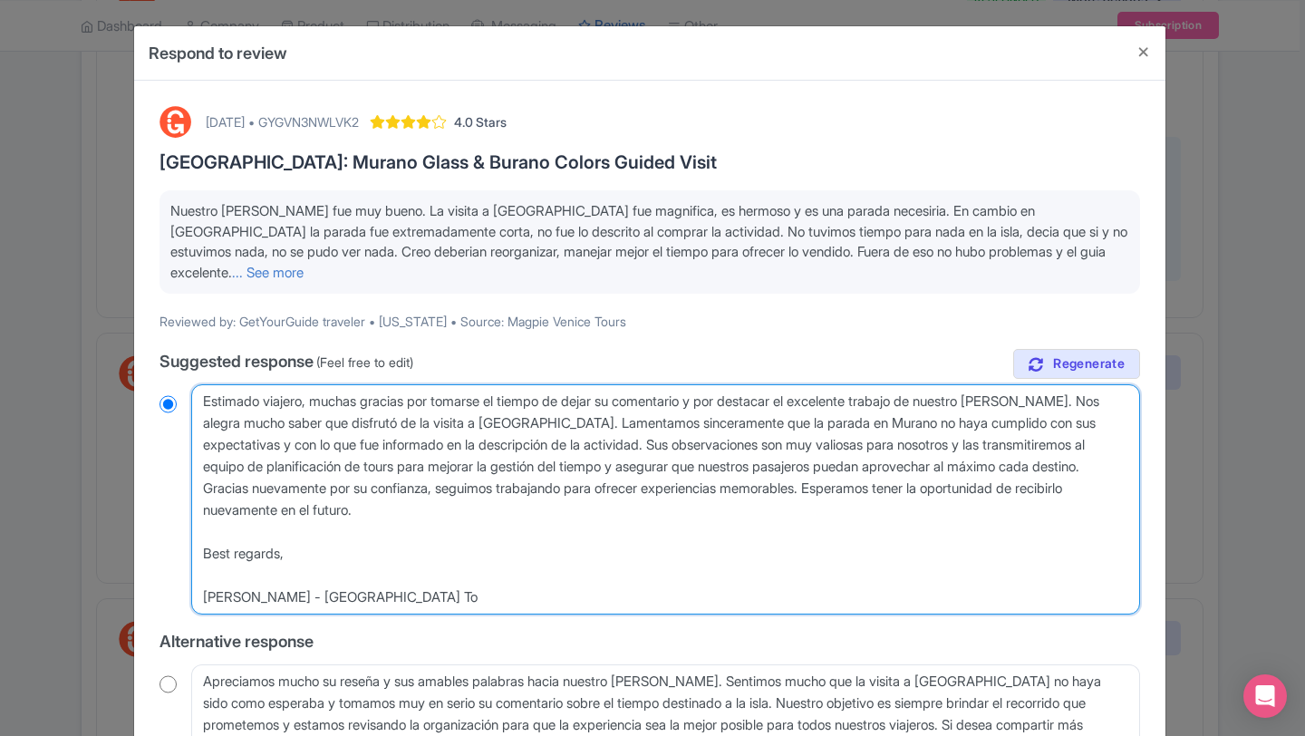
type textarea "Estimado viajero, muchas gracias por tomarse el tiempo de dejar su comentario y…"
radio input "true"
type textarea "Estimado viajero, muchas gracias por tomarse el tiempo de dejar su comentario y…"
radio input "true"
type textarea "Estimado viajero, muchas gracias por tomarse el tiempo de dejar su comentario y…"
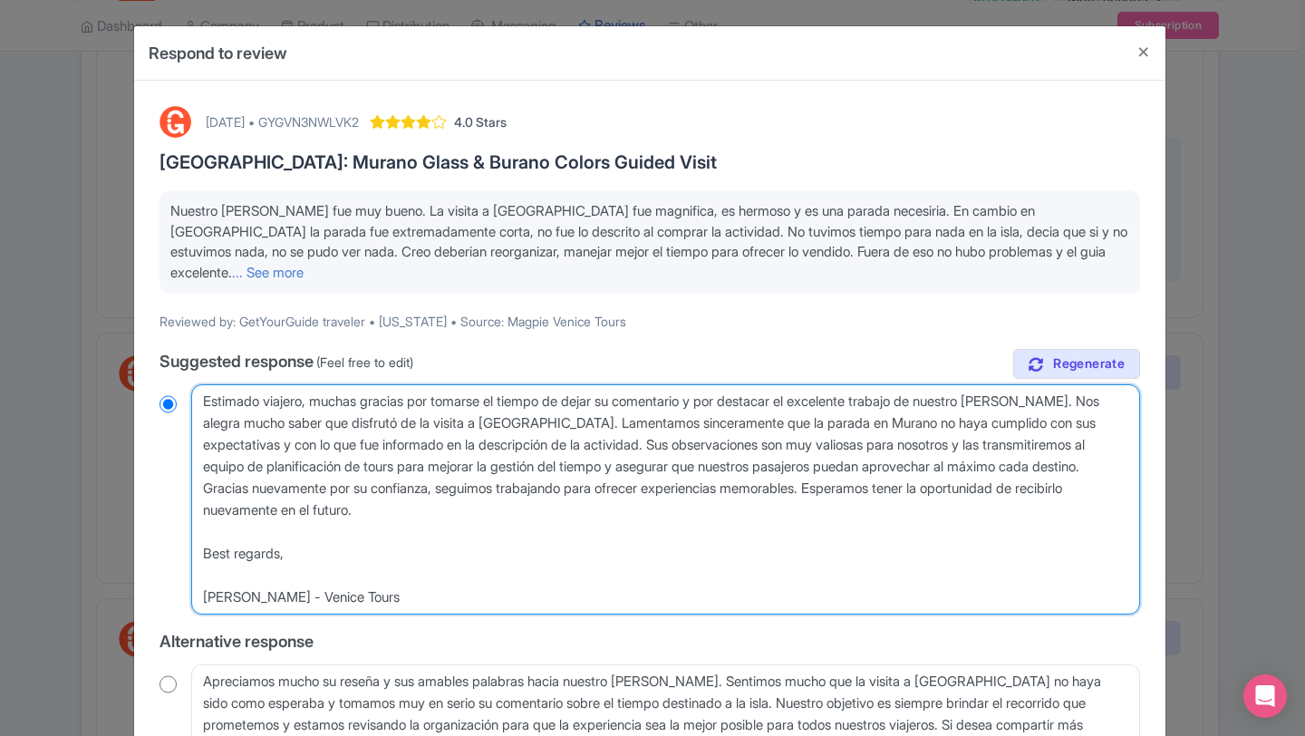
radio input "true"
type textarea "Estimado viajero, muchas gracias por tomarse el tiempo de dejar su comentario y…"
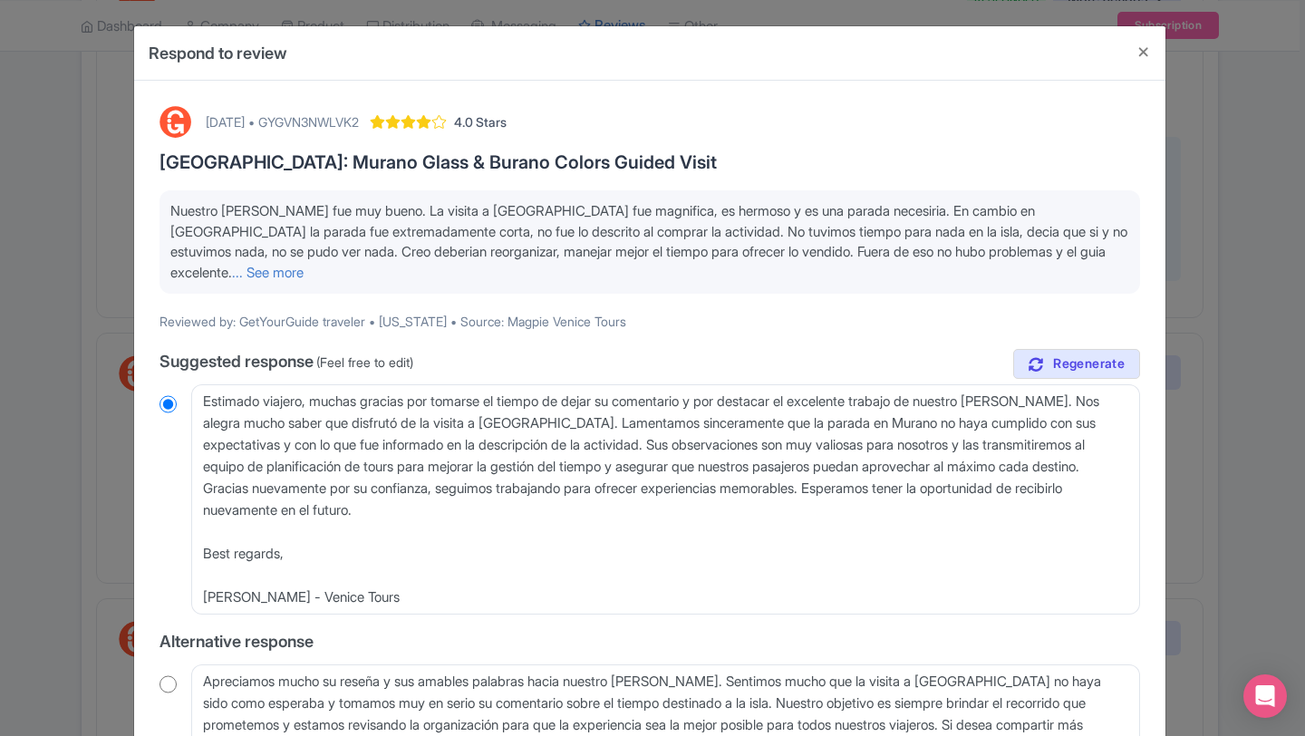
click at [723, 644] on label "Alternative response" at bounding box center [650, 641] width 981 height 24
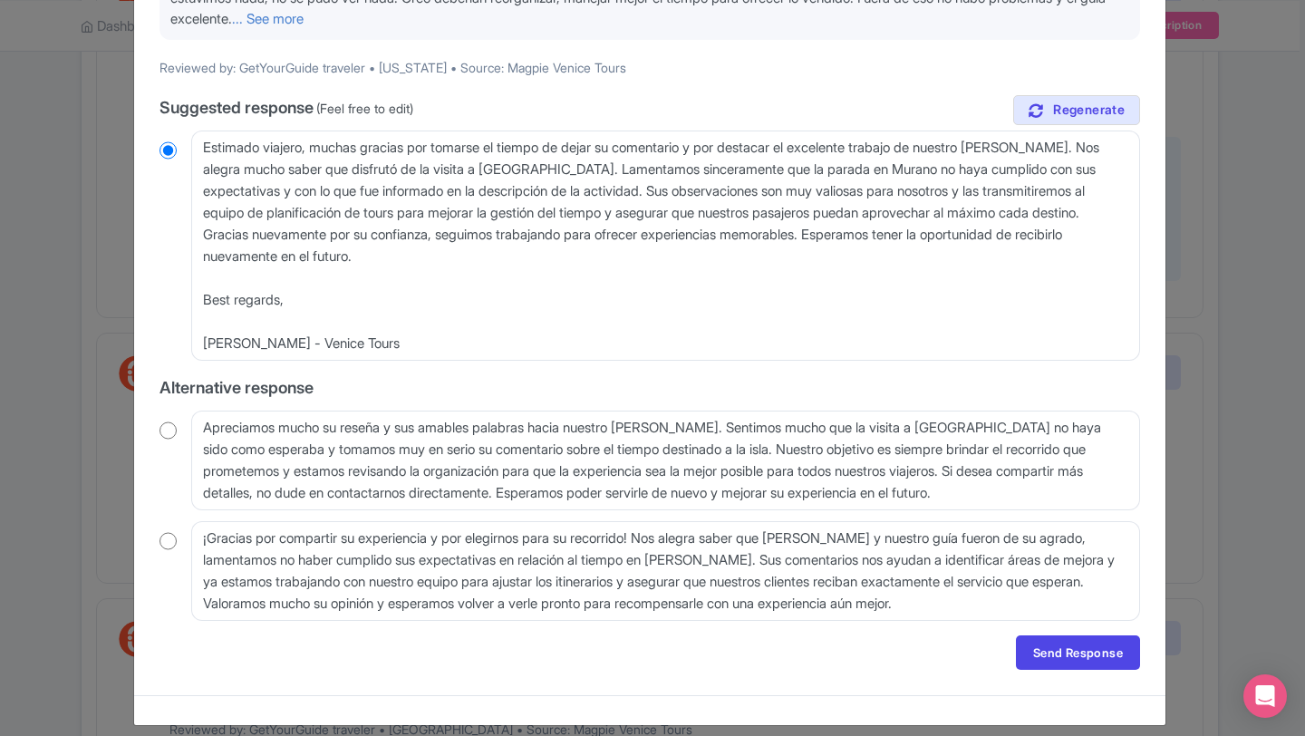
scroll to position [269, 0]
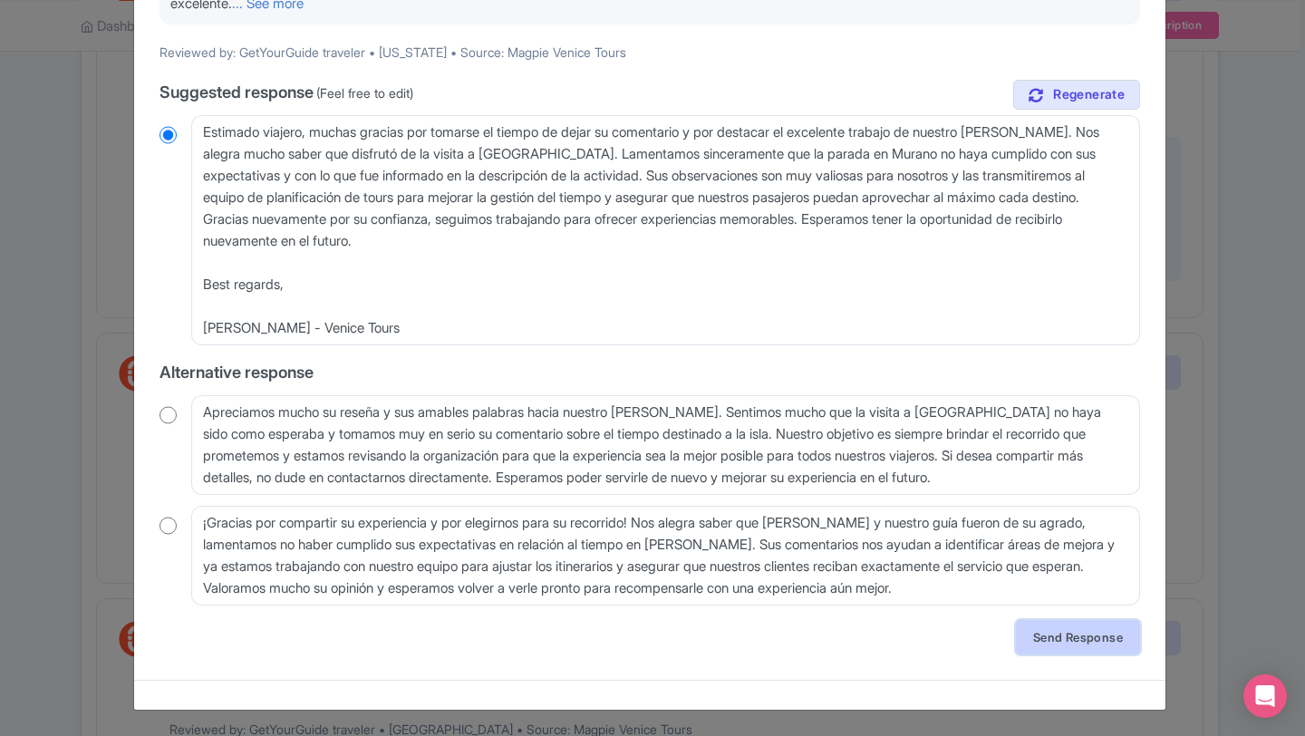
click at [1066, 633] on link "Send Response" at bounding box center [1078, 637] width 124 height 34
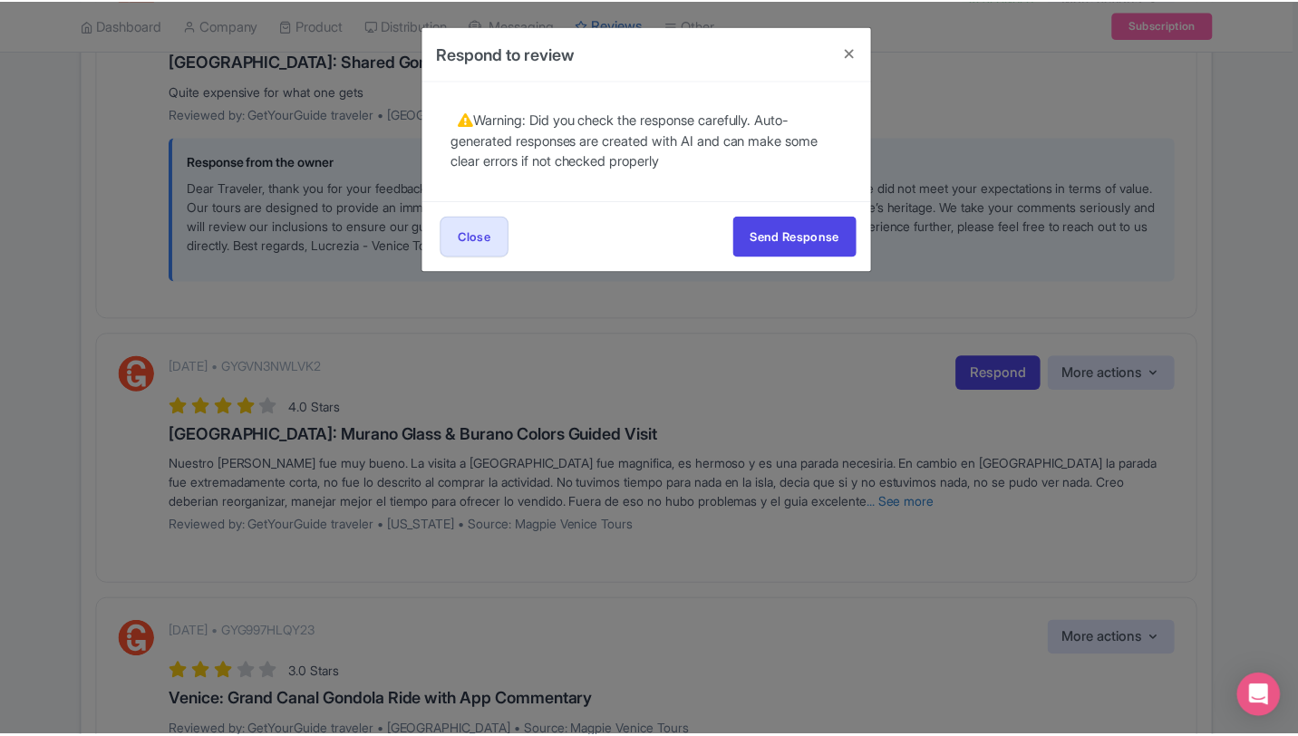
scroll to position [0, 0]
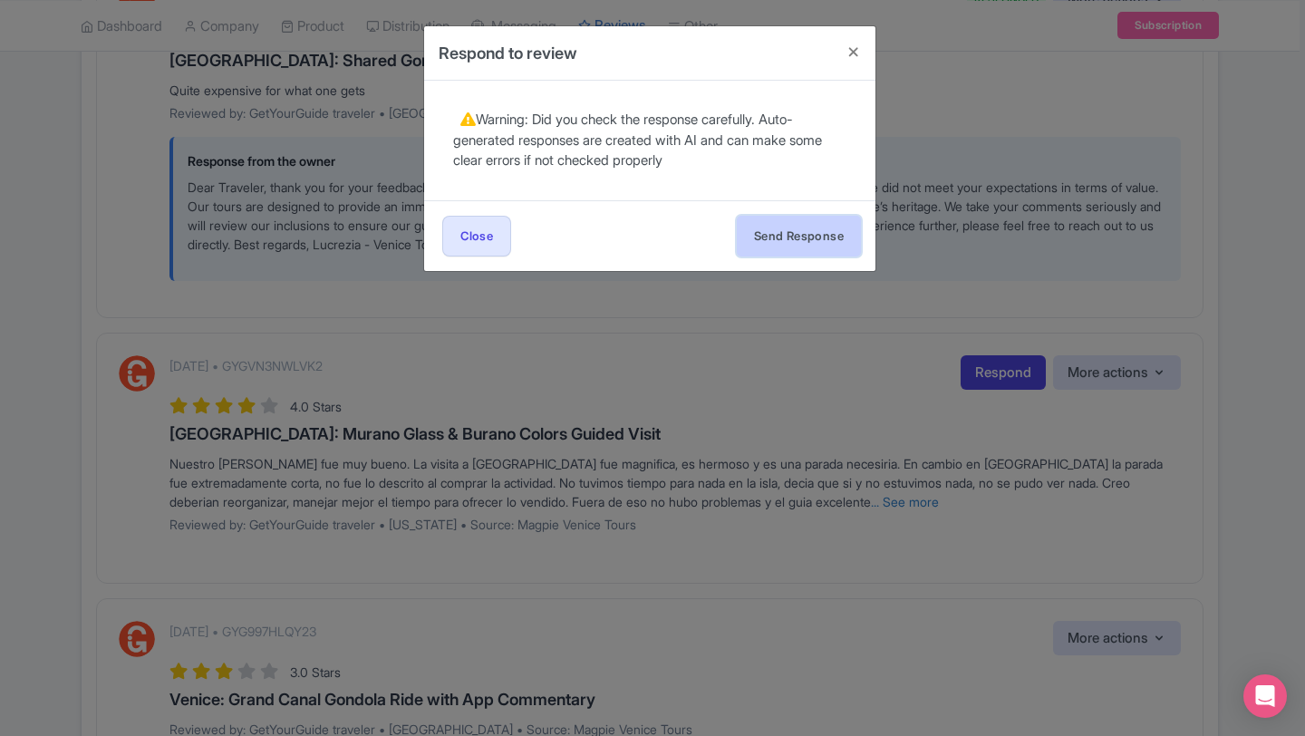
click at [770, 249] on button "Send Response" at bounding box center [799, 236] width 124 height 41
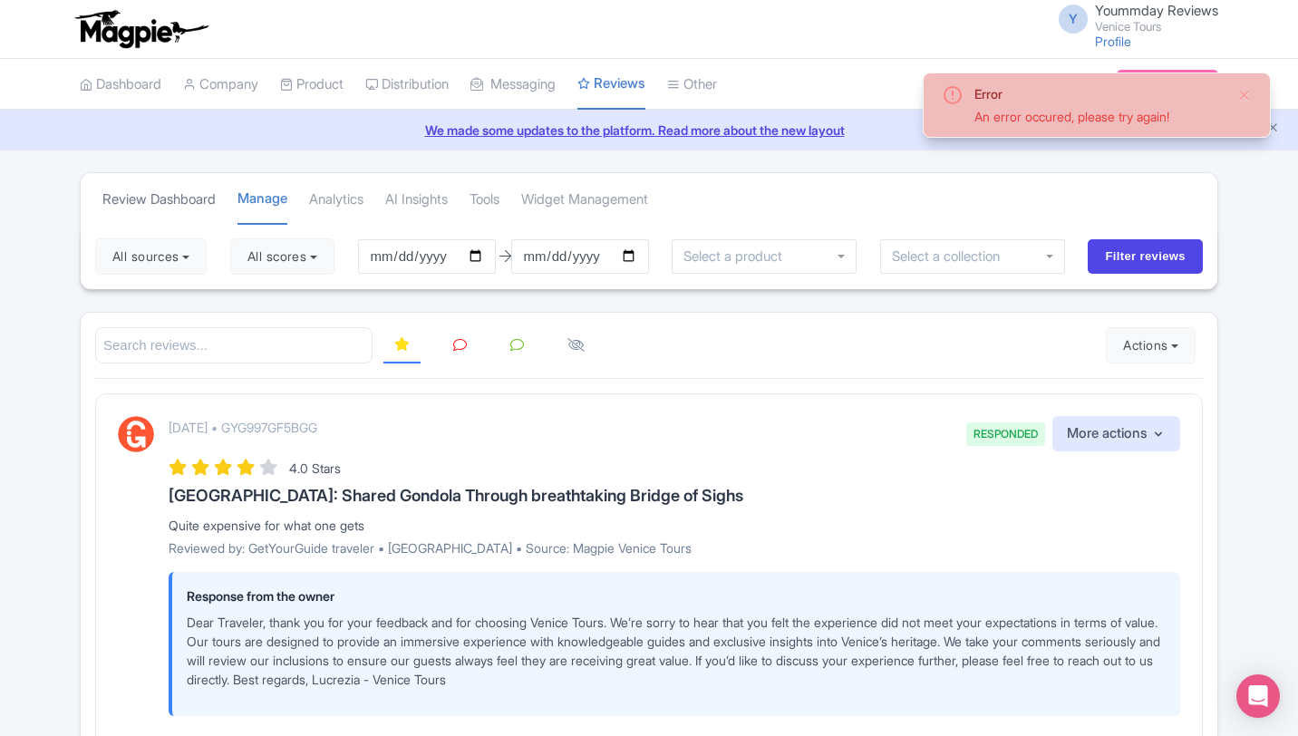
click at [159, 202] on link "Review Dashboard" at bounding box center [158, 200] width 113 height 50
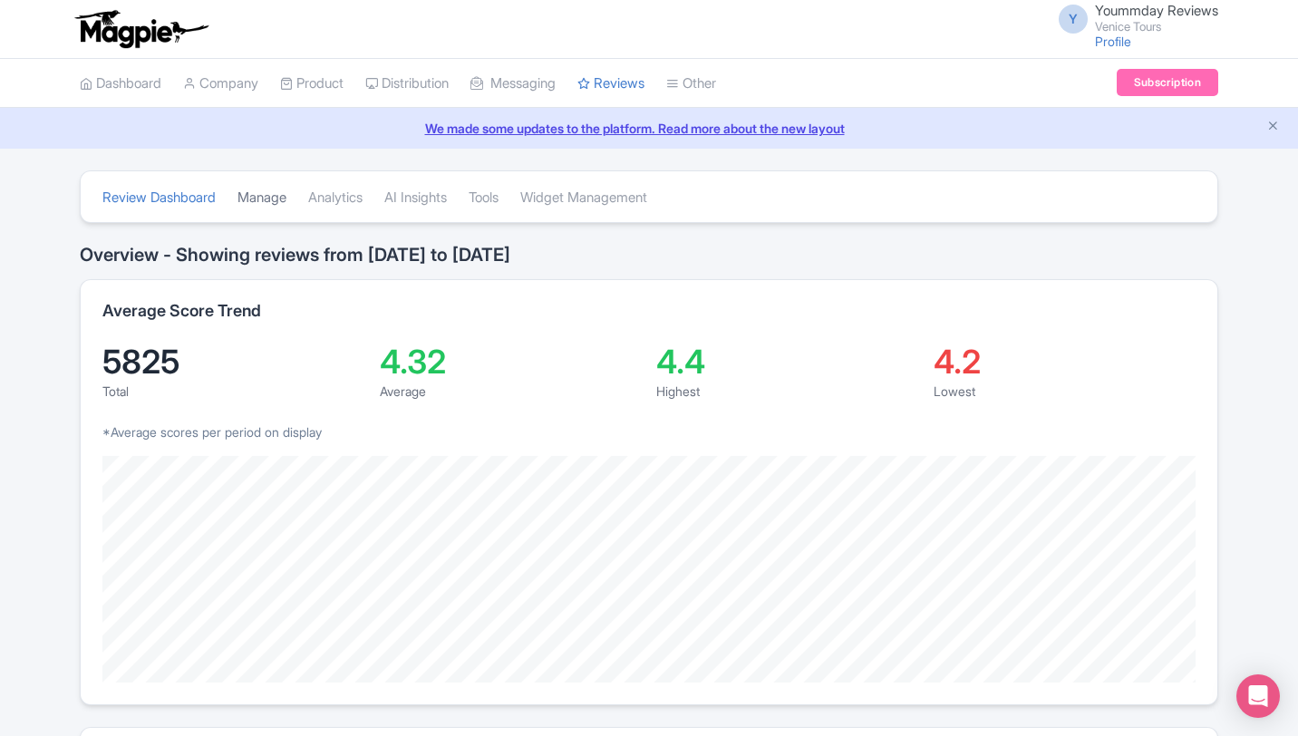
click at [259, 197] on link "Manage" at bounding box center [262, 198] width 49 height 50
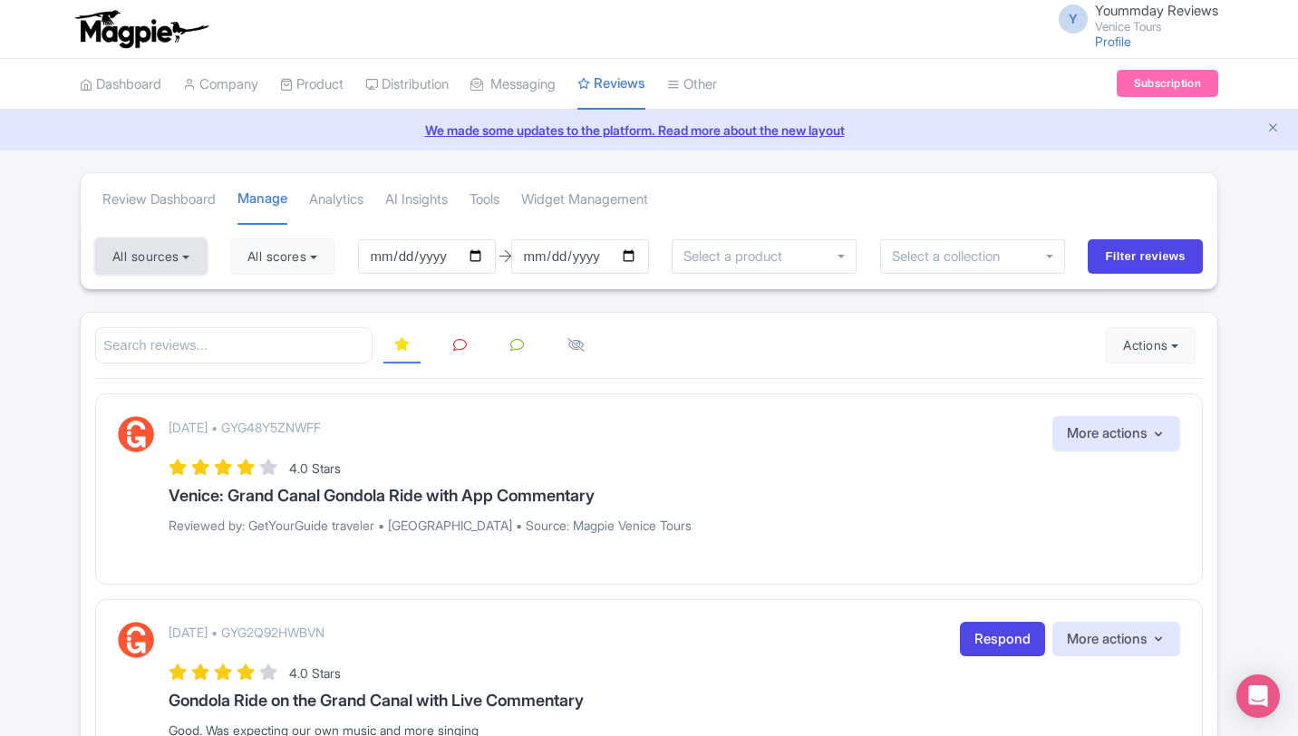
click at [170, 254] on button "All sources" at bounding box center [151, 256] width 112 height 36
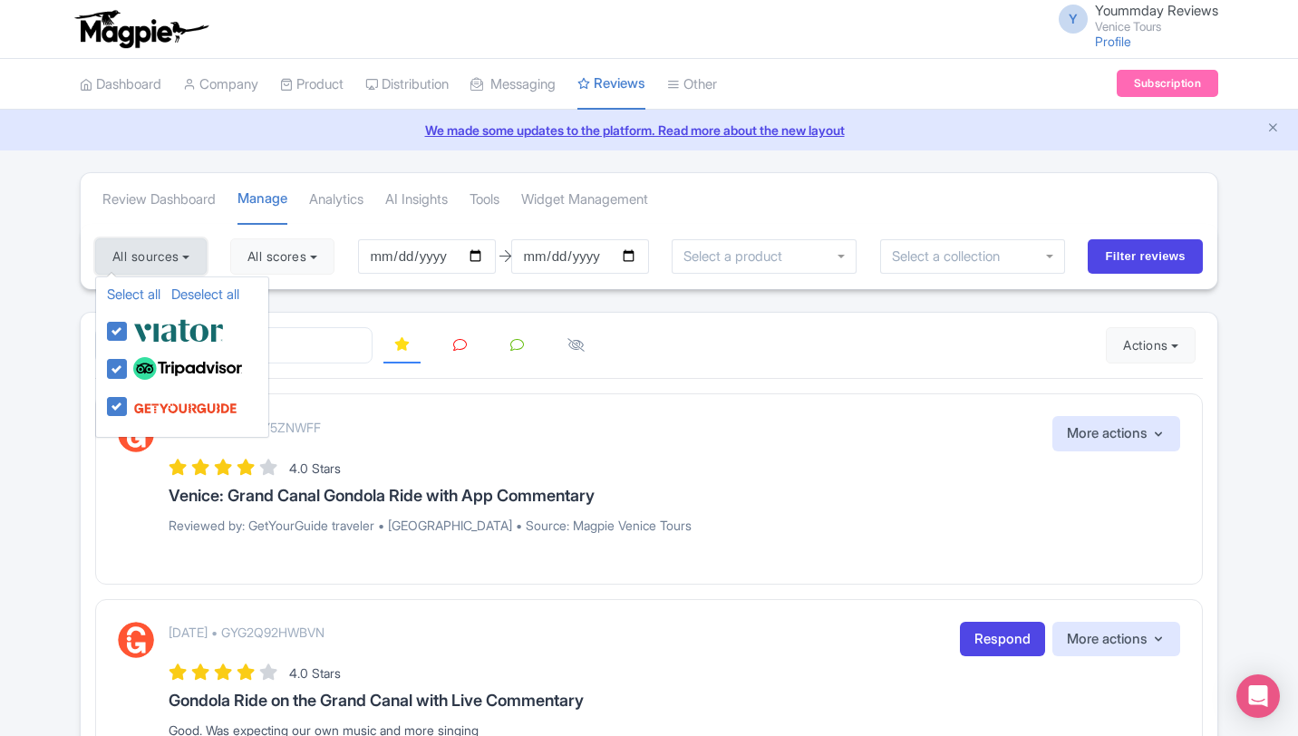
click at [170, 254] on button "All sources" at bounding box center [151, 256] width 112 height 36
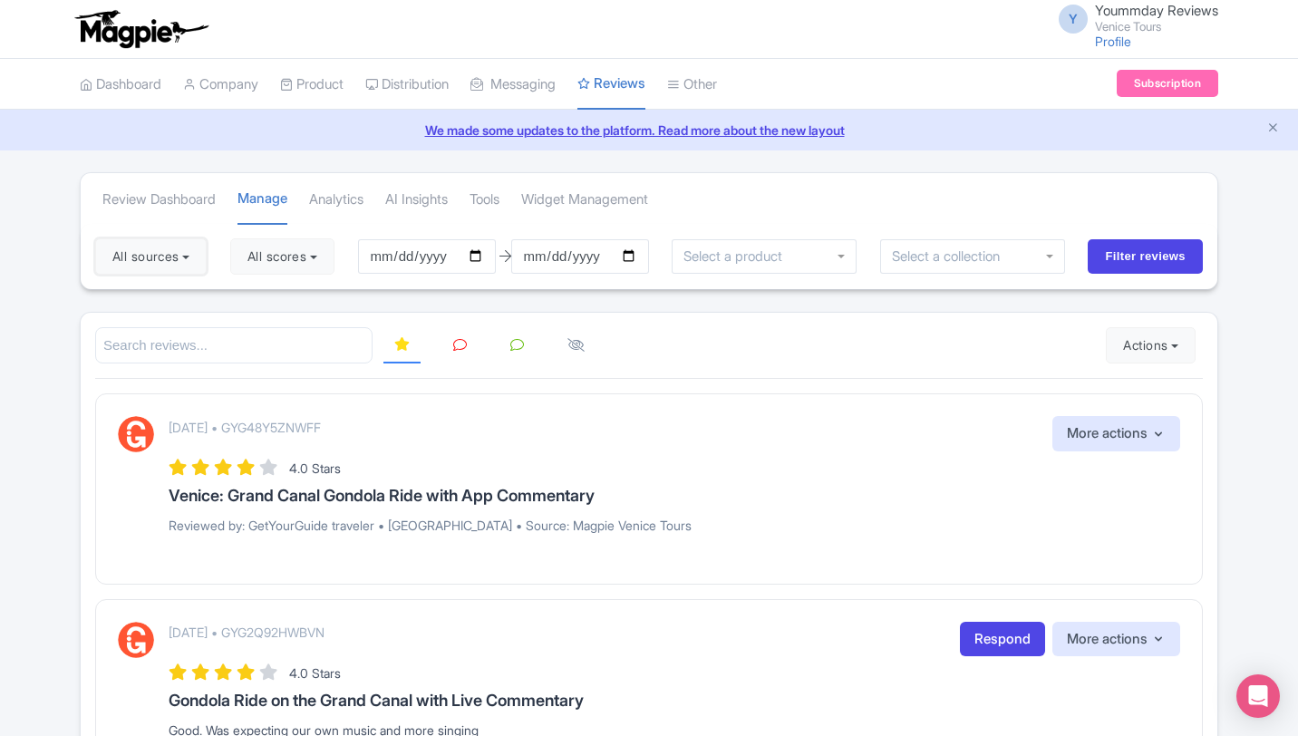
drag, startPoint x: 1304, startPoint y: 169, endPoint x: 1304, endPoint y: 363, distance: 194.0
click at [1297, 363] on html "Y Yoummday Reviews Venice Tours Profile Users Settings Sign out Dashboard Compa…" at bounding box center [649, 368] width 1298 height 736
drag, startPoint x: 1297, startPoint y: 166, endPoint x: 1302, endPoint y: 183, distance: 17.8
click at [1297, 183] on html "Y Yoummday Reviews Venice Tours Profile Users Settings Sign out Dashboard Compa…" at bounding box center [649, 368] width 1298 height 736
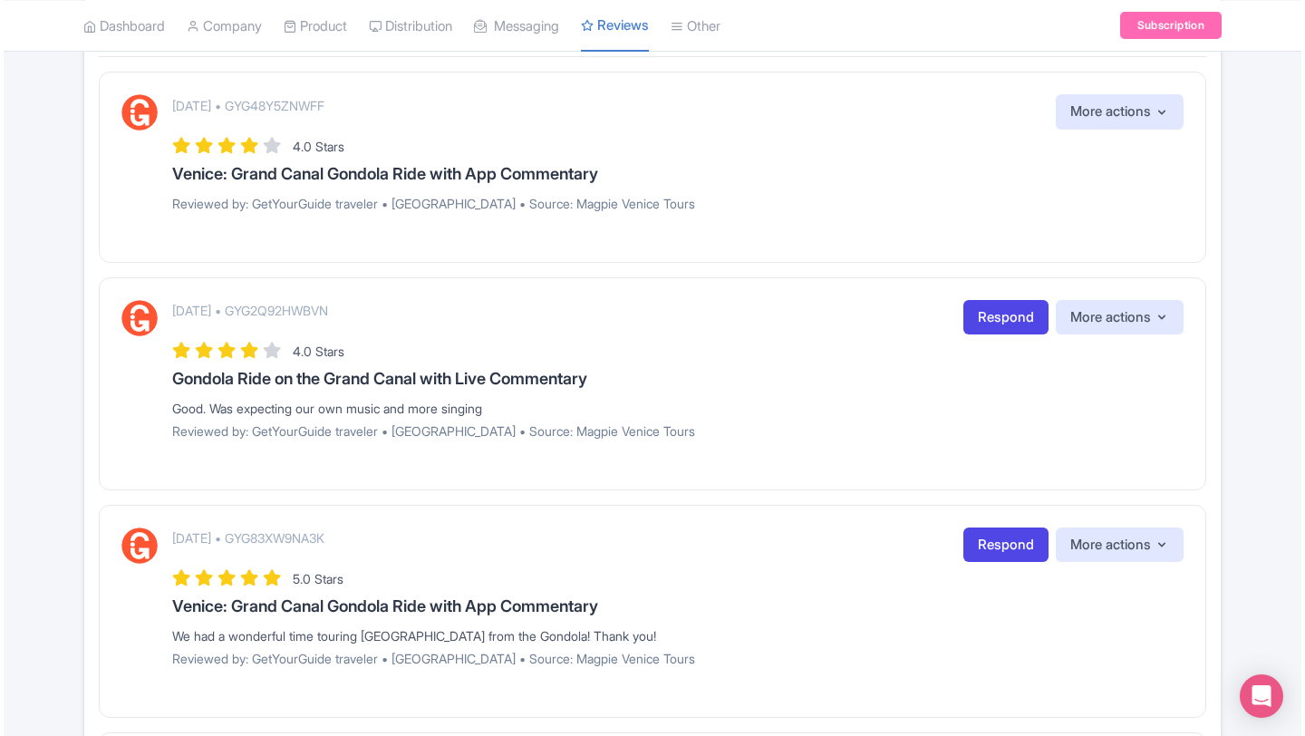
scroll to position [320, 0]
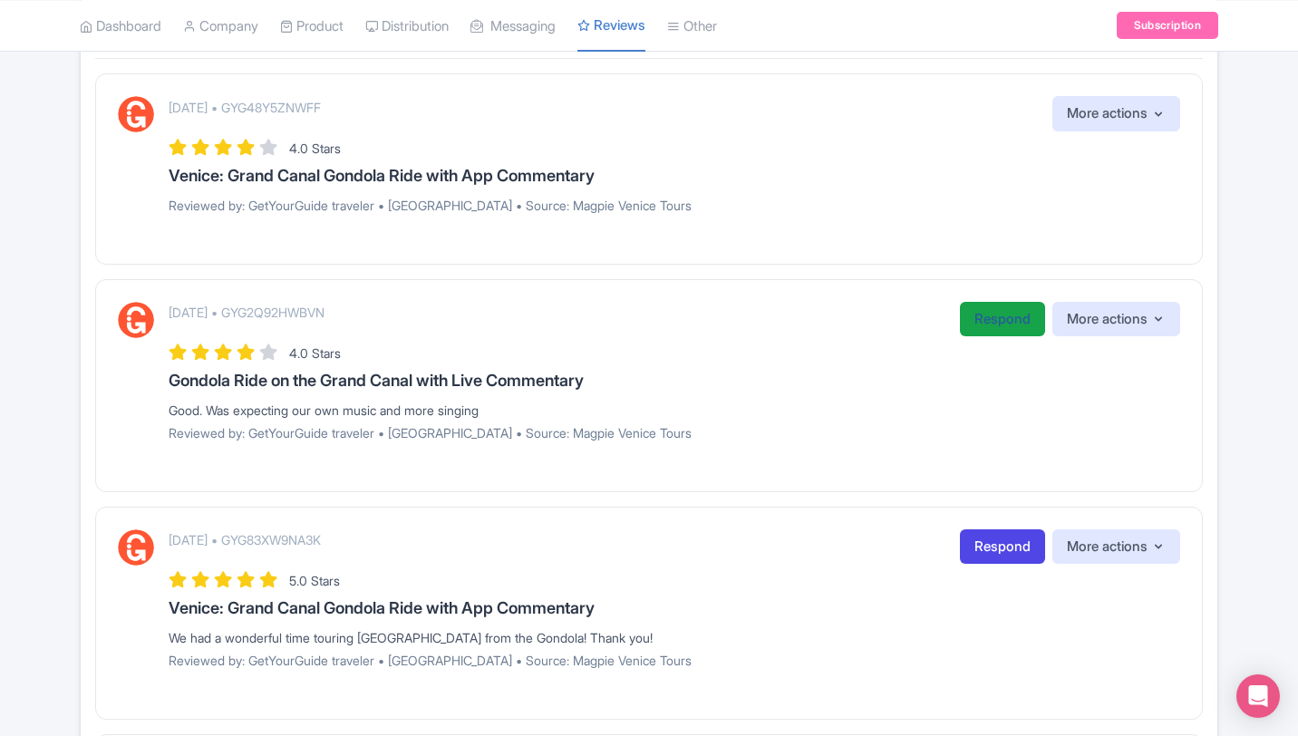
click at [992, 325] on link "Respond" at bounding box center [1002, 319] width 85 height 35
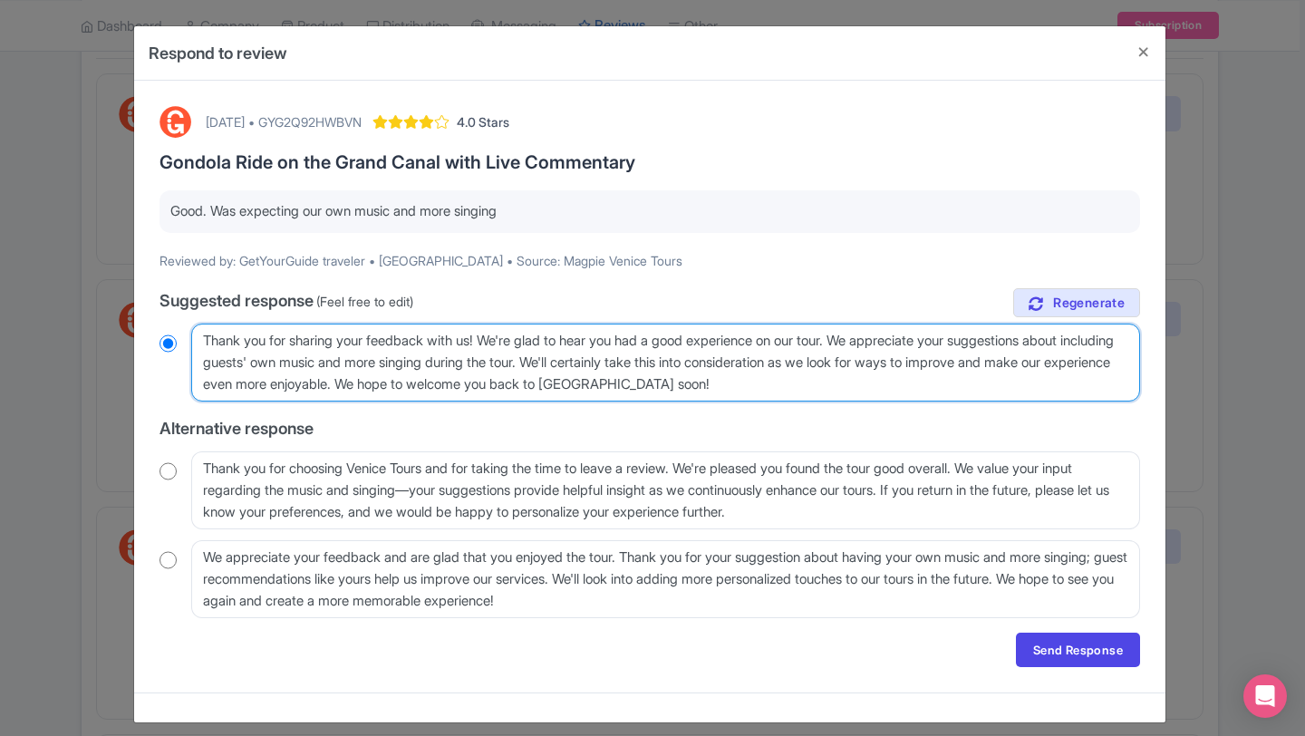
click at [800, 382] on textarea "Thank you for sharing your feedback with us! We're glad to hear you had a good …" at bounding box center [665, 363] width 949 height 78
type textarea "Thank you for sharing your feedback with us! We're glad to hear you had a good …"
radio input "true"
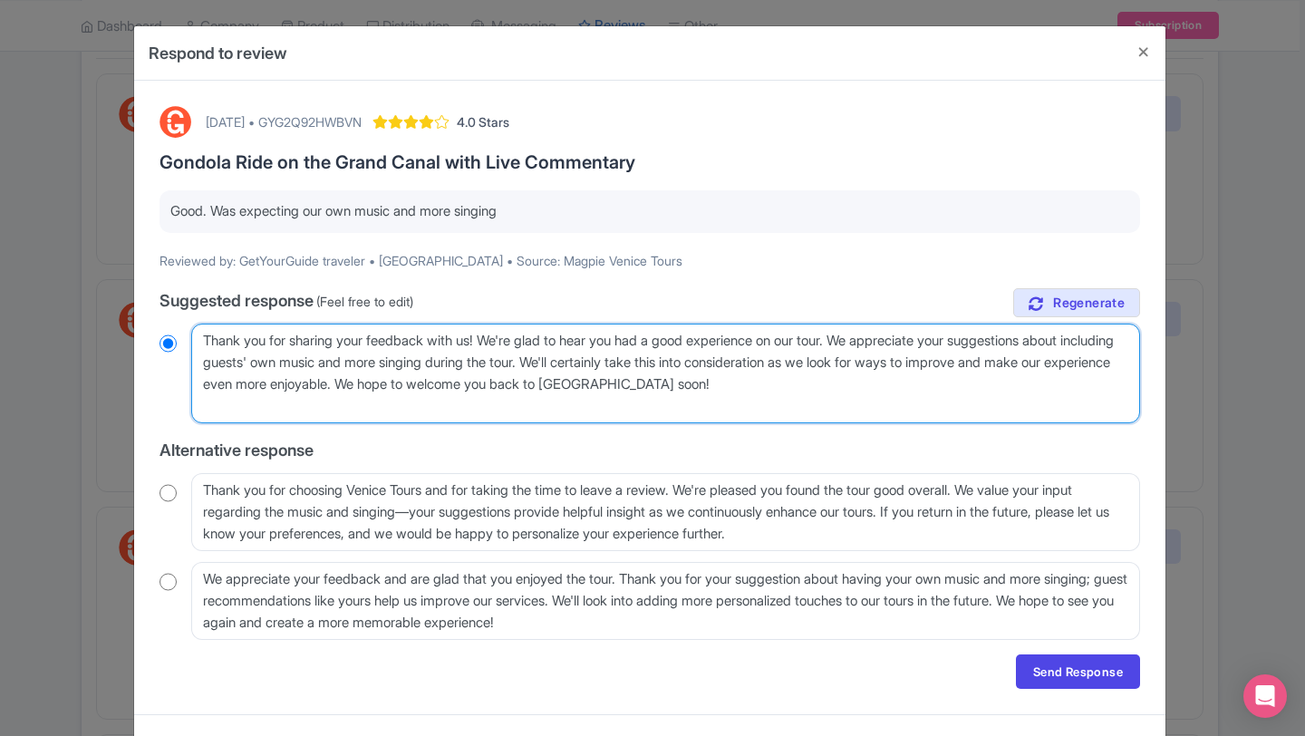
type textarea "Thank you for sharing your feedback with us! We're glad to hear you had a good …"
radio input "true"
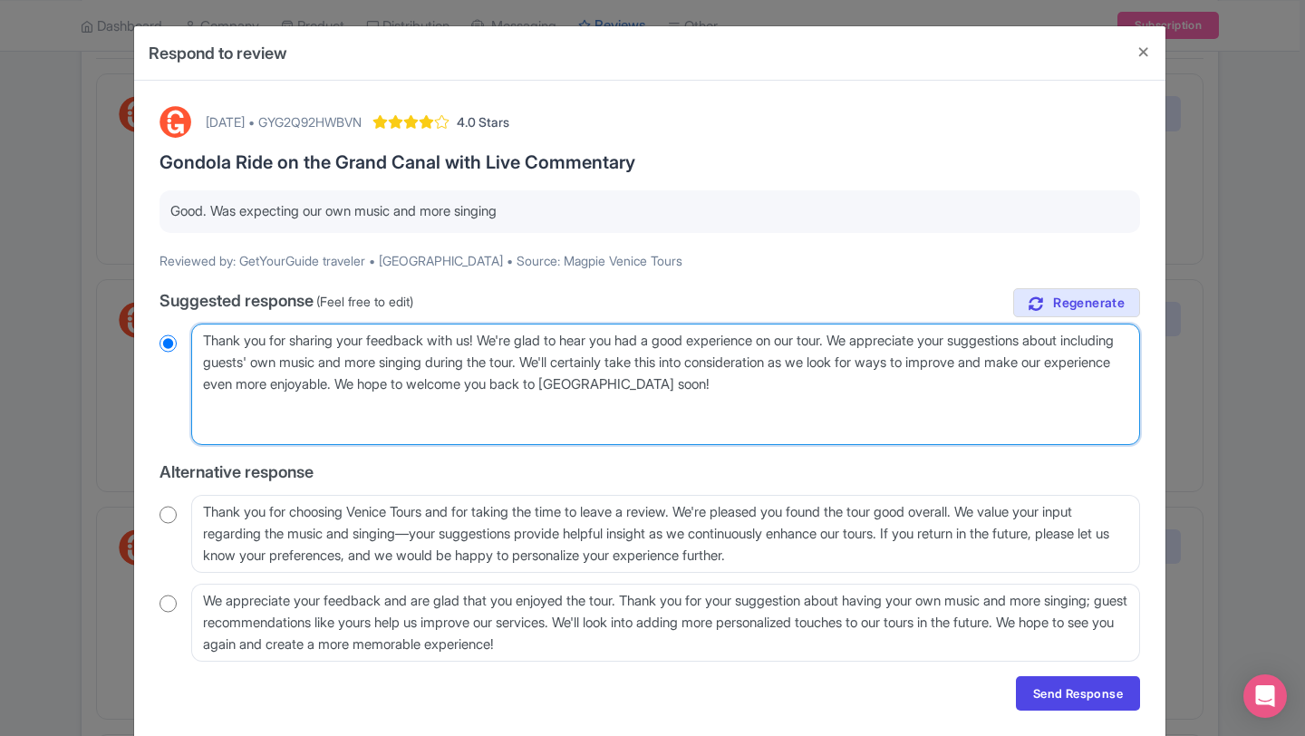
type textarea "Thank you for sharing your feedback with us! We're glad to hear you had a good …"
radio input "true"
type textarea "Thank you for sharing your feedback with us! We're glad to hear you had a good …"
radio input "true"
type textarea "Thank you for sharing your feedback with us! We're glad to hear you had a good …"
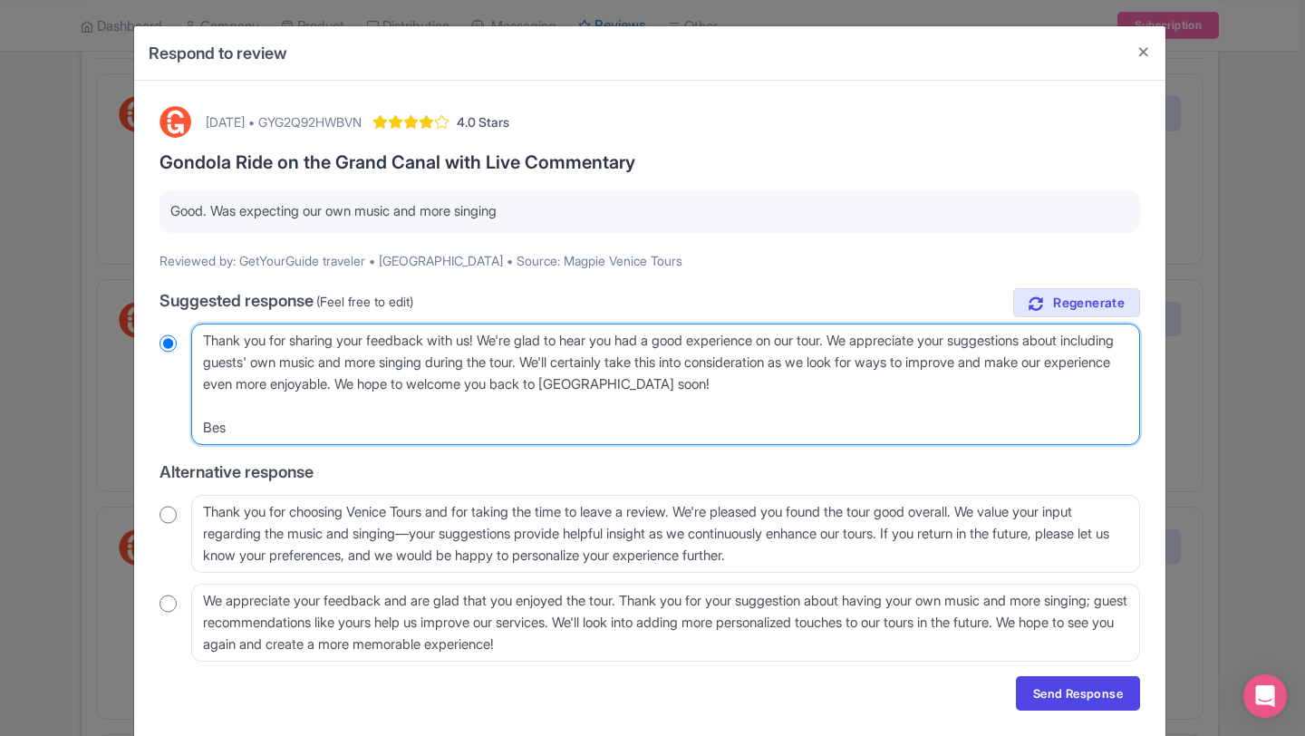
radio input "true"
type textarea "Thank you for sharing your feedback with us! We're glad to hear you had a good …"
radio input "true"
type textarea "Thank you for sharing your feedback with us! We're glad to hear you had a good …"
radio input "true"
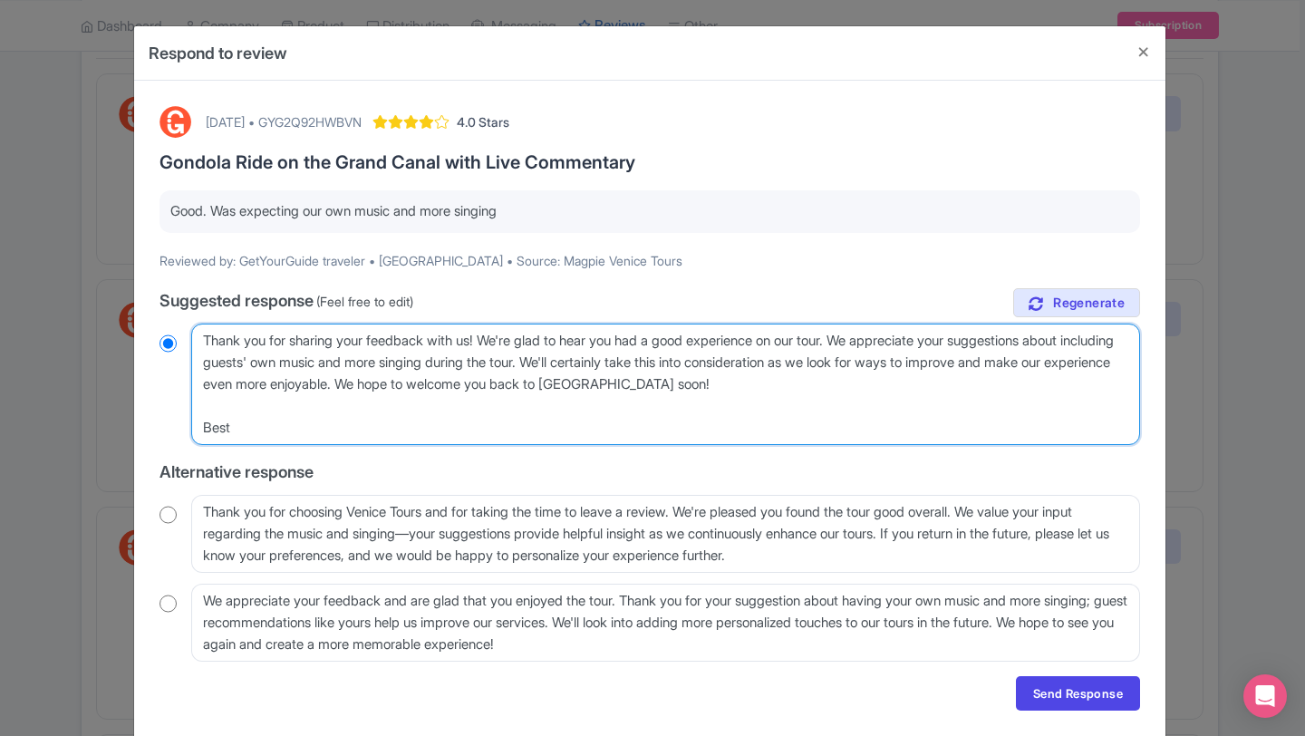
type textarea "Thank you for sharing your feedback with us! We're glad to hear you had a good …"
radio input "true"
type textarea "Thank you for sharing your feedback with us! We're glad to hear you had a good …"
radio input "true"
type textarea "Thank you for sharing your feedback with us! We're glad to hear you had a good …"
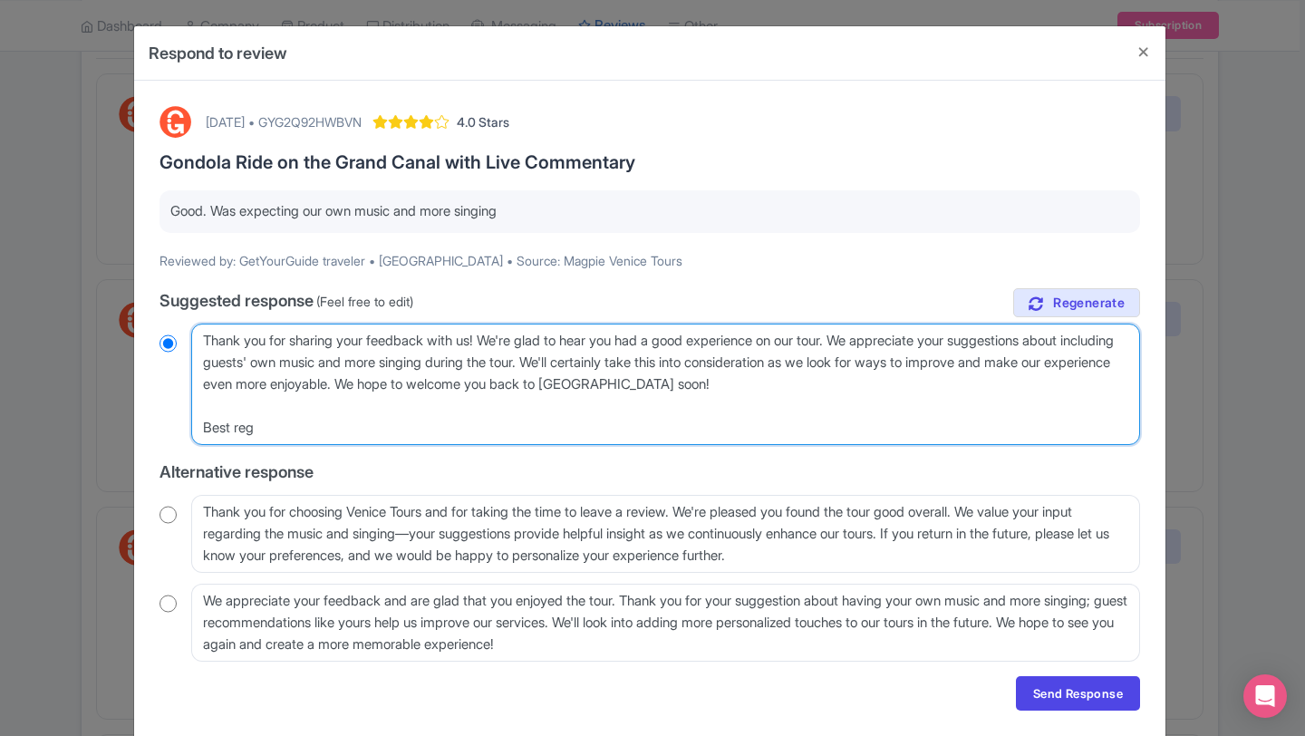
radio input "true"
type textarea "Thank you for sharing your feedback with us! We're glad to hear you had a good …"
radio input "true"
type textarea "Thank you for sharing your feedback with us! We're glad to hear you had a good …"
radio input "true"
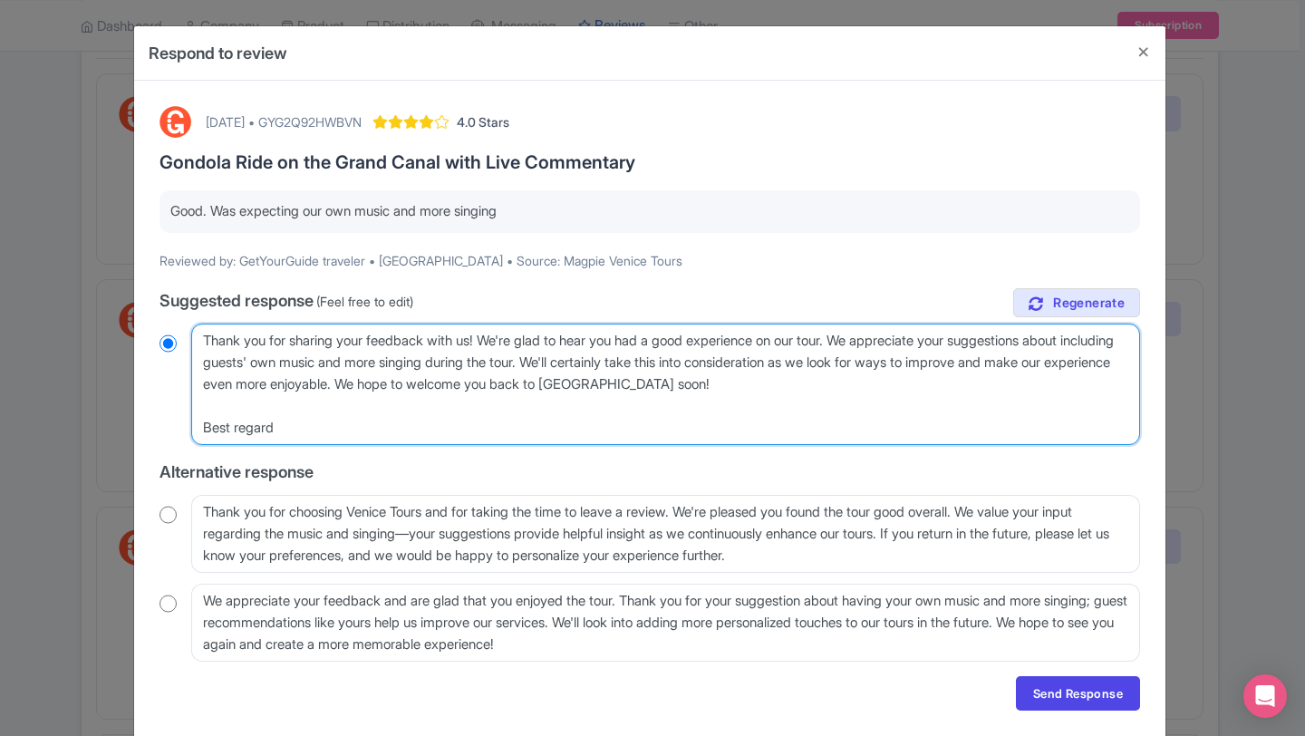
type textarea "Thank you for sharing your feedback with us! We're glad to hear you had a good …"
radio input "true"
type textarea "Thank you for sharing your feedback with us! We're glad to hear you had a good …"
radio input "true"
type textarea "Thank you for sharing your feedback with us! We're glad to hear you had a good …"
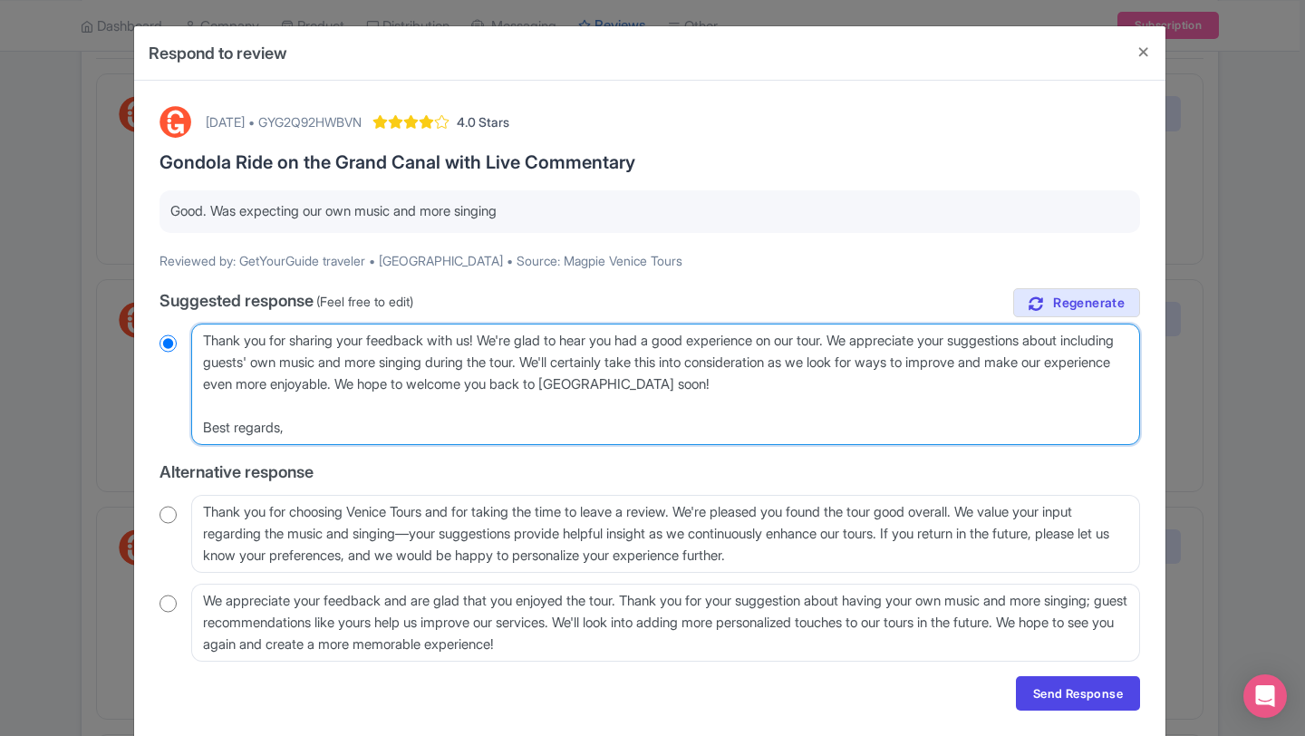
radio input "true"
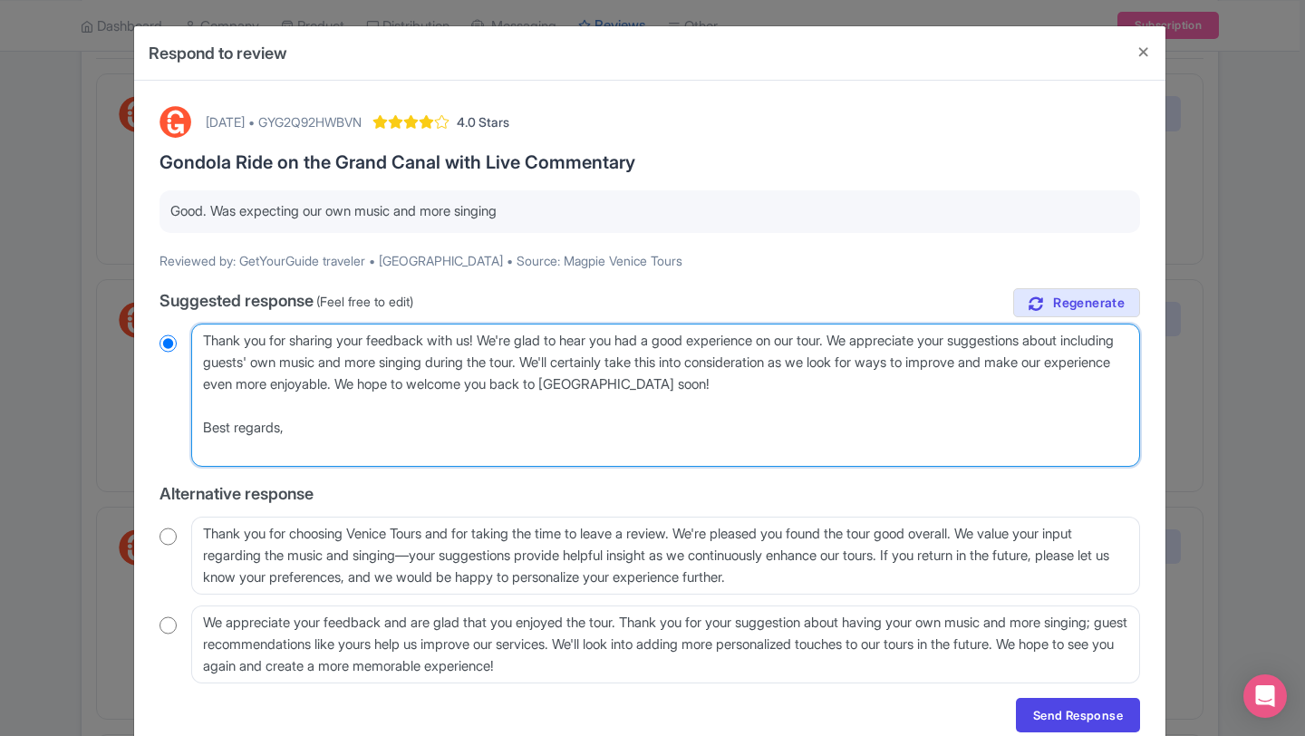
type textarea "Thank you for sharing your feedback with us! We're glad to hear you had a good …"
radio input "true"
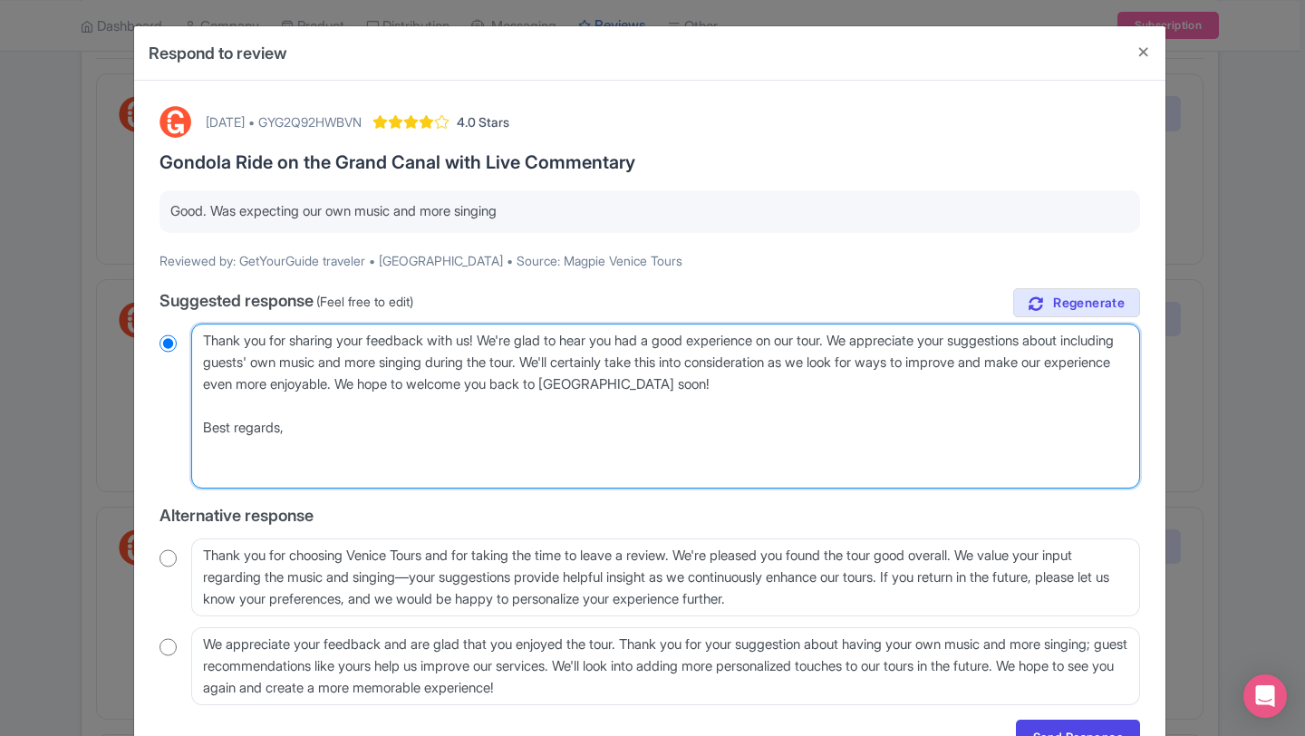
type textarea "Thank you for sharing your feedback with us! We're glad to hear you had a good …"
radio input "true"
type textarea "Thank you for sharing your feedback with us! We're glad to hear you had a good …"
radio input "true"
type textarea "Thank you for sharing your feedback with us! We're glad to hear you had a good …"
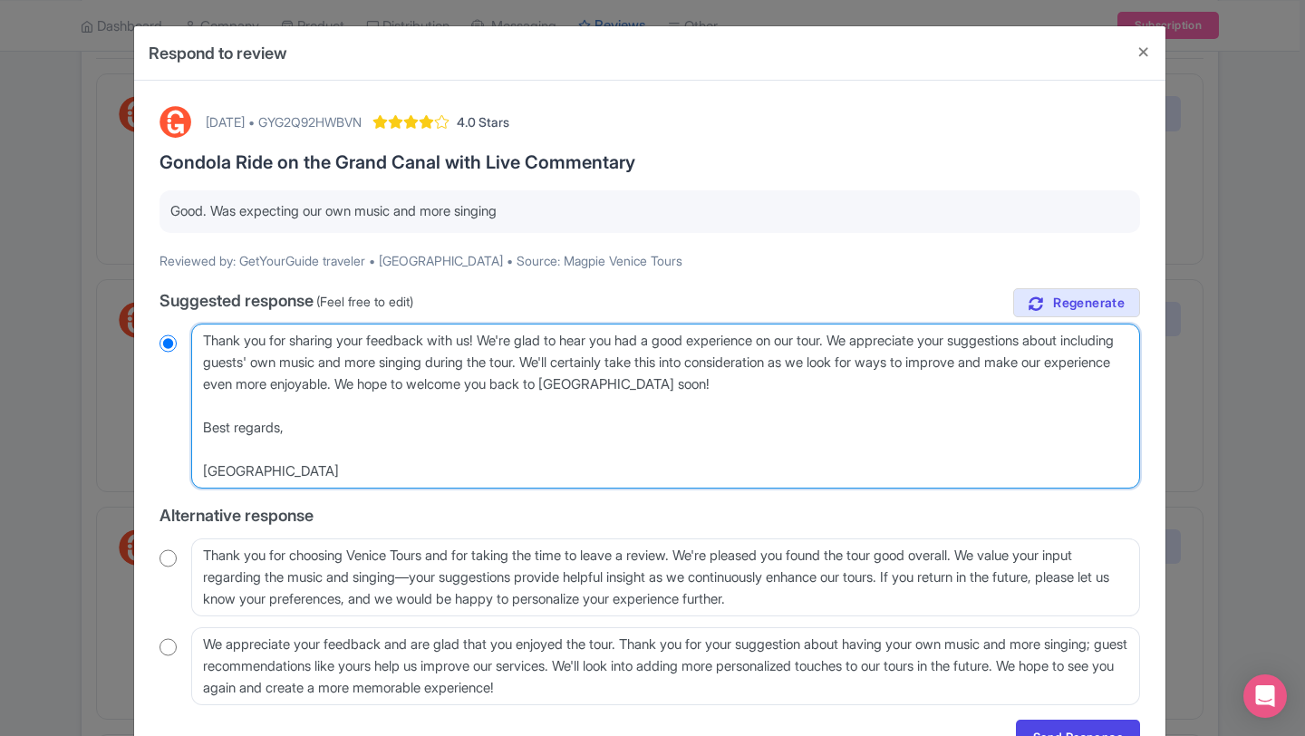
radio input "true"
type textarea "Thank you for sharing your feedback with us! We're glad to hear you had a good …"
radio input "true"
type textarea "Thank you for sharing your feedback with us! We're glad to hear you had a good …"
radio input "true"
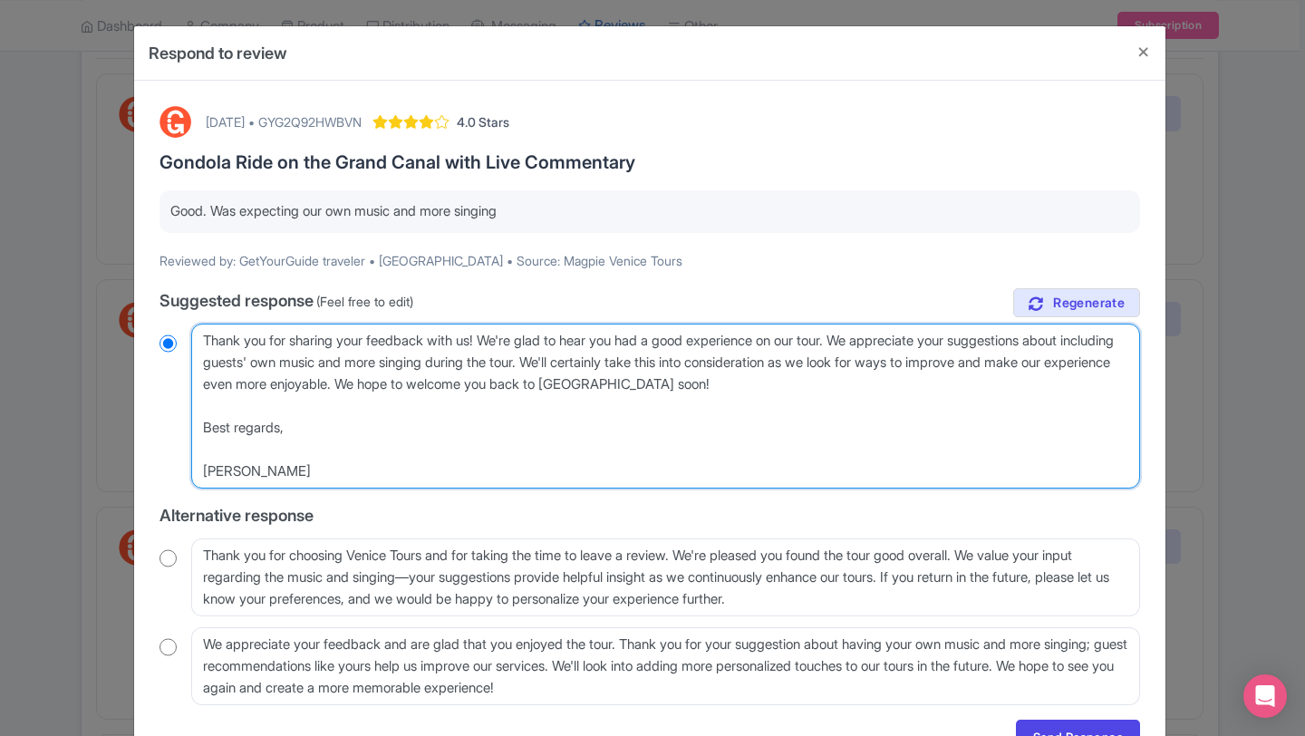
type textarea "Thank you for sharing your feedback with us! We're glad to hear you had a good …"
radio input "true"
type textarea "Thank you for sharing your feedback with us! We're glad to hear you had a good …"
radio input "true"
type textarea "Thank you for sharing your feedback with us! We're glad to hear you had a good …"
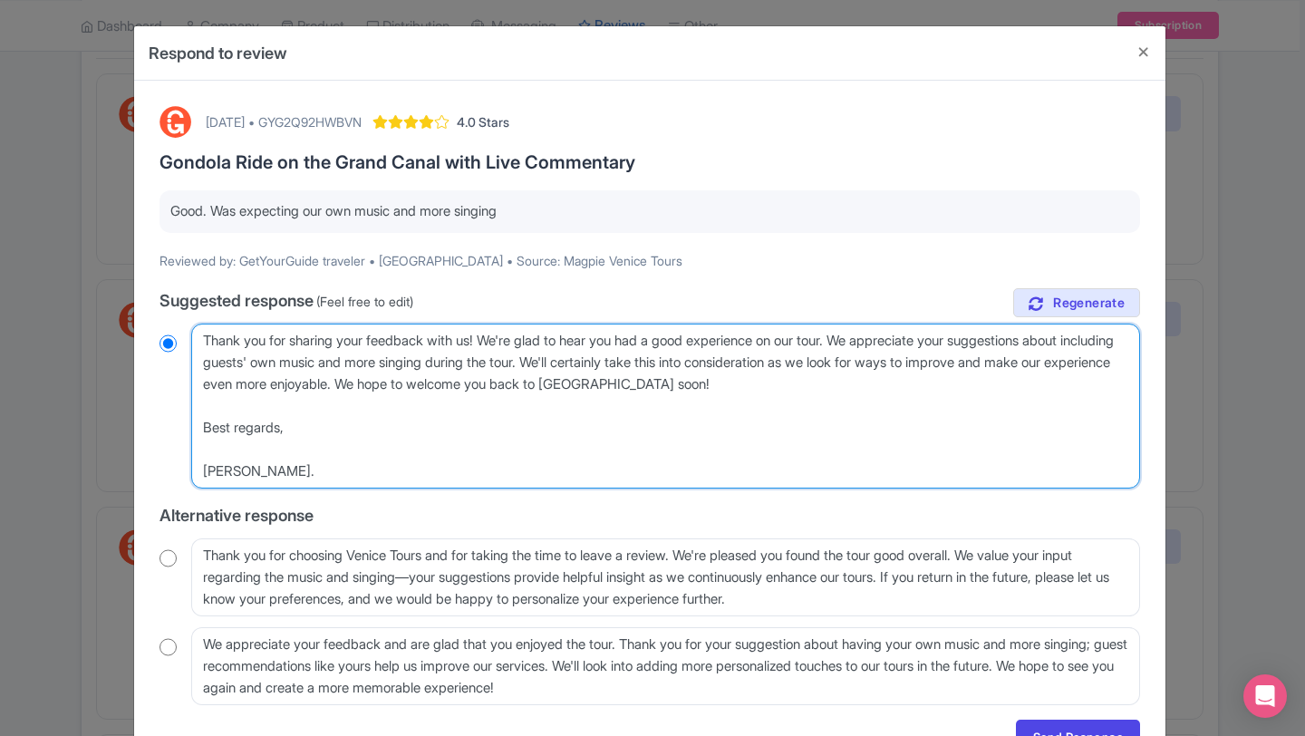
radio input "true"
type textarea "Thank you for sharing your feedback with us! We're glad to hear you had a good …"
radio input "true"
type textarea "Thank you for sharing your feedback with us! We're glad to hear you had a good …"
radio input "true"
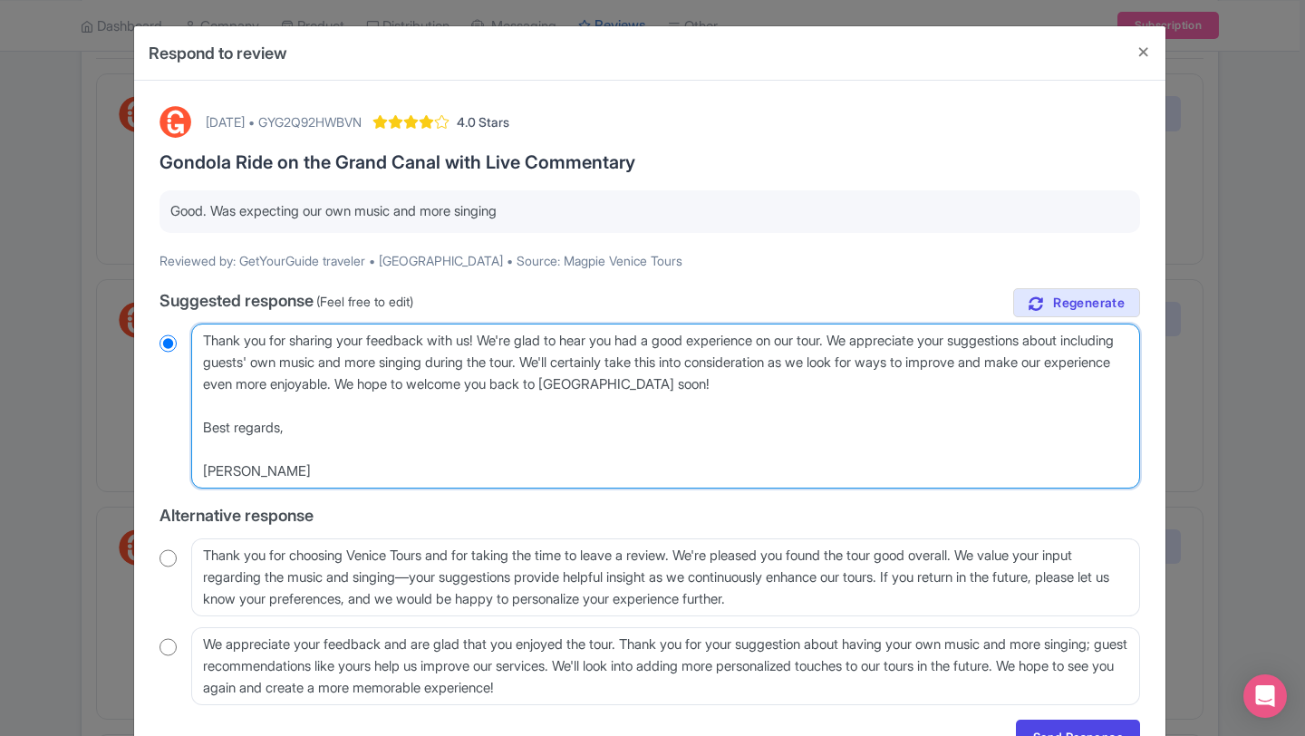
type textarea "Thank you for sharing your feedback with us! We're glad to hear you had a good …"
radio input "true"
type textarea "Thank you for sharing your feedback with us! We're glad to hear you had a good …"
radio input "true"
type textarea "Thank you for sharing your feedback with us! We're glad to hear you had a good …"
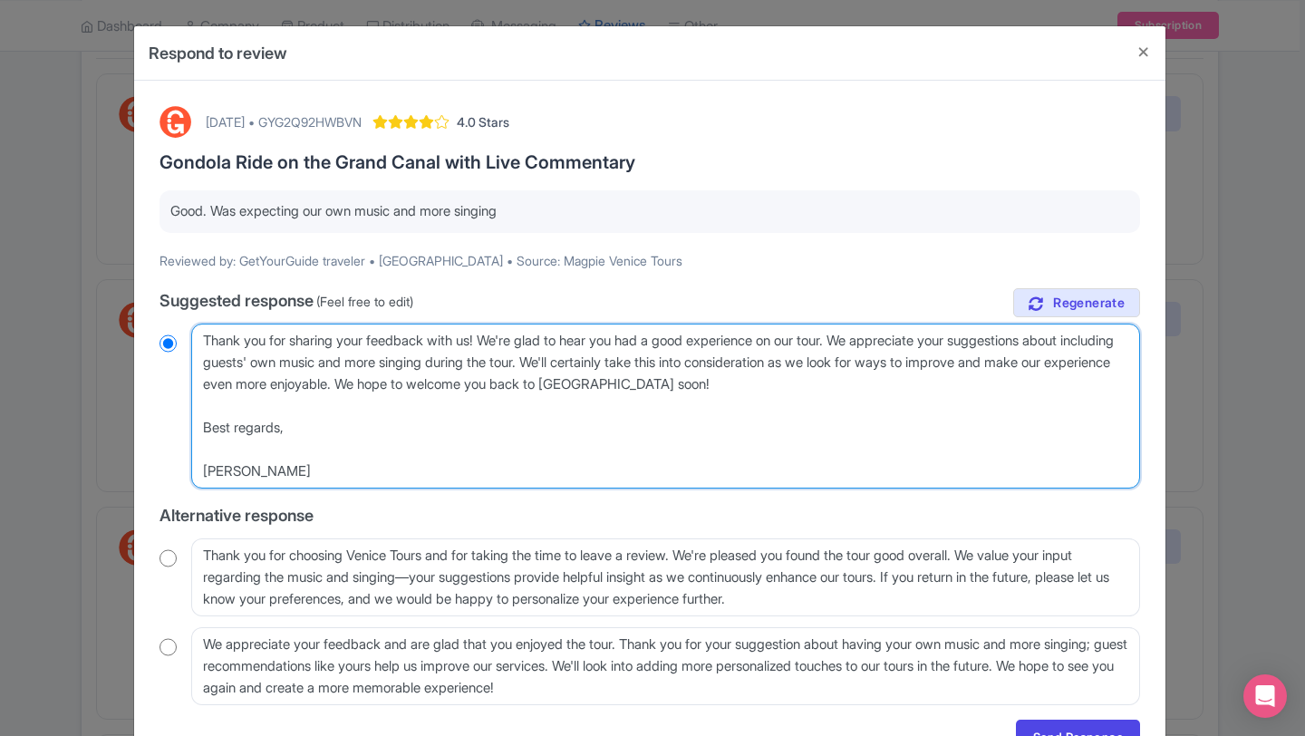
radio input "true"
type textarea "Thank you for sharing your feedback with us! We're glad to hear you had a good …"
radio input "true"
type textarea "Thank you for sharing your feedback with us! We're glad to hear you had a good …"
radio input "true"
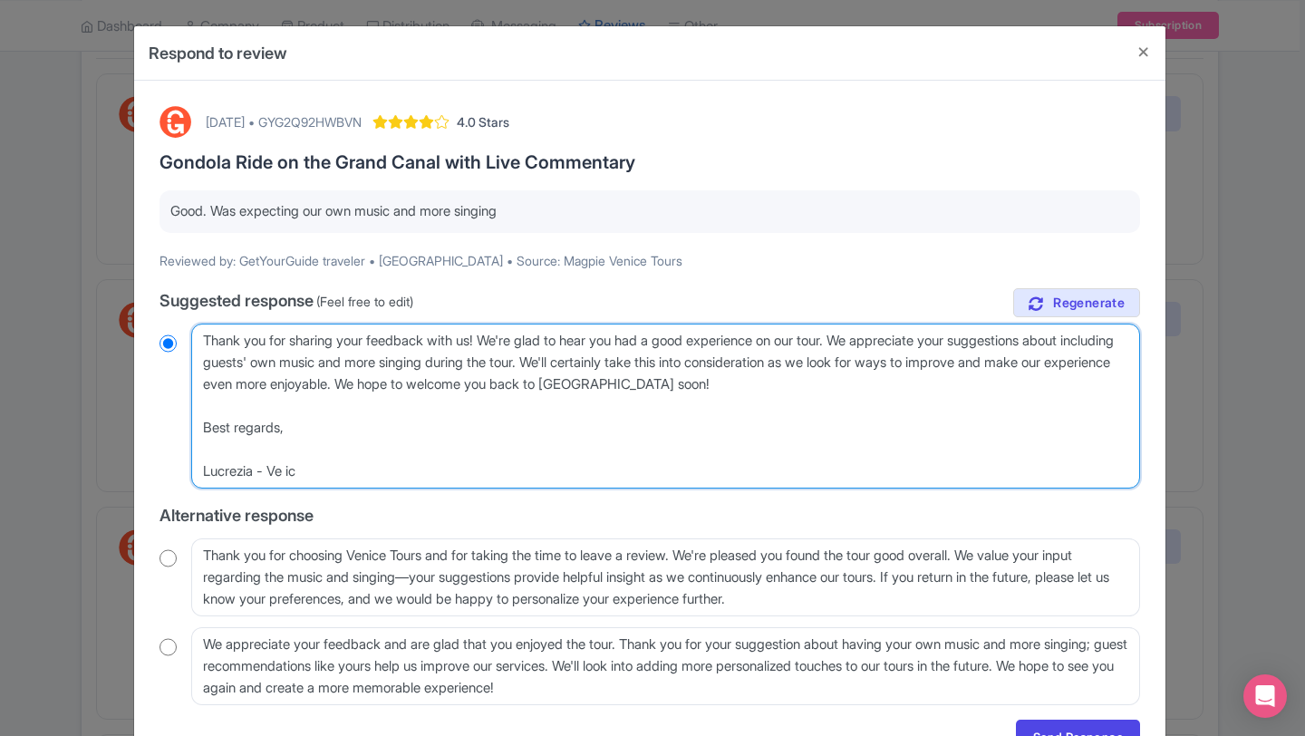
type textarea "Thank you for sharing your feedback with us! We're glad to hear you had a good …"
radio input "true"
type textarea "Thank you for sharing your feedback with us! We're glad to hear you had a good …"
radio input "true"
type textarea "Thank you for sharing your feedback with us! We're glad to hear you had a good …"
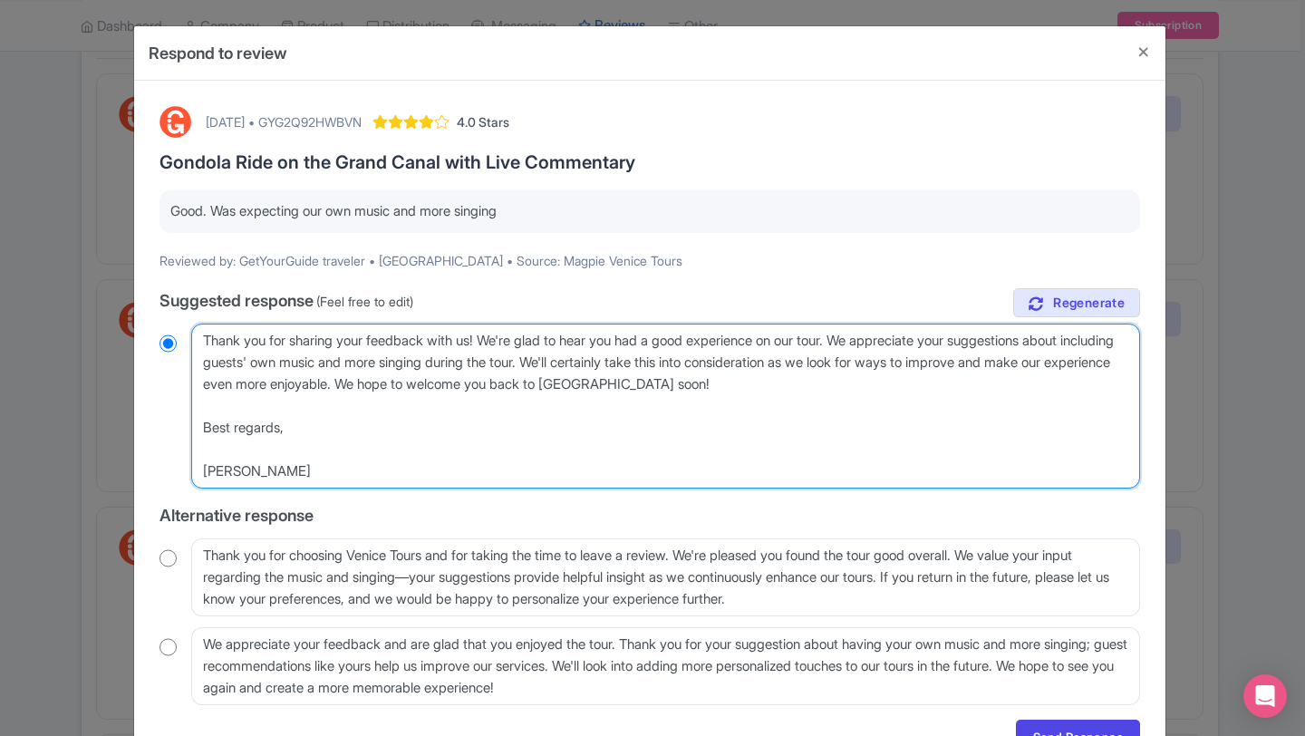
radio input "true"
type textarea "Thank you for sharing your feedback with us! We're glad to hear you had a good …"
radio input "true"
type textarea "Thank you for sharing your feedback with us! We're glad to hear you had a good …"
radio input "true"
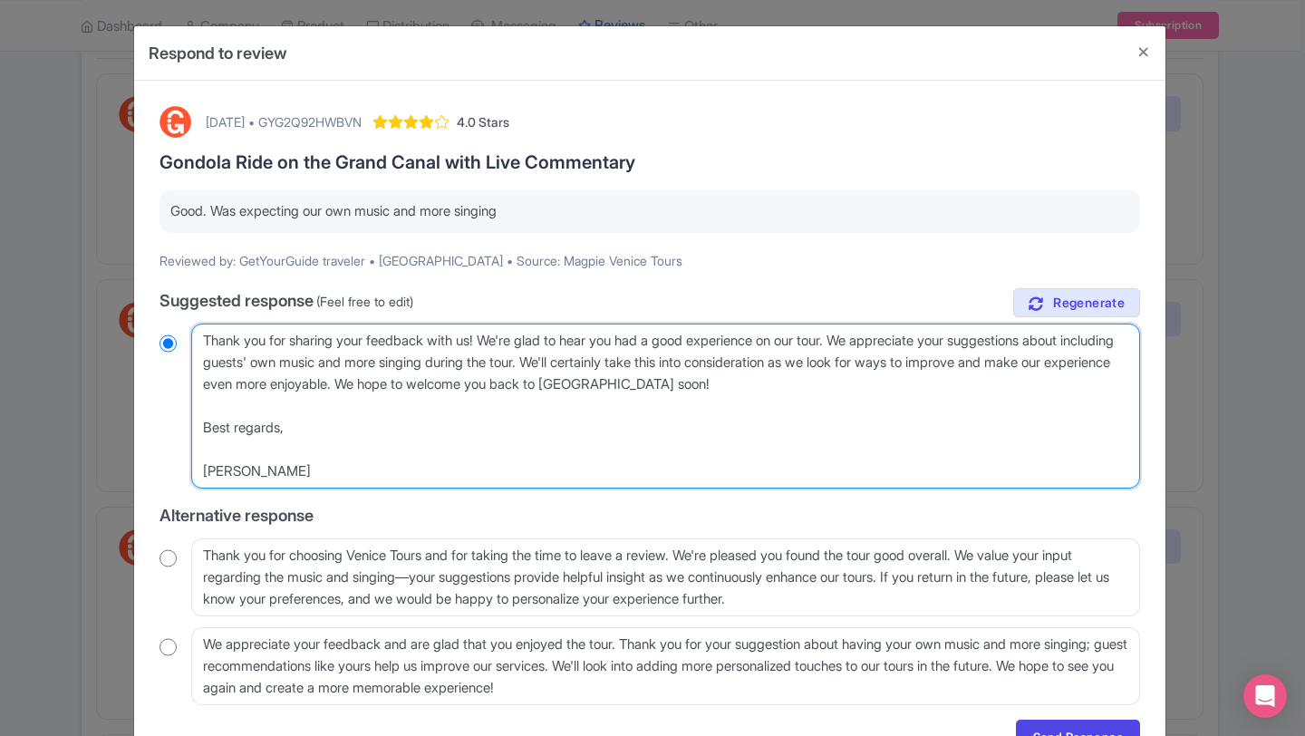
type textarea "Thank you for sharing your feedback with us! We're glad to hear you had a good …"
radio input "true"
type textarea "Thank you for sharing your feedback with us! We're glad to hear you had a good …"
radio input "true"
type textarea "Thank you for sharing your feedback with us! We're glad to hear you had a good …"
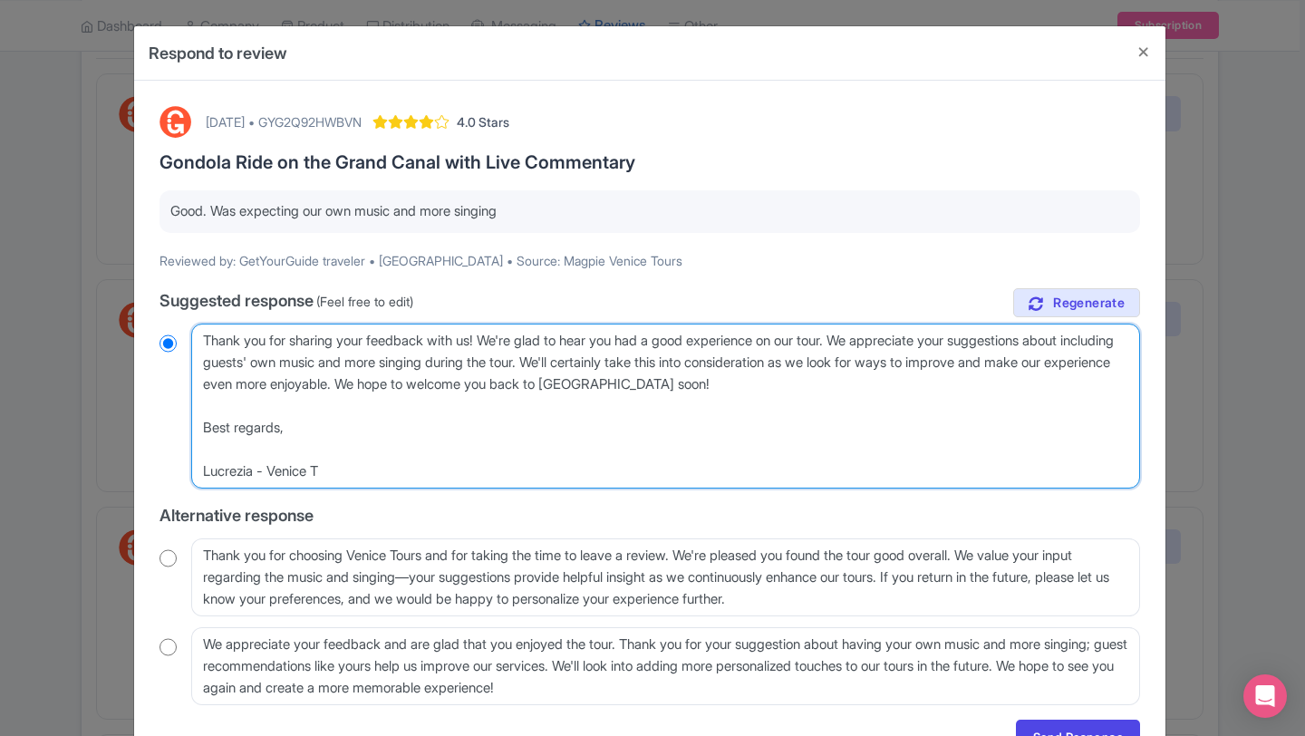
radio input "true"
type textarea "Thank you for sharing your feedback with us! We're glad to hear you had a good …"
radio input "true"
type textarea "Thank you for sharing your feedback with us! We're glad to hear you had a good …"
radio input "true"
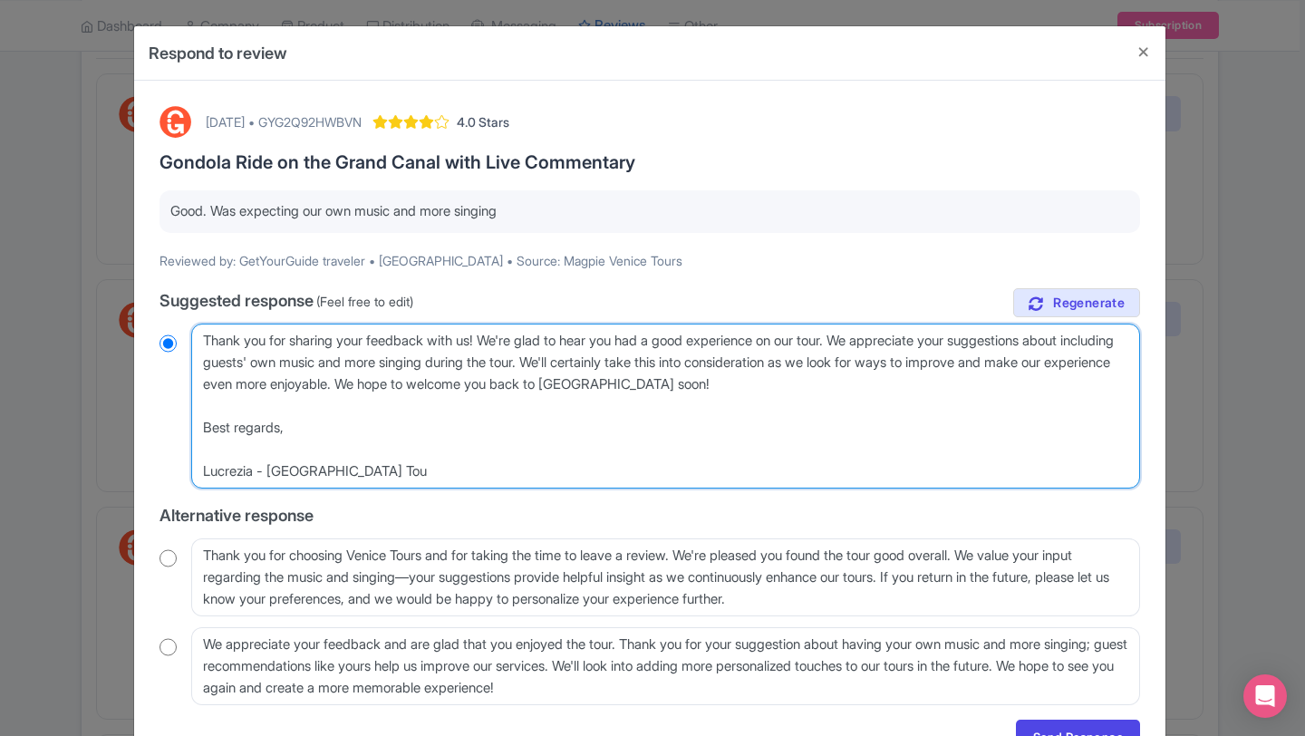
type textarea "Thank you for sharing your feedback with us! We're glad to hear you had a good …"
radio input "true"
type textarea "Thank you for sharing your feedback with us! We're glad to hear you had a good …"
radio input "true"
type textarea "Thank you for sharing your feedback with us! We're glad to hear you had a good …"
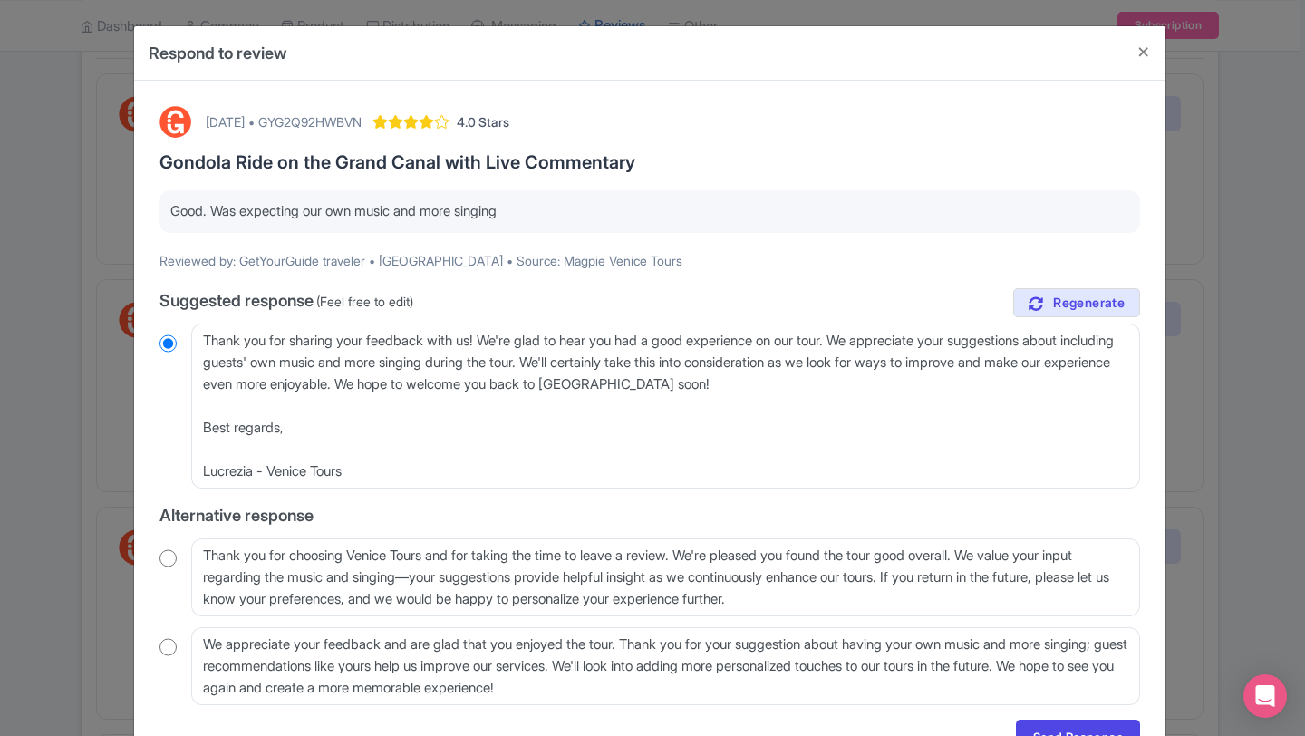
click at [986, 528] on div "true Suggested response (Feel free to edit) Thank you for sharing your feedback…" at bounding box center [650, 496] width 981 height 417
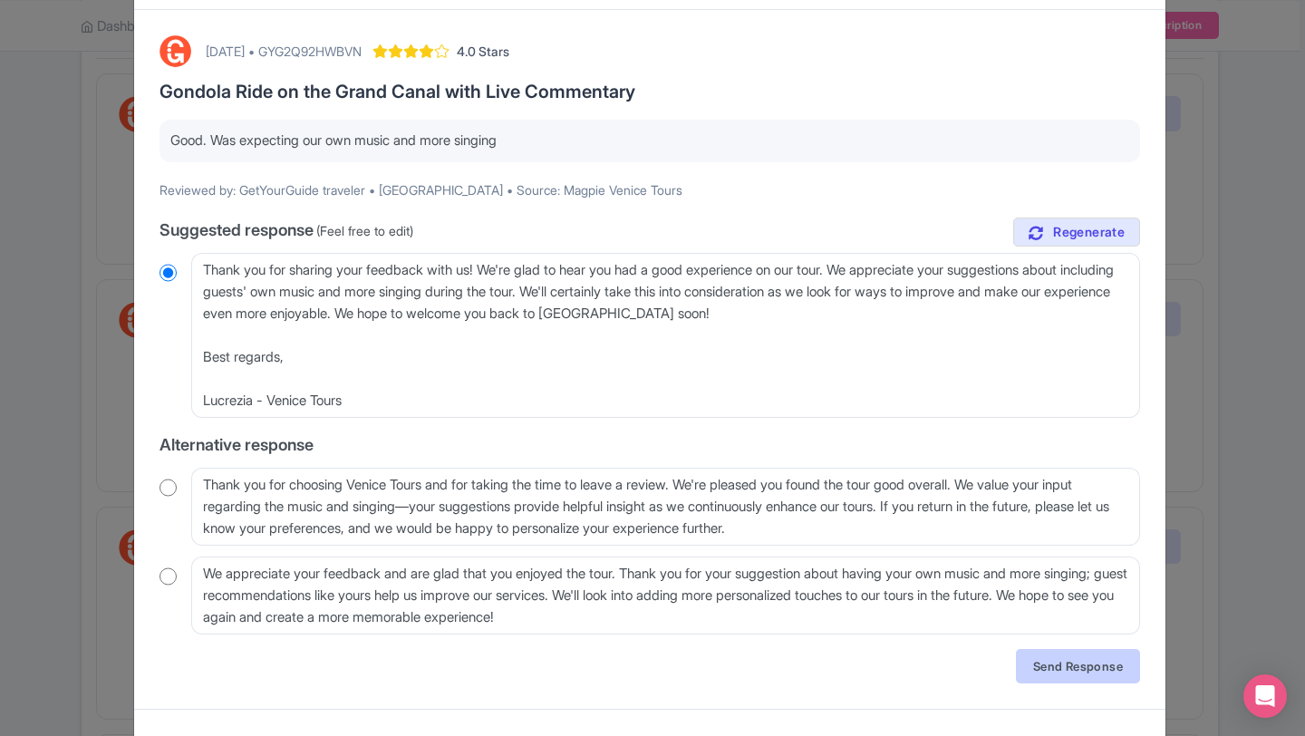
scroll to position [73, 0]
click at [1033, 655] on link "Send Response" at bounding box center [1078, 664] width 124 height 34
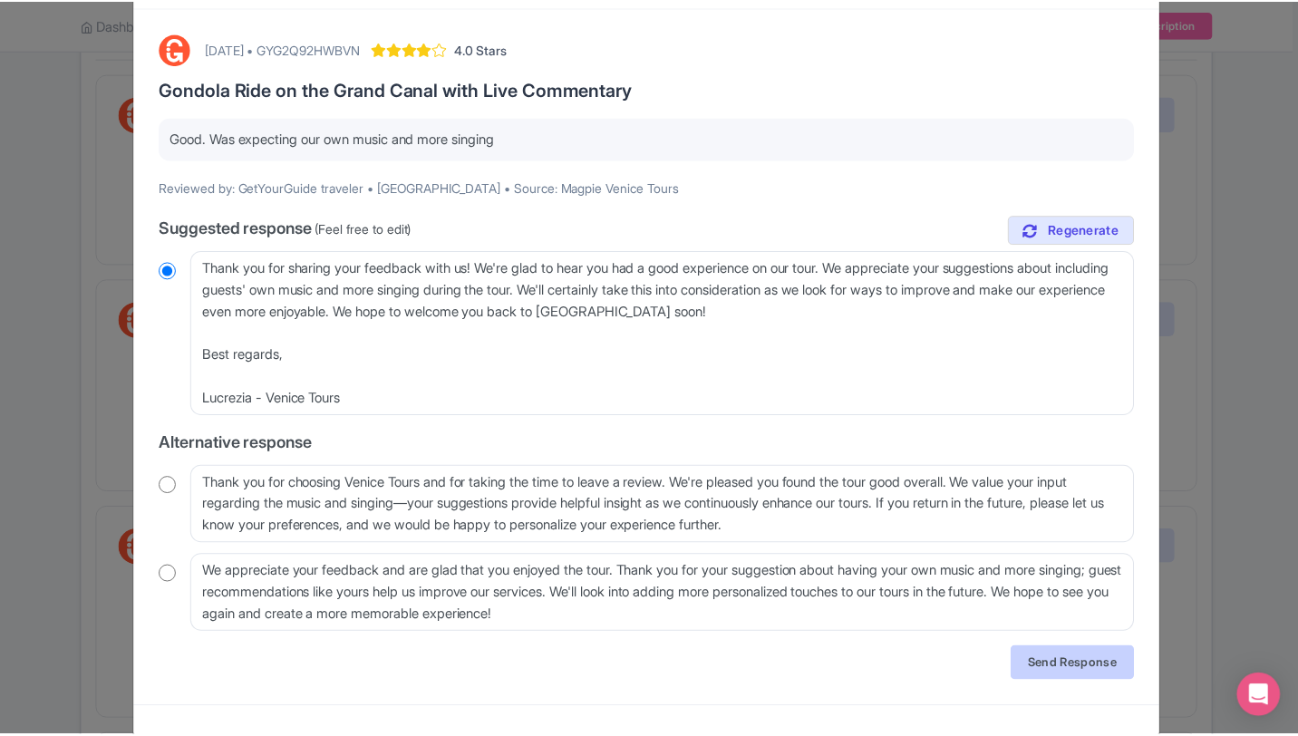
scroll to position [0, 0]
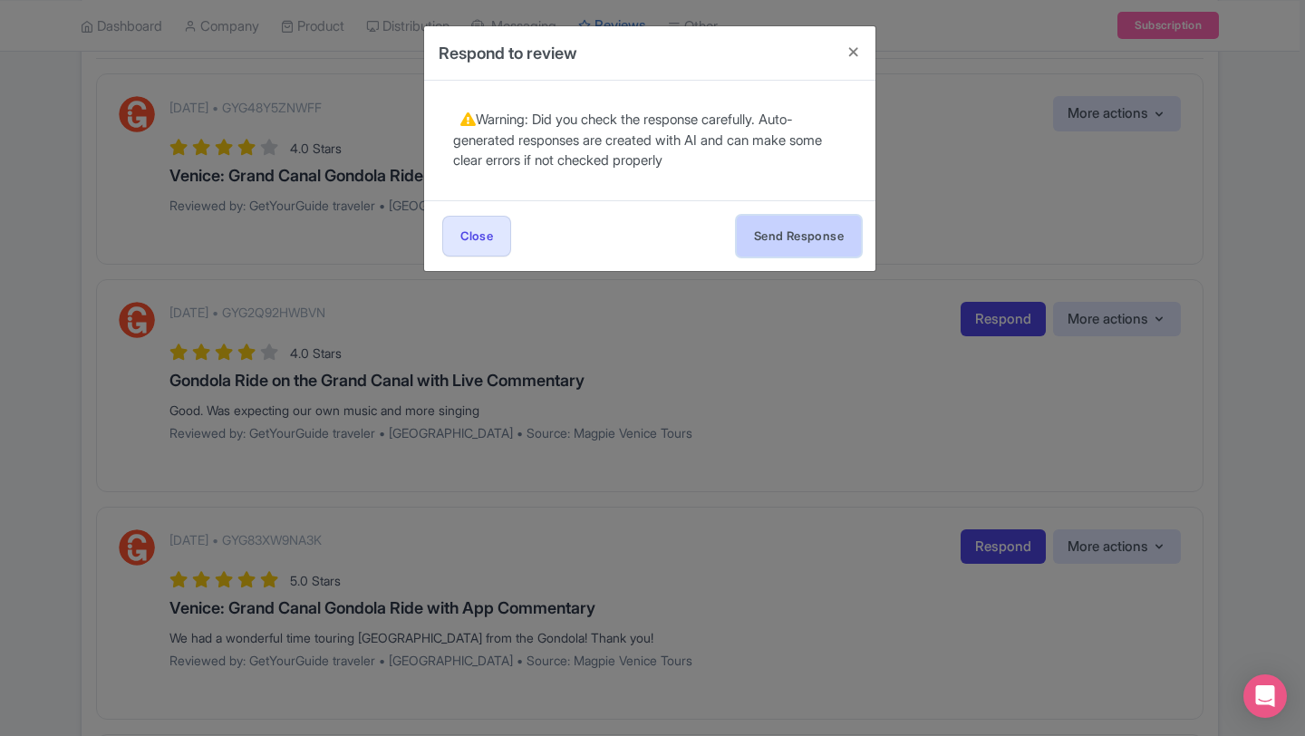
click at [810, 226] on button "Send Response" at bounding box center [799, 236] width 124 height 41
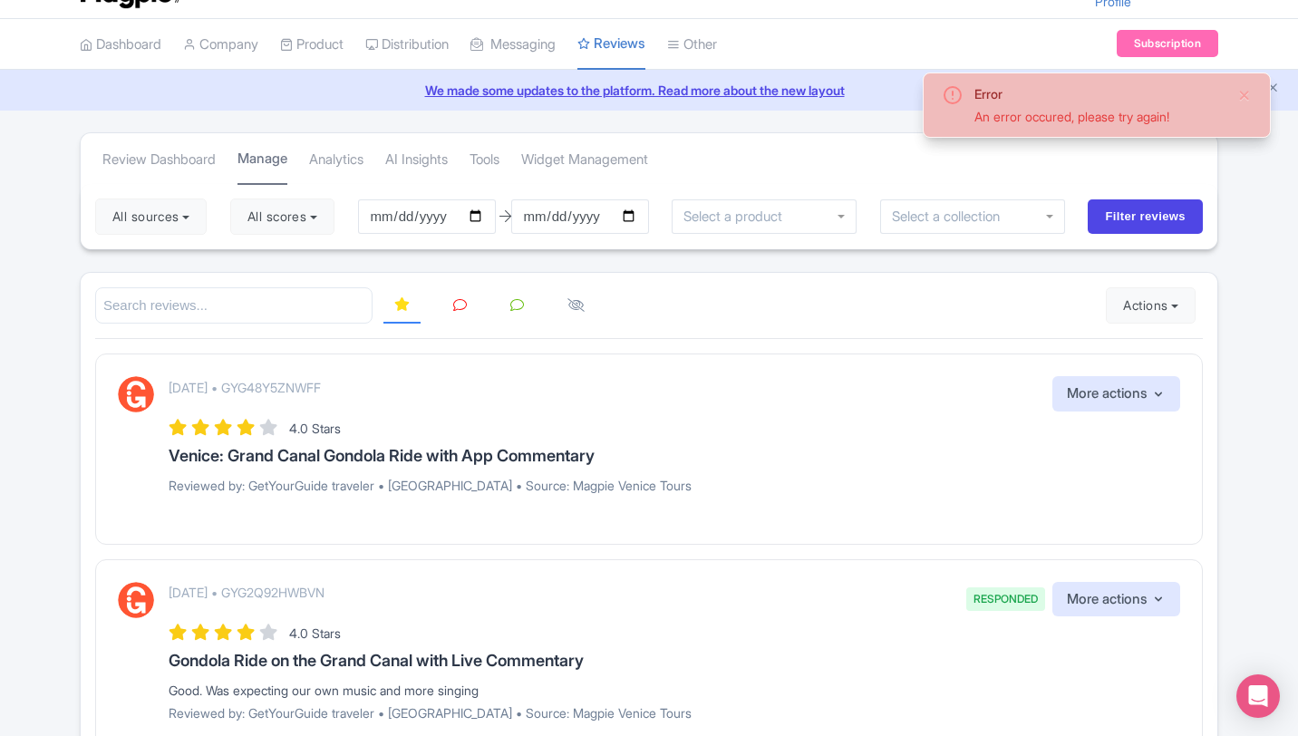
scroll to position [36, 0]
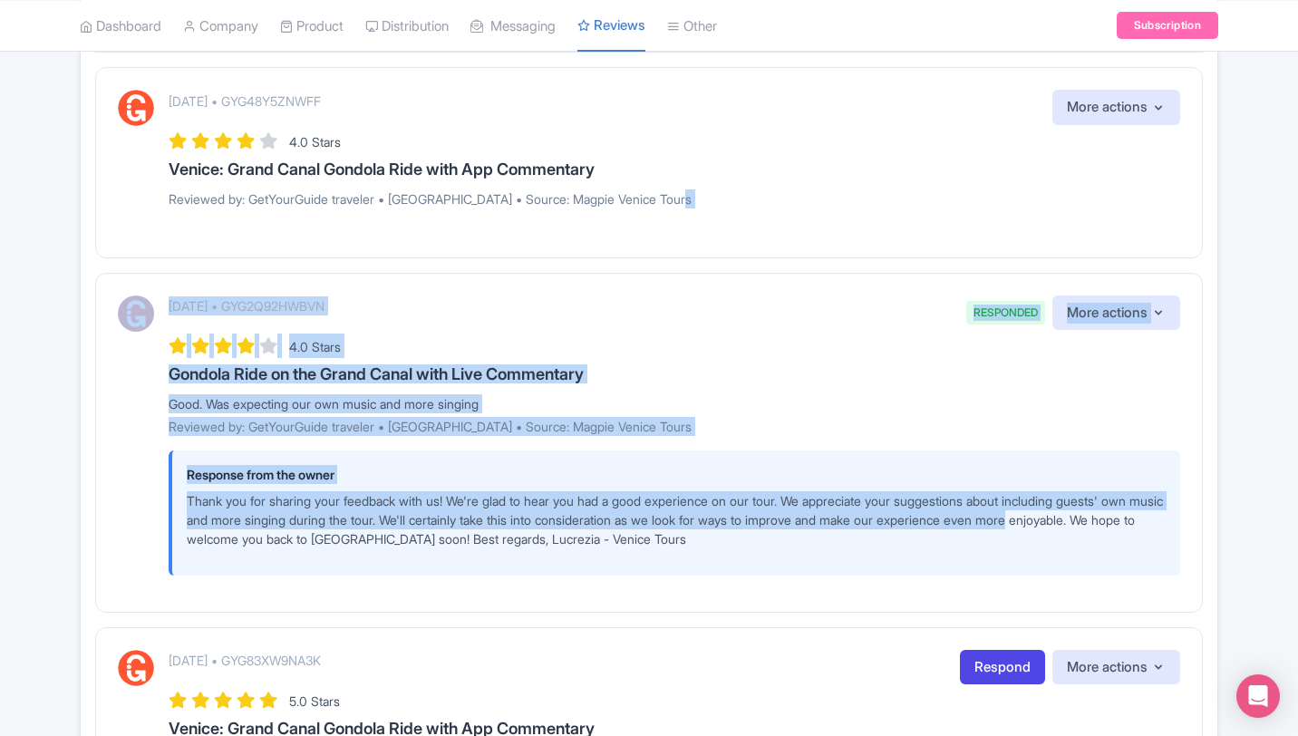
drag, startPoint x: 1304, startPoint y: 190, endPoint x: 1304, endPoint y: 524, distance: 333.6
click at [1297, 410] on html "Y Yoummday Reviews Venice Tours Profile Users Settings Sign out Dashboard Compa…" at bounding box center [649, 42] width 1298 height 736
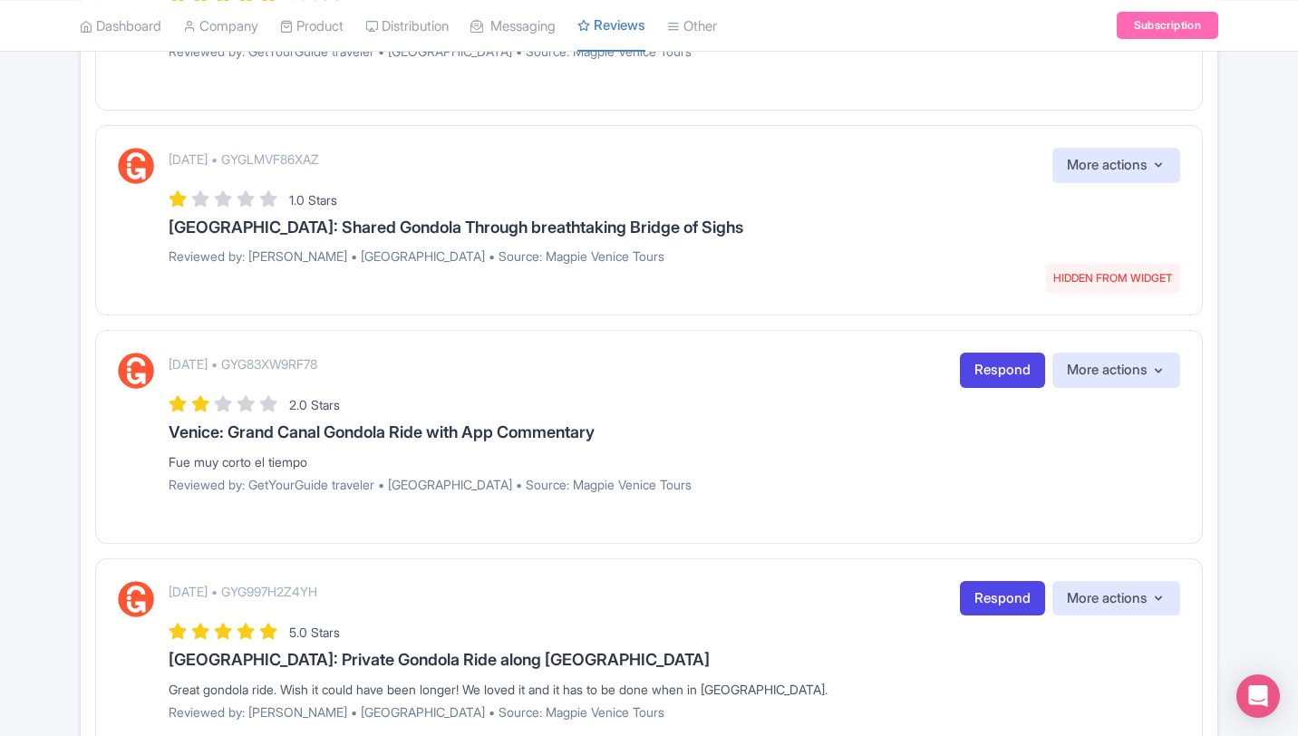
scroll to position [2127, 0]
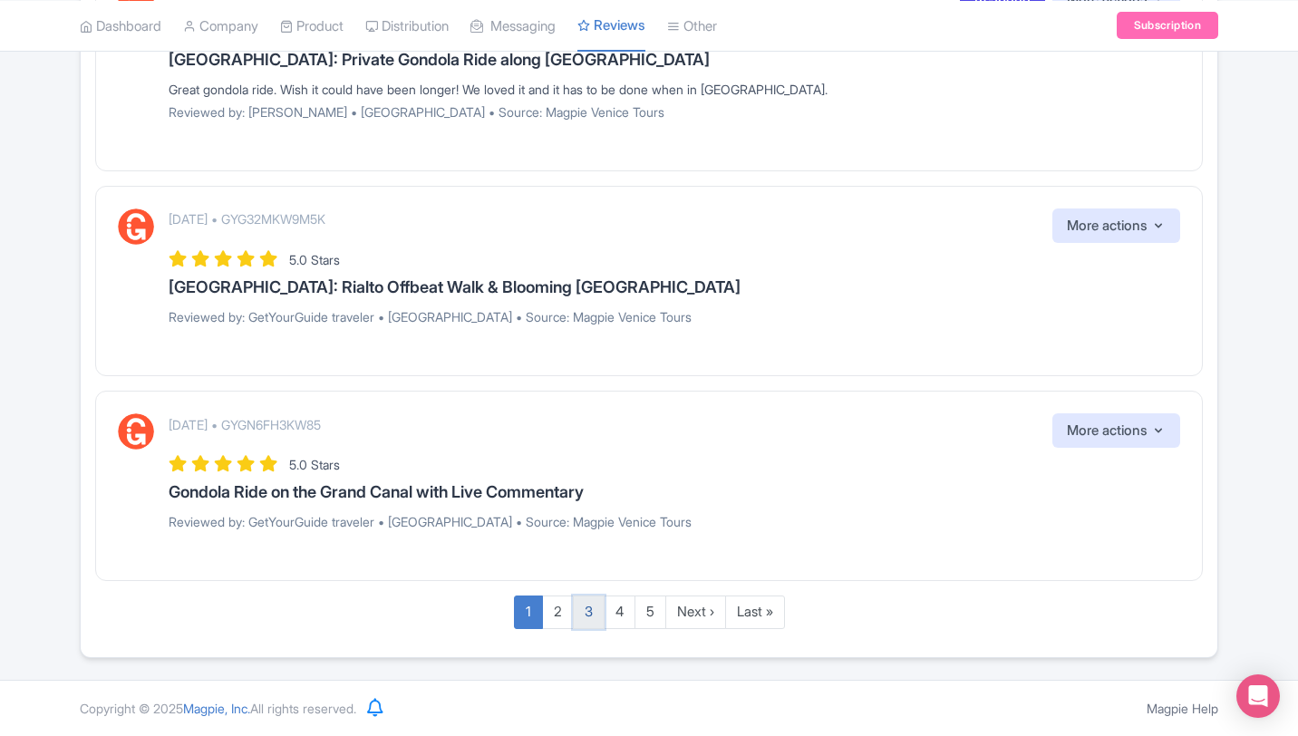
click at [577, 602] on link "3" at bounding box center [589, 613] width 32 height 34
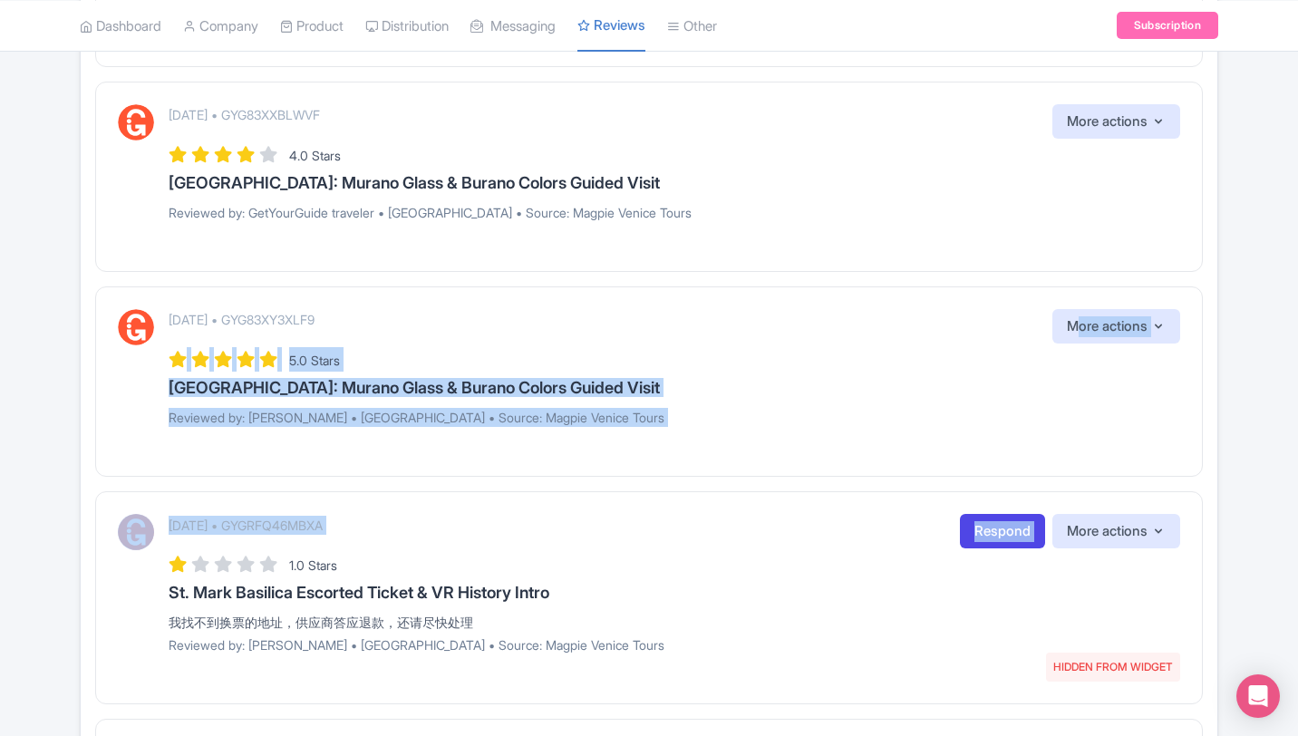
drag, startPoint x: 1297, startPoint y: 309, endPoint x: 1304, endPoint y: 483, distance: 174.2
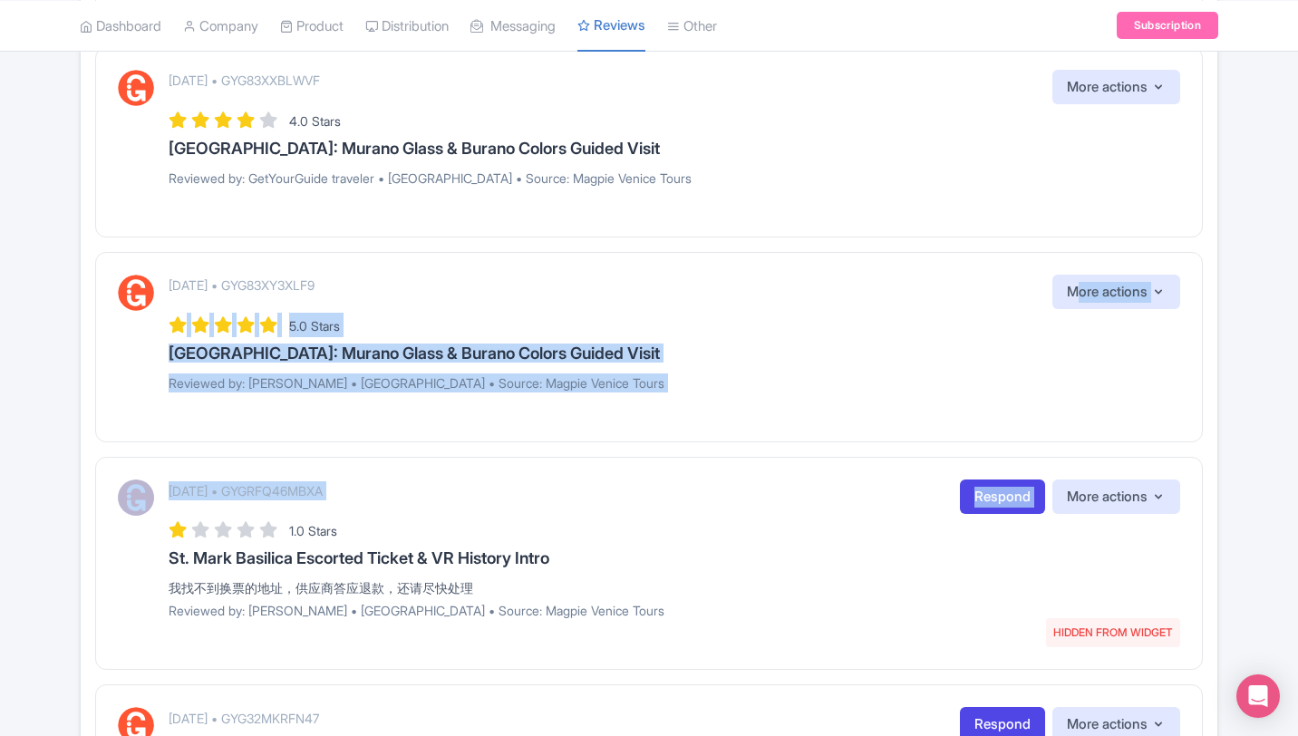
scroll to position [596, 0]
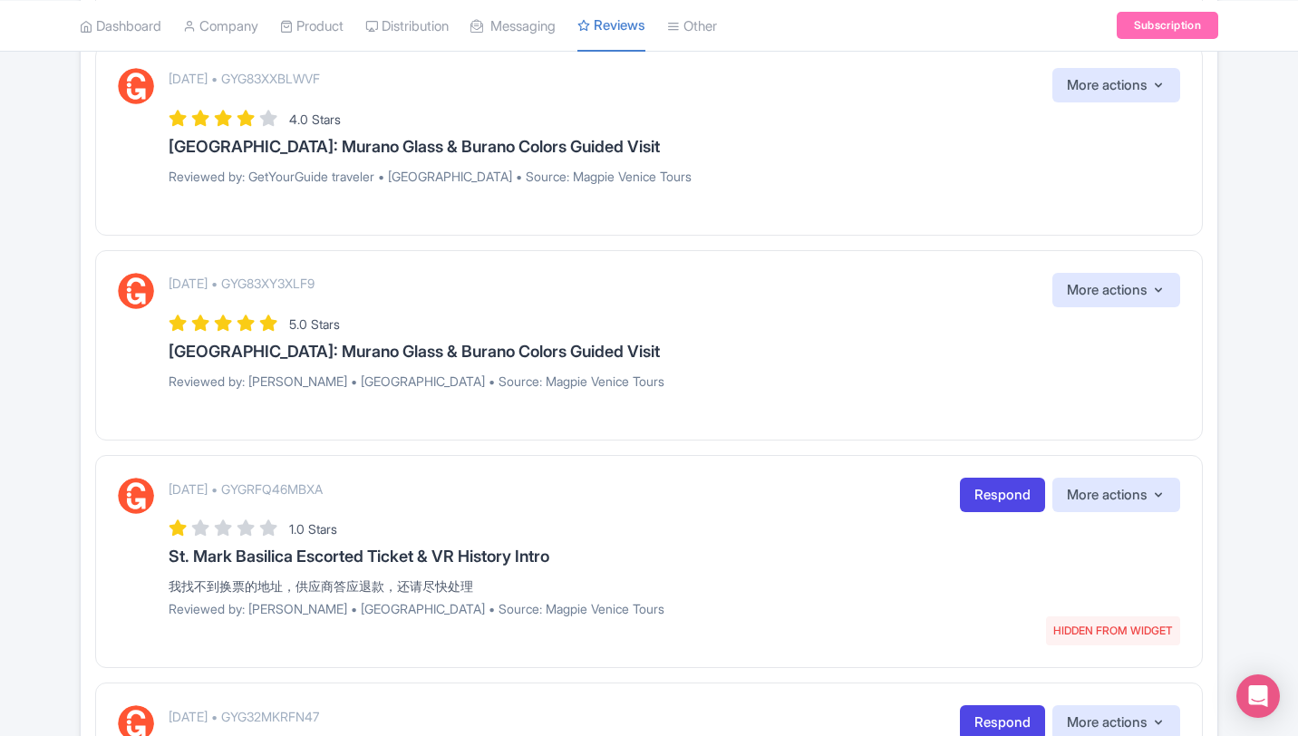
drag, startPoint x: 1304, startPoint y: 321, endPoint x: 1304, endPoint y: 481, distance: 160.5
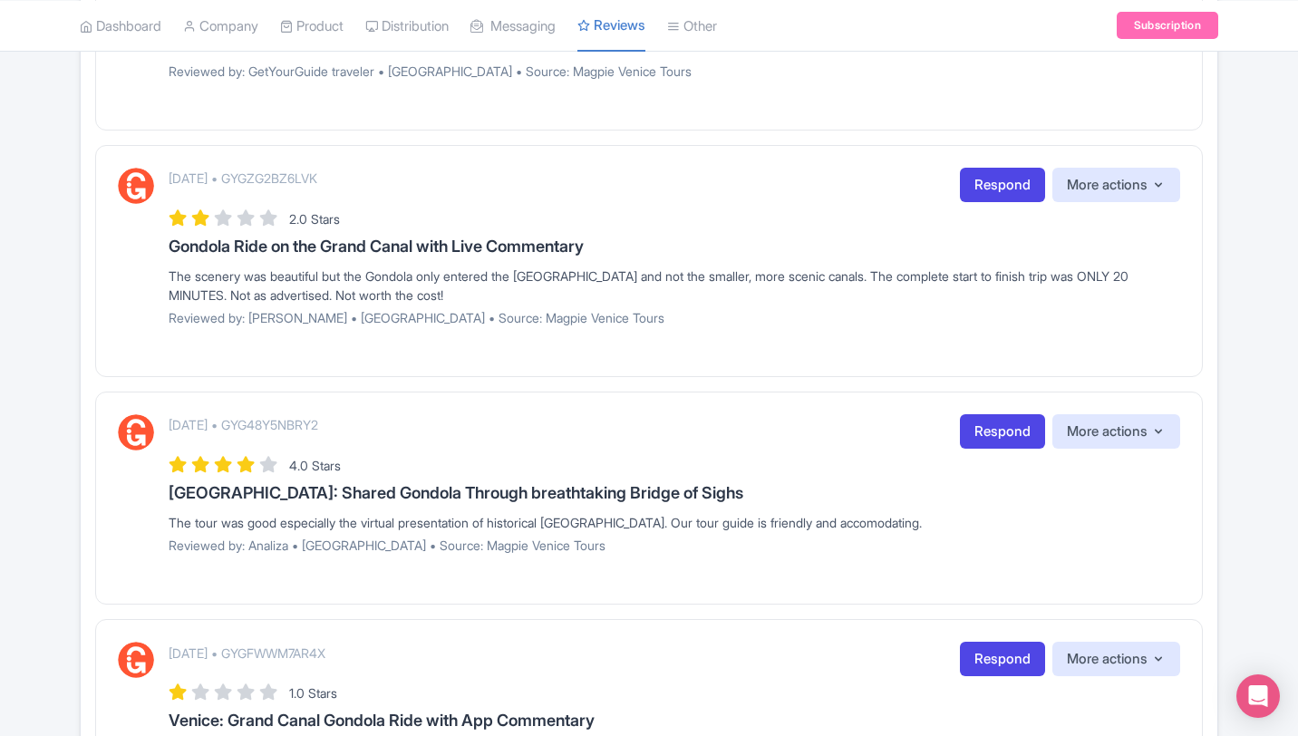
scroll to position [2042, 0]
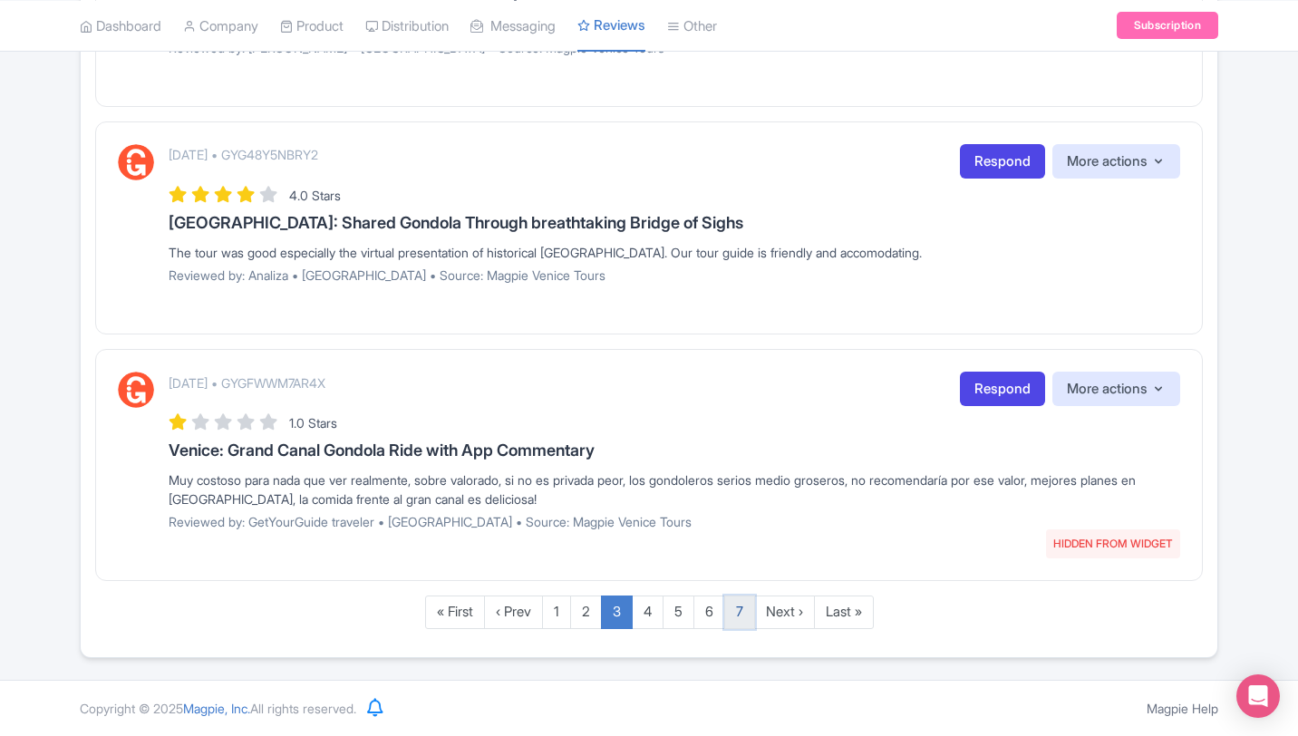
click at [743, 616] on link "7" at bounding box center [739, 613] width 31 height 34
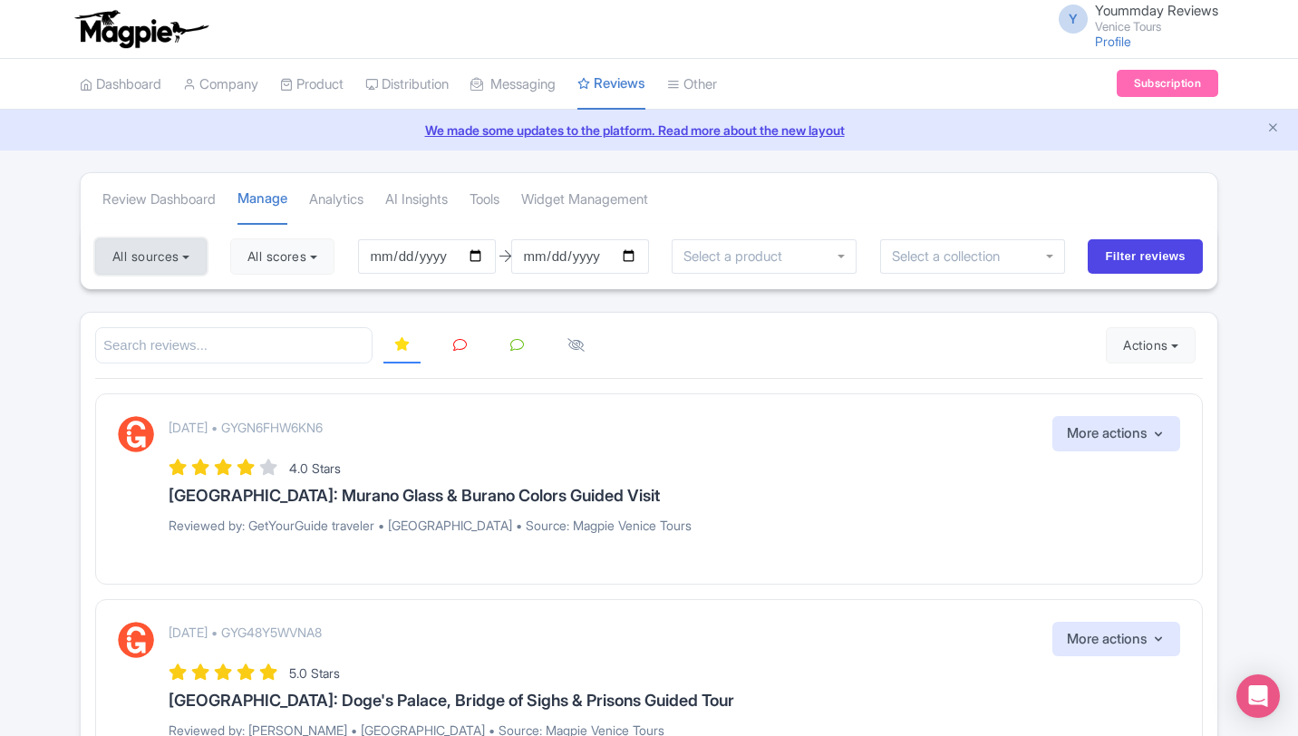
click at [190, 263] on button "All sources" at bounding box center [151, 256] width 112 height 36
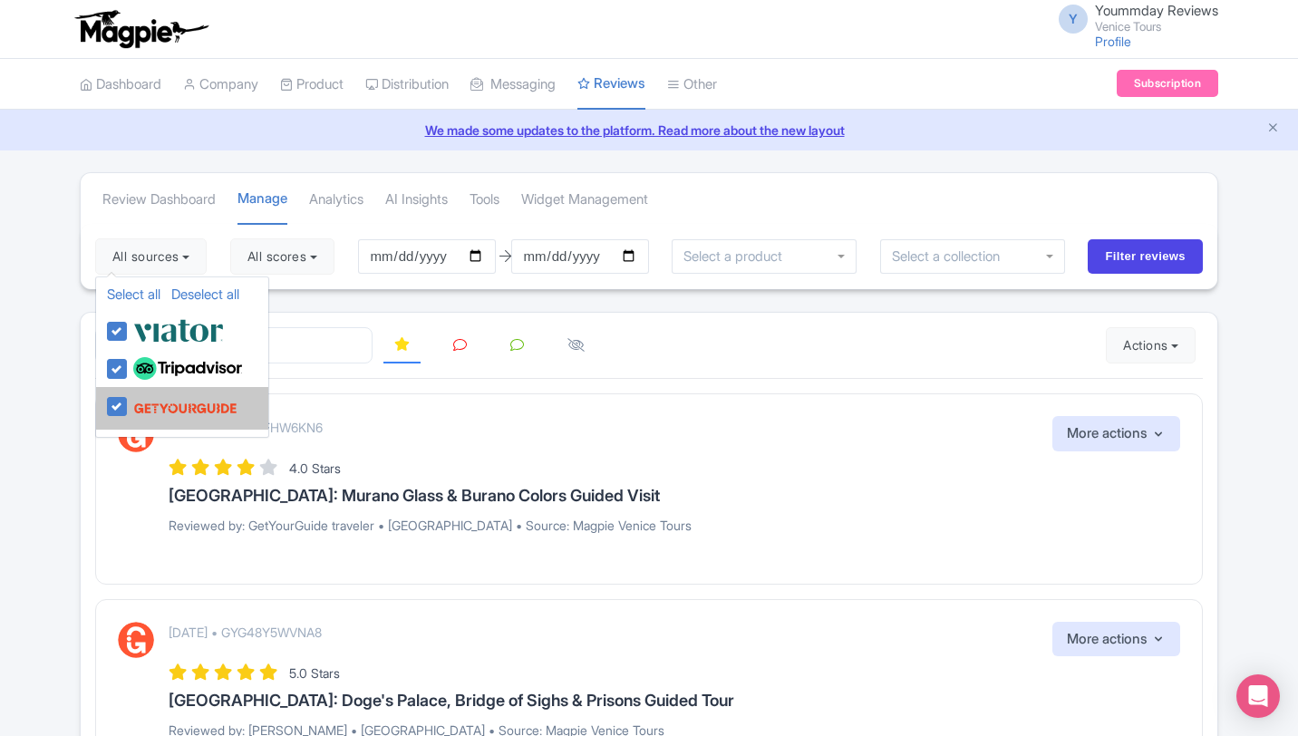
click at [129, 407] on label at bounding box center [183, 408] width 109 height 34
click at [129, 402] on input "checkbox" at bounding box center [135, 397] width 12 height 12
checkbox input "false"
click at [742, 432] on div "[DATE] • GYGN6FHW6KN6 More actions Hide from this page Hide from review widget …" at bounding box center [675, 433] width 1012 height 35
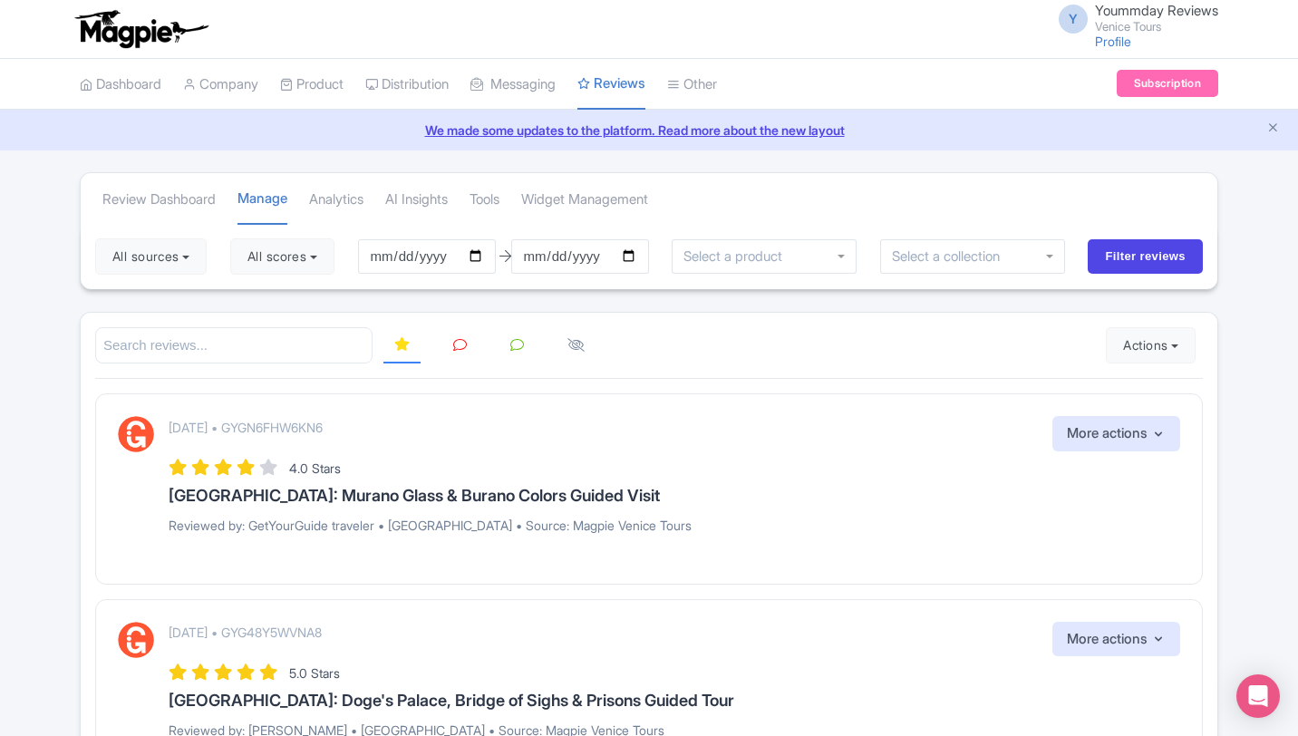
click at [1127, 274] on div "All sources Select all Deselect all Select all Deselect all CITY [GEOGRAPHIC_DA…" at bounding box center [649, 256] width 1137 height 65
click at [1135, 257] on input "Filter reviews" at bounding box center [1145, 256] width 115 height 34
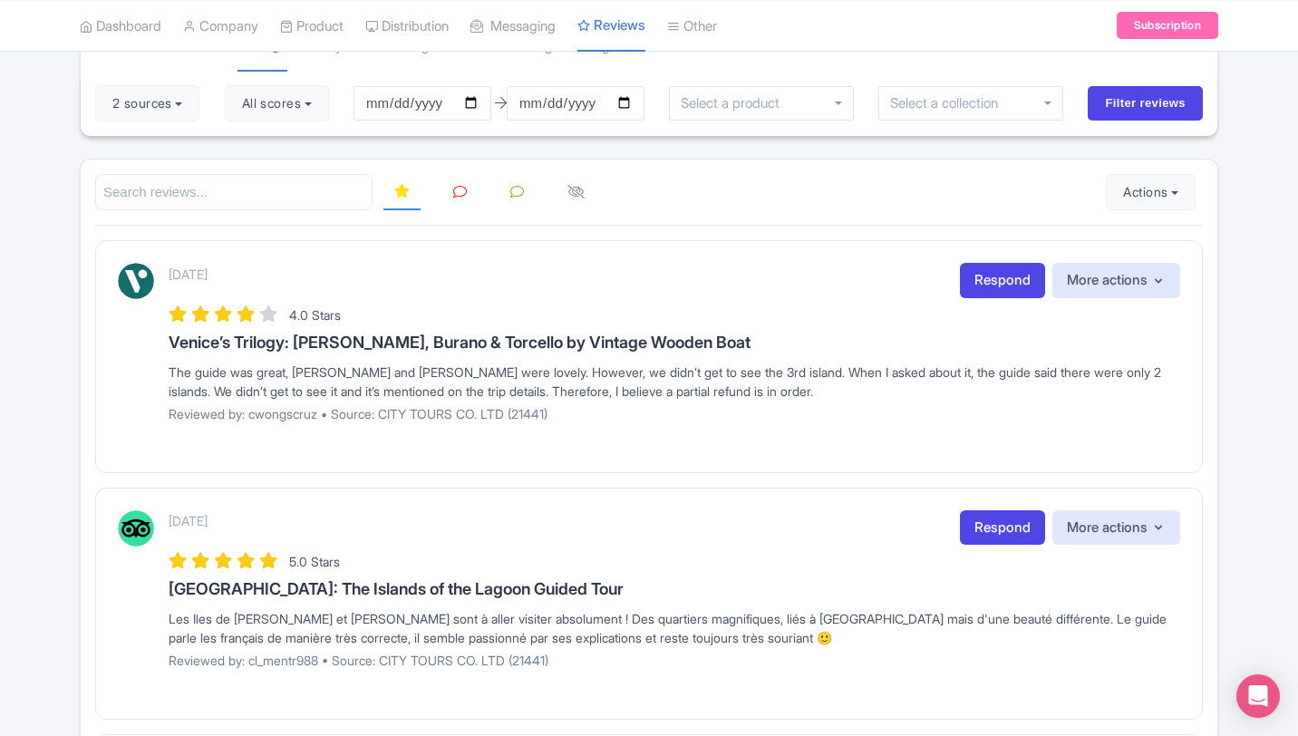
scroll to position [181, 0]
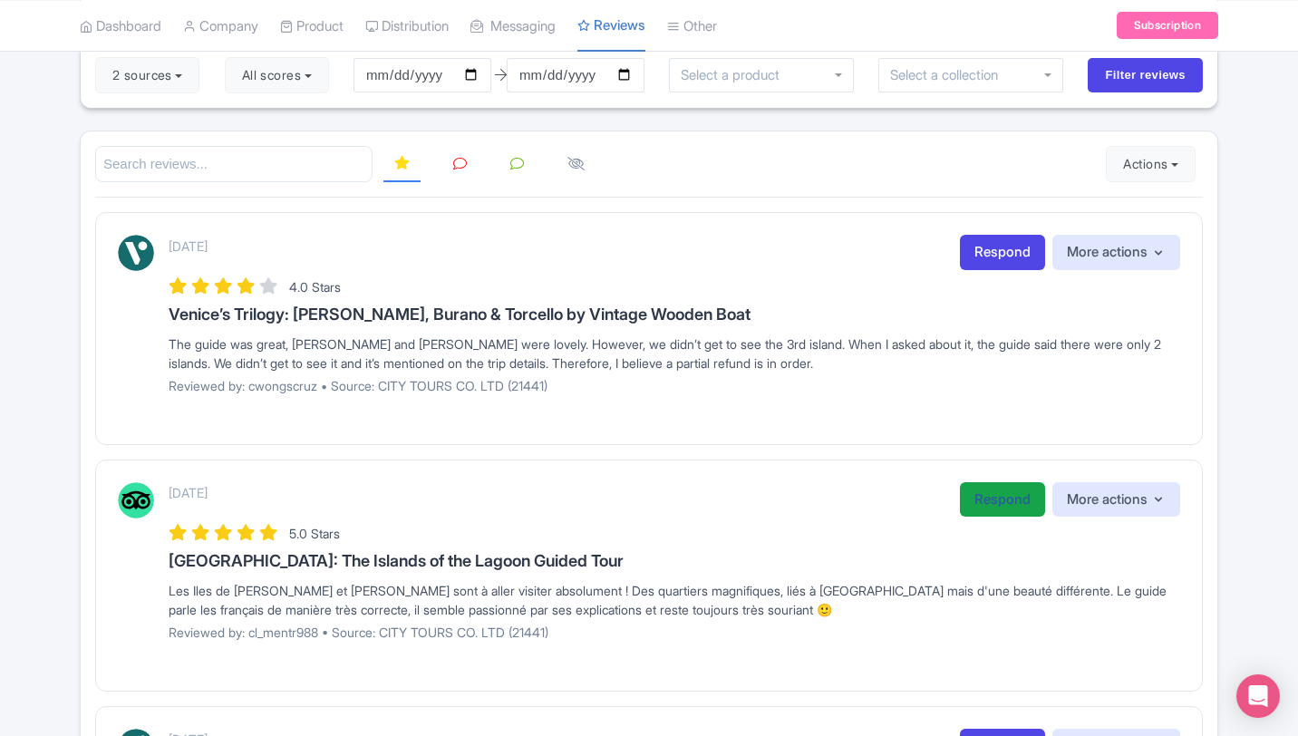
click at [1002, 499] on link "Respond" at bounding box center [1002, 499] width 85 height 35
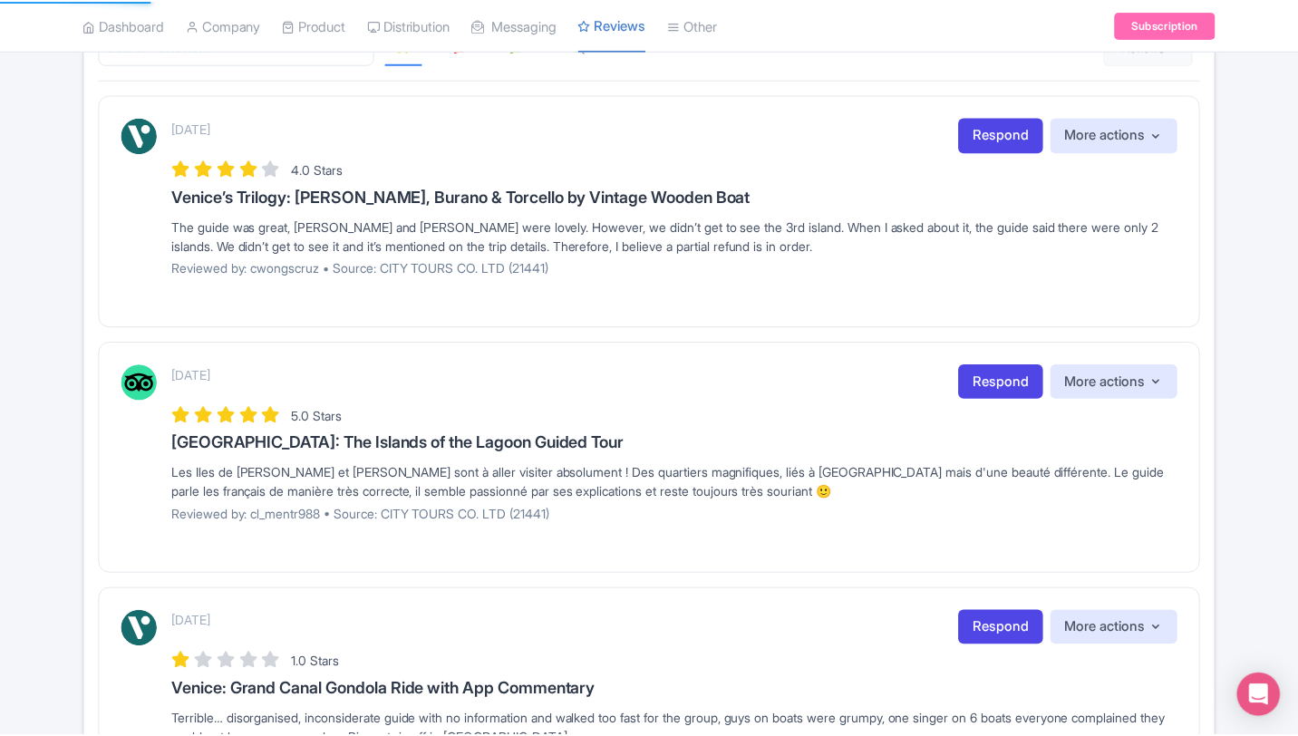
scroll to position [326, 0]
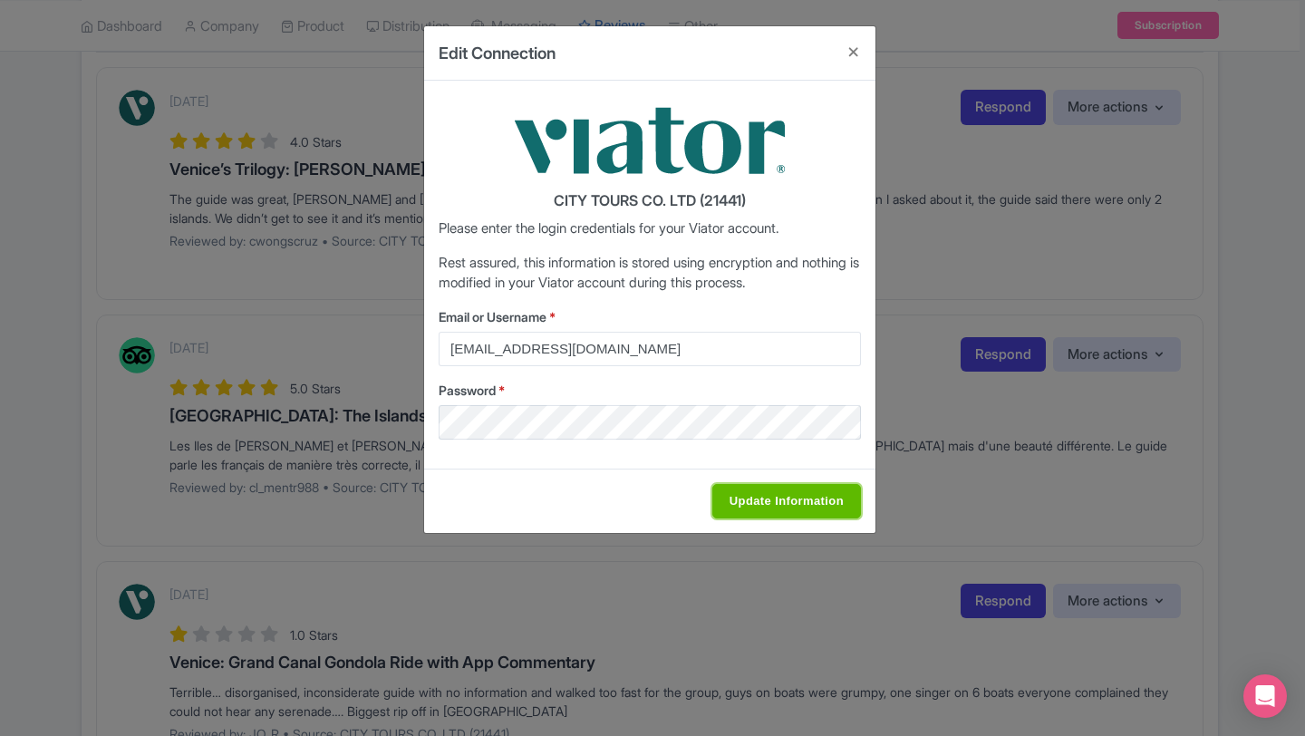
click at [805, 501] on input "Update Information" at bounding box center [787, 501] width 149 height 34
type input "Saving..."
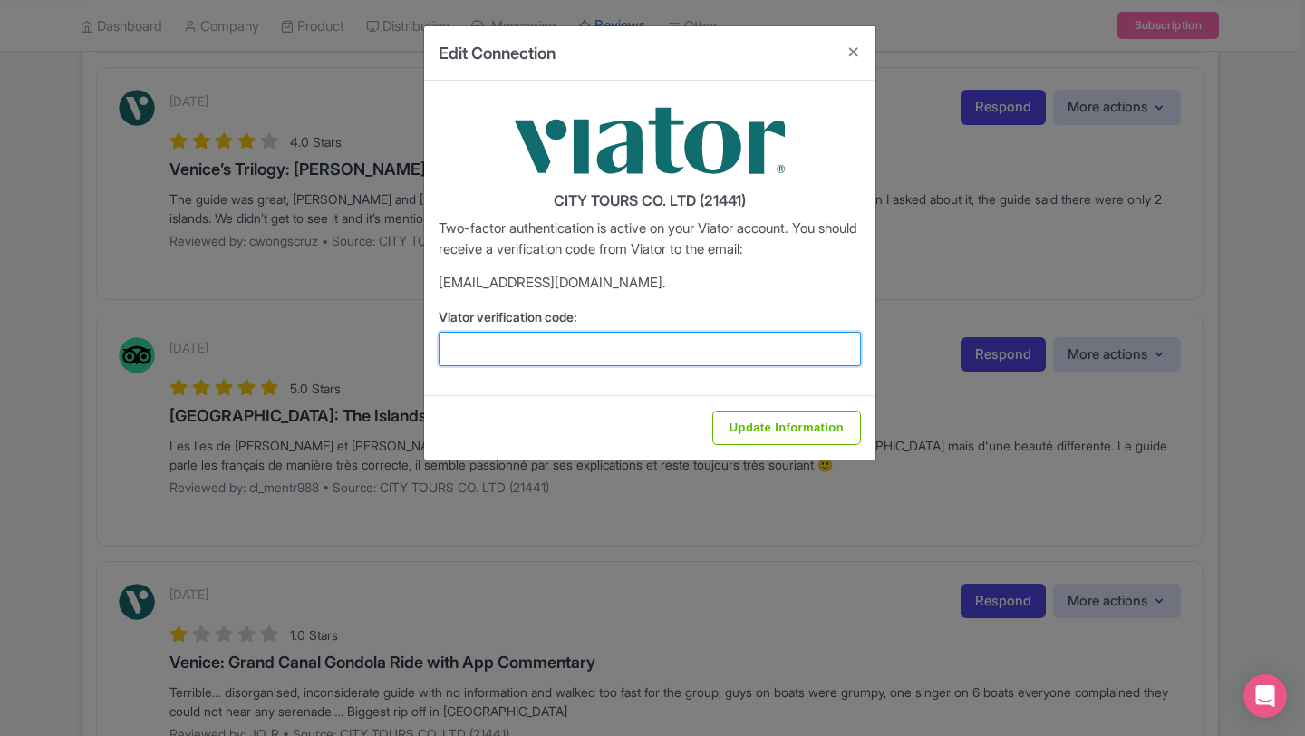
click at [641, 353] on input "Viator verification code:" at bounding box center [650, 349] width 422 height 34
paste input "509408"
type input "509408"
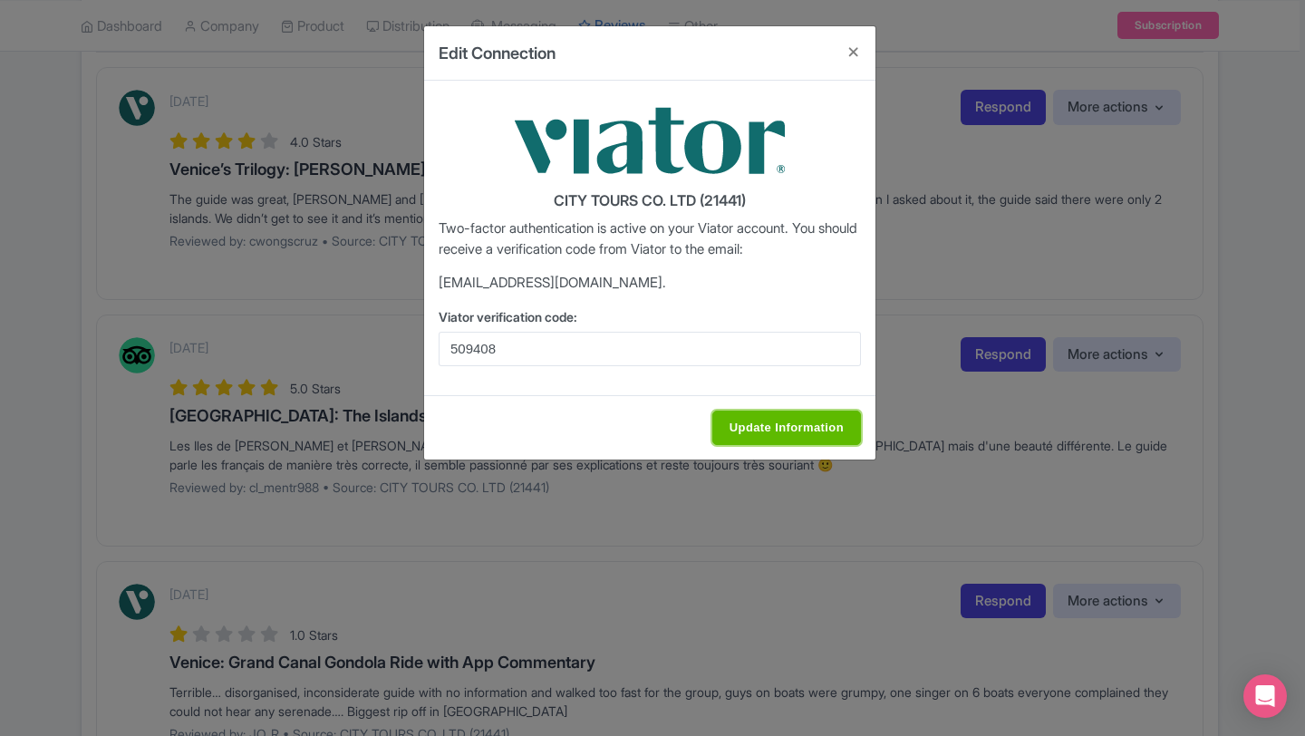
click at [771, 420] on input "Update Information" at bounding box center [787, 428] width 149 height 34
type input "Update Information"
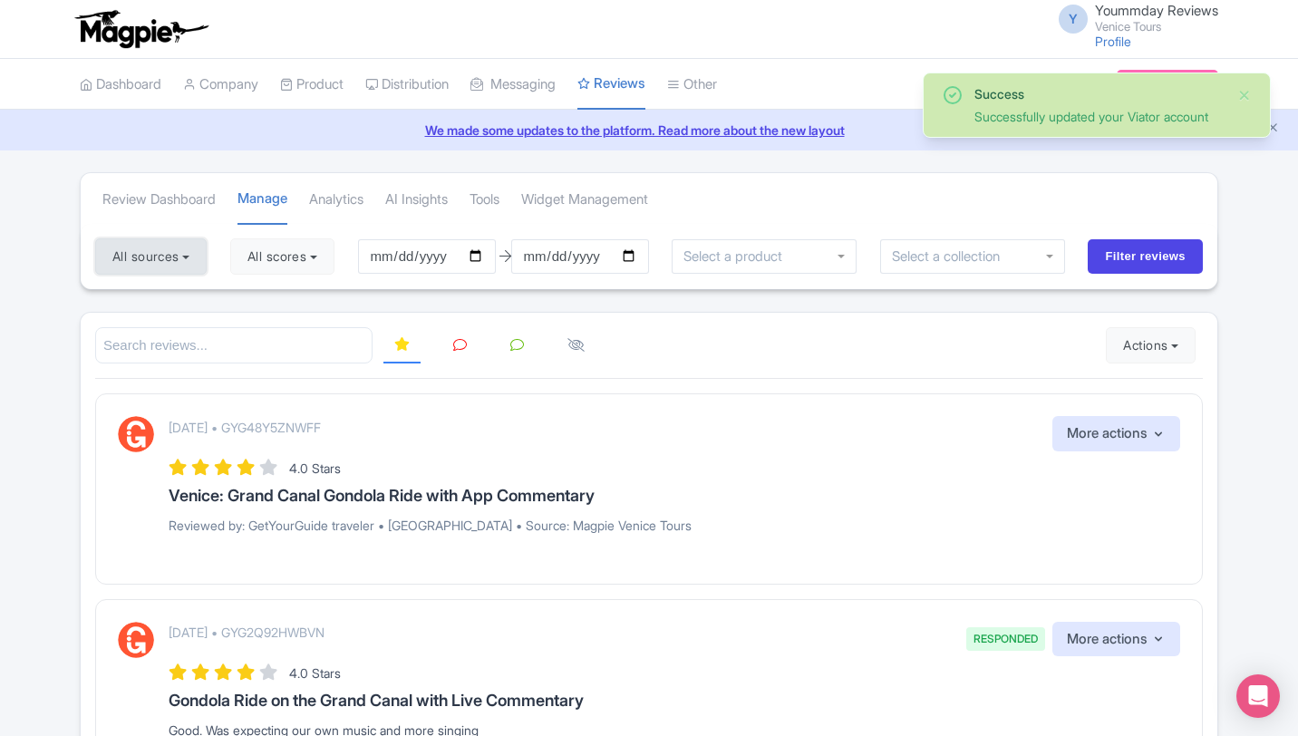
click at [197, 266] on button "All sources" at bounding box center [151, 256] width 112 height 36
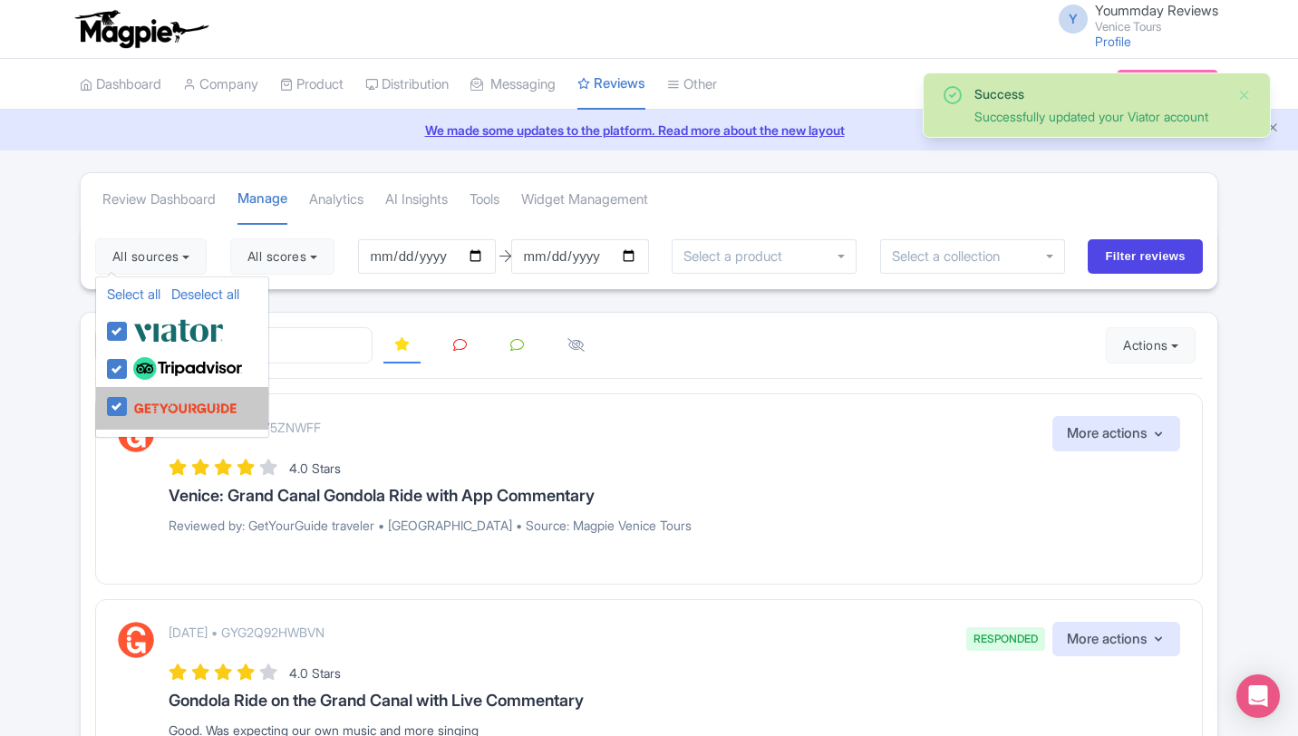
click at [129, 402] on label at bounding box center [183, 408] width 109 height 34
click at [129, 402] on input "checkbox" at bounding box center [135, 397] width 12 height 12
checkbox input "false"
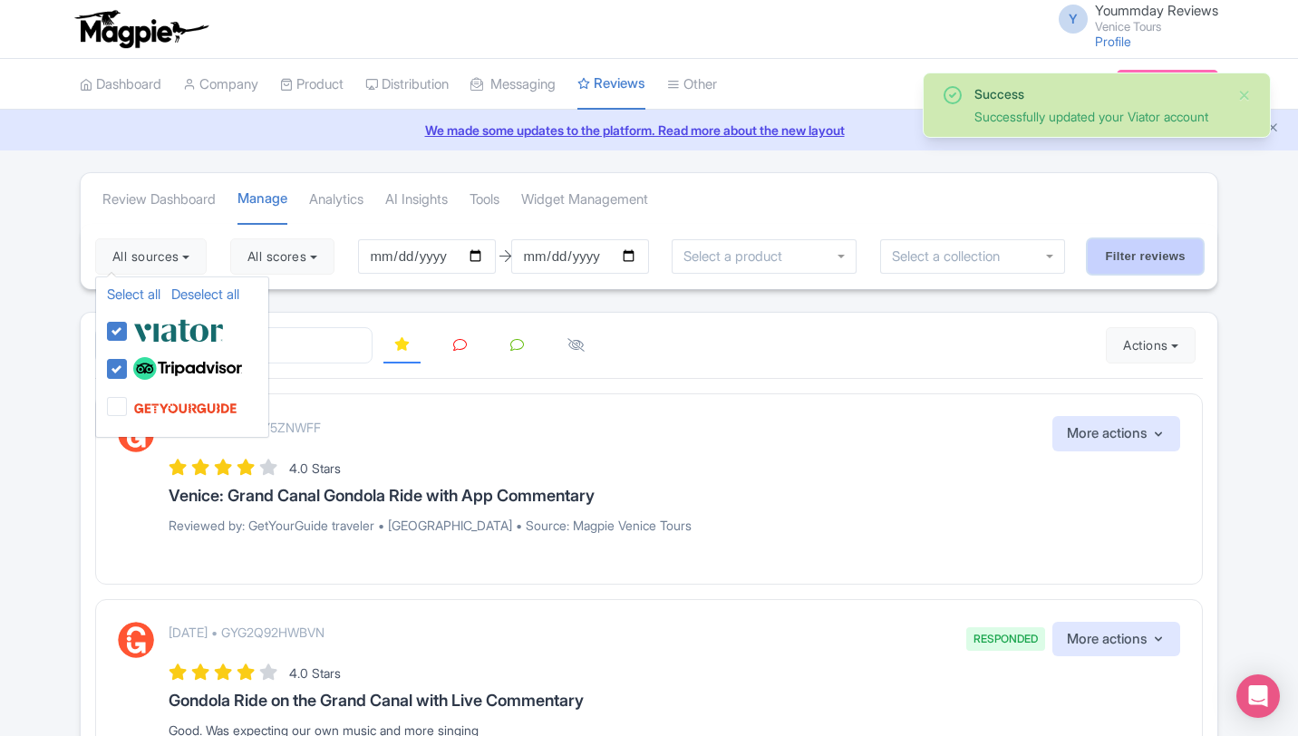
click at [1141, 257] on input "Filter reviews" at bounding box center [1145, 256] width 115 height 34
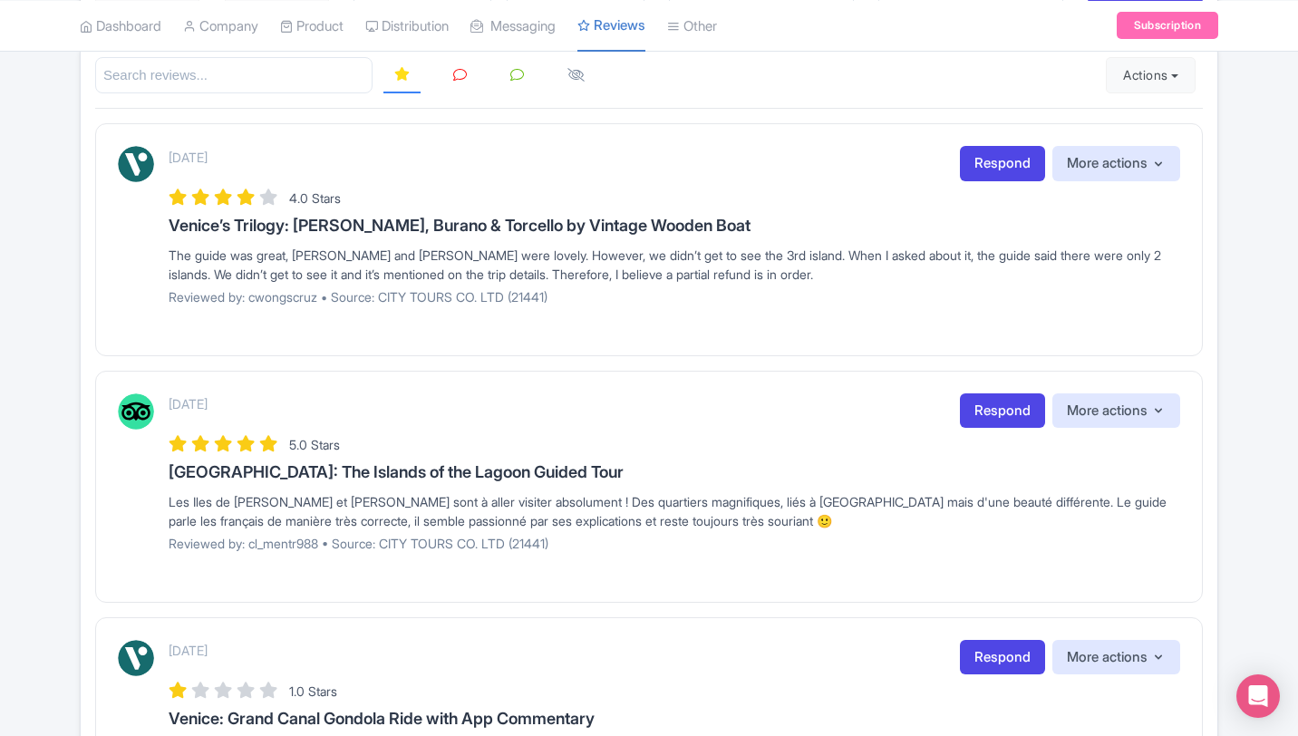
scroll to position [290, 0]
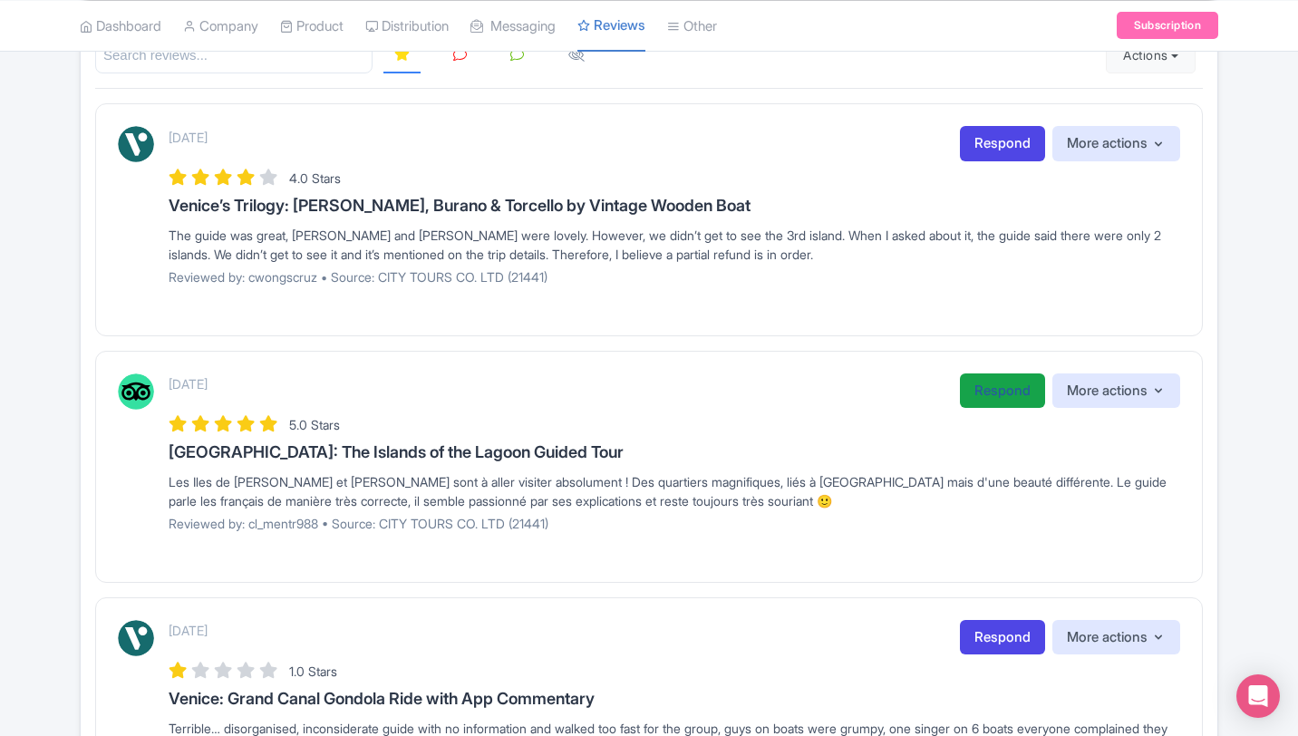
click at [975, 394] on link "Respond" at bounding box center [1002, 390] width 85 height 35
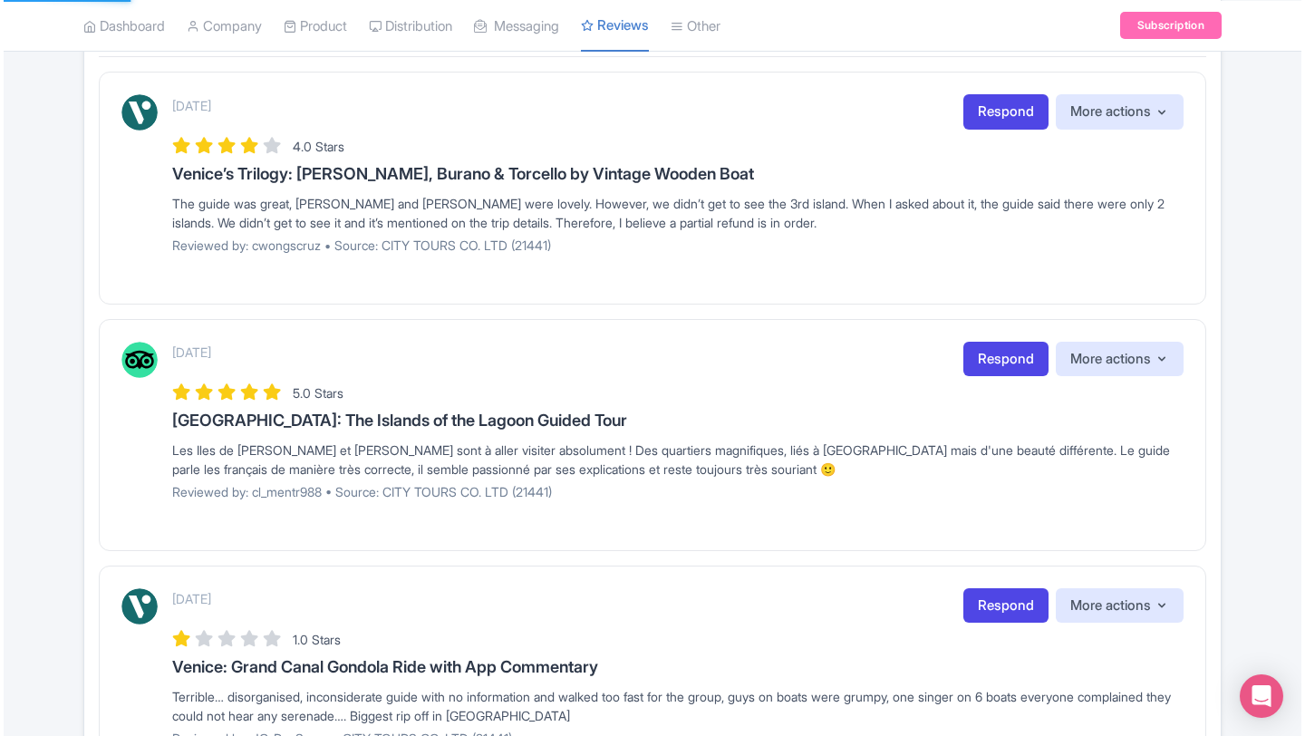
scroll to position [326, 0]
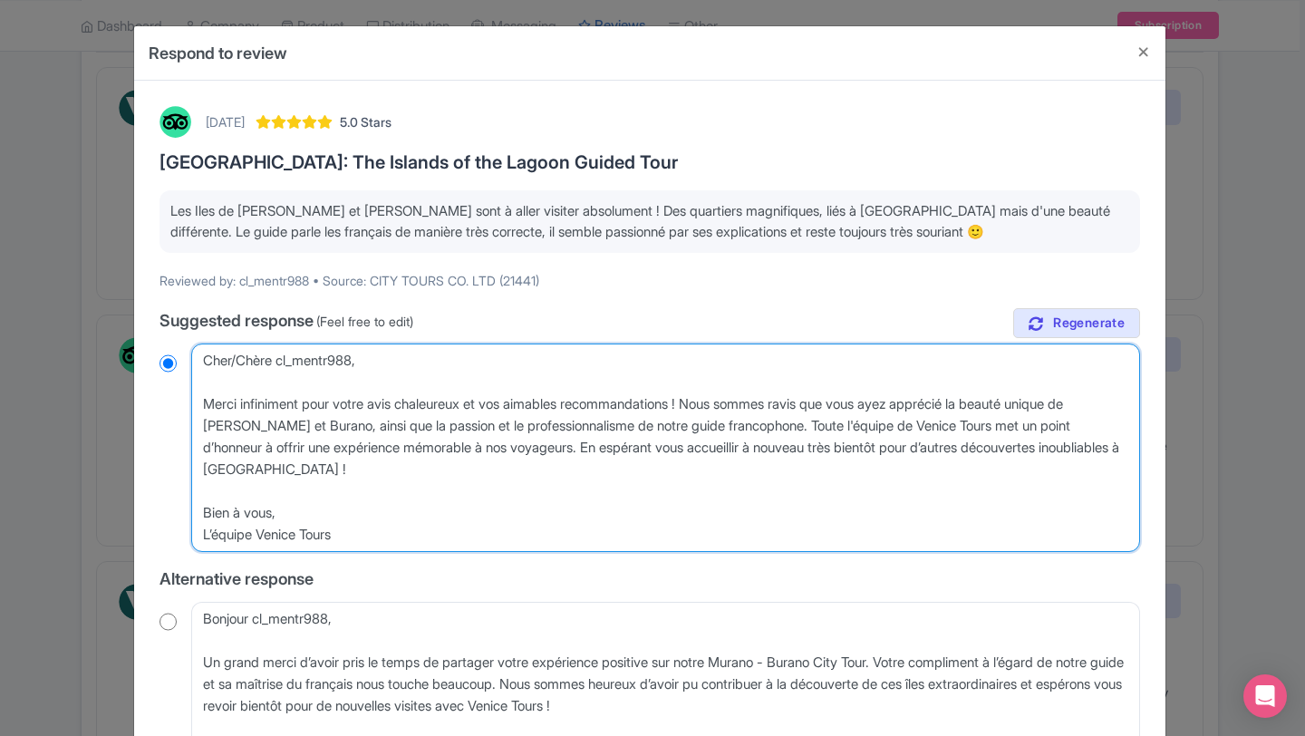
click at [380, 532] on textarea "Cher/Chère cl_mentr988, Merci infiniment pour votre avis chaleureux et vos aima…" at bounding box center [665, 448] width 949 height 209
drag, startPoint x: 257, startPoint y: 537, endPoint x: 186, endPoint y: 534, distance: 70.8
click at [186, 534] on div "Cher/Chère cl_mentr988, Merci infiniment pour votre avis chaleureux et vos aima…" at bounding box center [650, 448] width 981 height 209
type textarea "Cher/Chère cl_mentr988, Merci infiniment pour votre avis chaleureux et vos aima…"
radio input "true"
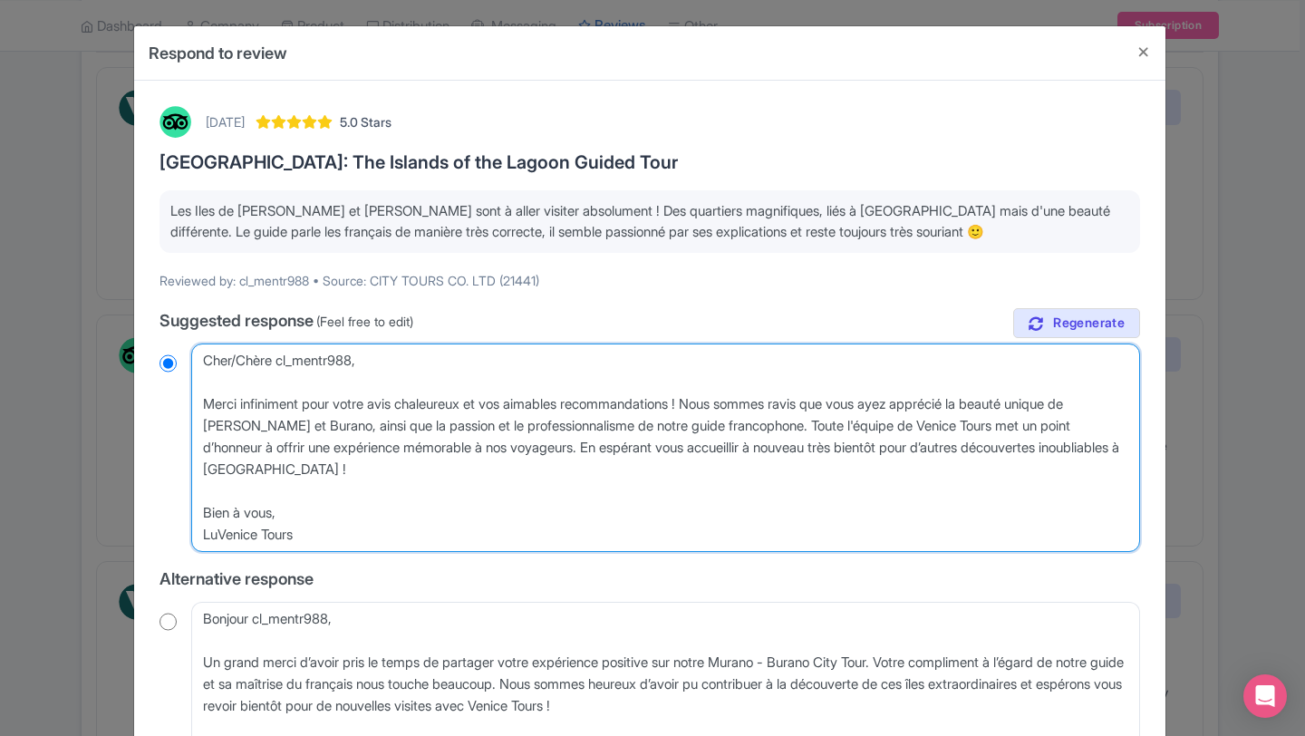
type textarea "Cher/Chère cl_mentr988, Merci infiniment pour votre avis chaleureux et vos aima…"
radio input "true"
type textarea "Cher/Chère cl_mentr988, Merci infiniment pour votre avis chaleureux et vos aima…"
radio input "true"
type textarea "Cher/Chère cl_mentr988, Merci infiniment pour votre avis chaleureux et vos aima…"
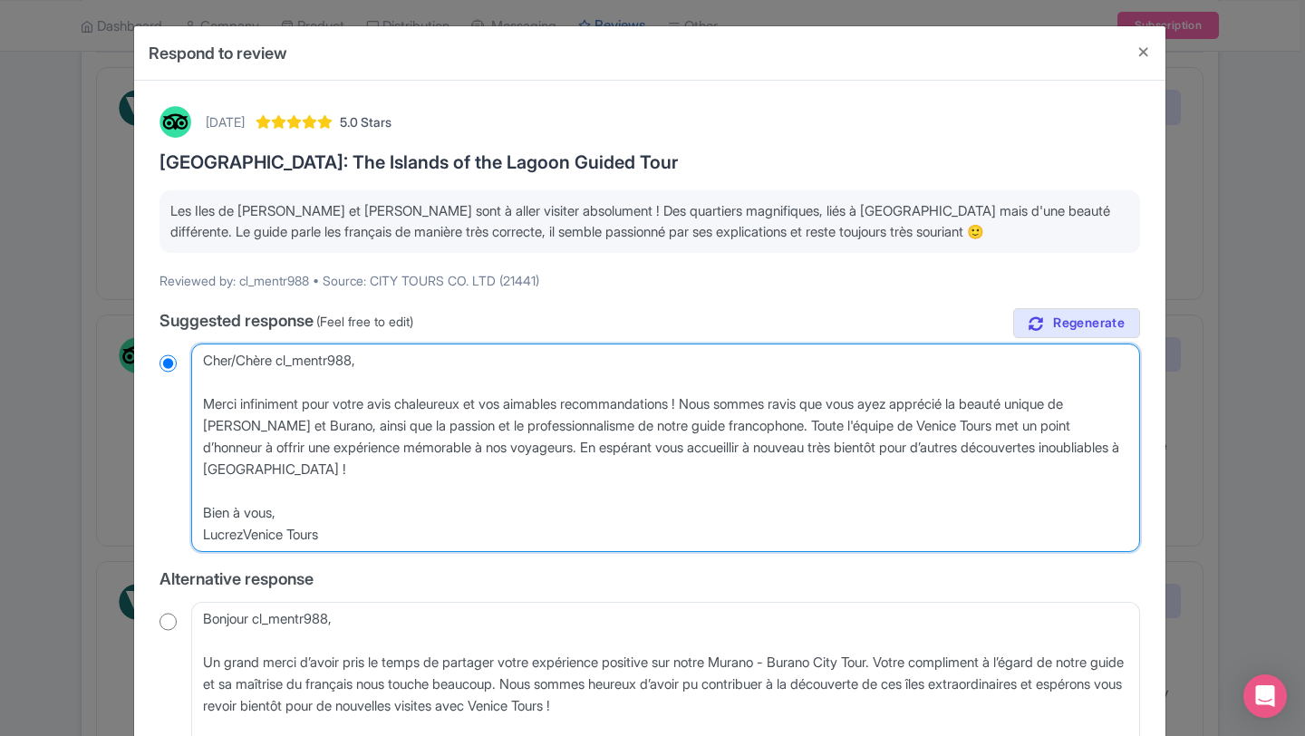
radio input "true"
type textarea "Cher/Chère cl_mentr988, Merci infiniment pour votre avis chaleureux et vos aima…"
radio input "true"
type textarea "Cher/Chère cl_mentr988, Merci infiniment pour votre avis chaleureux et vos aima…"
radio input "true"
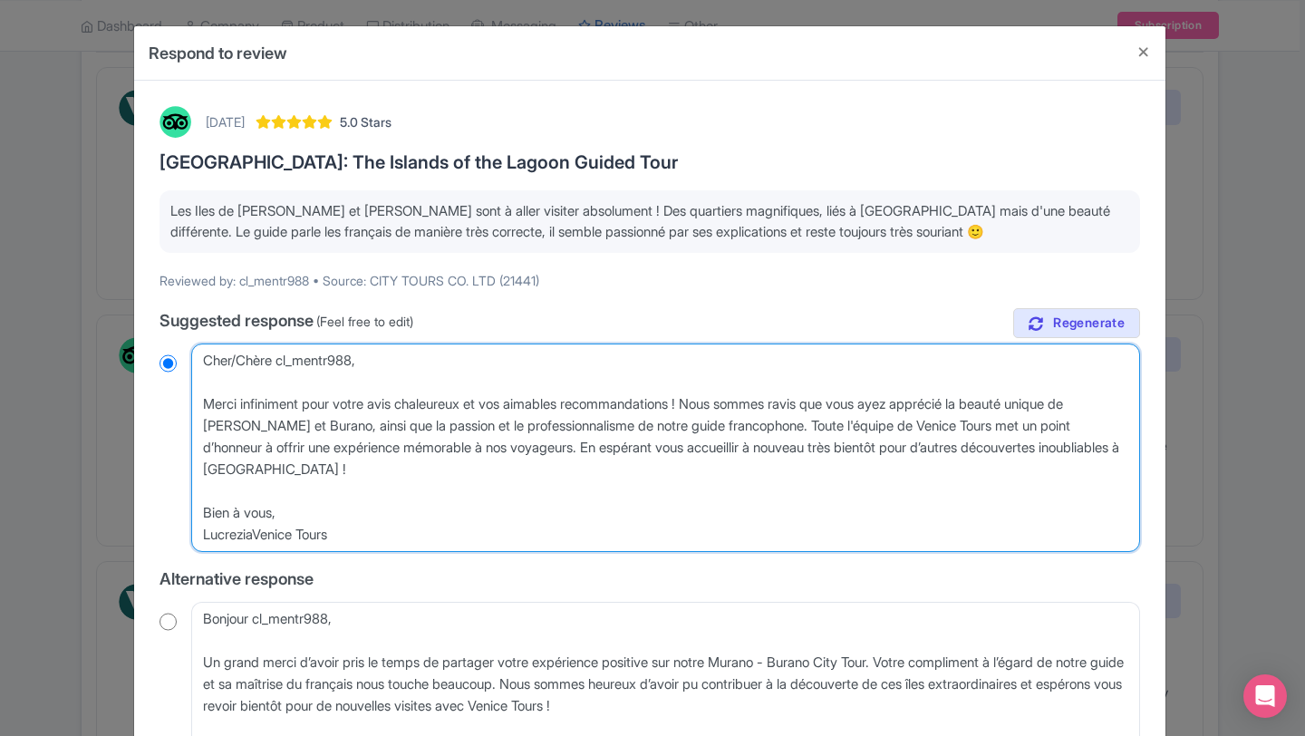
type textarea "Cher/Chère cl_mentr988, Merci infiniment pour votre avis chaleureux et vos aima…"
radio input "true"
type textarea "Cher/Chère cl_mentr988, Merci infiniment pour votre avis chaleureux et vos aima…"
radio input "true"
type textarea "Cher/Chère cl_mentr988, Merci infiniment pour votre avis chaleureux et vos aima…"
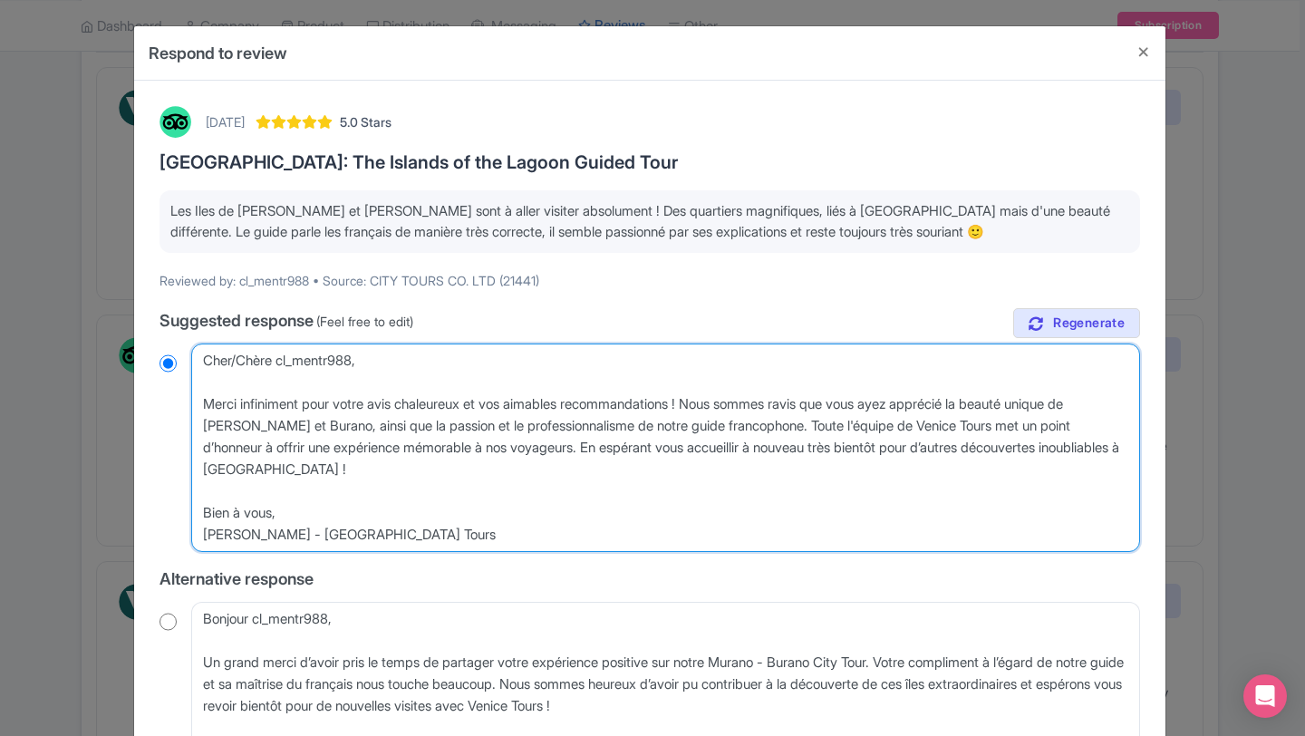
radio input "true"
type textarea "Cher/Chère cl_mentr988, Merci infiniment pour votre avis chaleureux et vos aima…"
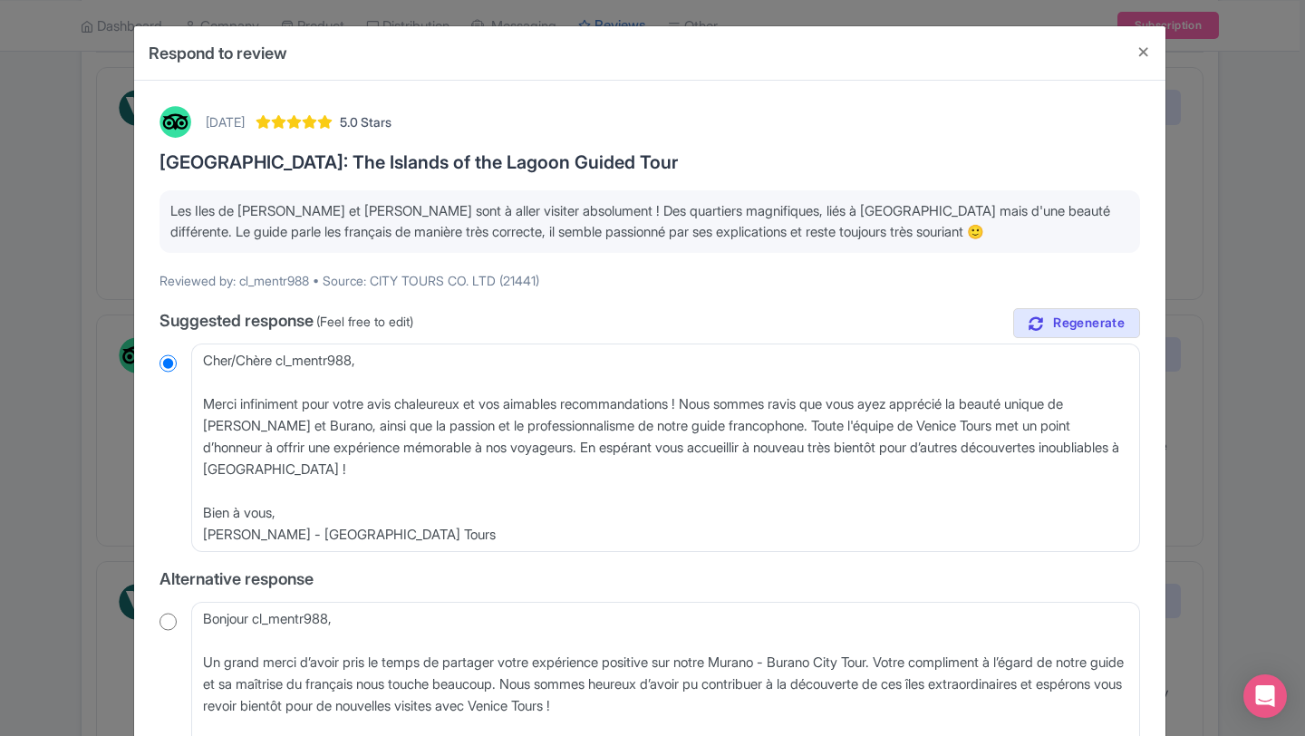
click at [700, 291] on div "September 04, 2025 5.0 Stars Venice: The Islands of the Lagoon Guided Tour Les …" at bounding box center [650, 557] width 1003 height 925
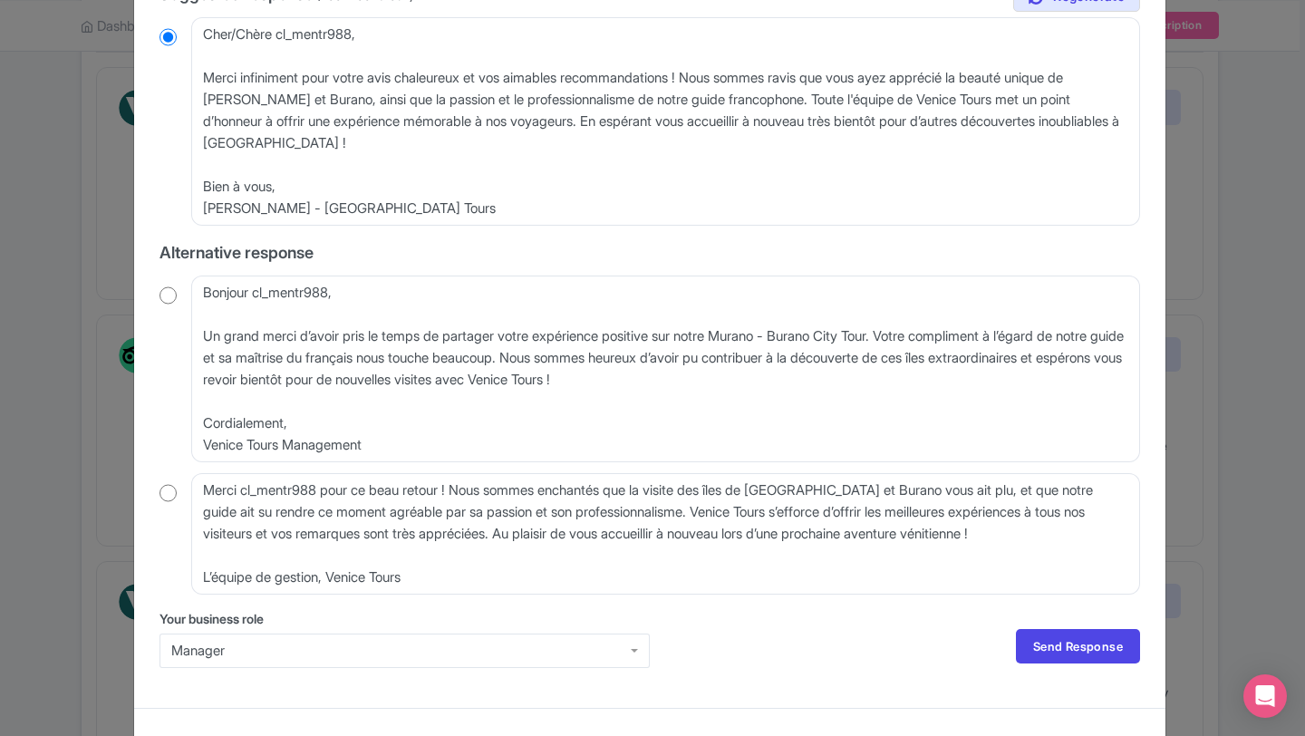
scroll to position [354, 0]
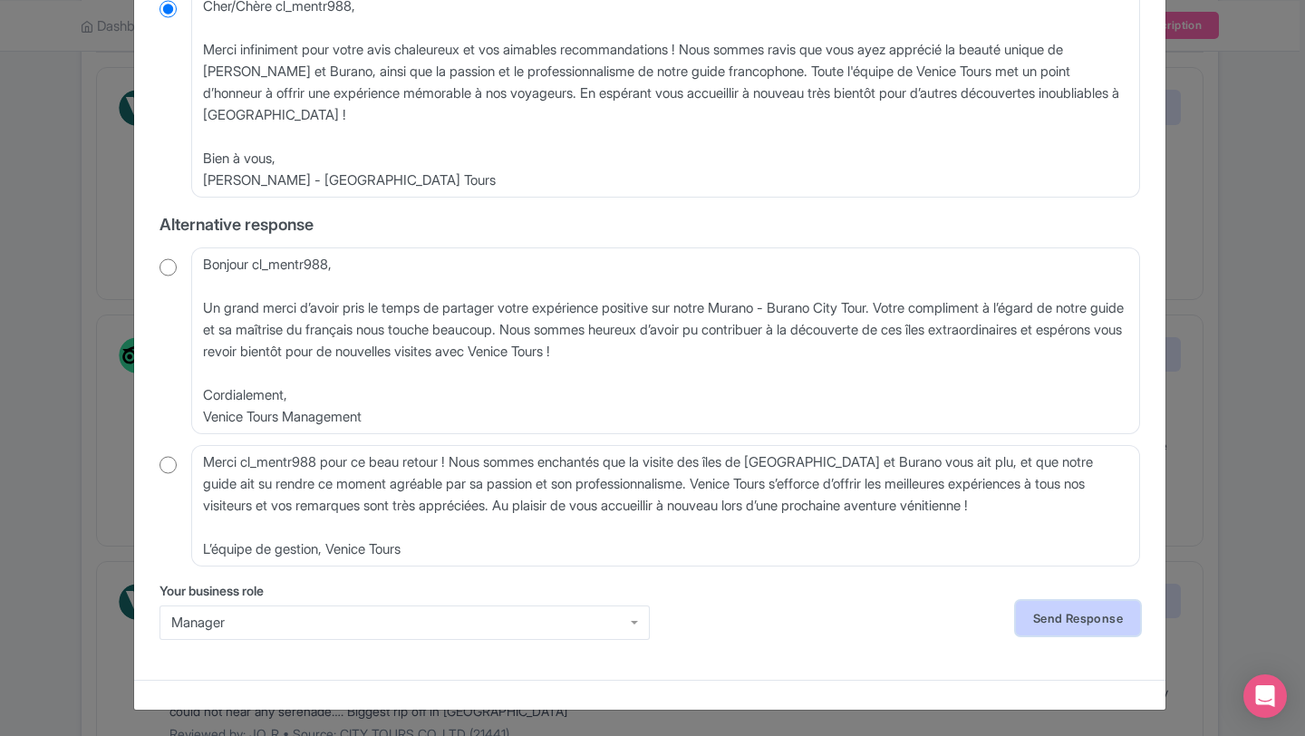
click at [1062, 601] on link "Send Response" at bounding box center [1078, 618] width 124 height 34
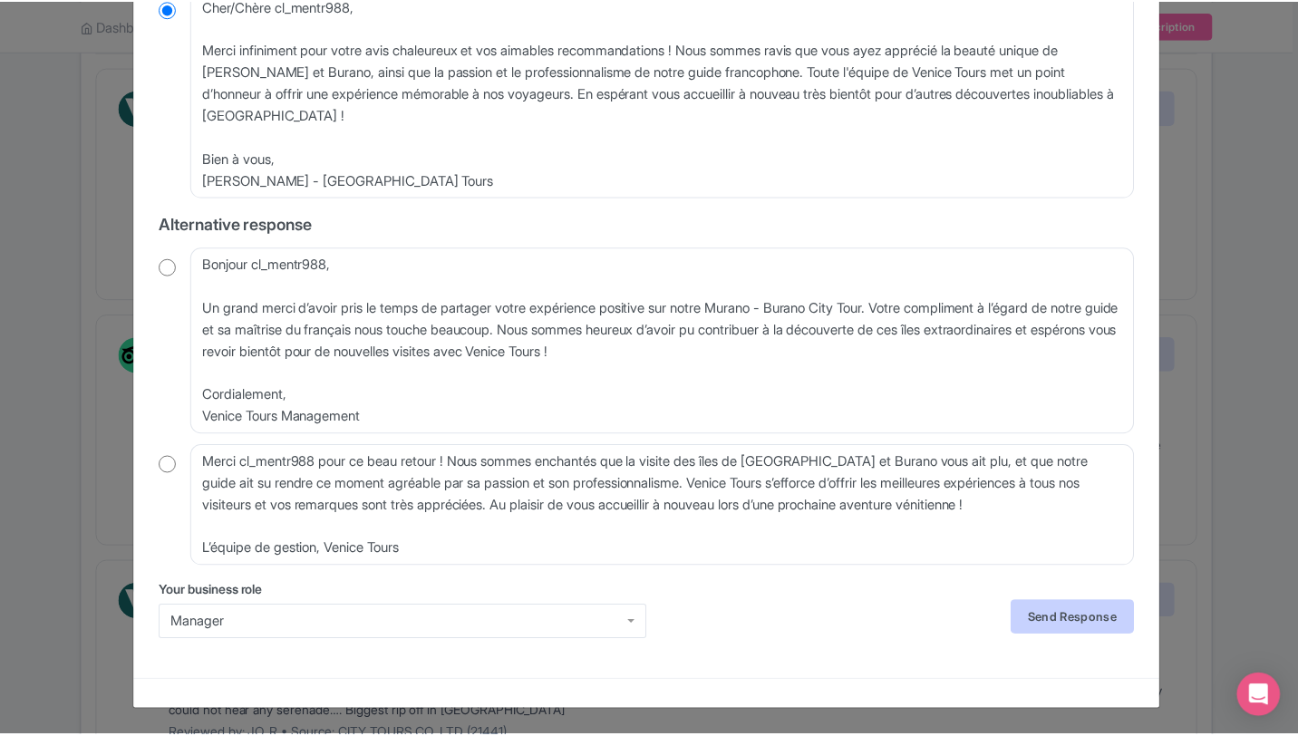
scroll to position [0, 0]
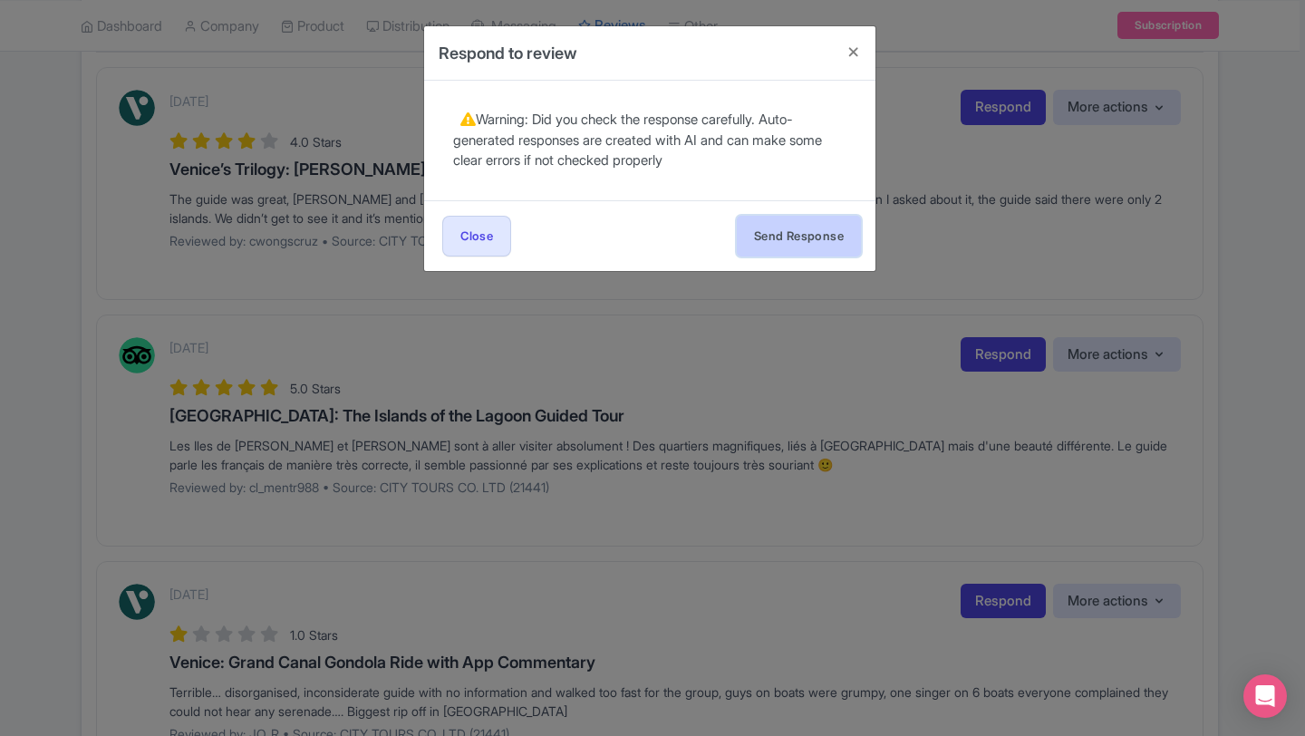
click at [773, 238] on button "Send Response" at bounding box center [799, 236] width 124 height 41
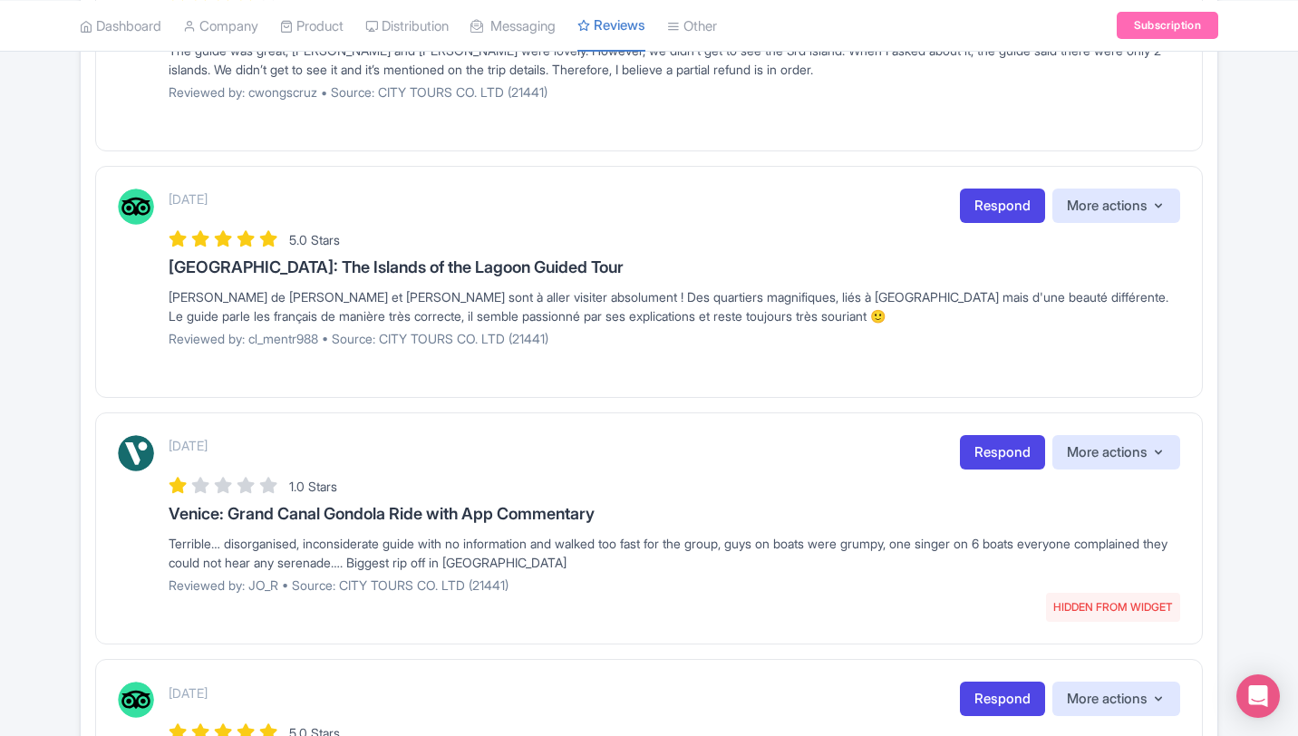
scroll to position [471, 0]
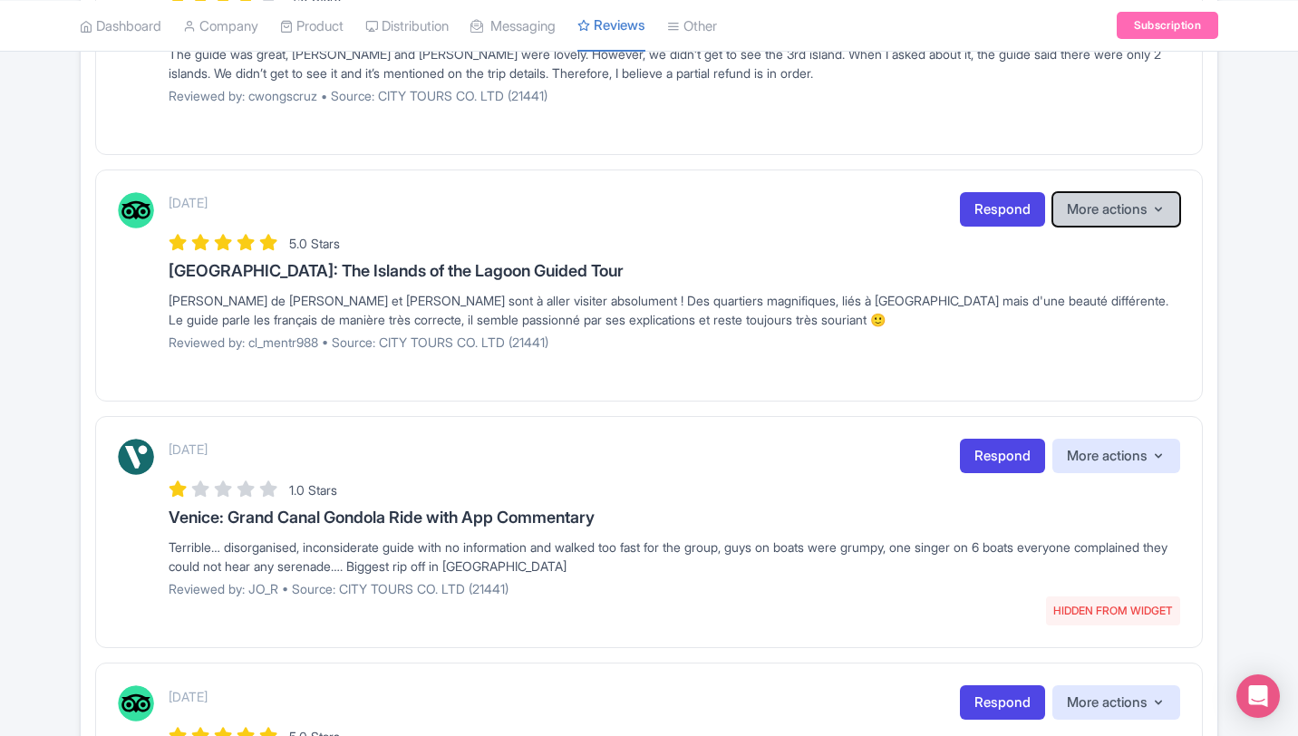
click at [1141, 221] on button "More actions" at bounding box center [1116, 209] width 128 height 35
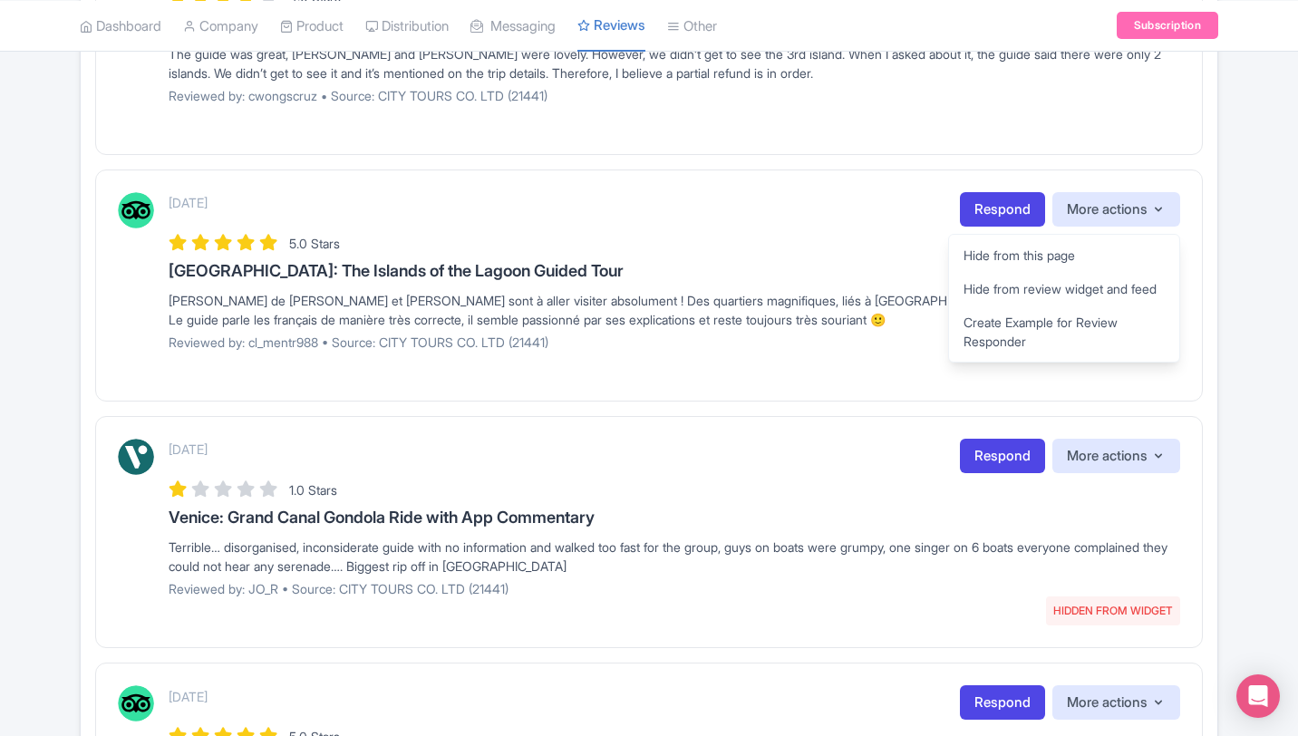
click at [705, 233] on div "5.0 Stars" at bounding box center [675, 242] width 1012 height 24
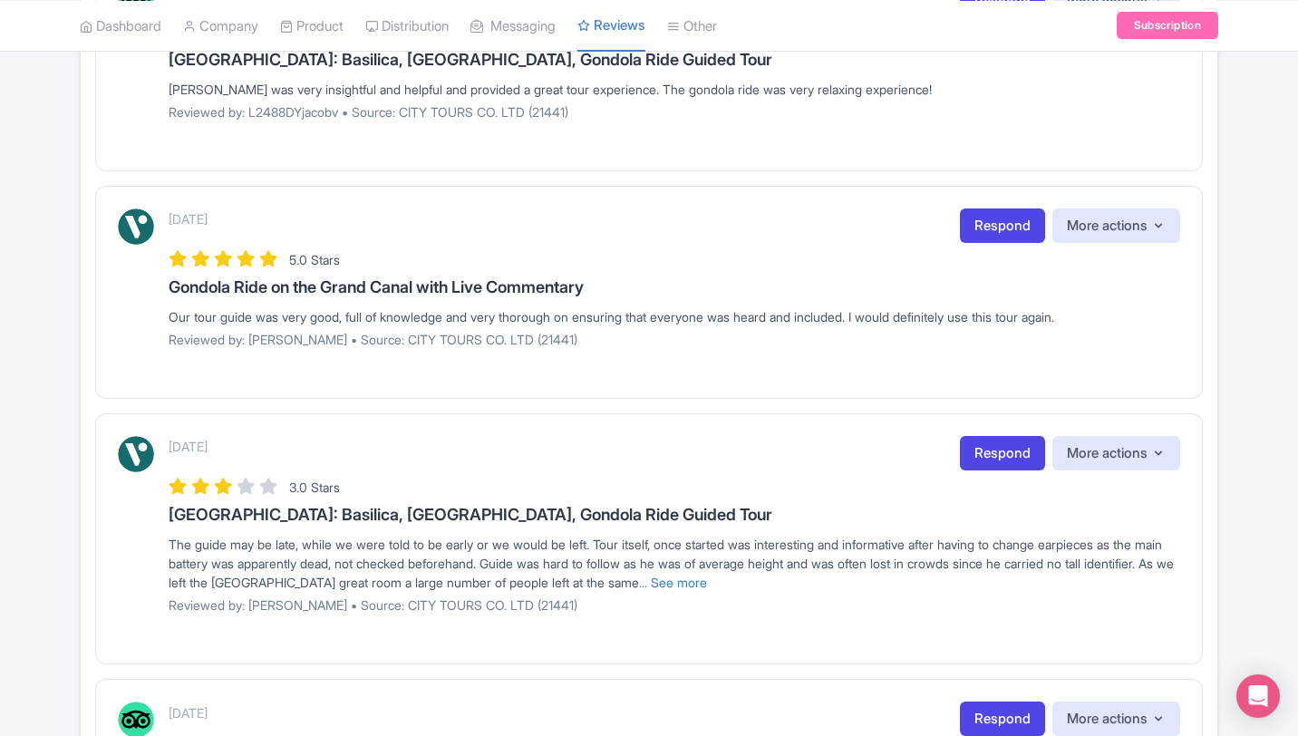
scroll to position [2129, 0]
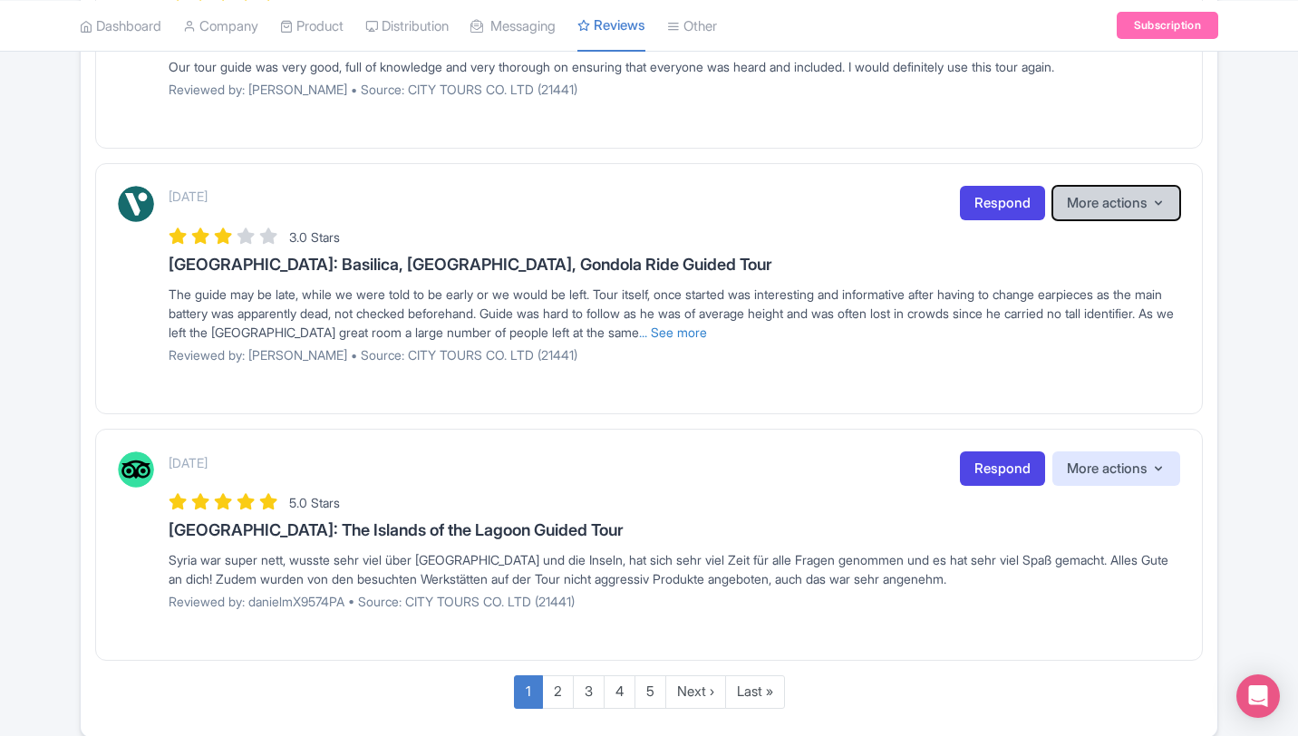
click at [1101, 206] on button "More actions" at bounding box center [1116, 203] width 128 height 35
